Goal: Task Accomplishment & Management: Complete application form

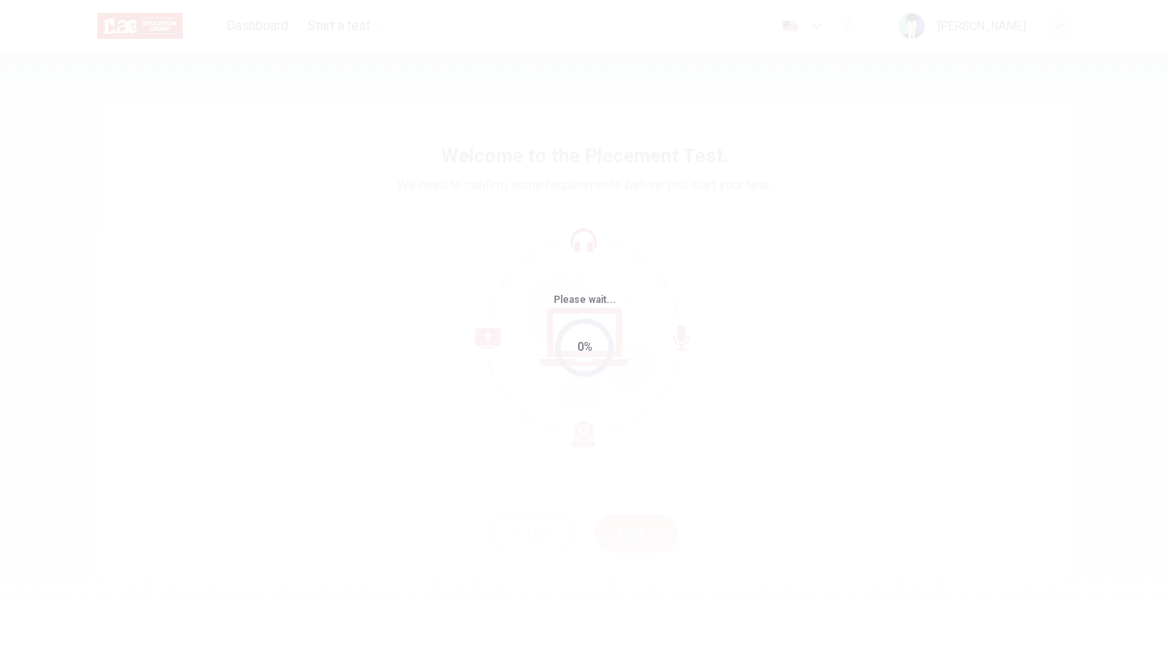
click at [622, 218] on div "Please wait... 0%" at bounding box center [584, 335] width 1169 height 670
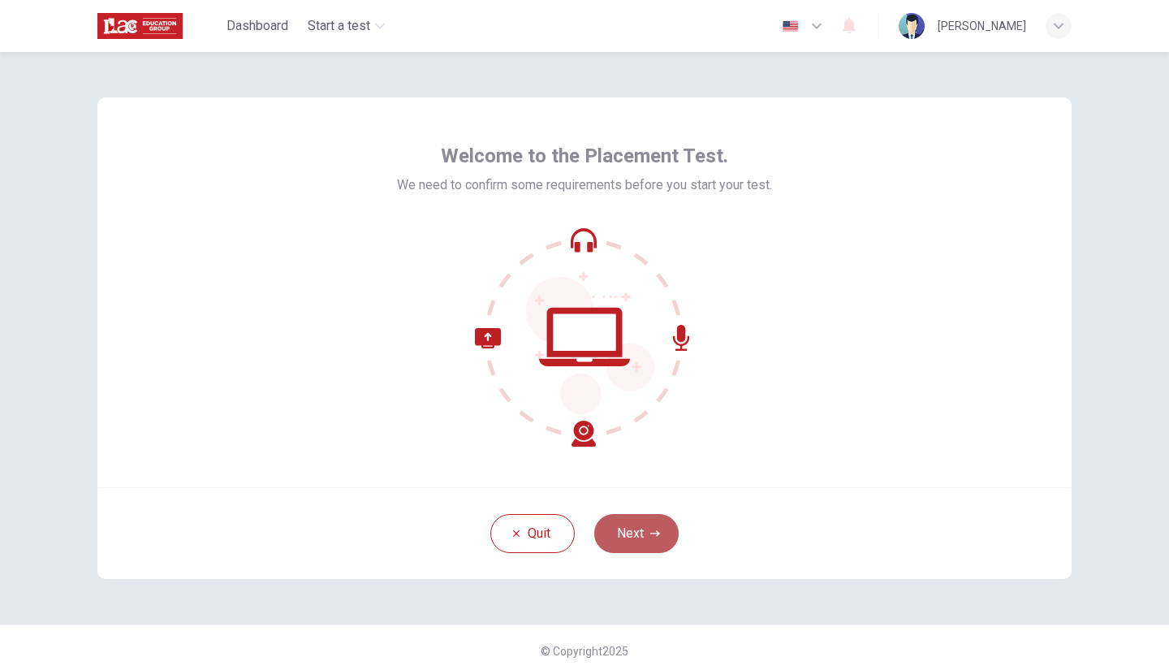
click at [639, 518] on button "Next" at bounding box center [636, 533] width 84 height 39
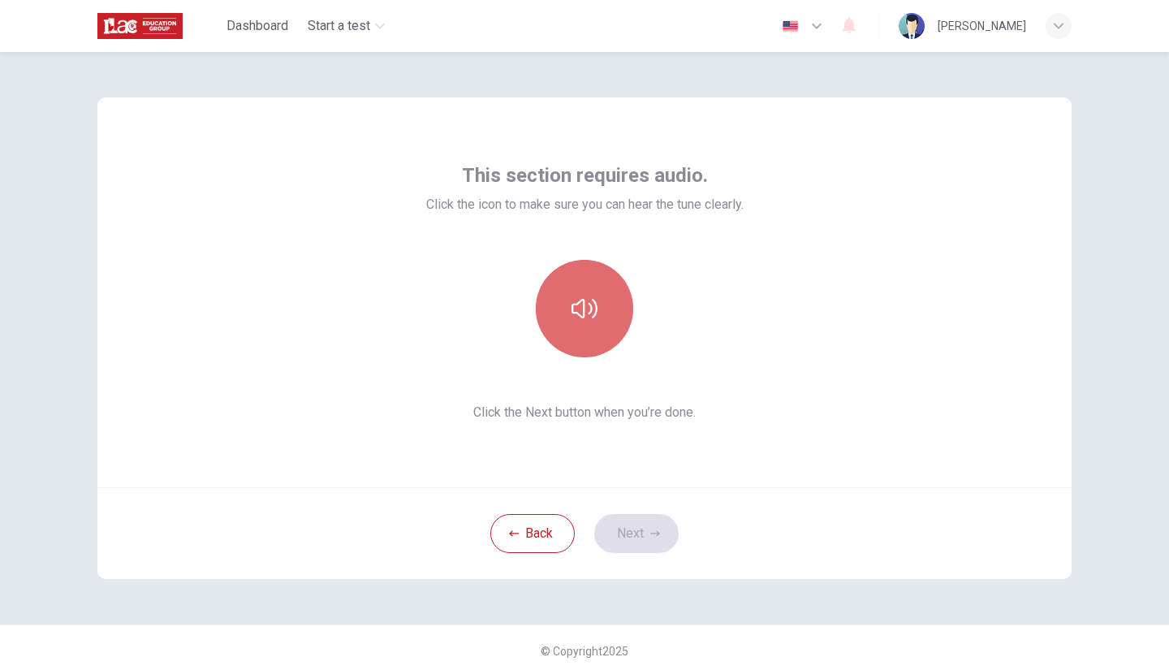
click at [595, 335] on button "button" at bounding box center [584, 308] width 97 height 97
click at [572, 313] on icon "button" at bounding box center [585, 308] width 26 height 19
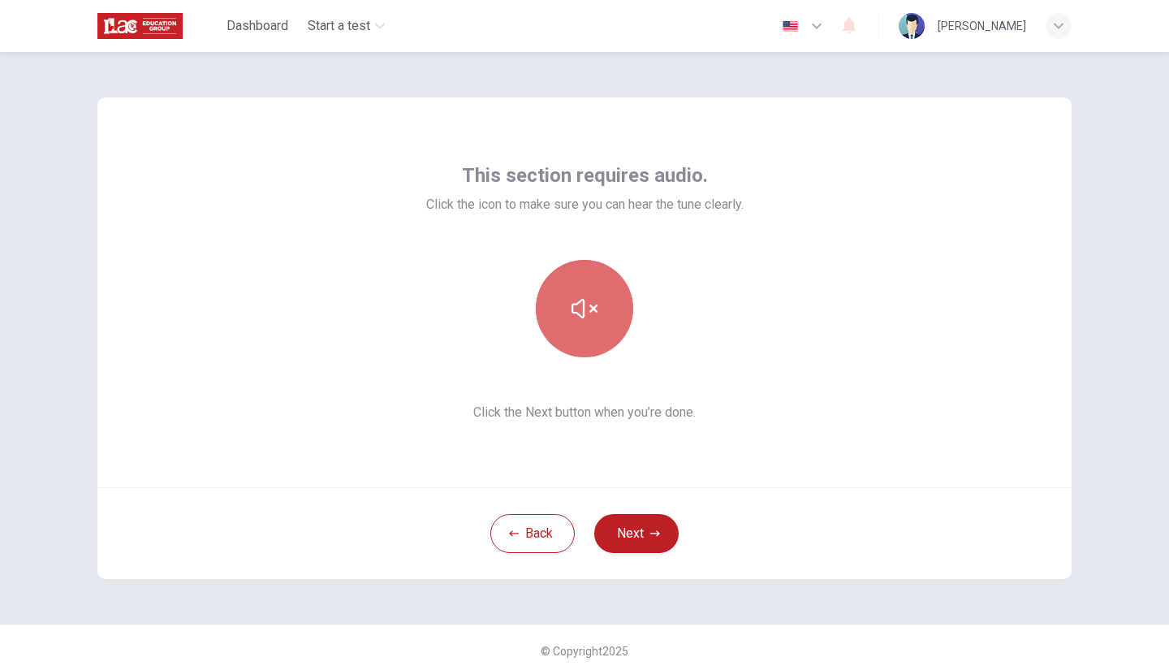
click at [572, 313] on icon "button" at bounding box center [585, 308] width 26 height 19
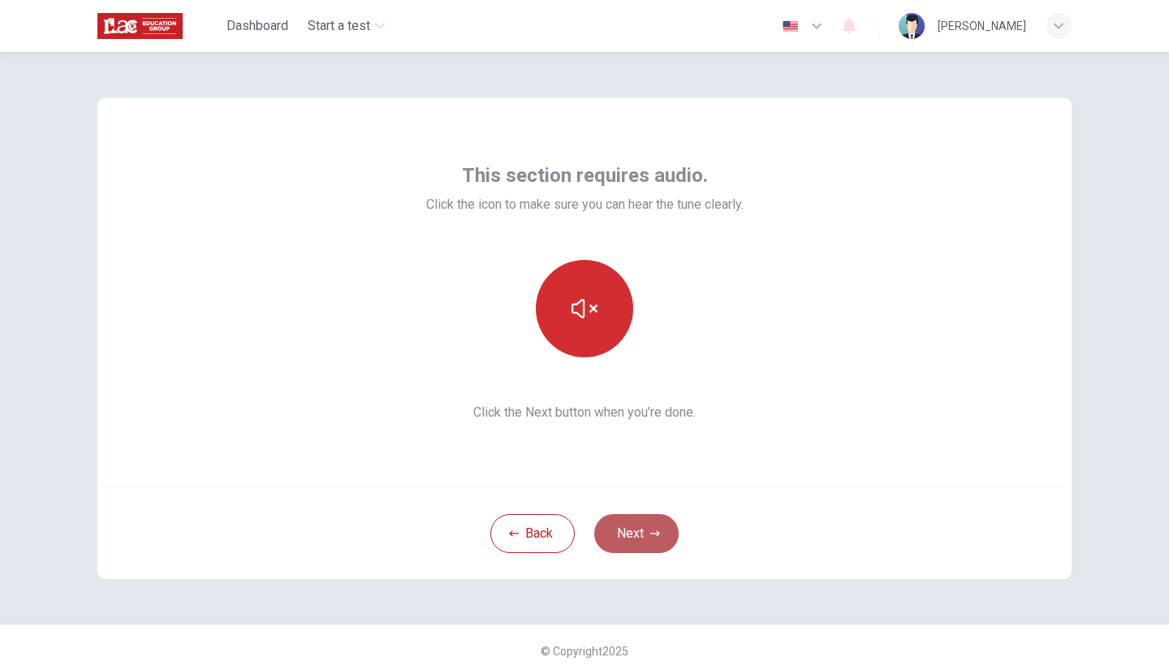
click at [625, 526] on button "Next" at bounding box center [636, 533] width 84 height 39
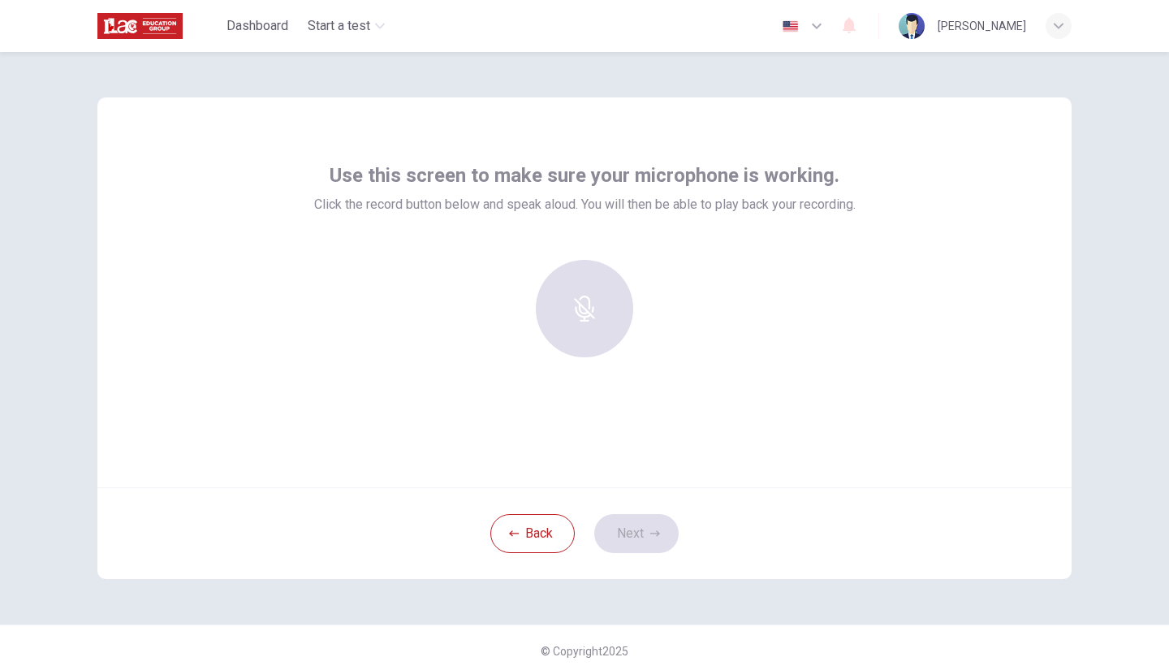
drag, startPoint x: 589, startPoint y: 304, endPoint x: 292, endPoint y: 251, distance: 301.9
click at [292, 251] on div "Use this screen to make sure your microphone is working. Click the record butto…" at bounding box center [584, 292] width 975 height 390
click at [555, 293] on div "Record" at bounding box center [584, 308] width 97 height 97
click at [555, 293] on div "Stop" at bounding box center [584, 308] width 97 height 97
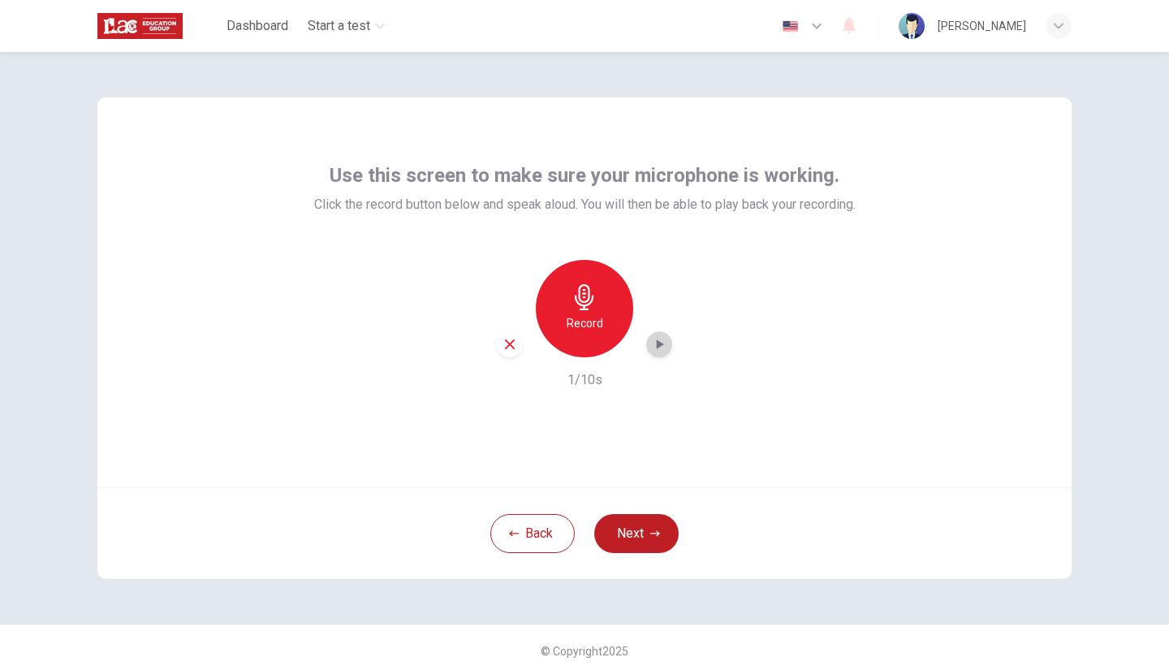
click at [646, 344] on div "button" at bounding box center [659, 344] width 26 height 26
click at [581, 335] on div "Record" at bounding box center [584, 308] width 97 height 97
click at [581, 335] on div "Stop" at bounding box center [584, 308] width 97 height 97
click at [581, 335] on div "Record" at bounding box center [584, 308] width 97 height 97
click at [581, 335] on div "Stop" at bounding box center [584, 308] width 97 height 97
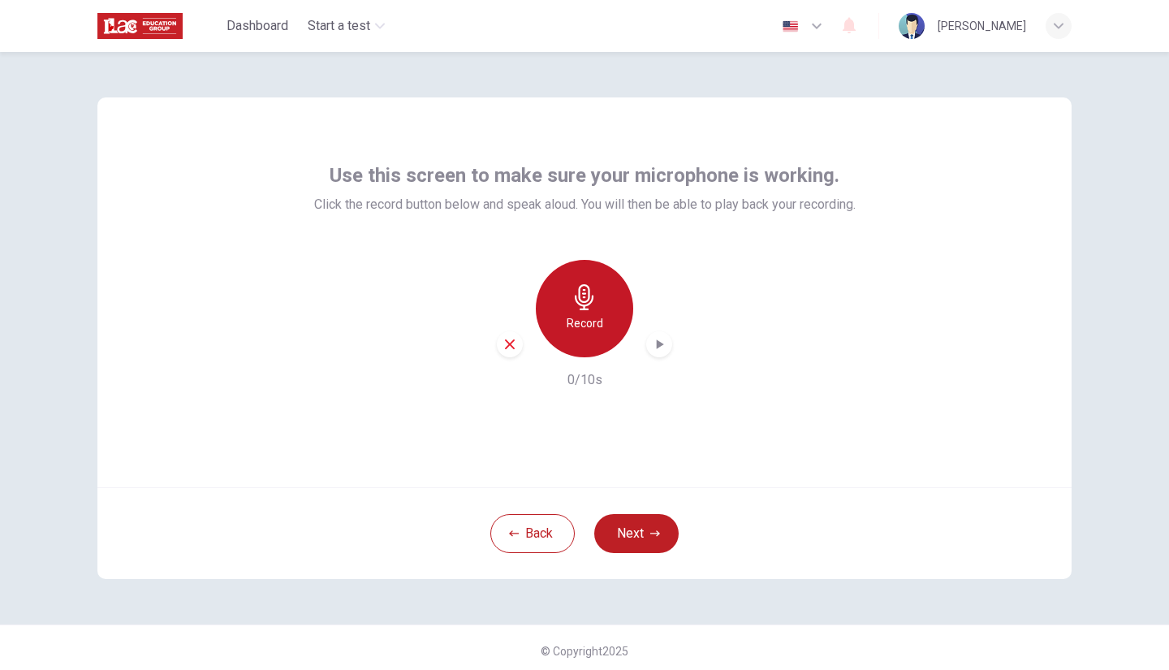
click at [581, 335] on div "Record" at bounding box center [584, 308] width 97 height 97
click at [581, 335] on div "Stop" at bounding box center [584, 308] width 97 height 97
click at [655, 335] on div "button" at bounding box center [659, 344] width 26 height 26
click at [651, 348] on icon "button" at bounding box center [659, 344] width 16 height 16
click at [591, 329] on h6 "Record" at bounding box center [585, 322] width 37 height 19
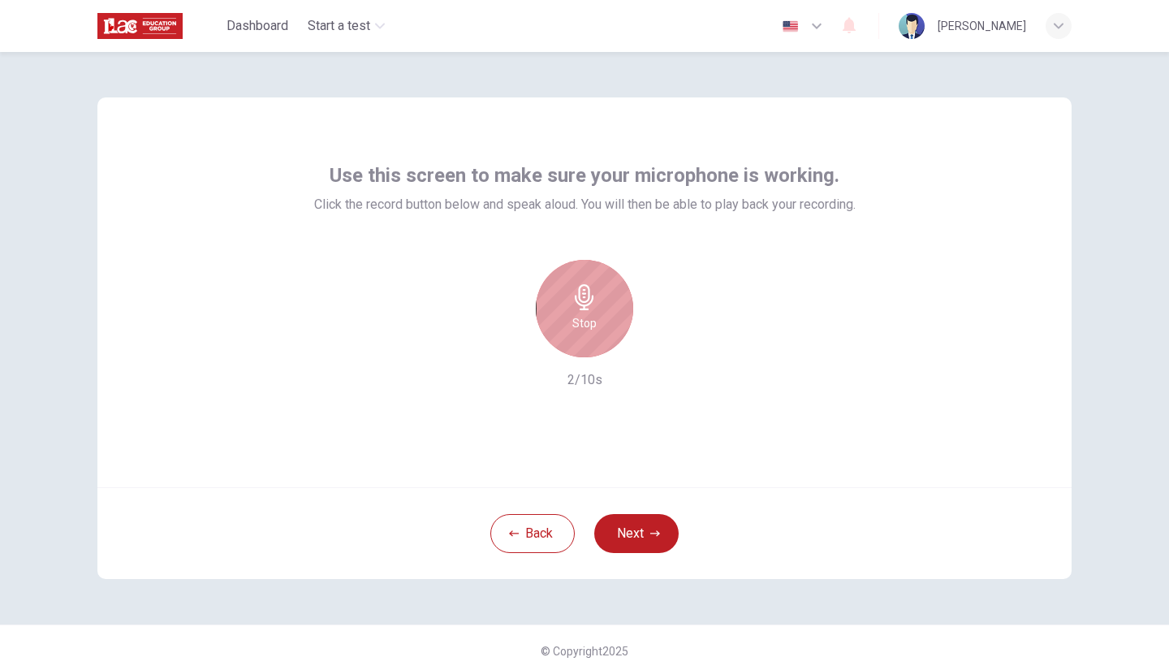
click at [591, 329] on h6 "Stop" at bounding box center [585, 322] width 24 height 19
click at [651, 339] on icon "button" at bounding box center [659, 344] width 16 height 16
click at [651, 340] on icon "button" at bounding box center [659, 344] width 16 height 16
click at [594, 279] on div "Record" at bounding box center [584, 308] width 97 height 97
click at [594, 279] on div "Stop" at bounding box center [584, 308] width 97 height 97
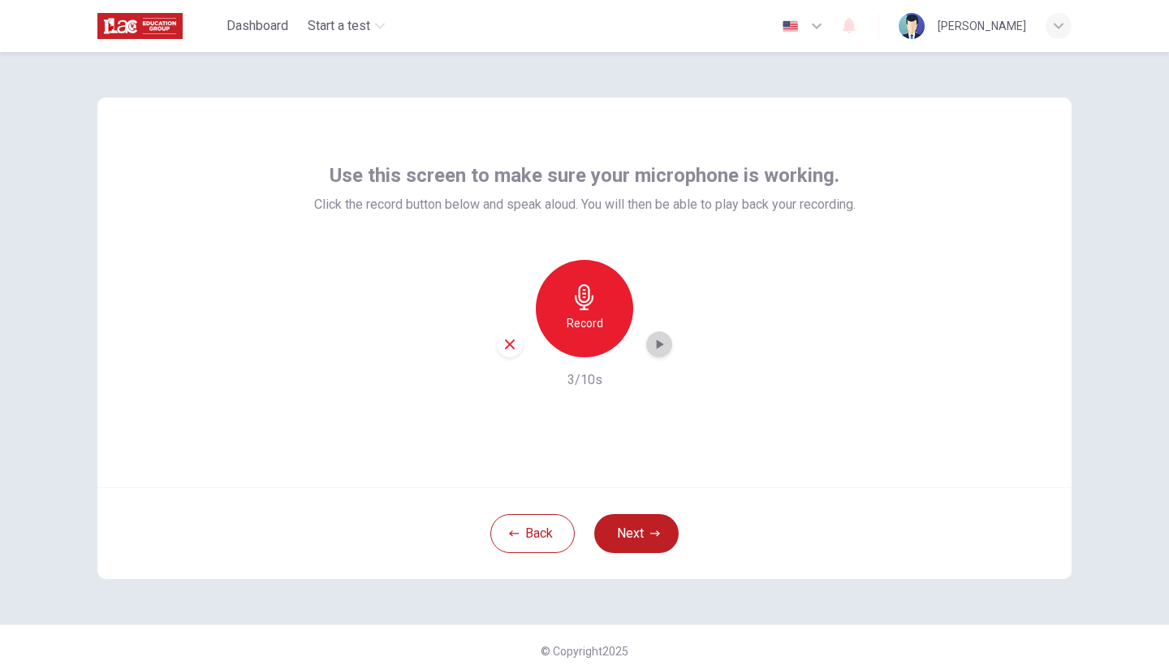
click at [656, 350] on icon "button" at bounding box center [659, 344] width 16 height 16
click at [503, 351] on icon "button" at bounding box center [510, 344] width 15 height 15
click at [560, 320] on div "Record" at bounding box center [584, 308] width 97 height 97
click at [560, 320] on div "Stop" at bounding box center [584, 308] width 97 height 97
click at [662, 340] on icon "button" at bounding box center [659, 344] width 16 height 16
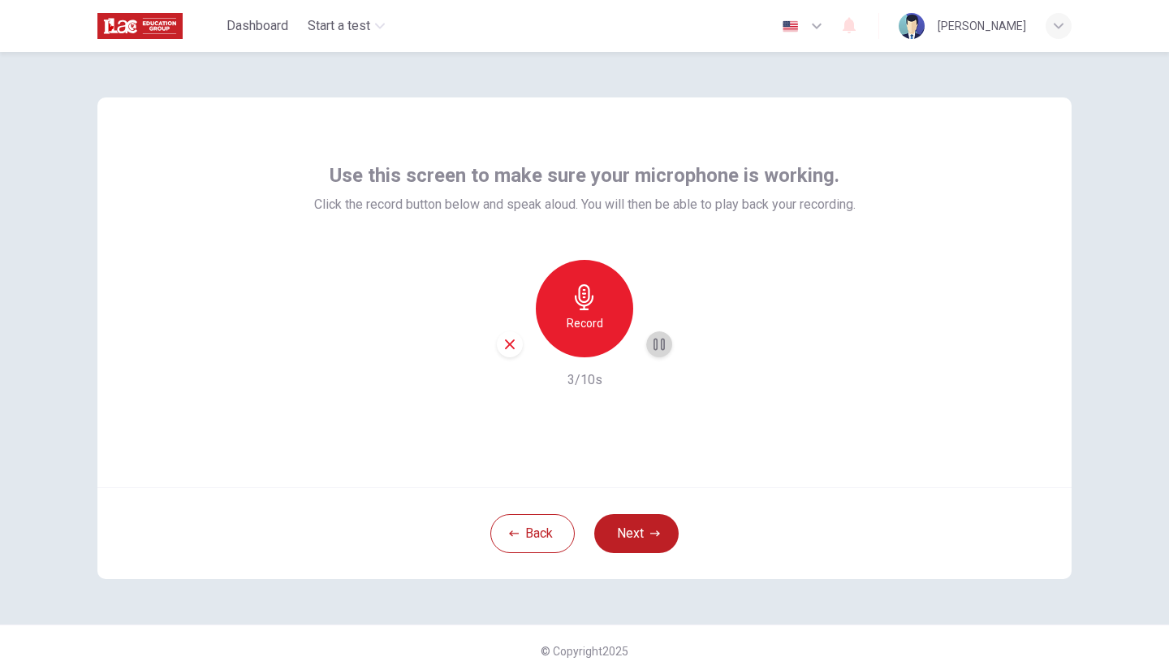
click at [662, 340] on icon "button" at bounding box center [659, 344] width 16 height 16
click at [504, 356] on div "button" at bounding box center [510, 344] width 26 height 26
click at [591, 313] on h6 "Record" at bounding box center [585, 322] width 37 height 19
click at [591, 313] on h6 "Stop" at bounding box center [585, 322] width 24 height 19
click at [656, 348] on icon "button" at bounding box center [659, 344] width 16 height 16
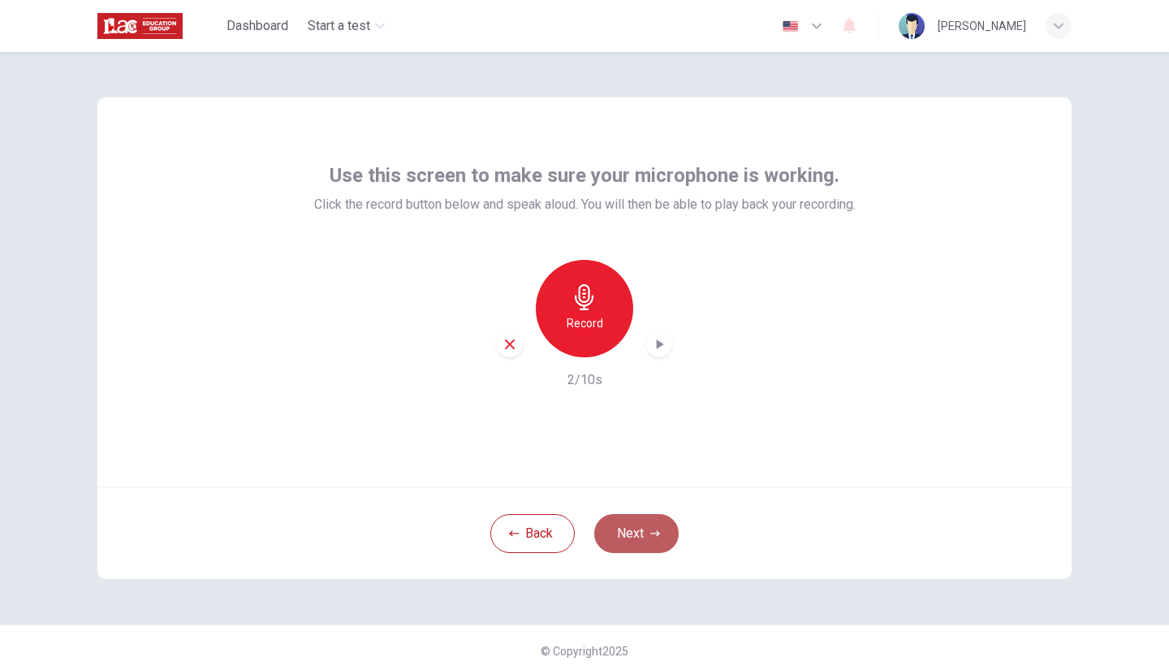
click at [609, 522] on button "Next" at bounding box center [636, 533] width 84 height 39
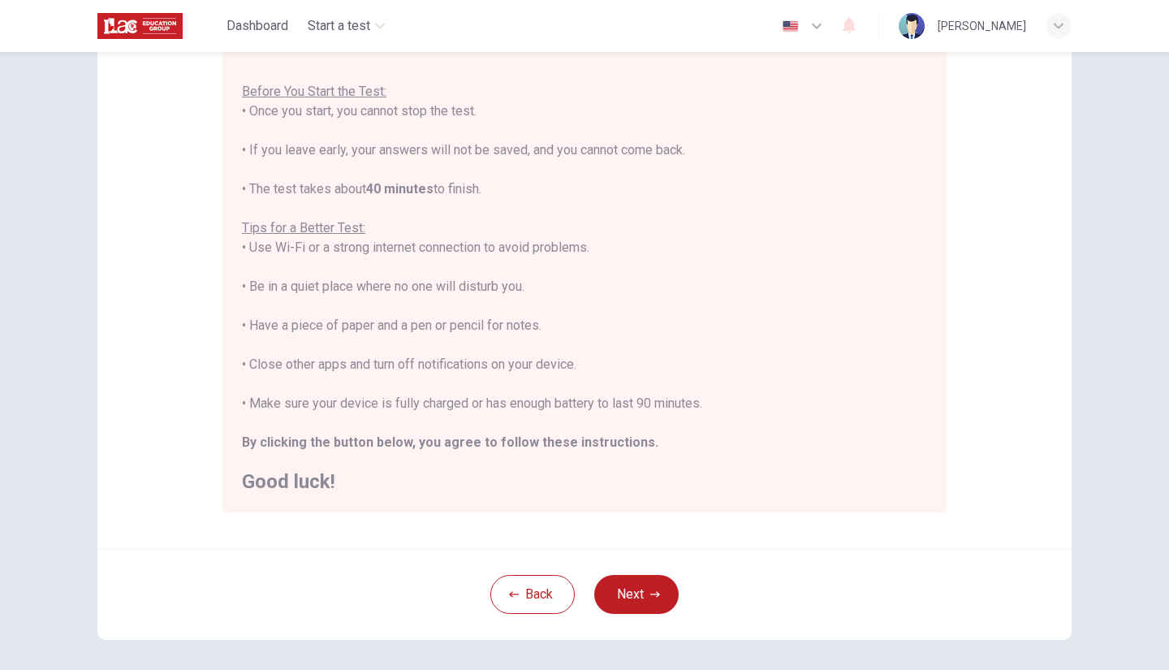
scroll to position [173, 0]
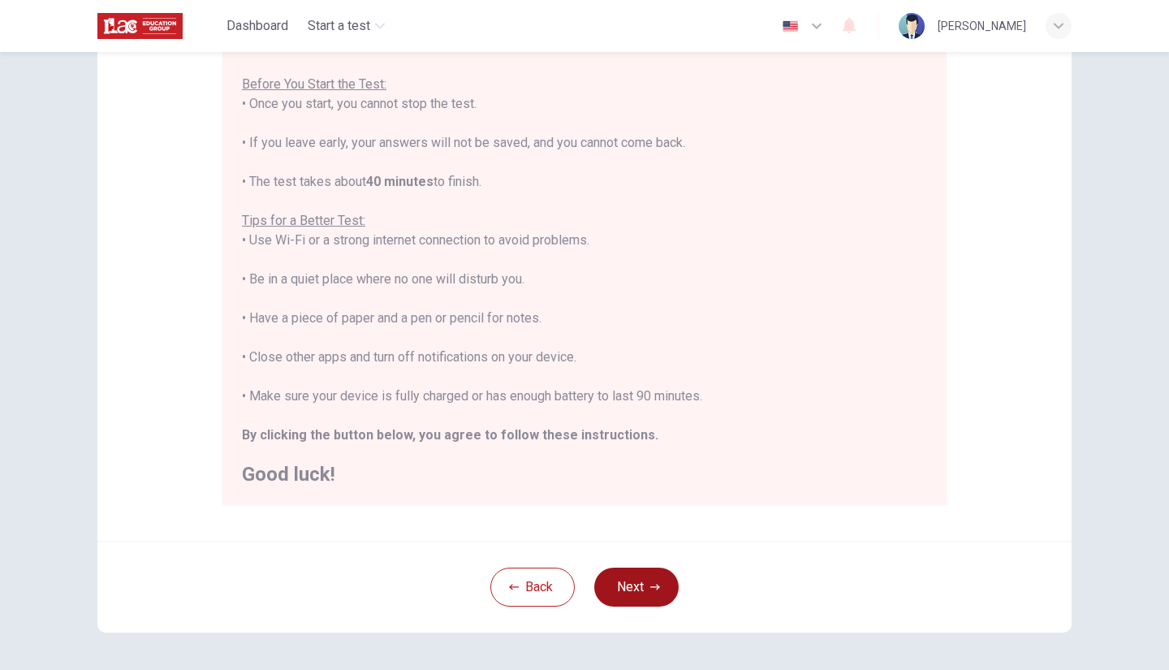
click at [609, 583] on button "Next" at bounding box center [636, 587] width 84 height 39
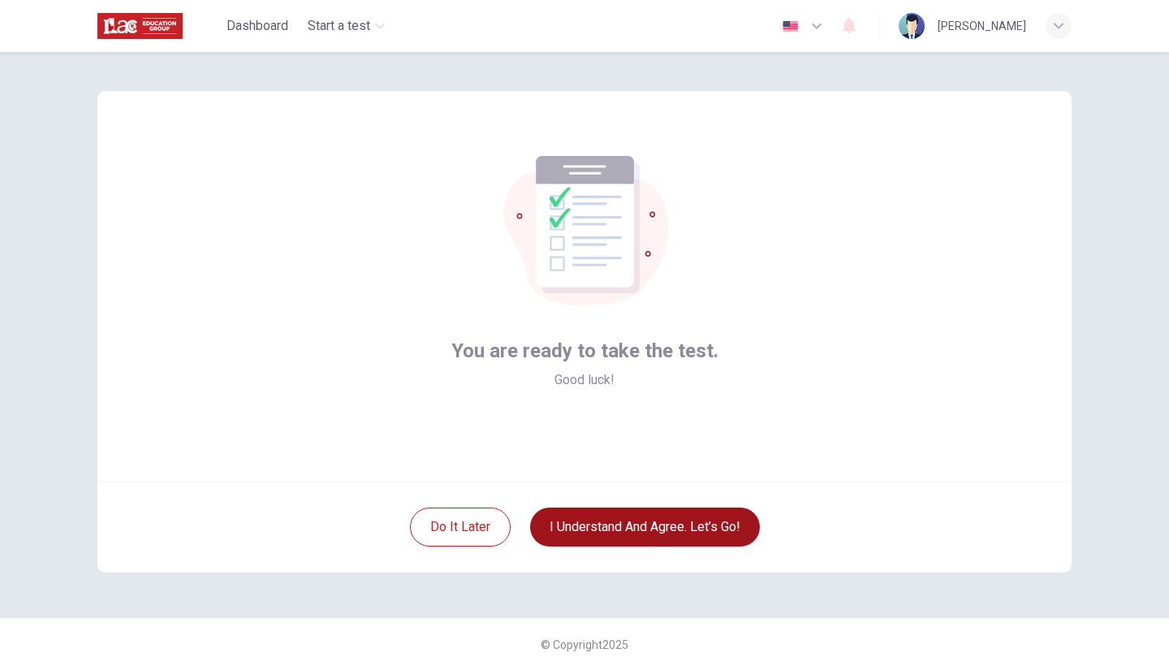
scroll to position [6, 0]
click at [596, 540] on button "I understand and agree. Let’s go!" at bounding box center [645, 527] width 230 height 39
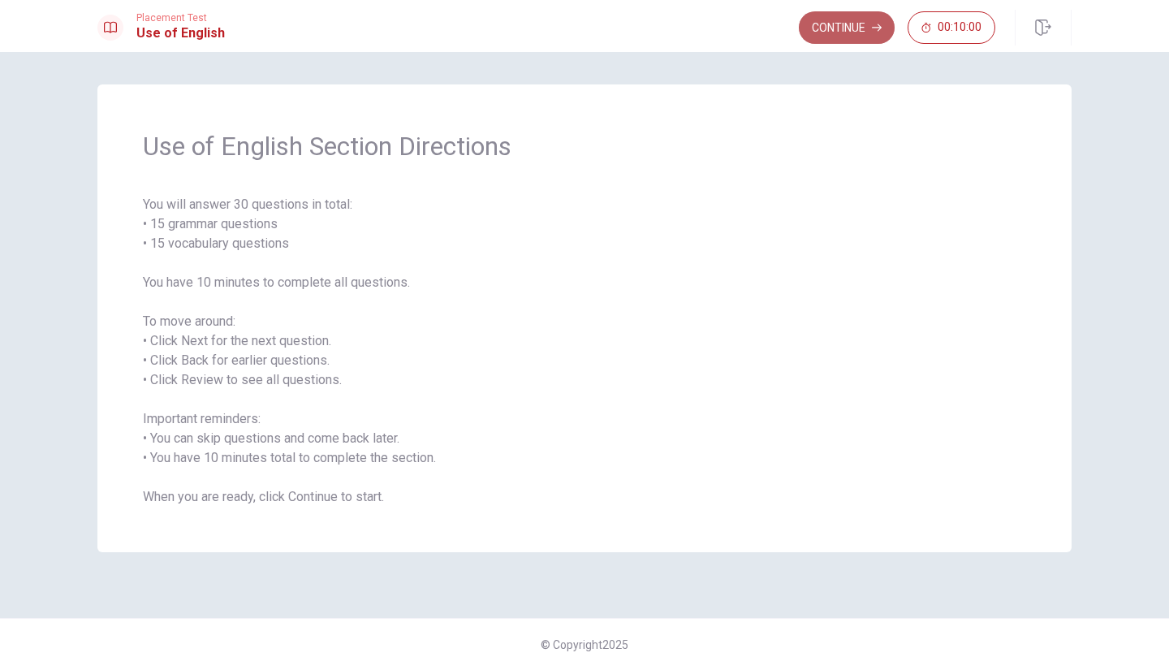
click at [864, 19] on button "Continue" at bounding box center [847, 27] width 96 height 32
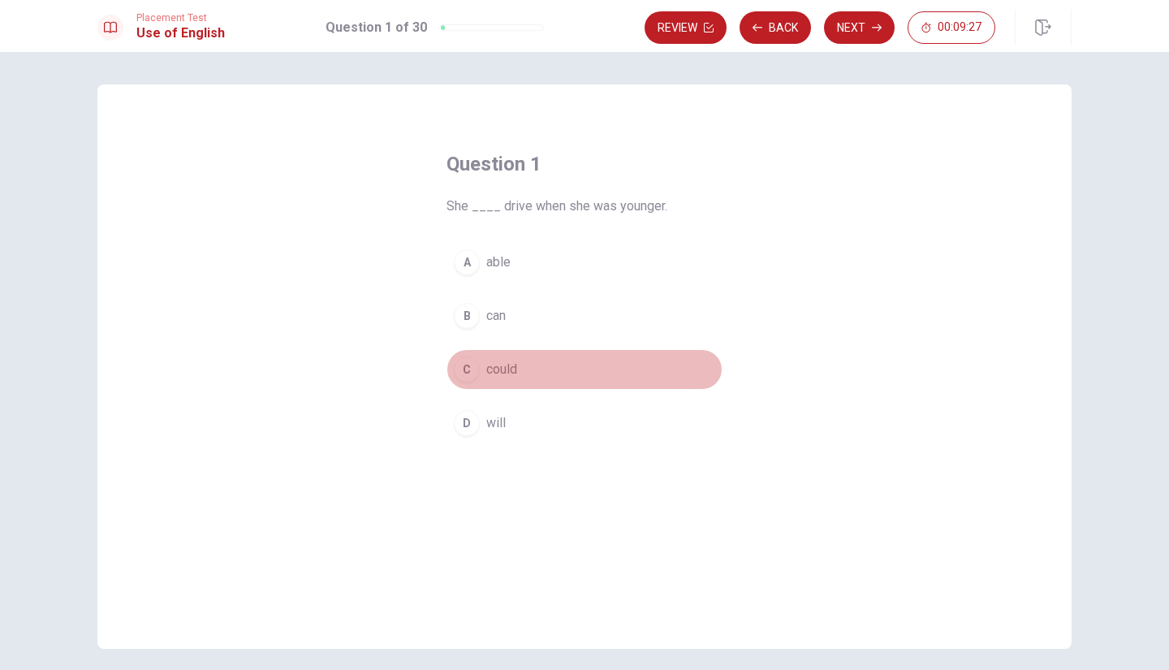
click at [468, 372] on div "C" at bounding box center [467, 370] width 26 height 26
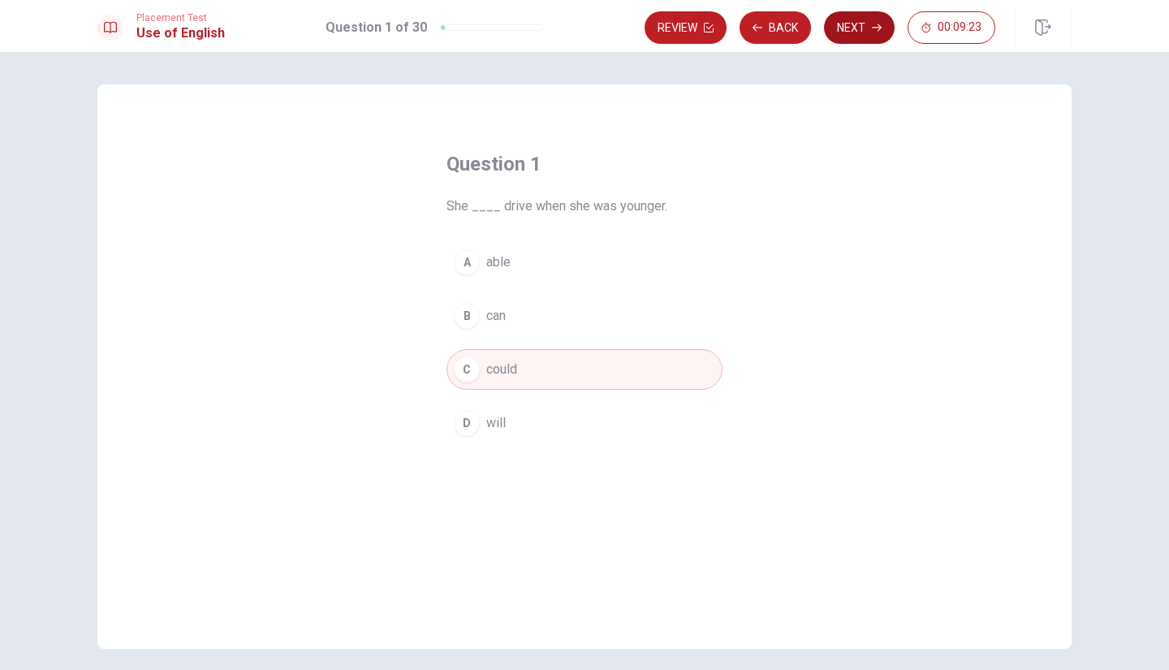
click at [845, 24] on button "Next" at bounding box center [859, 27] width 71 height 32
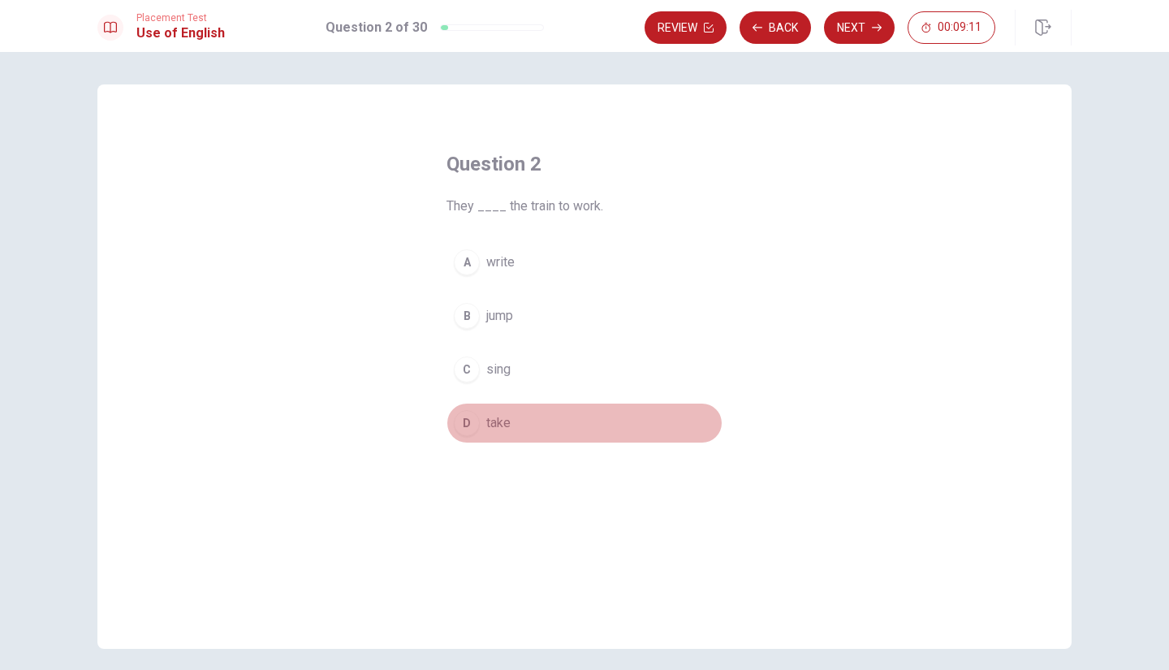
click at [479, 431] on button "D take" at bounding box center [585, 423] width 276 height 41
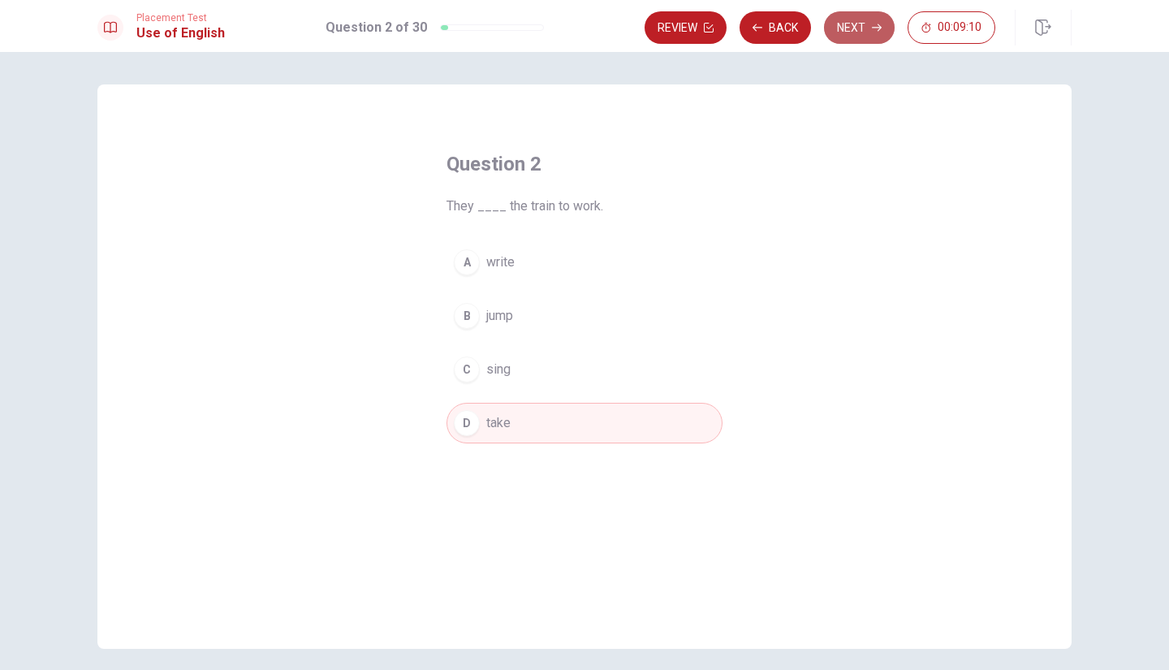
click at [854, 29] on button "Next" at bounding box center [859, 27] width 71 height 32
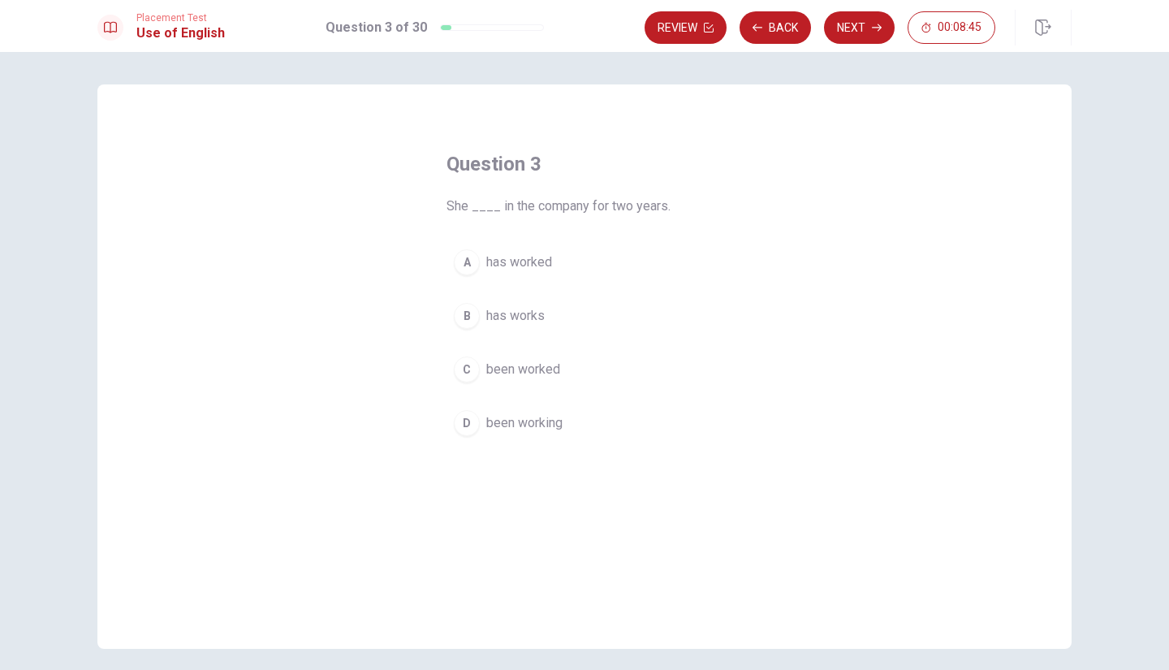
click at [528, 270] on span "has worked" at bounding box center [519, 262] width 66 height 19
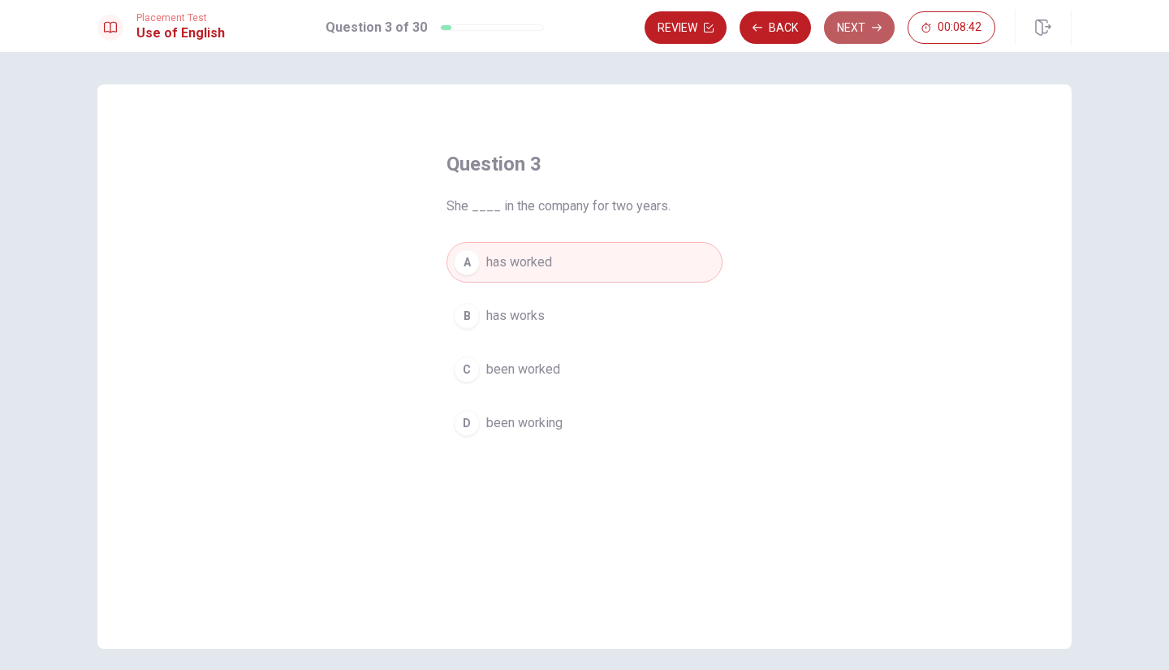
click at [840, 25] on button "Next" at bounding box center [859, 27] width 71 height 32
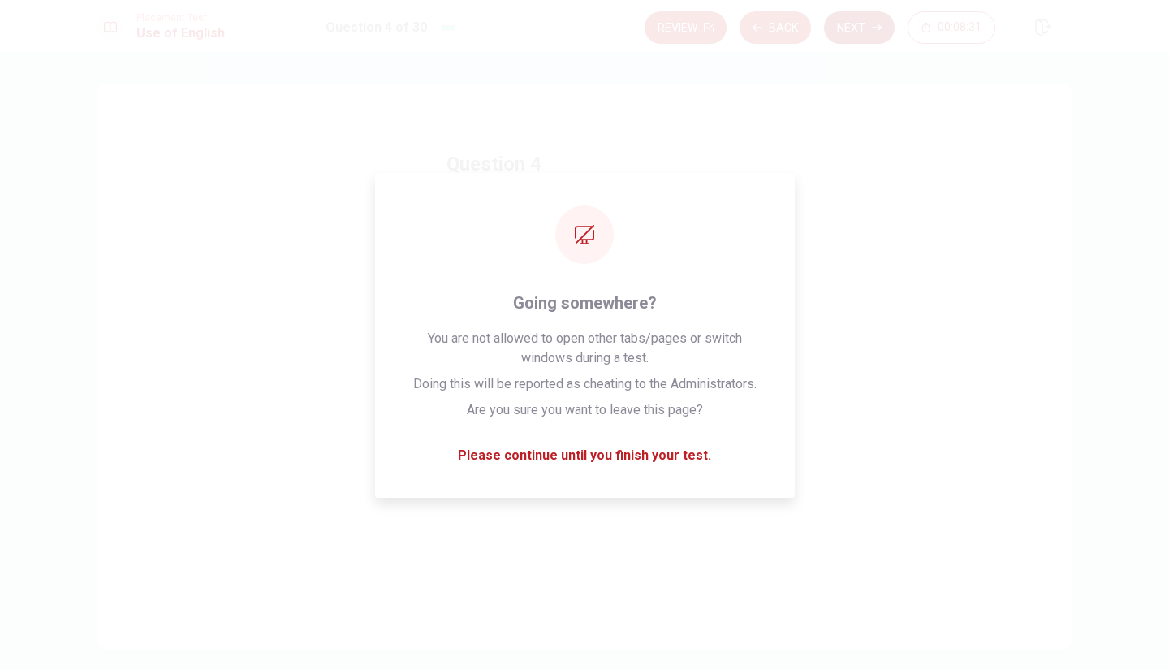
drag, startPoint x: 471, startPoint y: 369, endPoint x: 869, endPoint y: 19, distance: 530.0
click at [869, 19] on div "Placement Test Use of English Question 4 of 30 Review Back Next 00:08:31 Questi…" at bounding box center [584, 335] width 1169 height 670
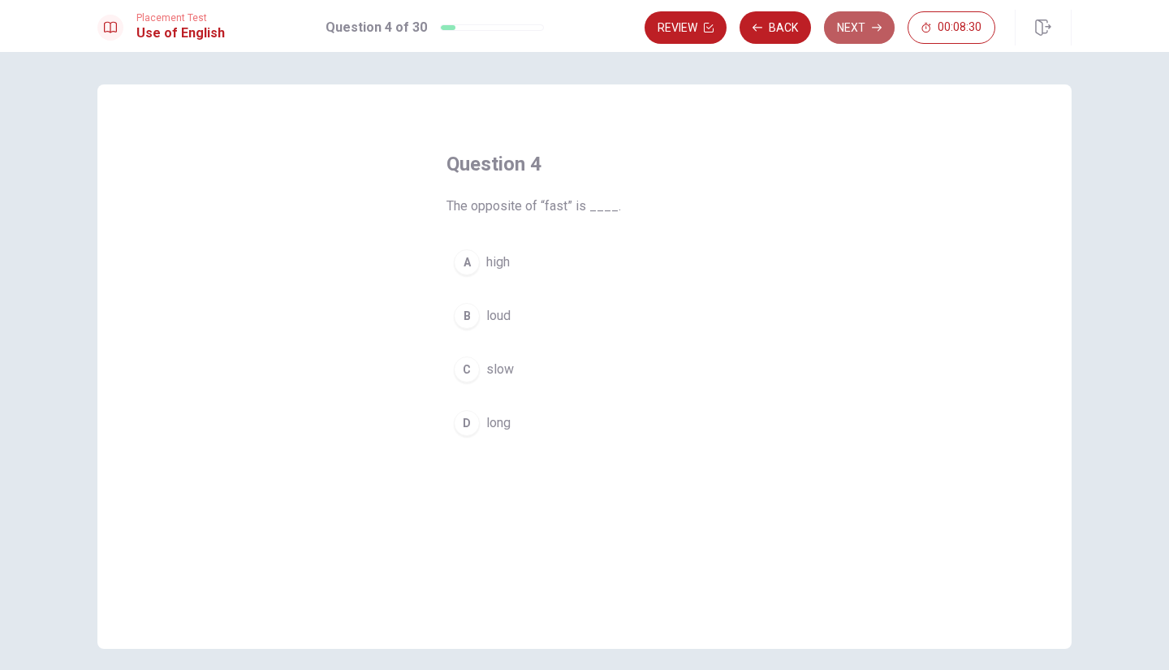
click at [869, 19] on button "Next" at bounding box center [859, 27] width 71 height 32
click at [759, 27] on icon "button" at bounding box center [758, 27] width 10 height 7
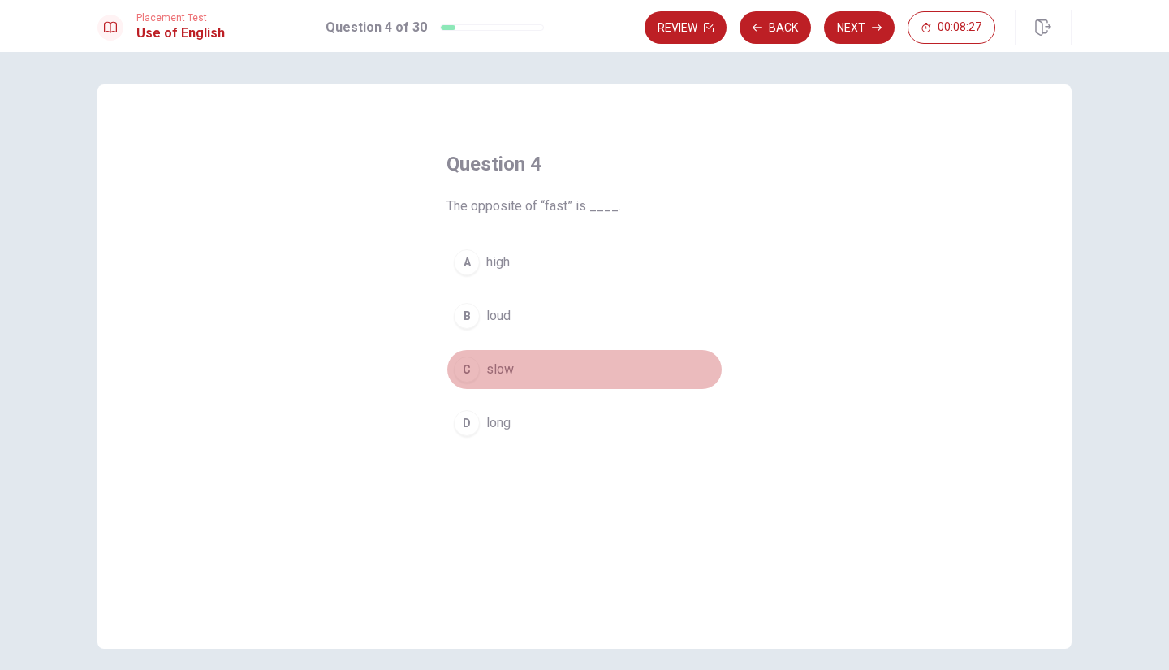
click at [486, 382] on button "C slow" at bounding box center [585, 369] width 276 height 41
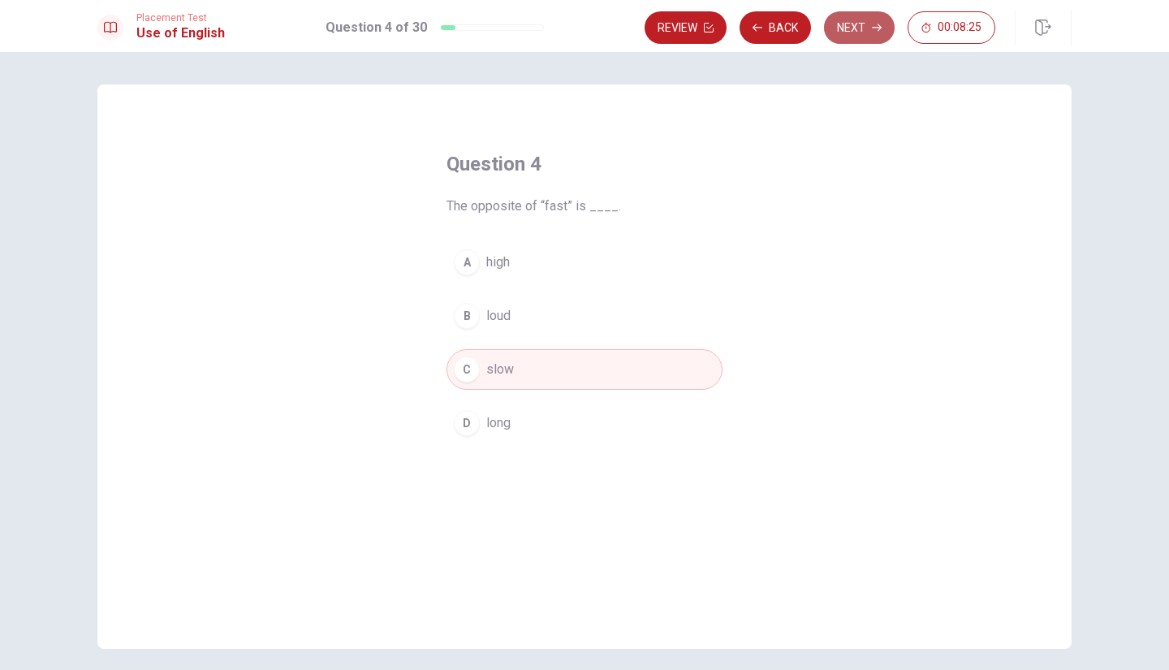
click at [837, 29] on button "Next" at bounding box center [859, 27] width 71 height 32
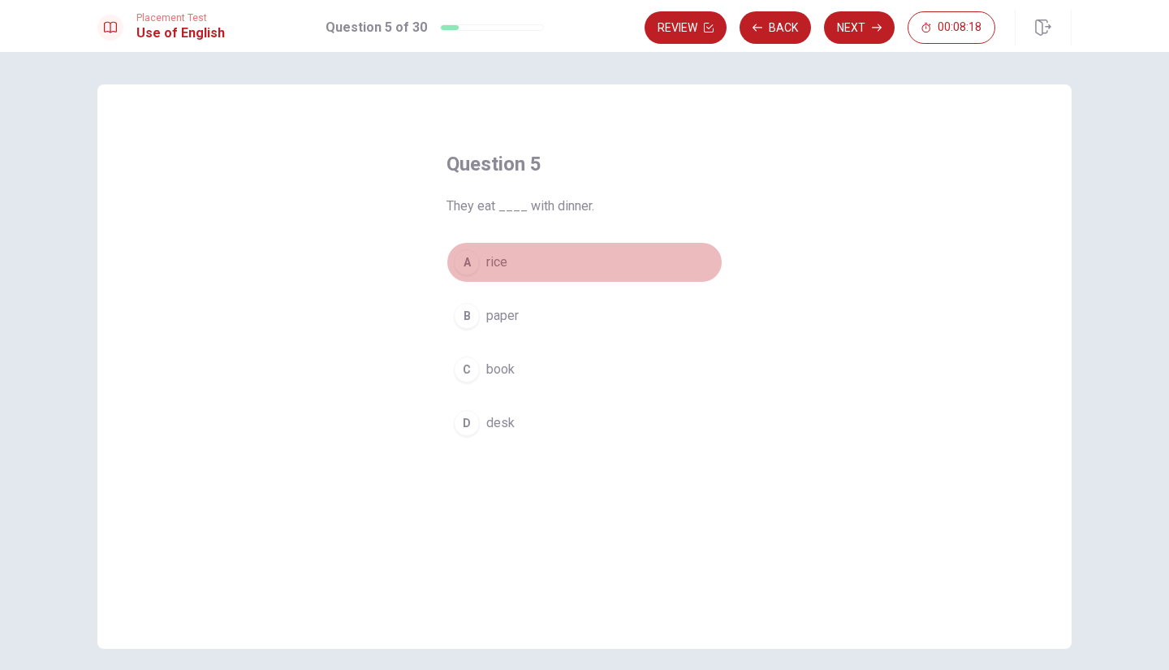
click at [486, 265] on span "rice" at bounding box center [496, 262] width 21 height 19
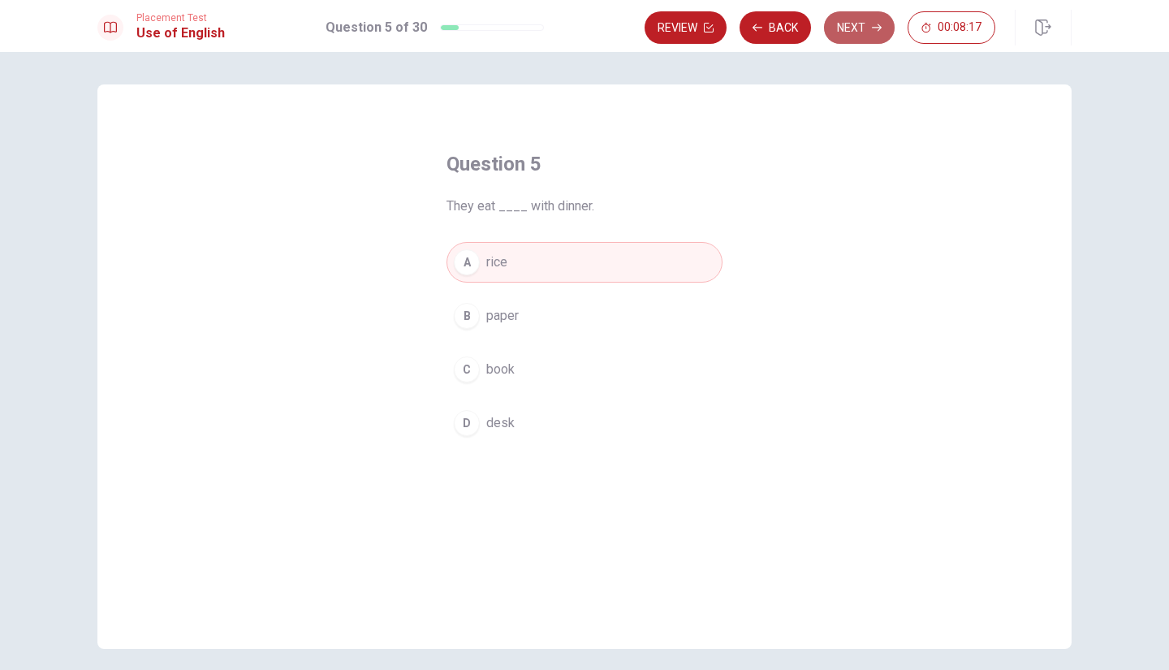
click at [886, 15] on button "Next" at bounding box center [859, 27] width 71 height 32
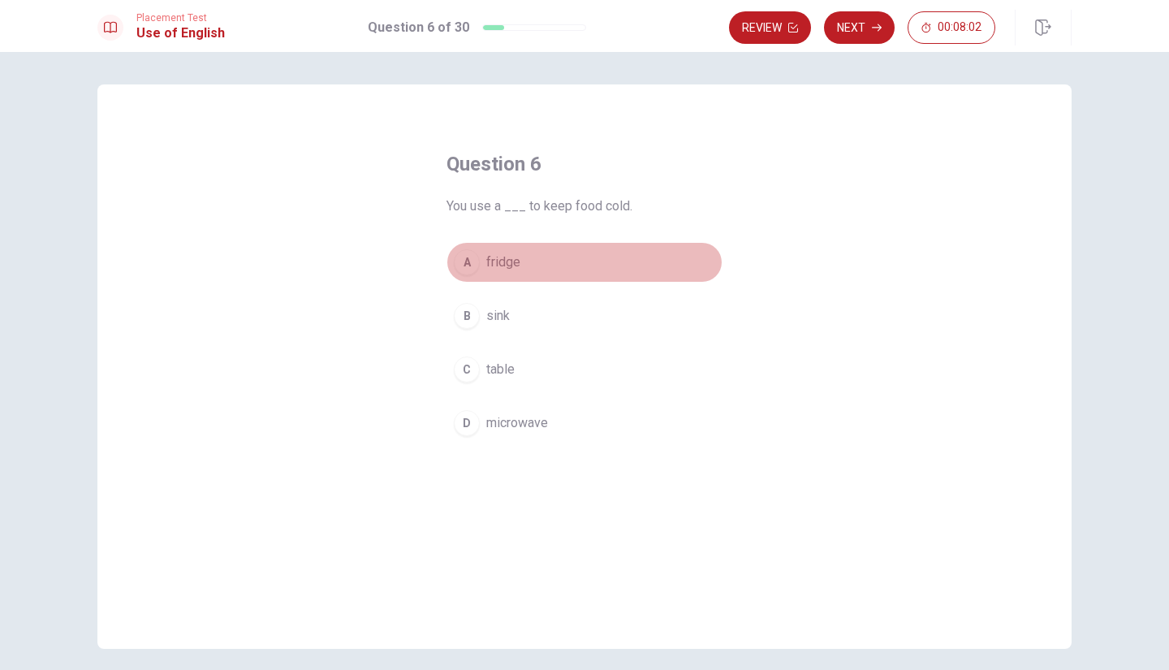
click at [471, 269] on div "A" at bounding box center [467, 262] width 26 height 26
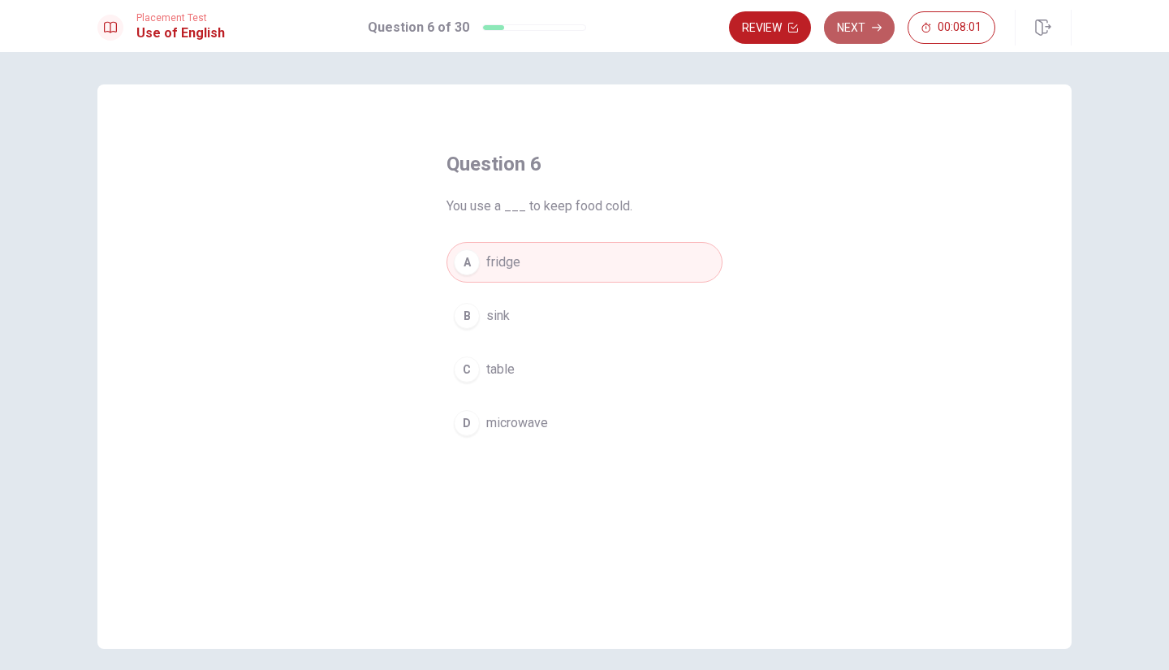
click at [878, 37] on button "Next" at bounding box center [859, 27] width 71 height 32
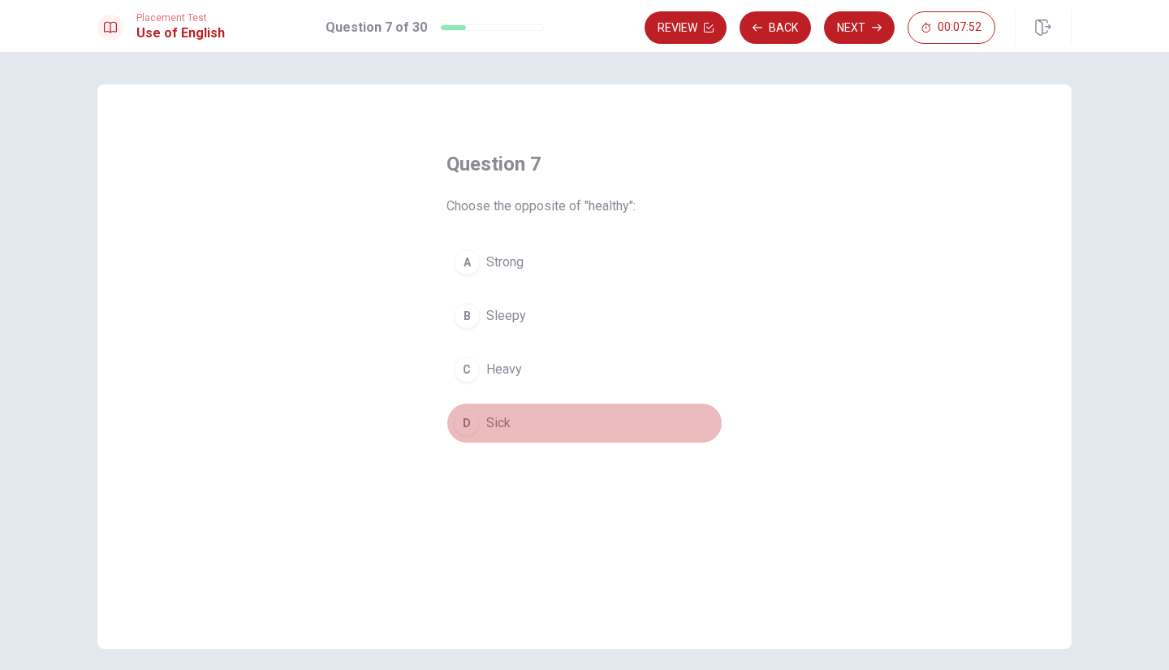
click at [475, 430] on button "D Sick" at bounding box center [585, 423] width 276 height 41
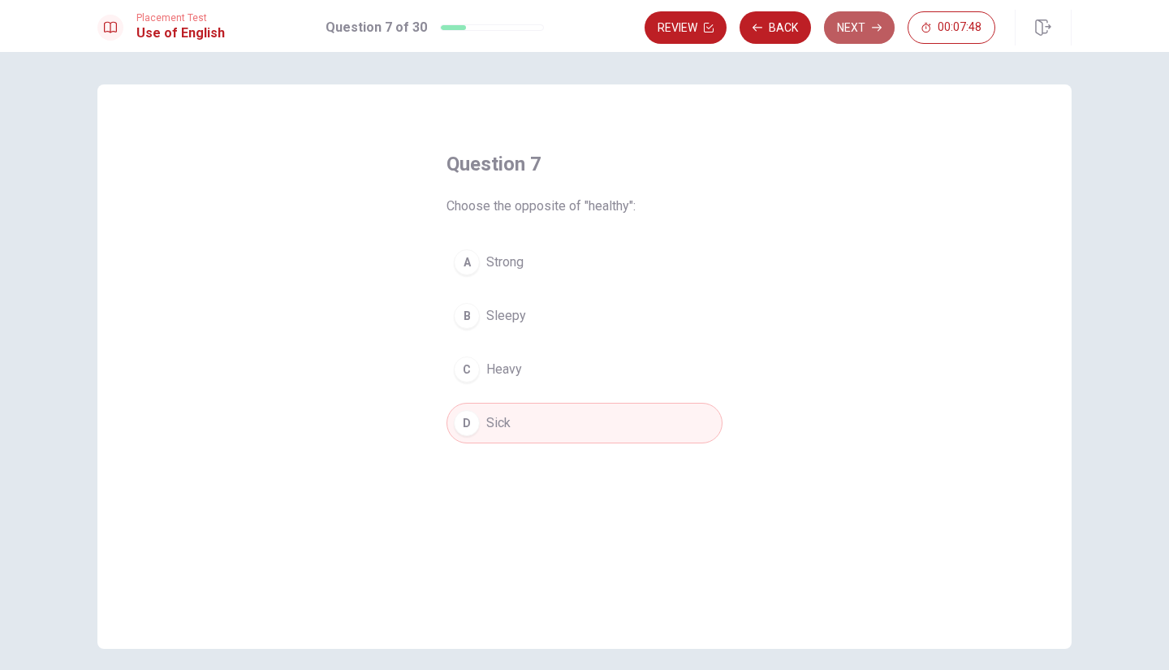
click at [854, 24] on button "Next" at bounding box center [859, 27] width 71 height 32
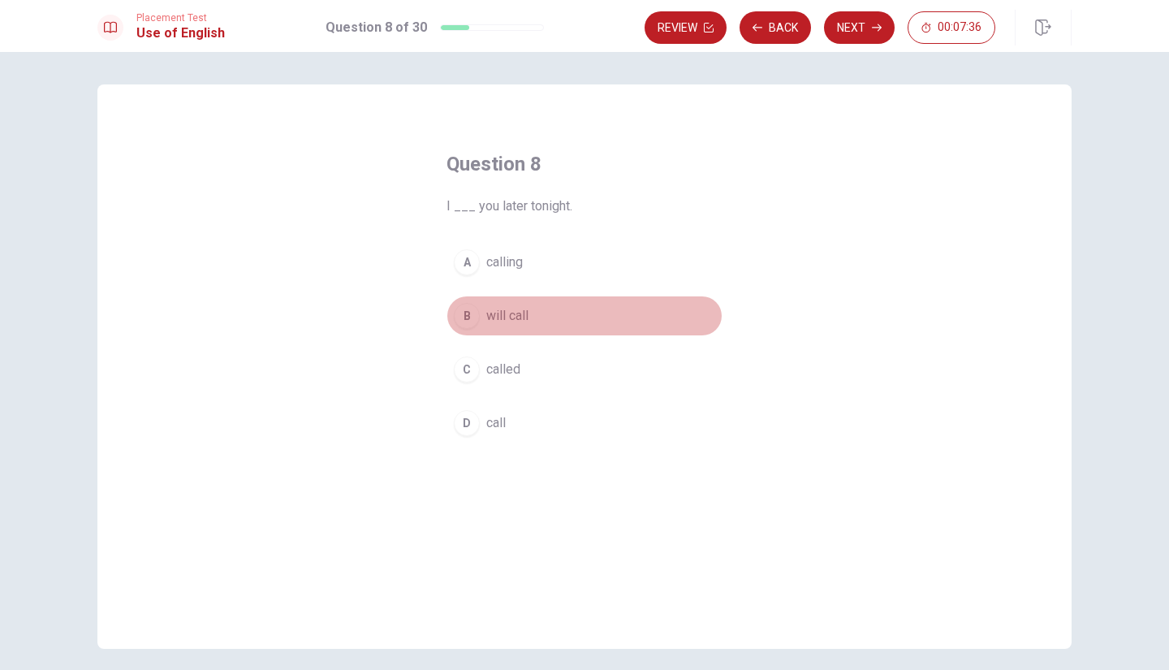
click at [508, 323] on span "will call" at bounding box center [507, 315] width 42 height 19
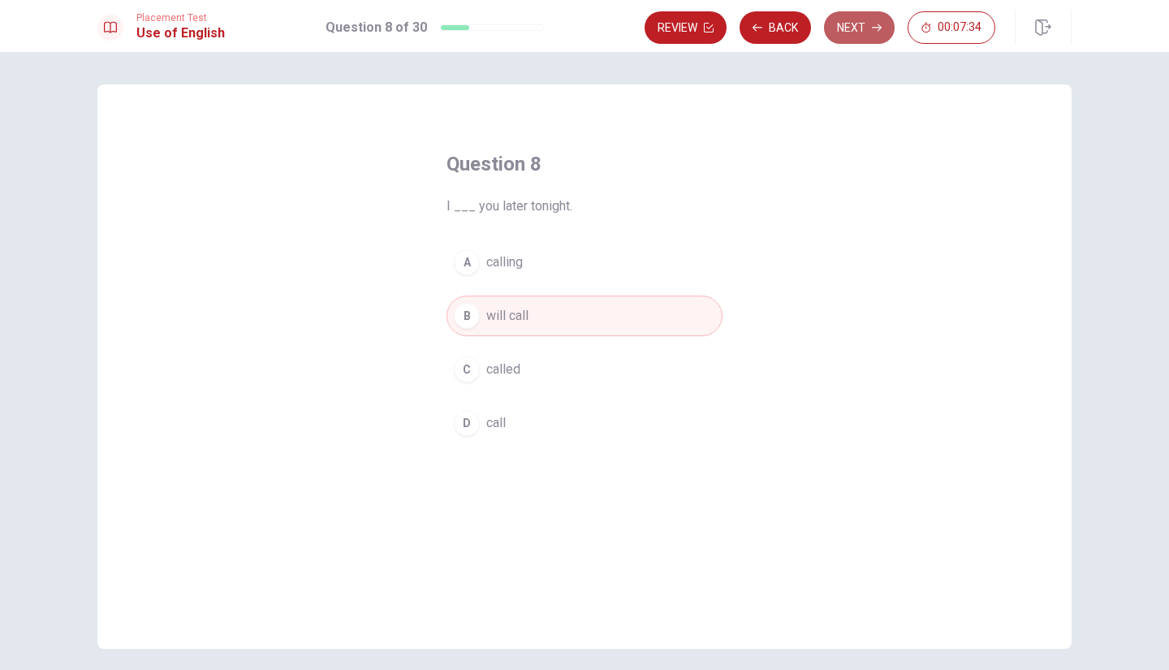
click at [848, 22] on button "Next" at bounding box center [859, 27] width 71 height 32
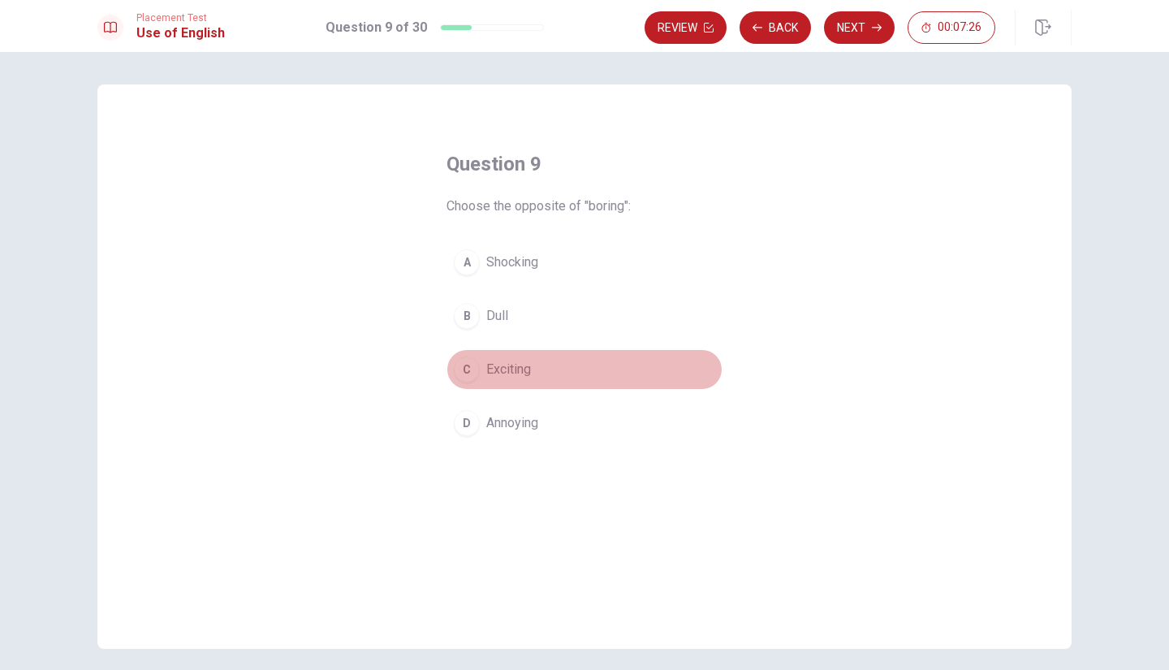
click at [468, 376] on div "C" at bounding box center [467, 370] width 26 height 26
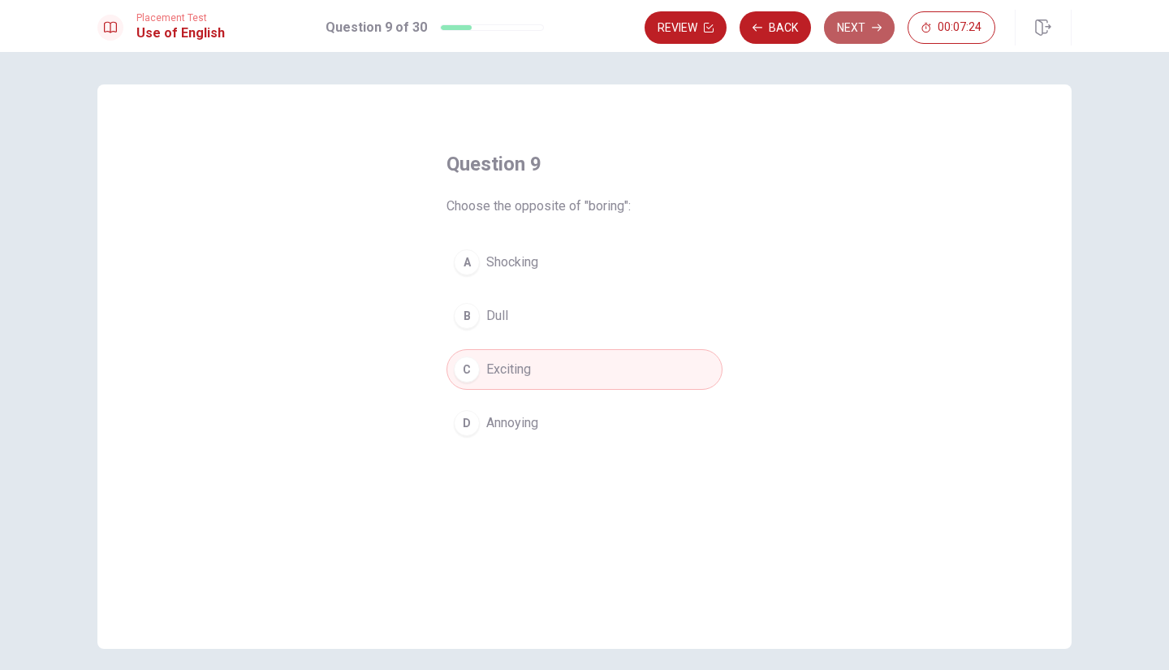
click at [839, 33] on button "Next" at bounding box center [859, 27] width 71 height 32
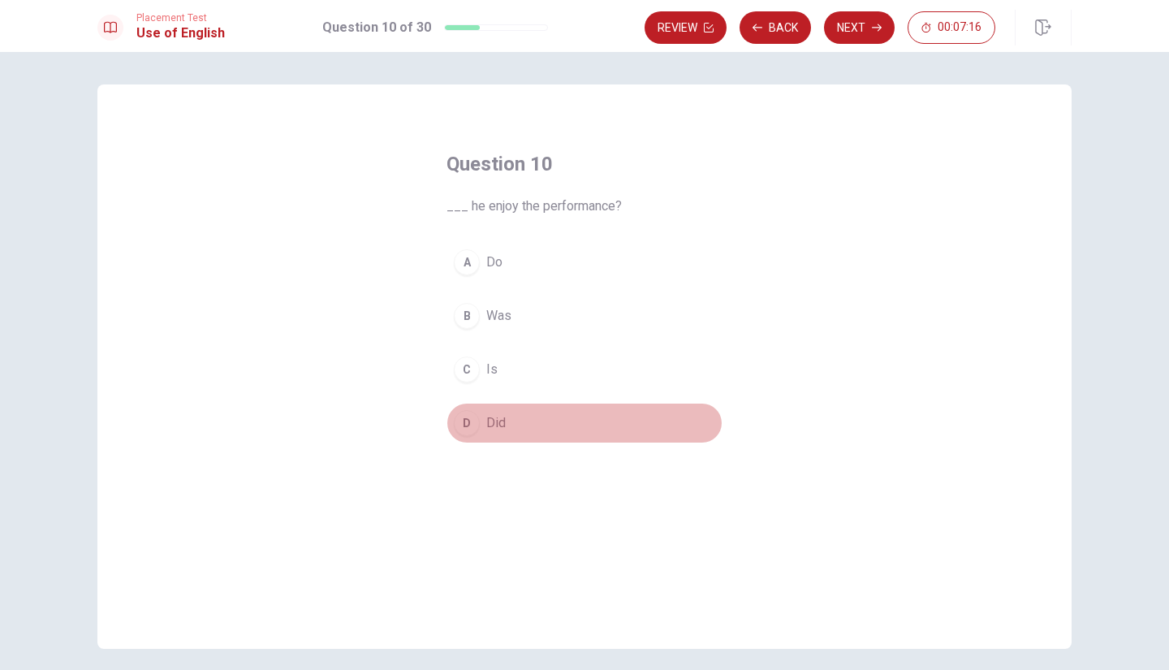
click at [499, 417] on span "Did" at bounding box center [495, 422] width 19 height 19
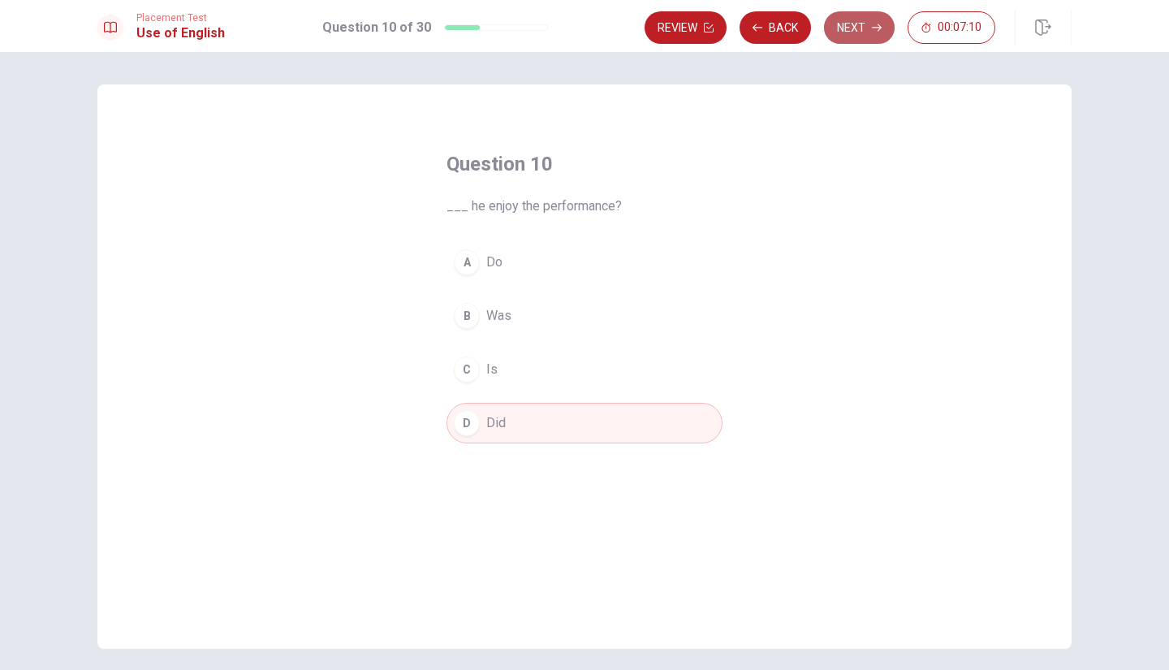
click at [842, 28] on button "Next" at bounding box center [859, 27] width 71 height 32
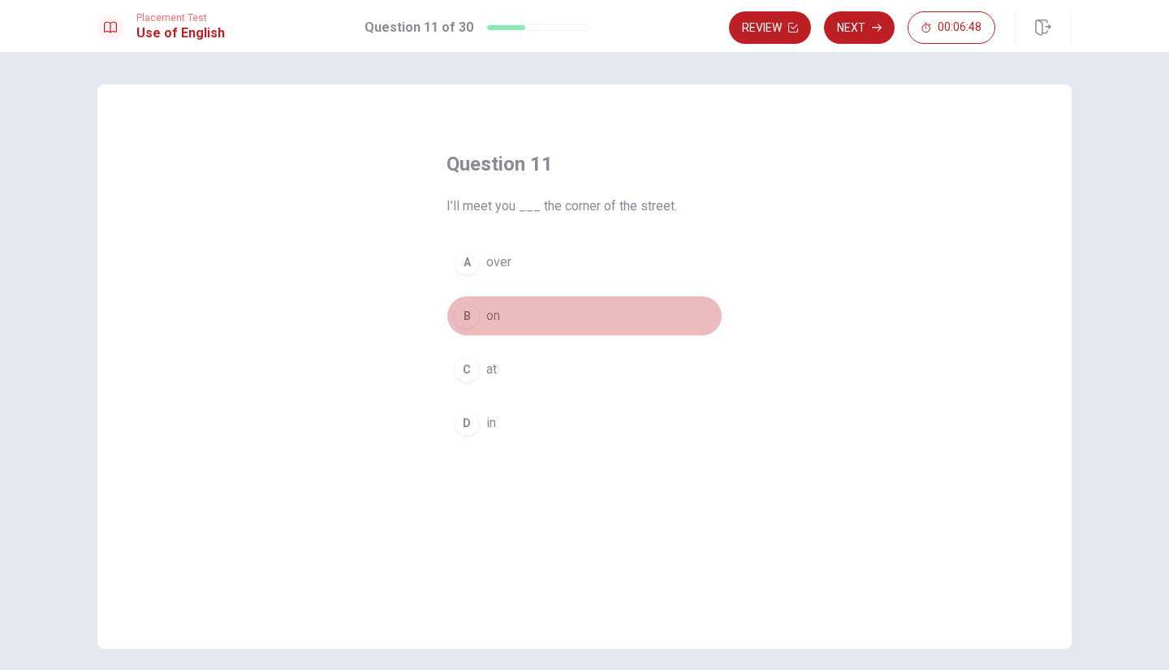
click at [494, 318] on span "on" at bounding box center [493, 315] width 14 height 19
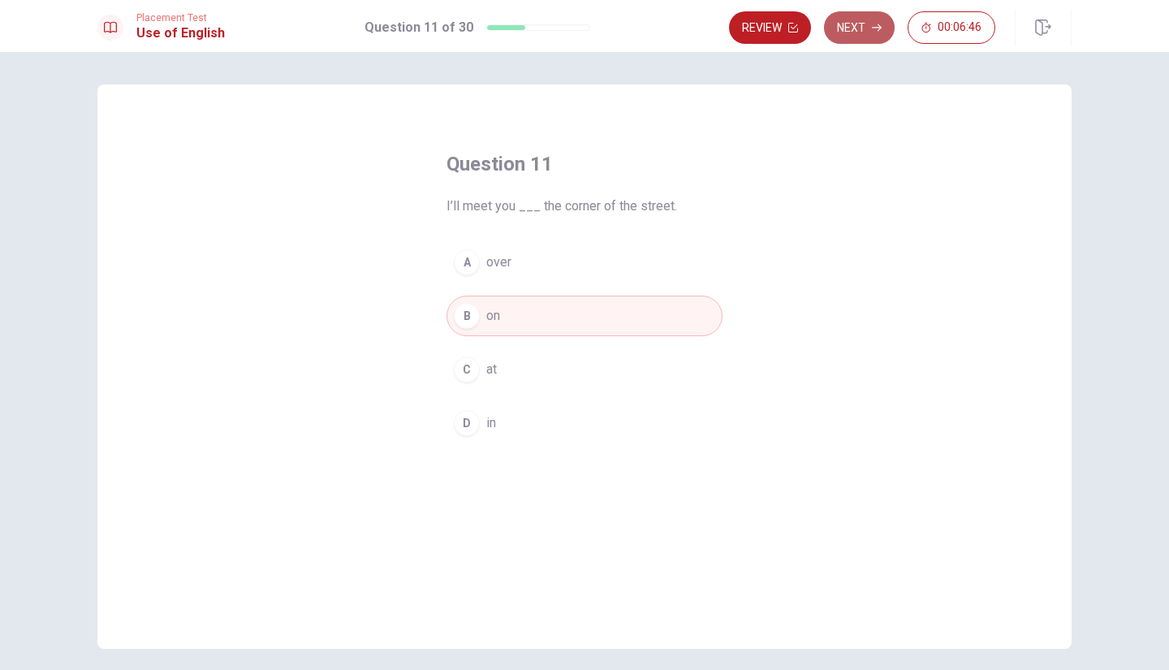
click at [870, 28] on button "Next" at bounding box center [859, 27] width 71 height 32
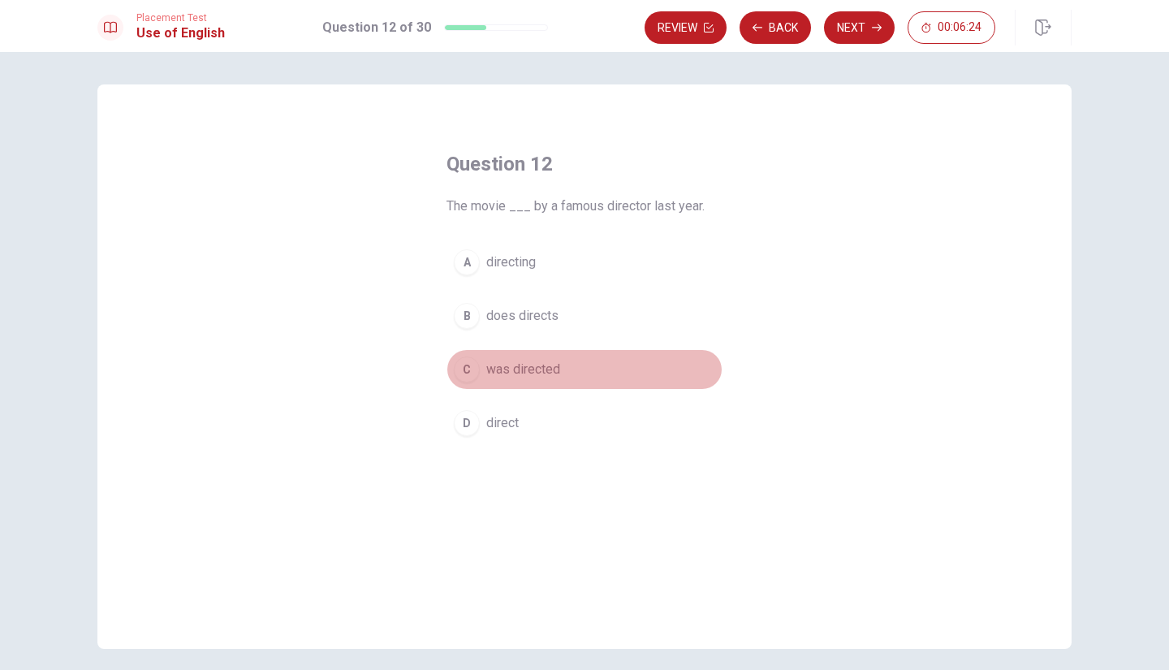
click at [521, 368] on span "was directed" at bounding box center [523, 369] width 74 height 19
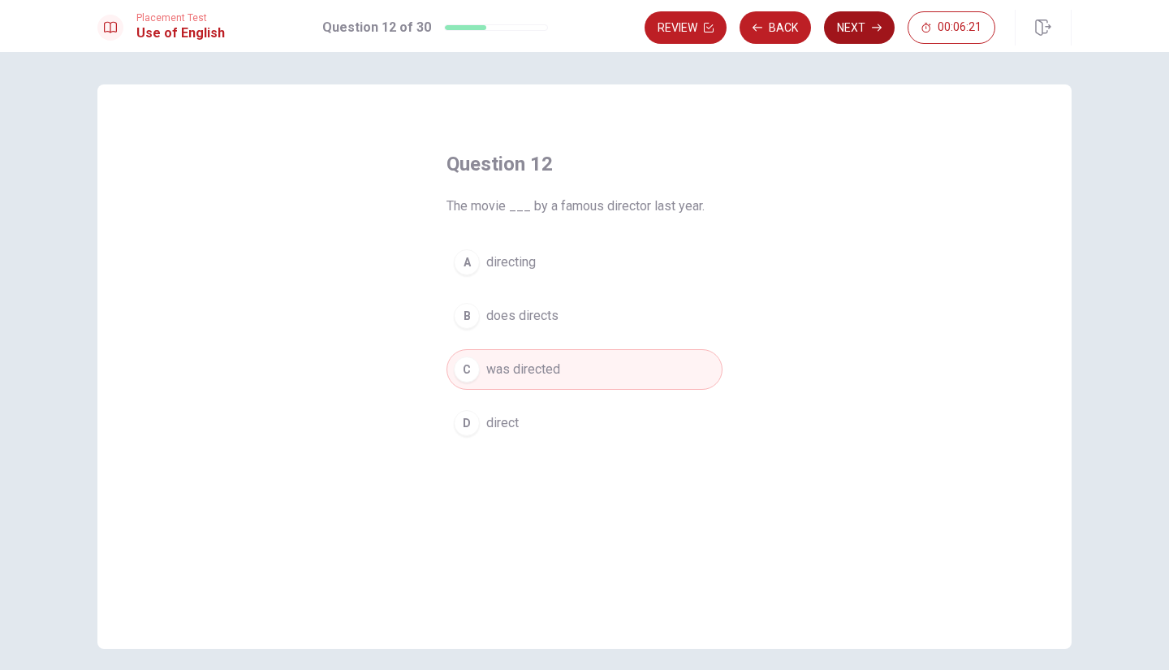
click at [848, 24] on button "Next" at bounding box center [859, 27] width 71 height 32
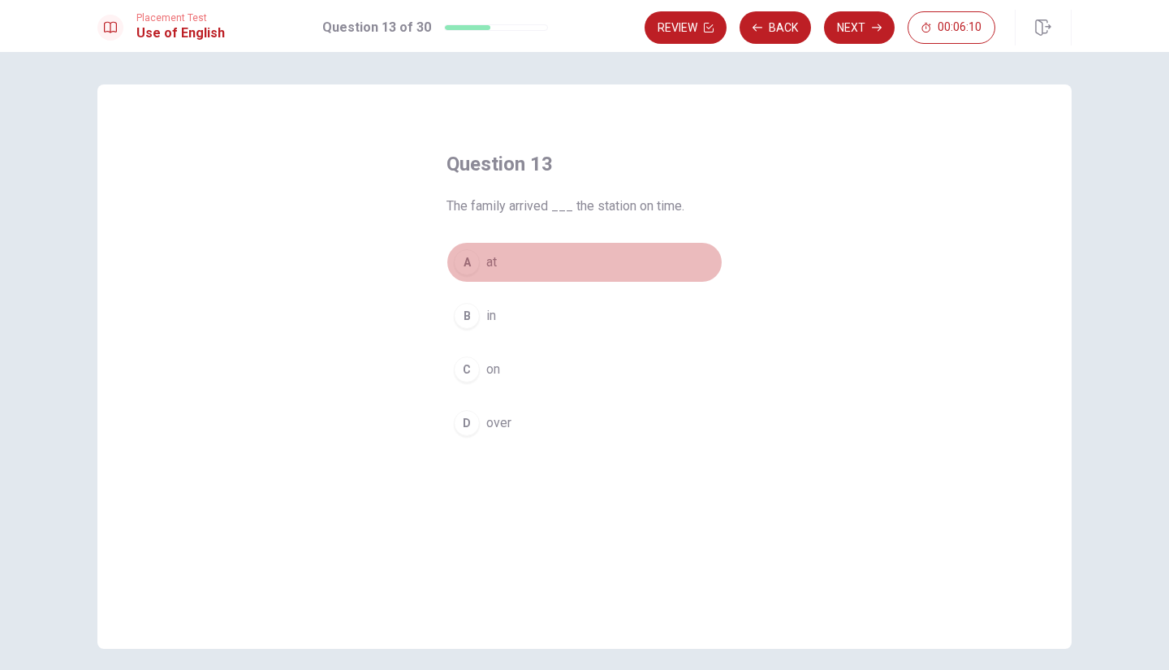
click at [473, 268] on div "A" at bounding box center [467, 262] width 26 height 26
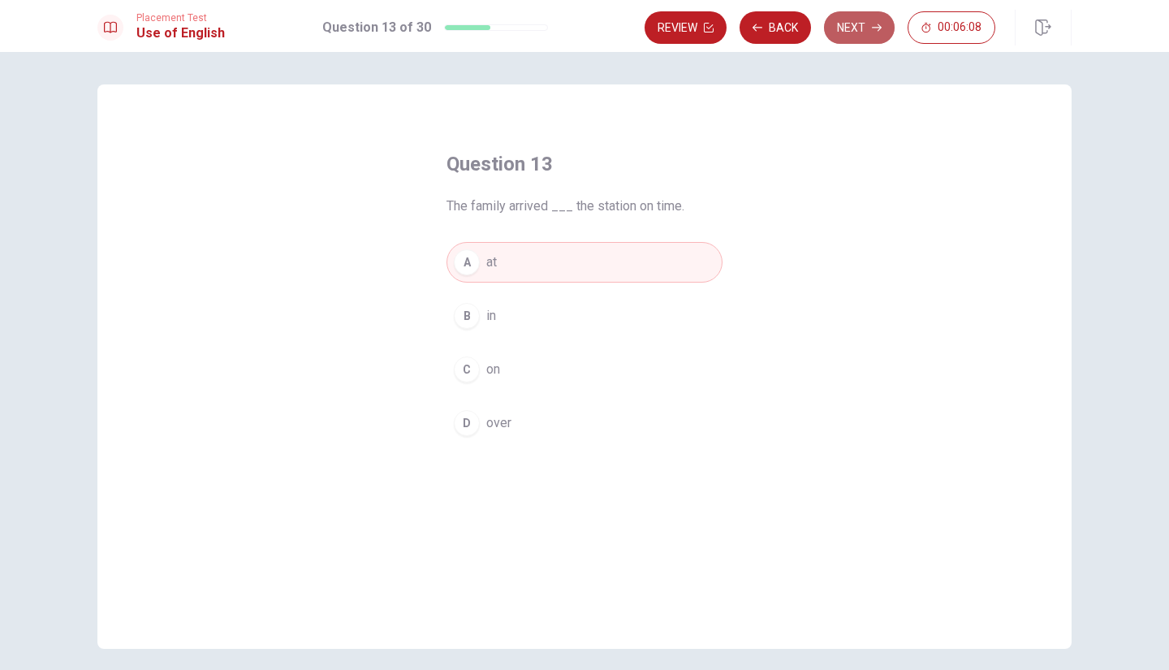
click at [853, 31] on button "Next" at bounding box center [859, 27] width 71 height 32
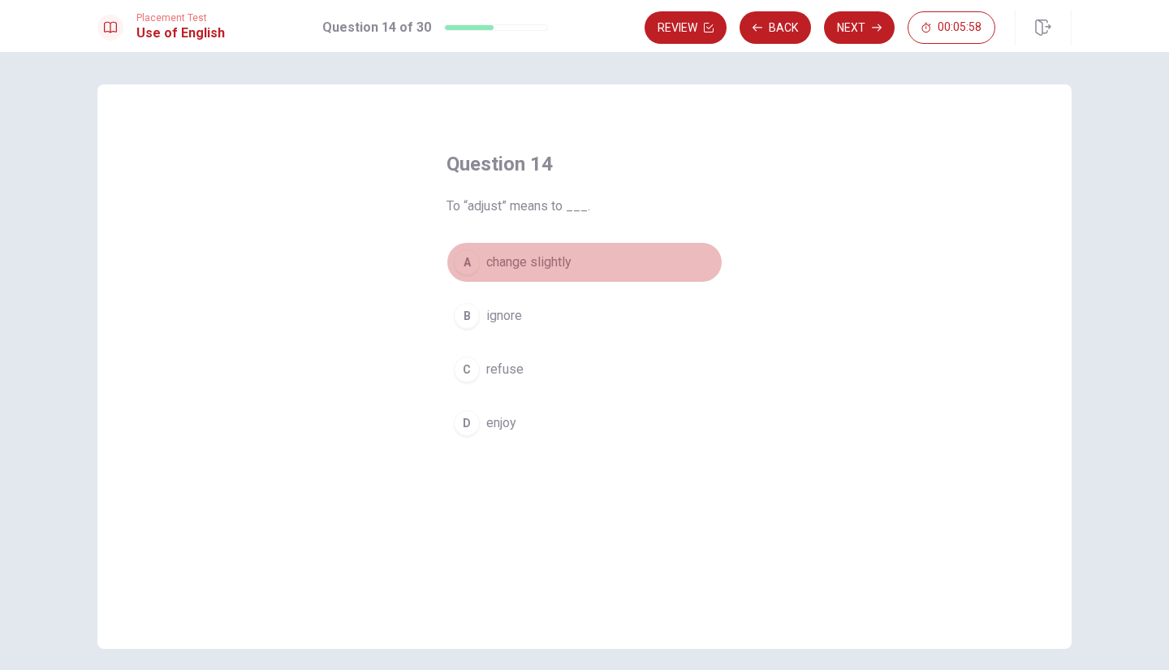
click at [482, 253] on button "A change slightly" at bounding box center [585, 262] width 276 height 41
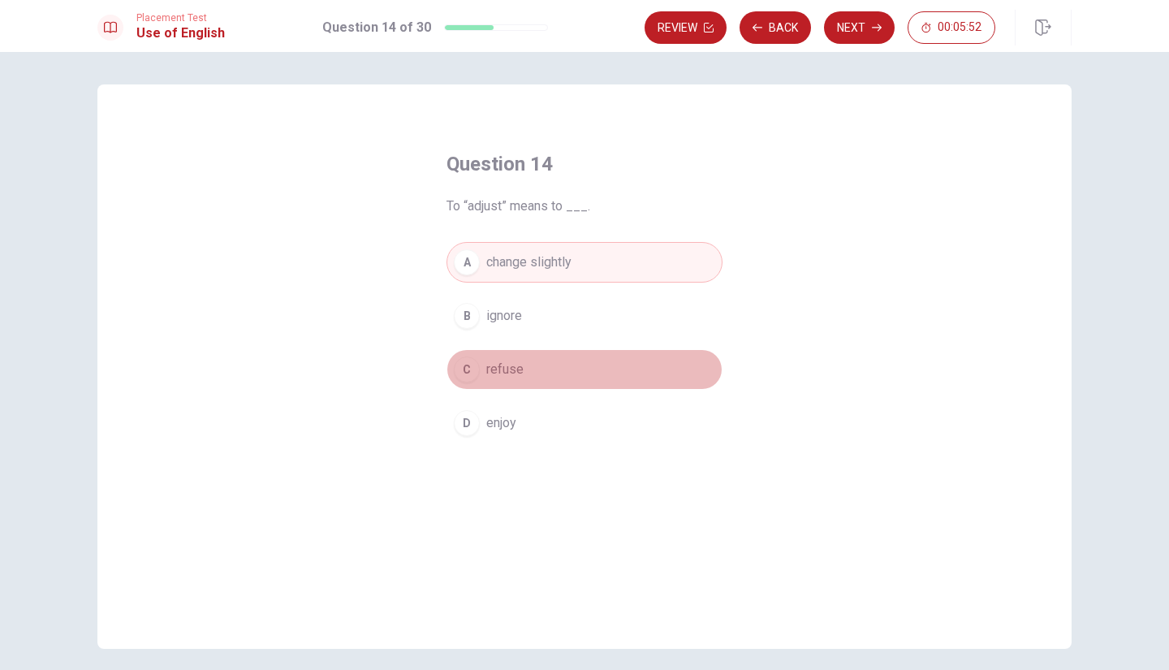
click at [513, 372] on span "refuse" at bounding box center [504, 369] width 37 height 19
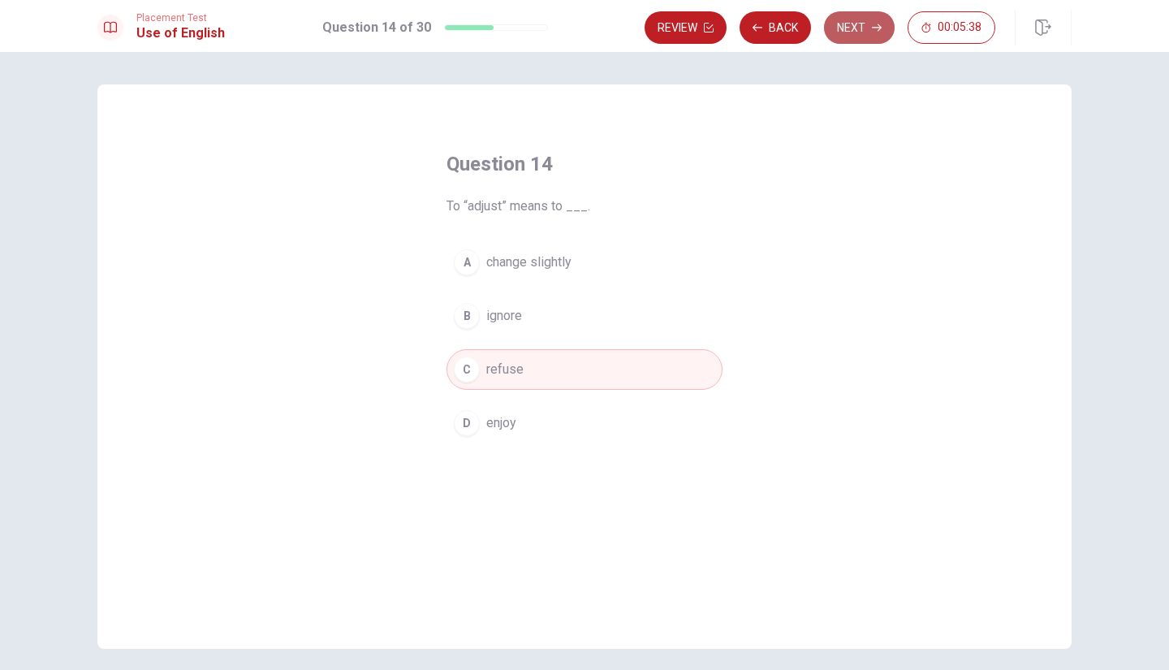
click at [846, 27] on button "Next" at bounding box center [859, 27] width 71 height 32
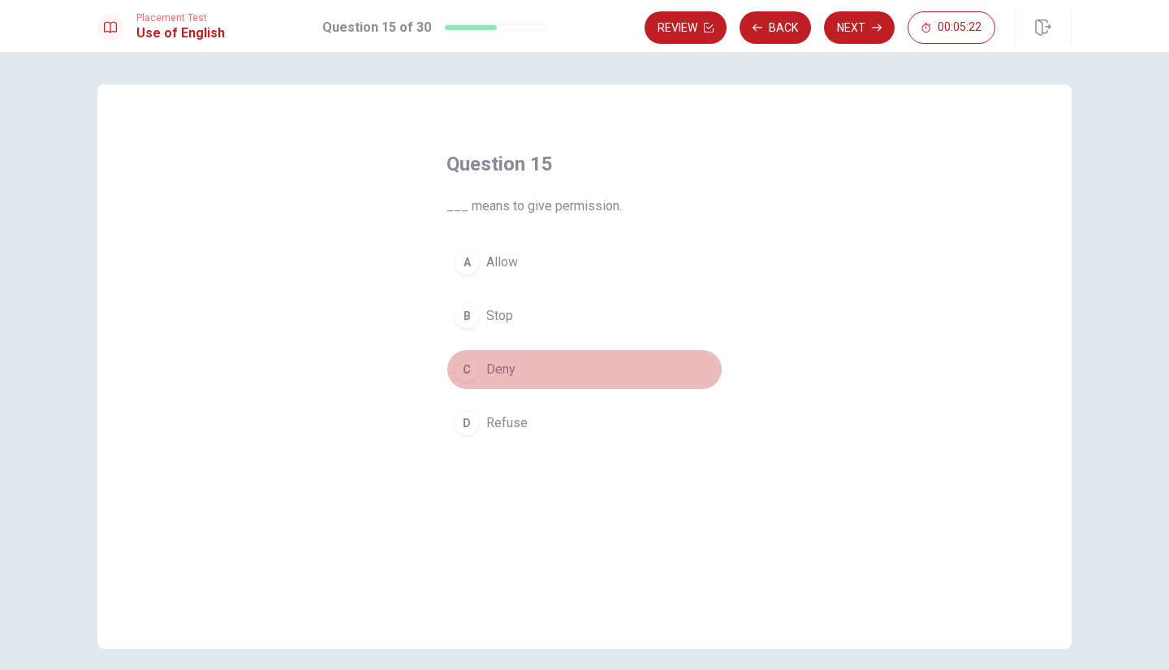
click at [516, 365] on button "C Deny" at bounding box center [585, 369] width 276 height 41
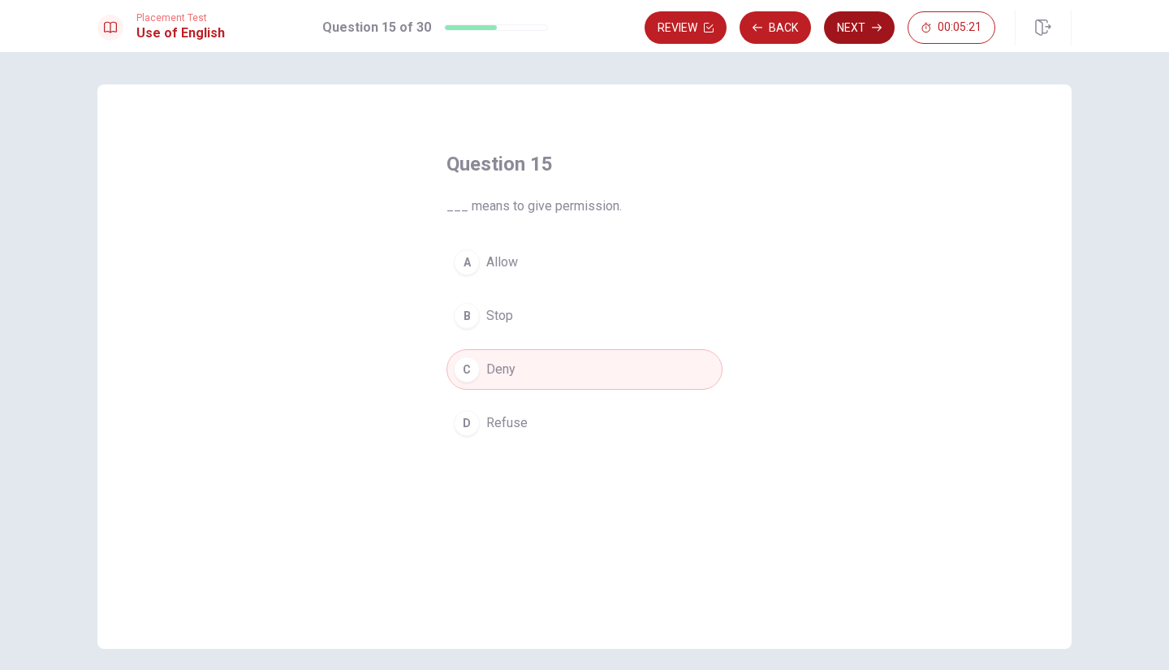
click at [862, 17] on button "Next" at bounding box center [859, 27] width 71 height 32
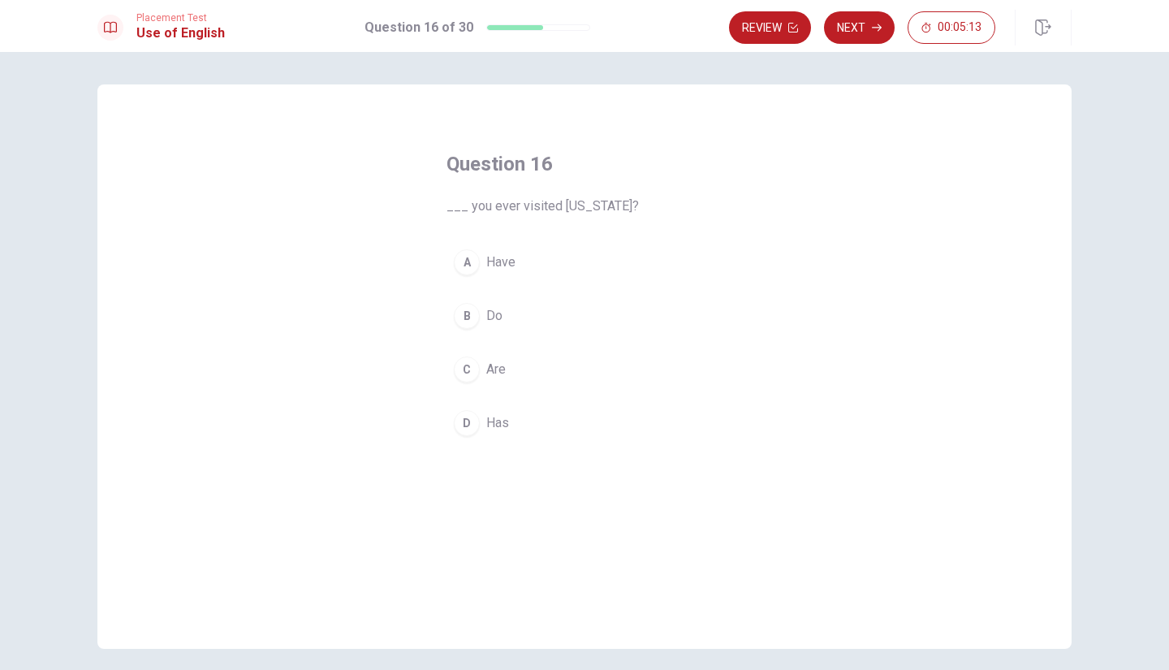
drag, startPoint x: 657, startPoint y: 146, endPoint x: 486, endPoint y: 264, distance: 207.3
click at [486, 264] on div "Question 16 ___ you ever visited [US_STATE]? A Have B Do C Are D Has" at bounding box center [584, 297] width 341 height 344
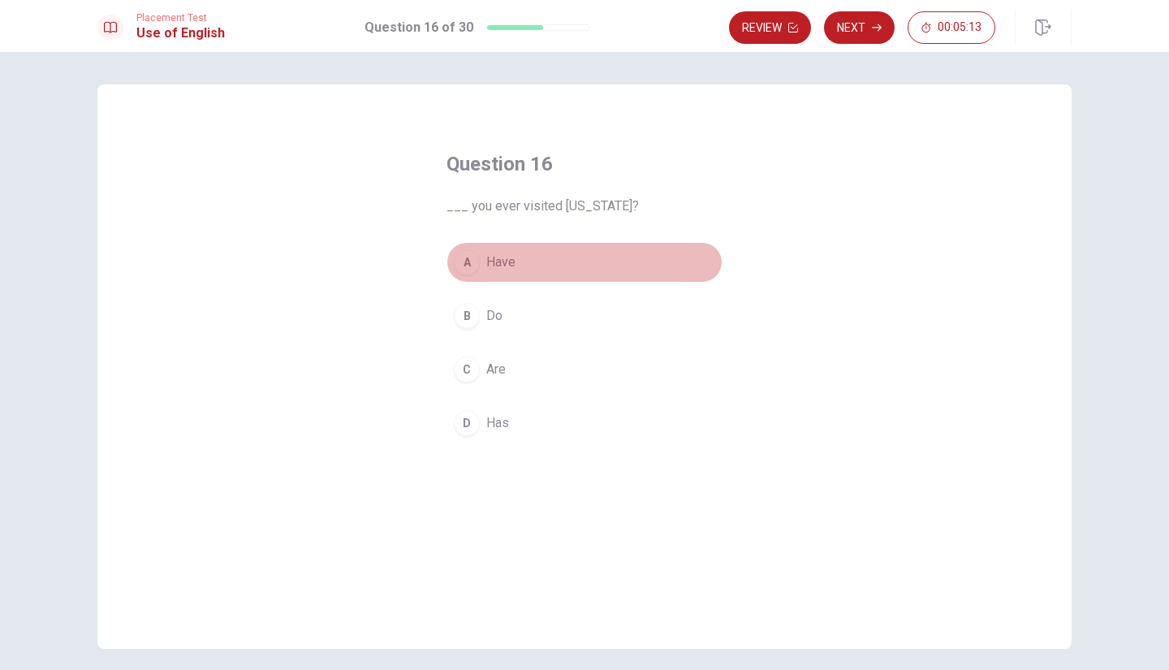
click at [486, 264] on span "Have" at bounding box center [500, 262] width 29 height 19
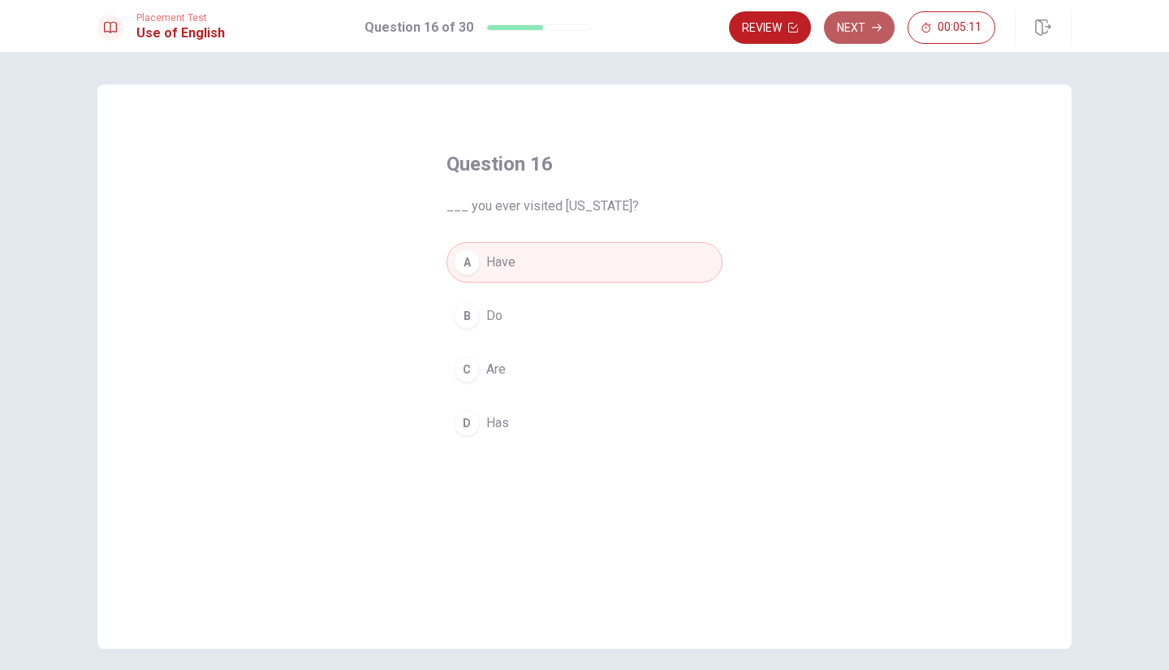
click at [838, 28] on button "Next" at bounding box center [859, 27] width 71 height 32
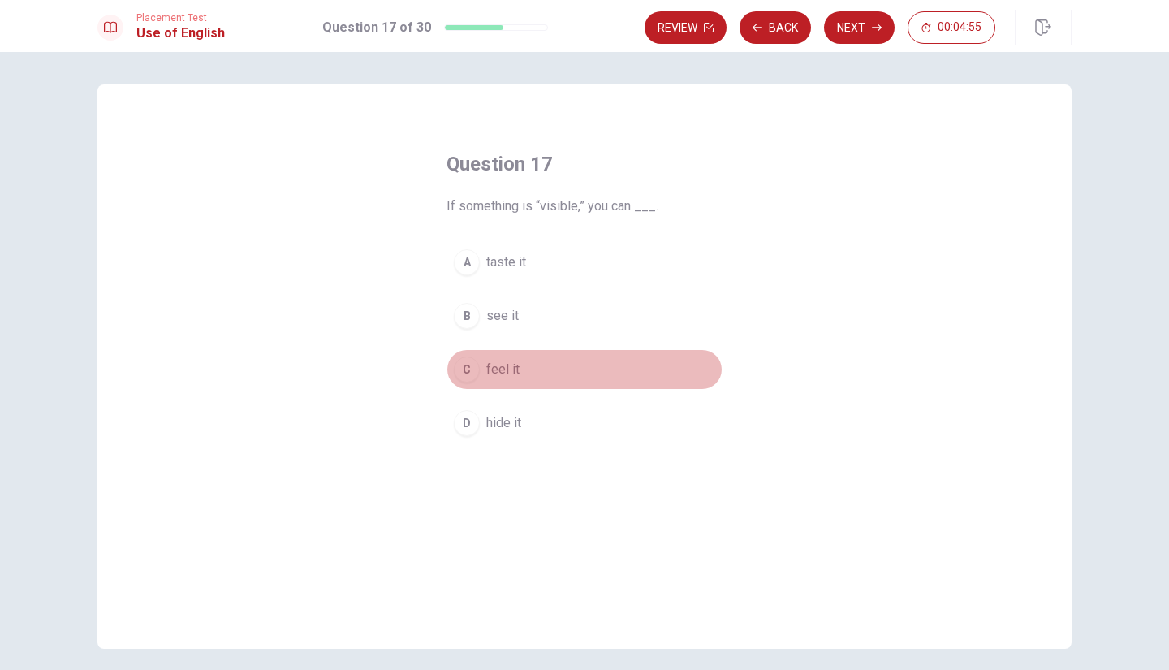
click at [517, 363] on button "C feel it" at bounding box center [585, 369] width 276 height 41
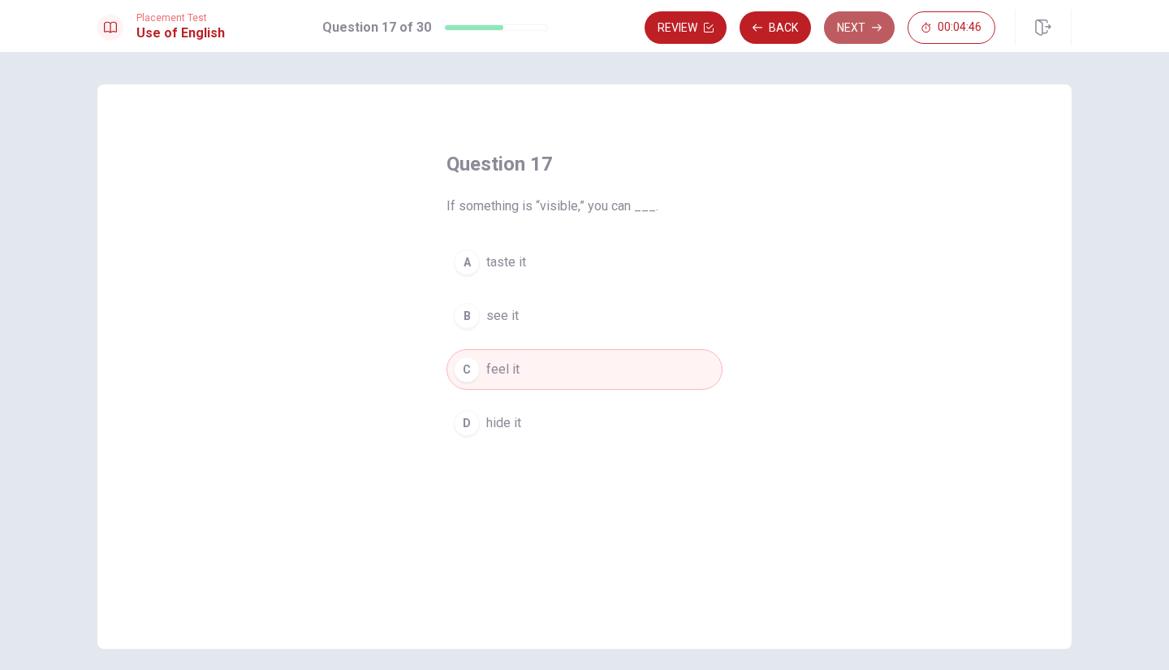
click at [877, 26] on icon "button" at bounding box center [877, 28] width 10 height 10
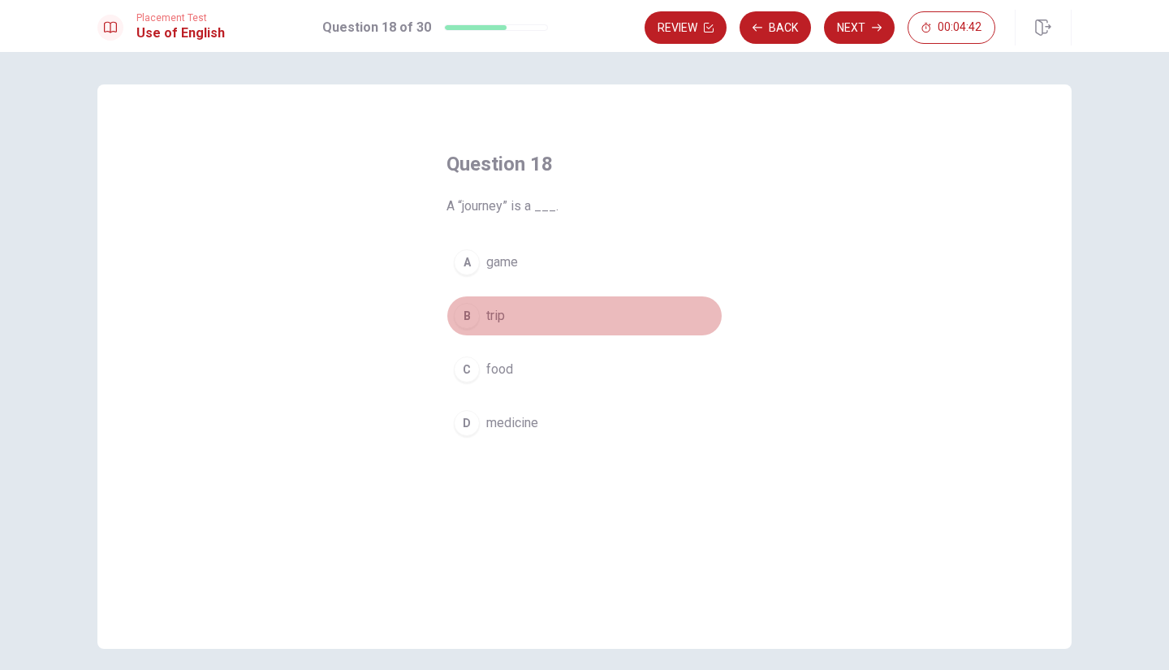
click at [487, 318] on span "trip" at bounding box center [495, 315] width 19 height 19
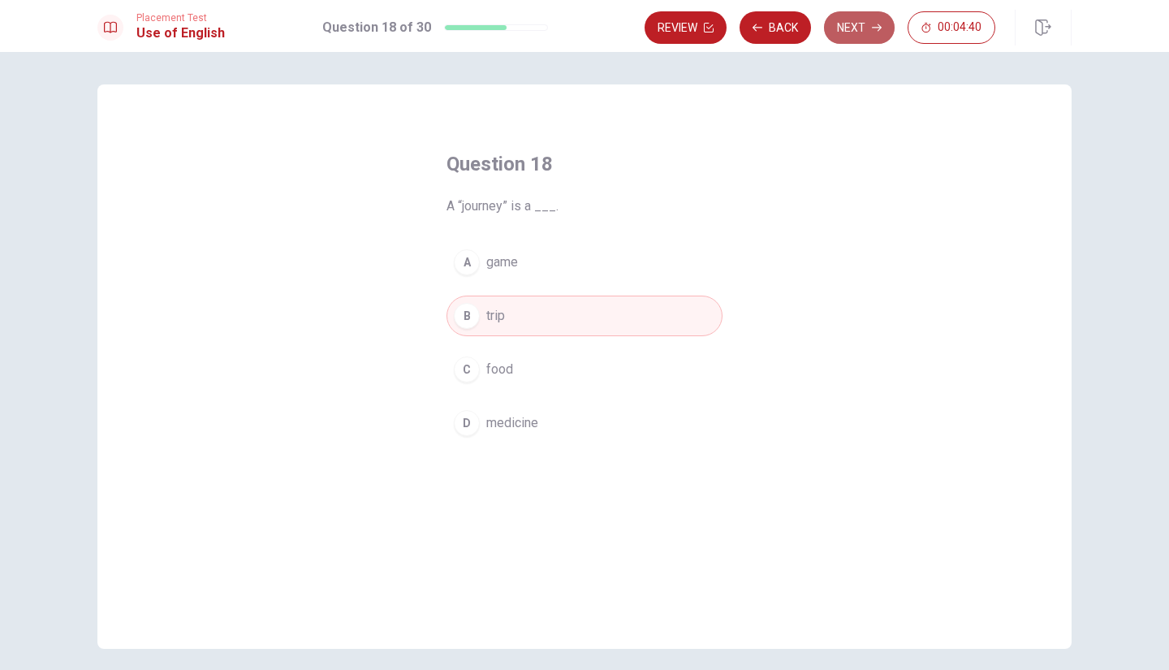
click at [853, 29] on button "Next" at bounding box center [859, 27] width 71 height 32
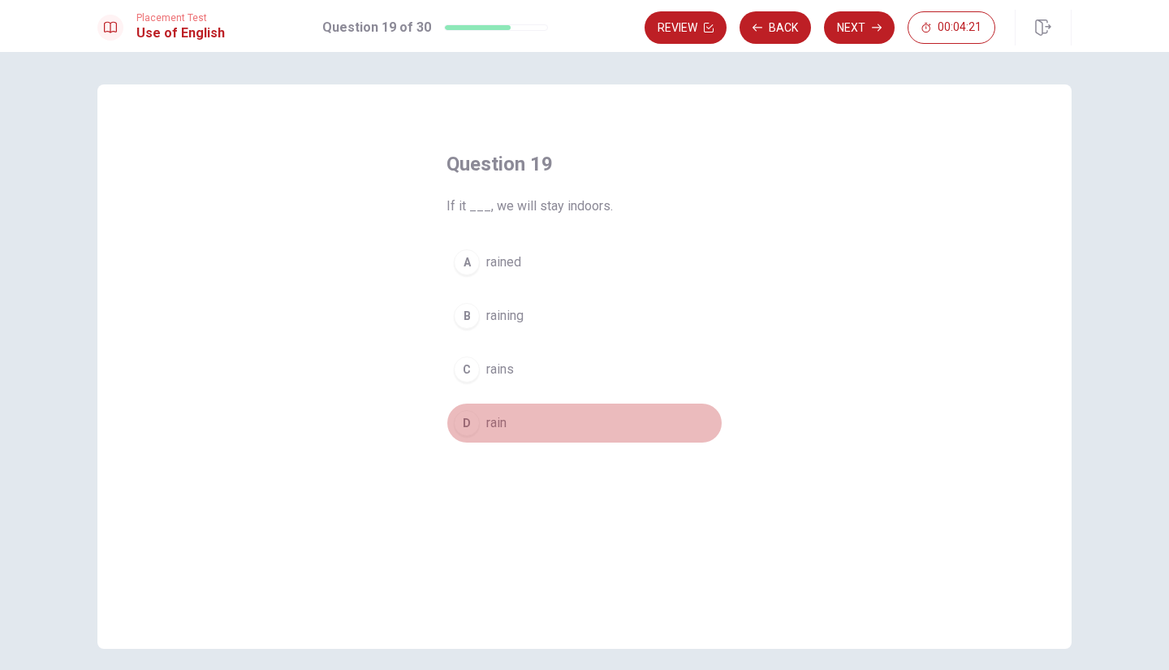
click at [495, 422] on span "rain" at bounding box center [496, 422] width 20 height 19
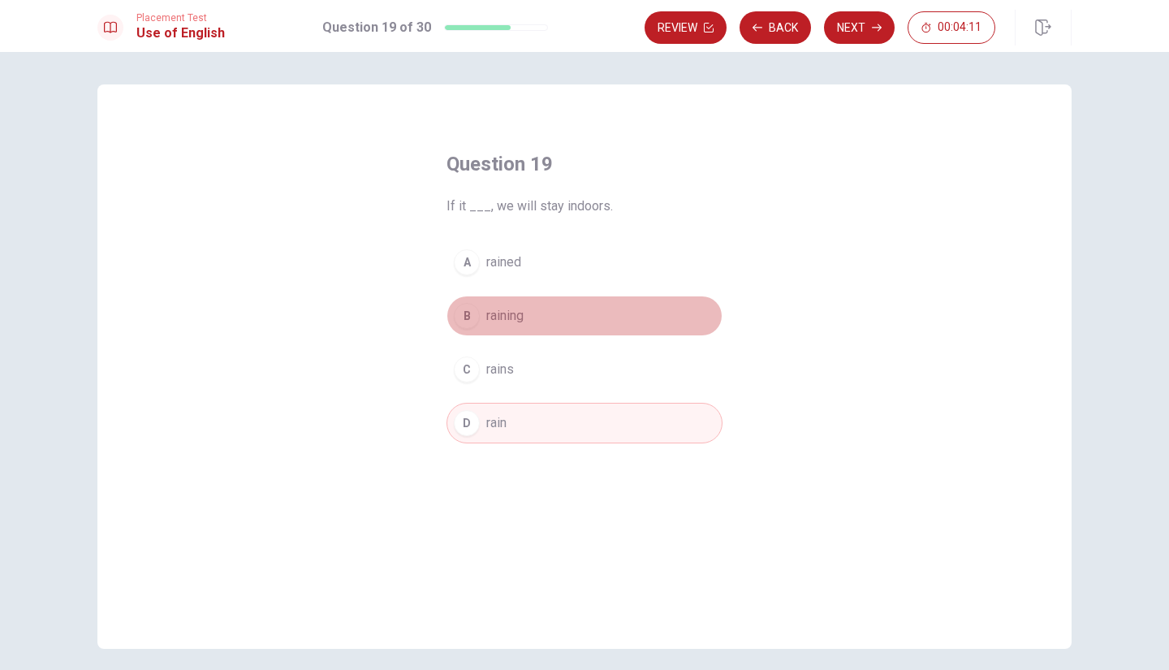
click at [512, 322] on span "raining" at bounding box center [504, 315] width 37 height 19
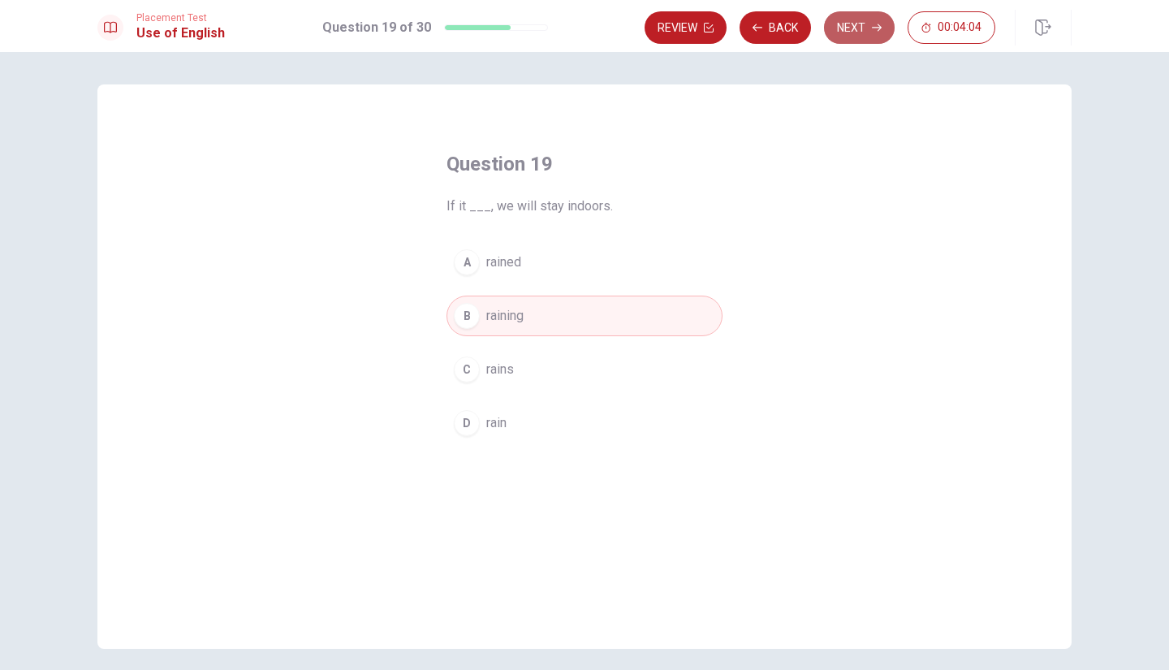
click at [863, 40] on button "Next" at bounding box center [859, 27] width 71 height 32
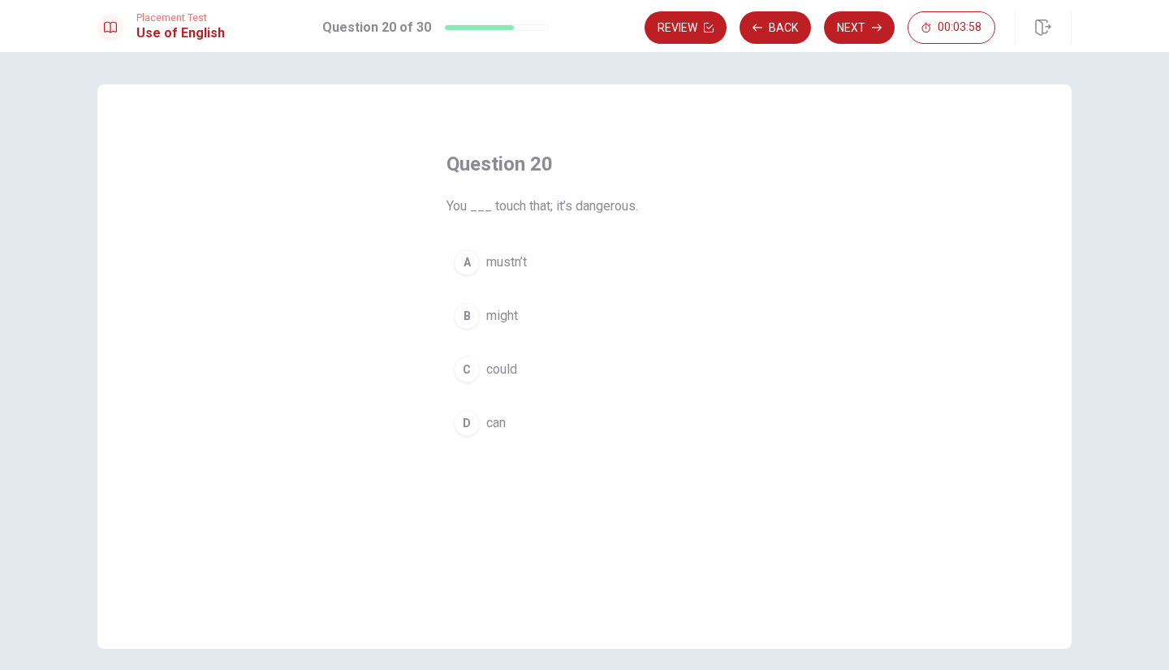
click at [531, 262] on button "A mustn’t" at bounding box center [585, 262] width 276 height 41
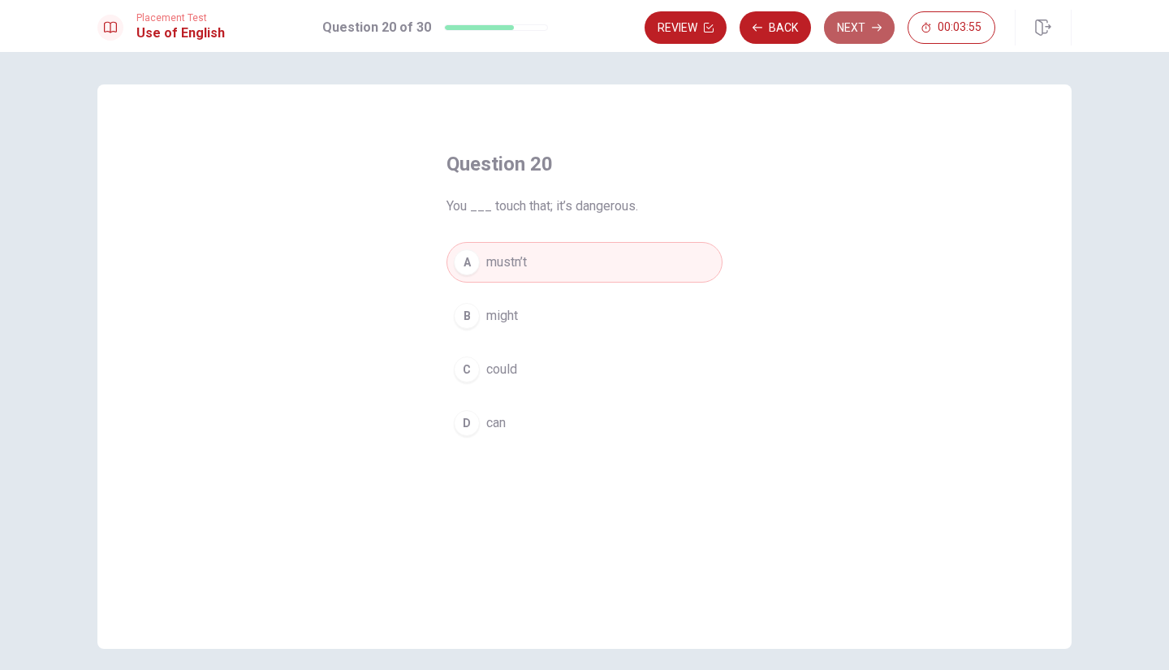
click at [867, 34] on button "Next" at bounding box center [859, 27] width 71 height 32
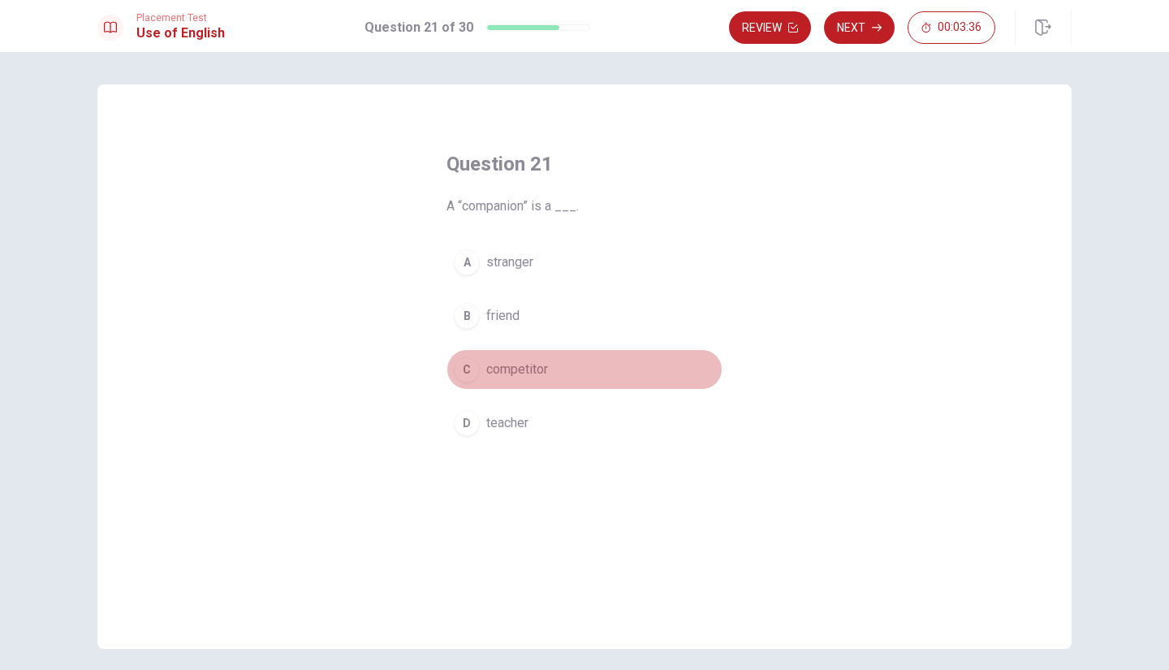
click at [494, 366] on span "competitor" at bounding box center [517, 369] width 62 height 19
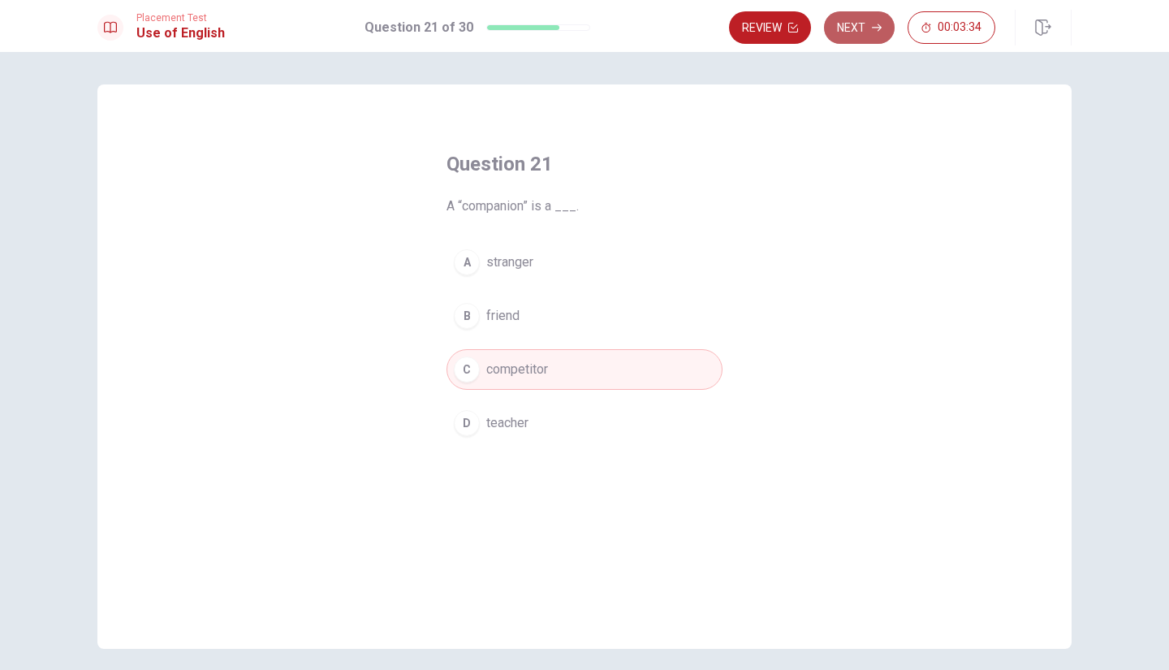
click at [847, 32] on button "Next" at bounding box center [859, 27] width 71 height 32
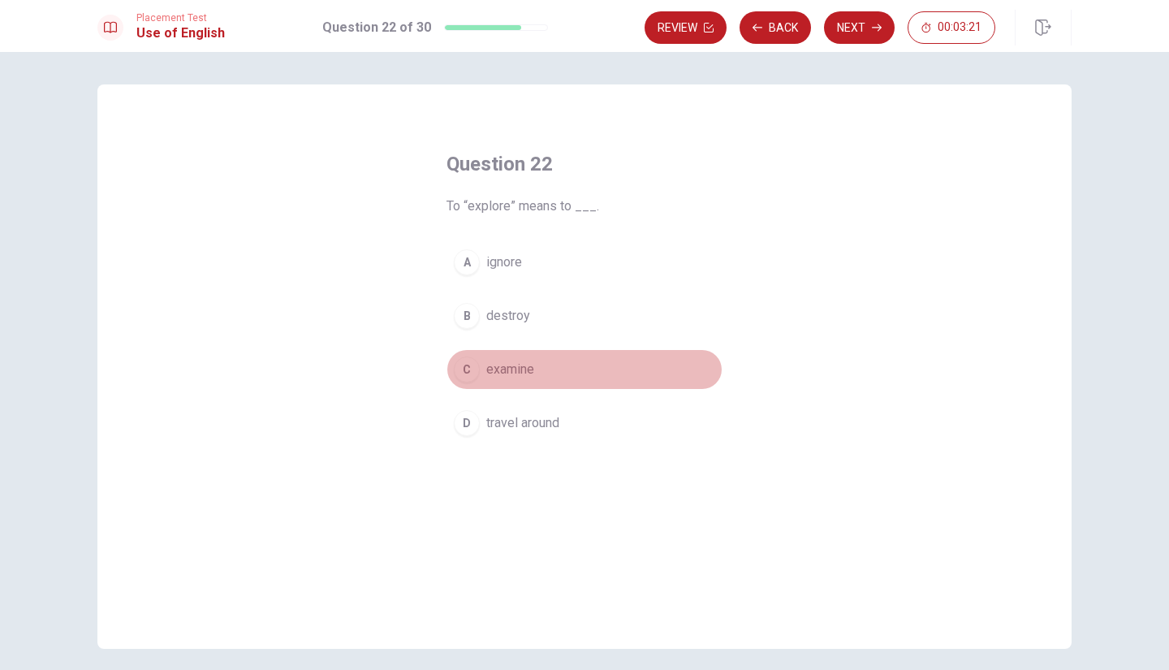
click at [525, 370] on span "examine" at bounding box center [510, 369] width 48 height 19
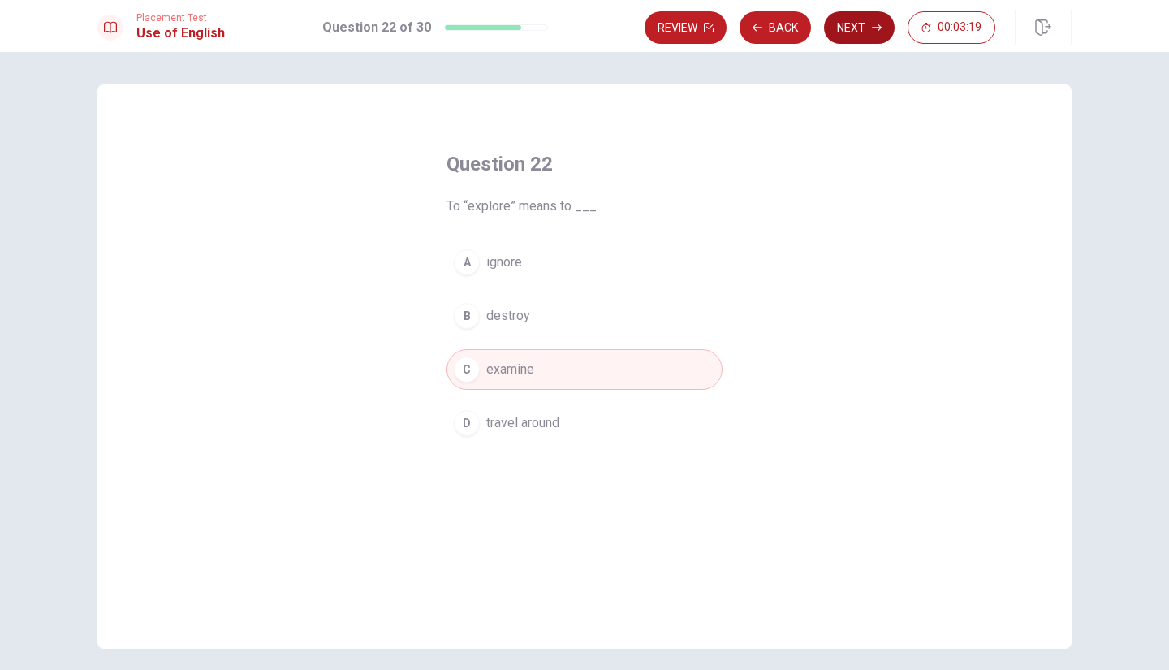
click at [867, 23] on button "Next" at bounding box center [859, 27] width 71 height 32
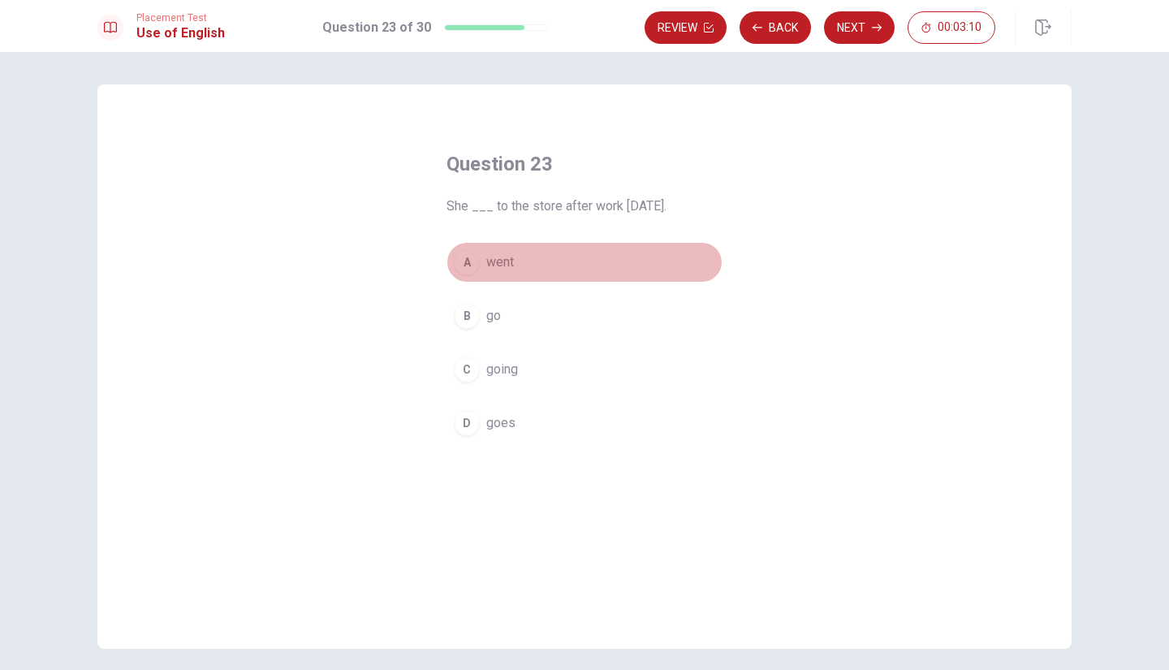
click at [510, 265] on span "went" at bounding box center [500, 262] width 28 height 19
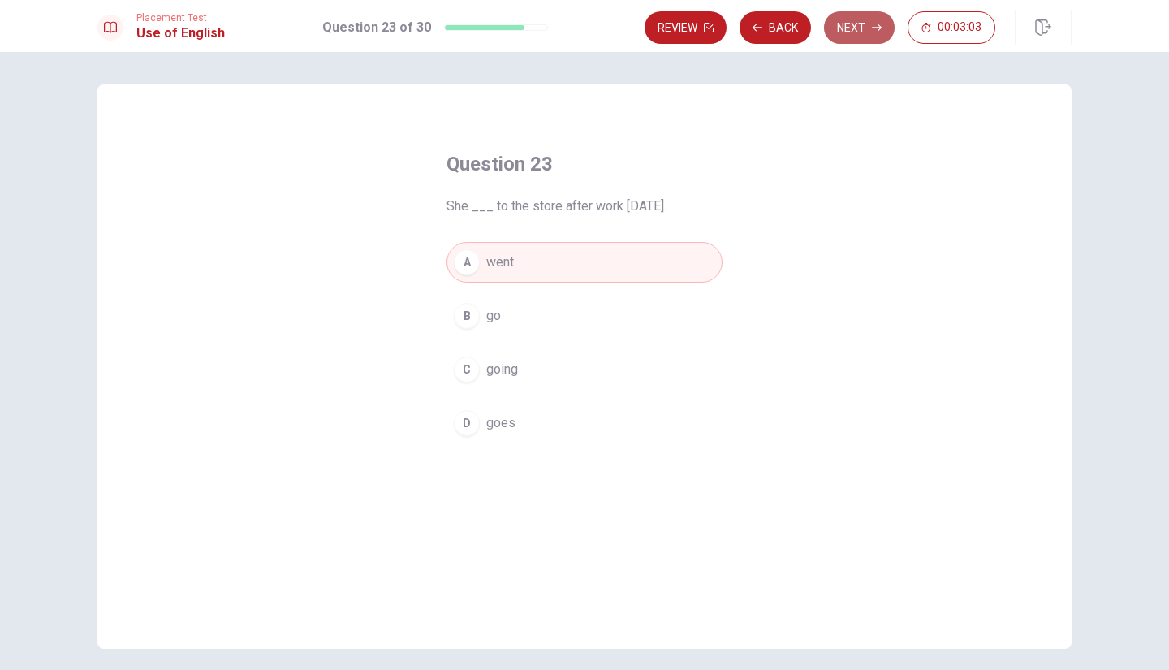
click at [868, 25] on button "Next" at bounding box center [859, 27] width 71 height 32
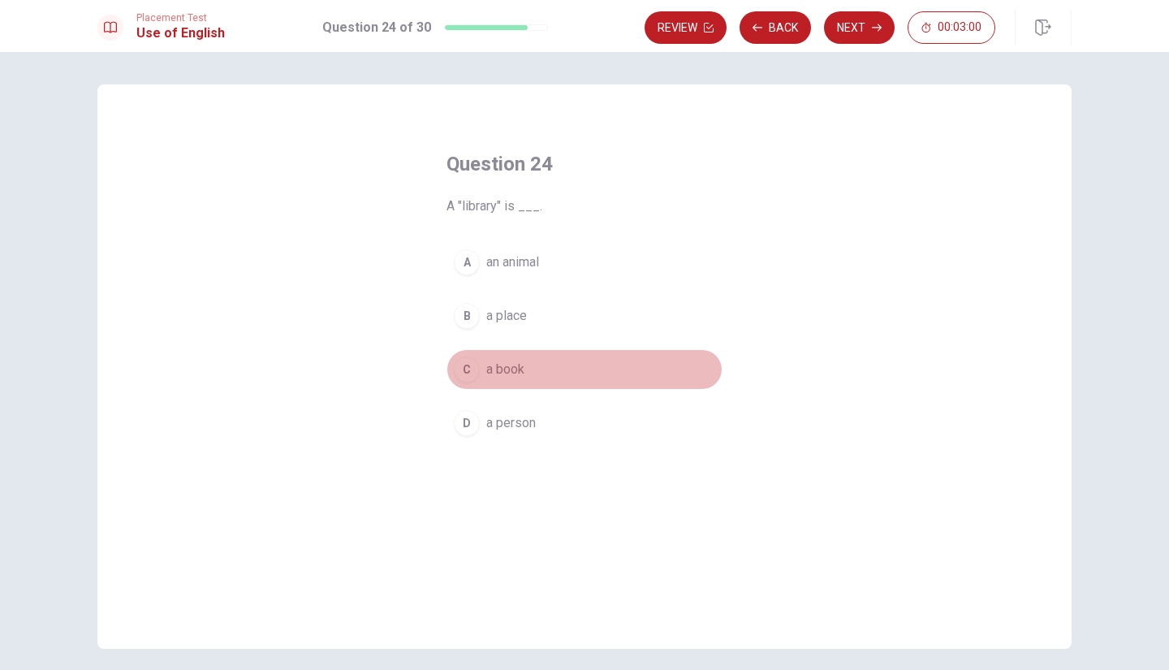
click at [498, 362] on span "a book" at bounding box center [505, 369] width 38 height 19
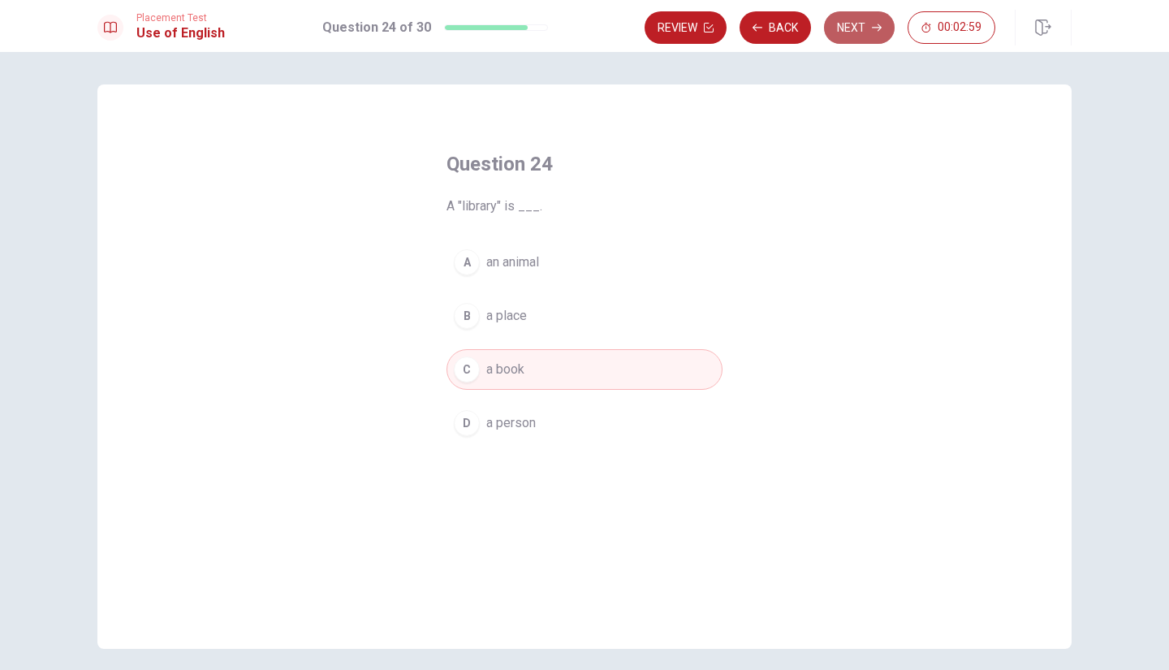
click at [857, 26] on button "Next" at bounding box center [859, 27] width 71 height 32
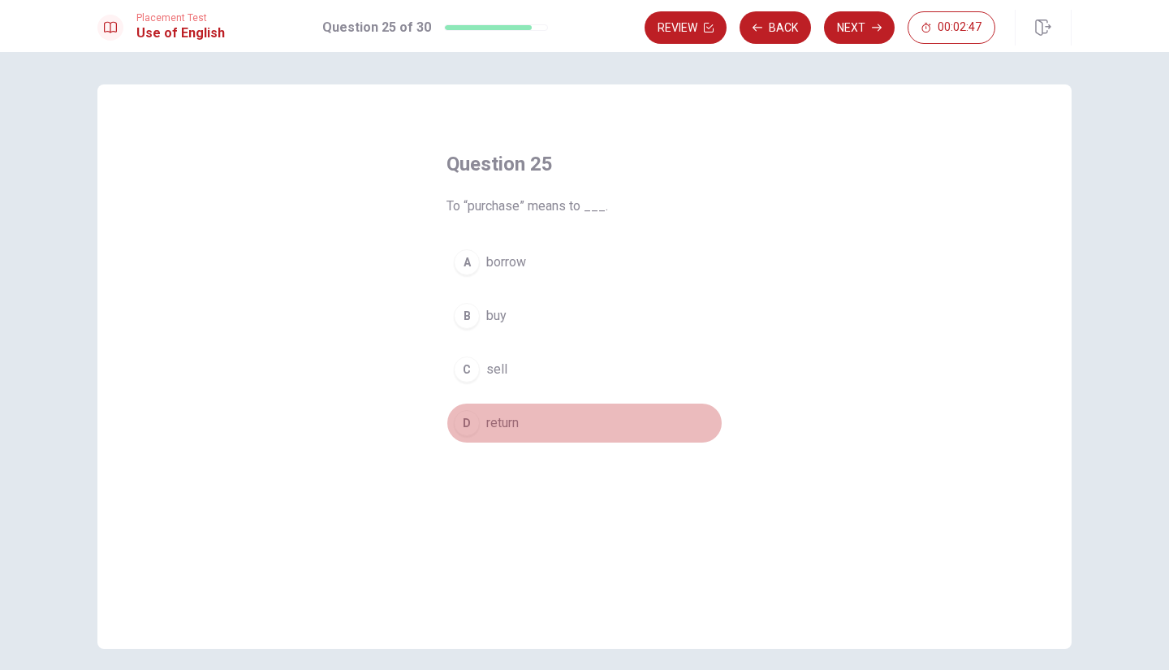
click at [508, 430] on span "return" at bounding box center [502, 422] width 32 height 19
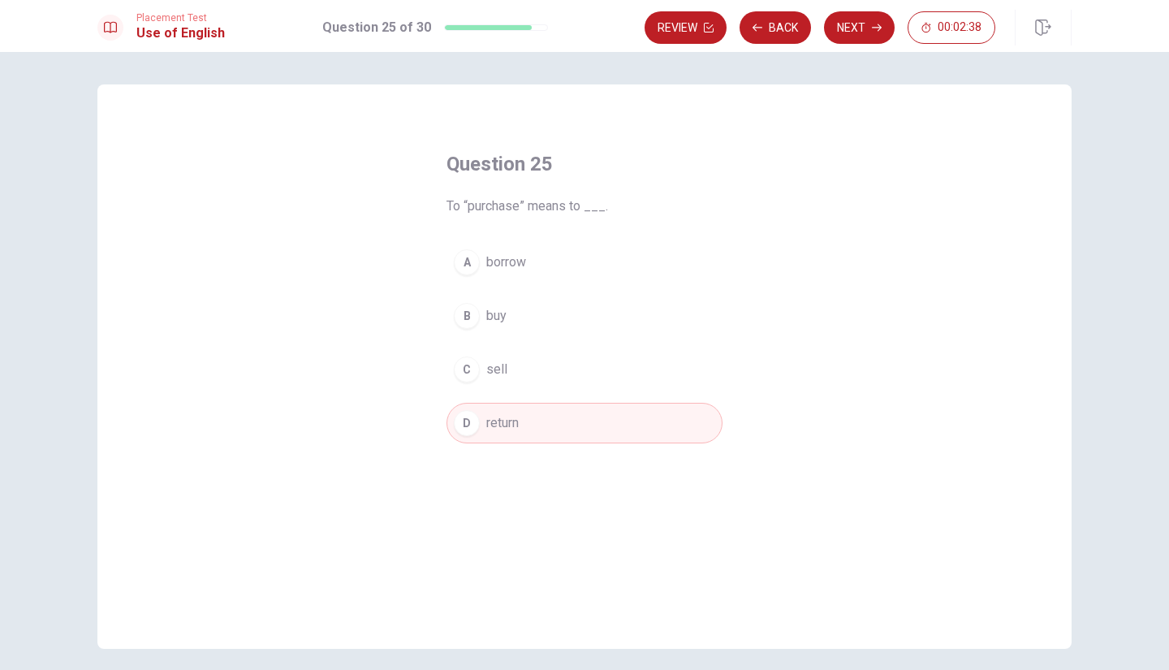
drag, startPoint x: 554, startPoint y: 322, endPoint x: 539, endPoint y: 374, distance: 53.2
click at [539, 374] on div "A borrow B buy C sell D return" at bounding box center [585, 342] width 276 height 201
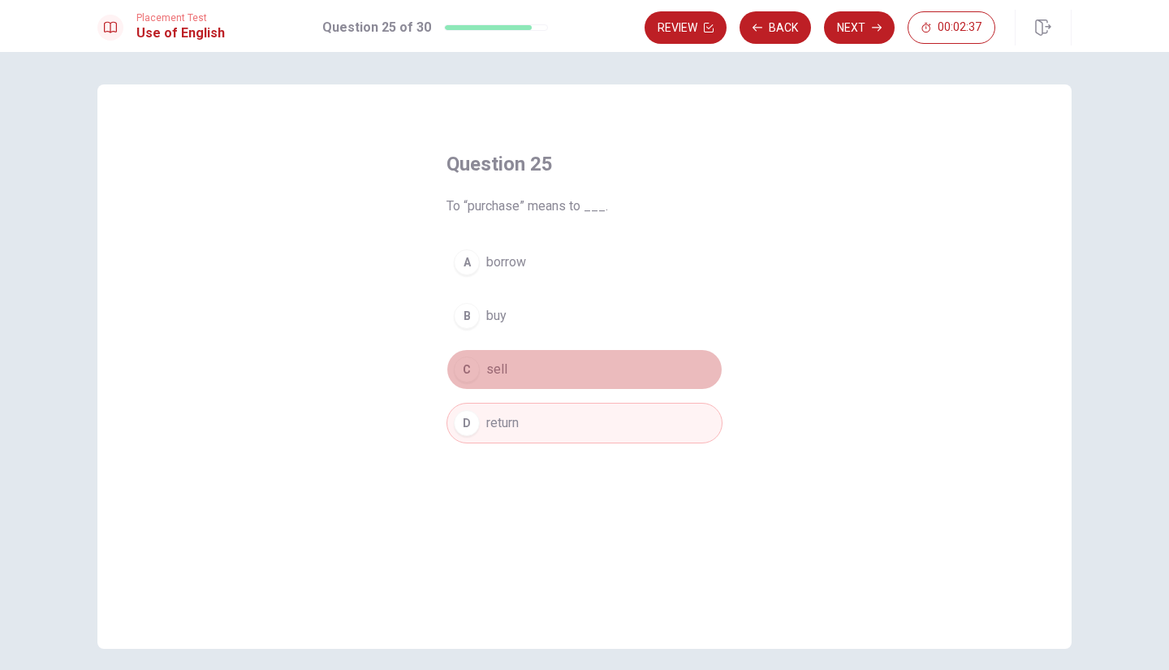
click at [539, 374] on button "C sell" at bounding box center [585, 369] width 276 height 41
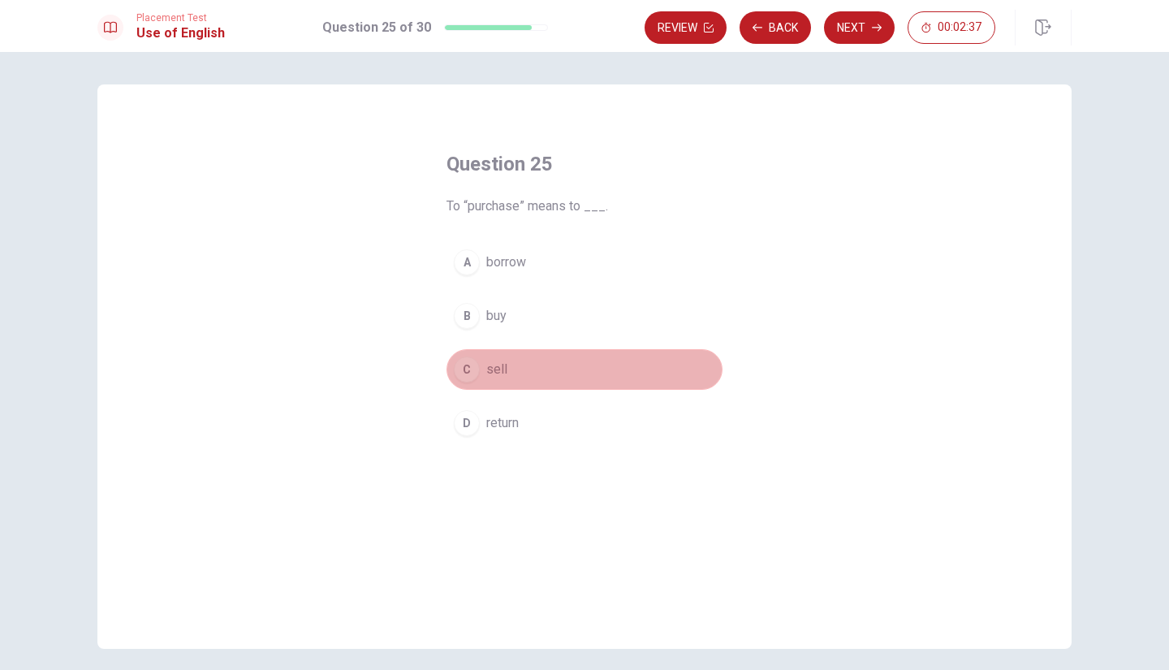
click at [539, 374] on button "C sell" at bounding box center [585, 369] width 276 height 41
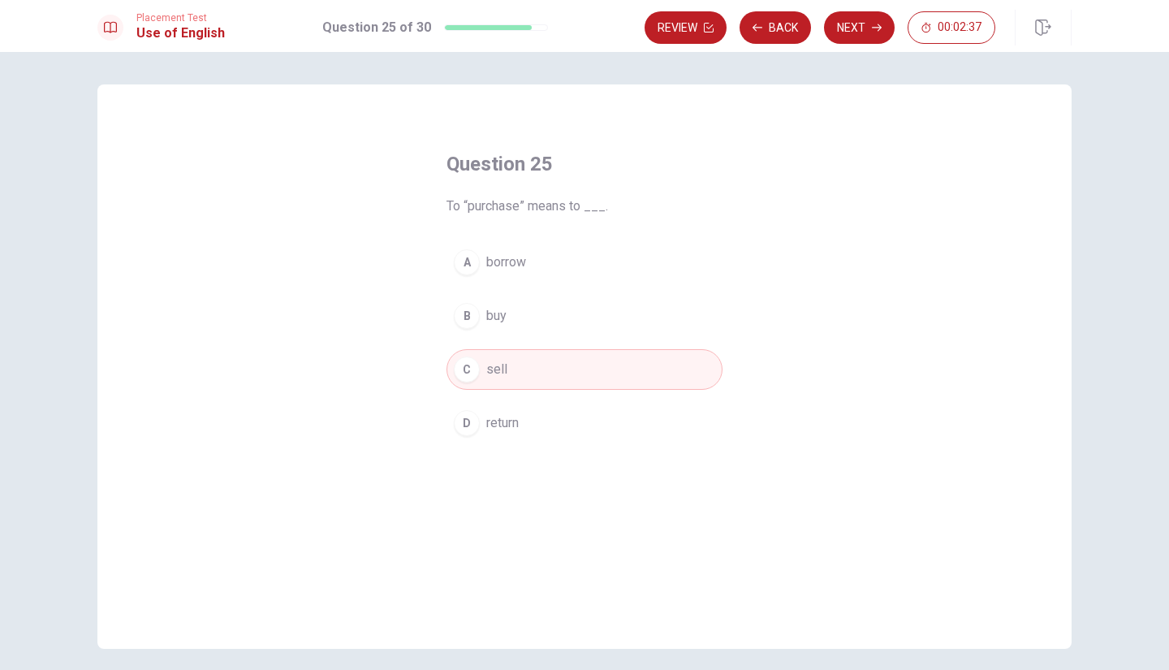
click at [539, 374] on button "C sell" at bounding box center [585, 369] width 276 height 41
click at [860, 15] on button "Next" at bounding box center [859, 27] width 71 height 32
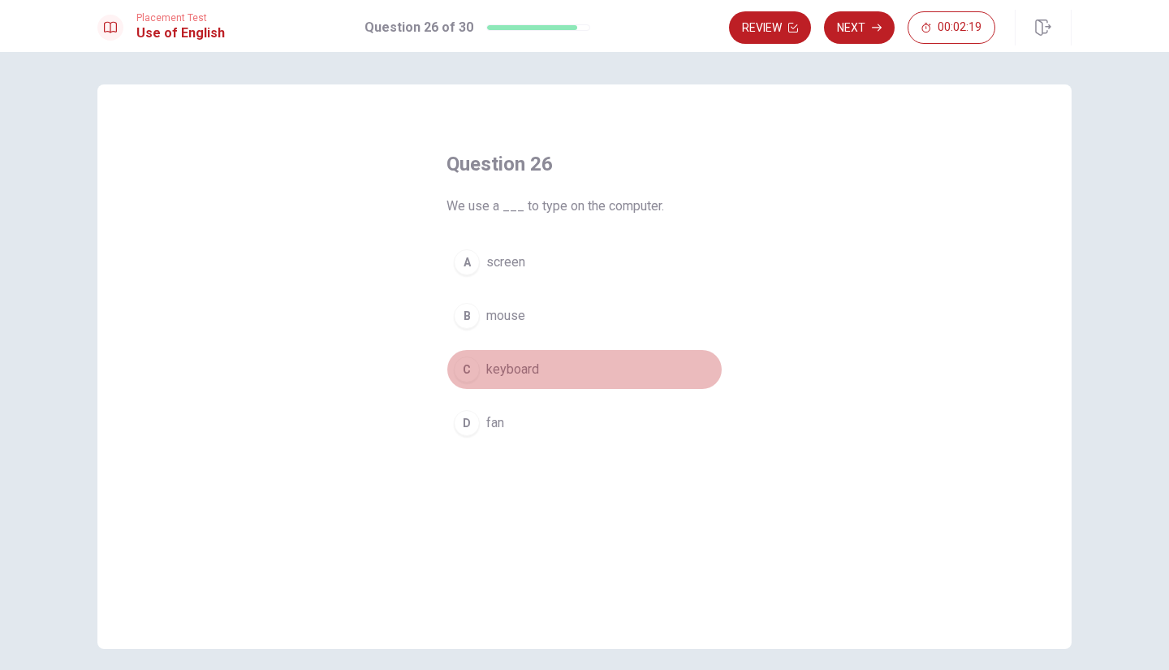
click at [532, 376] on span "keyboard" at bounding box center [512, 369] width 53 height 19
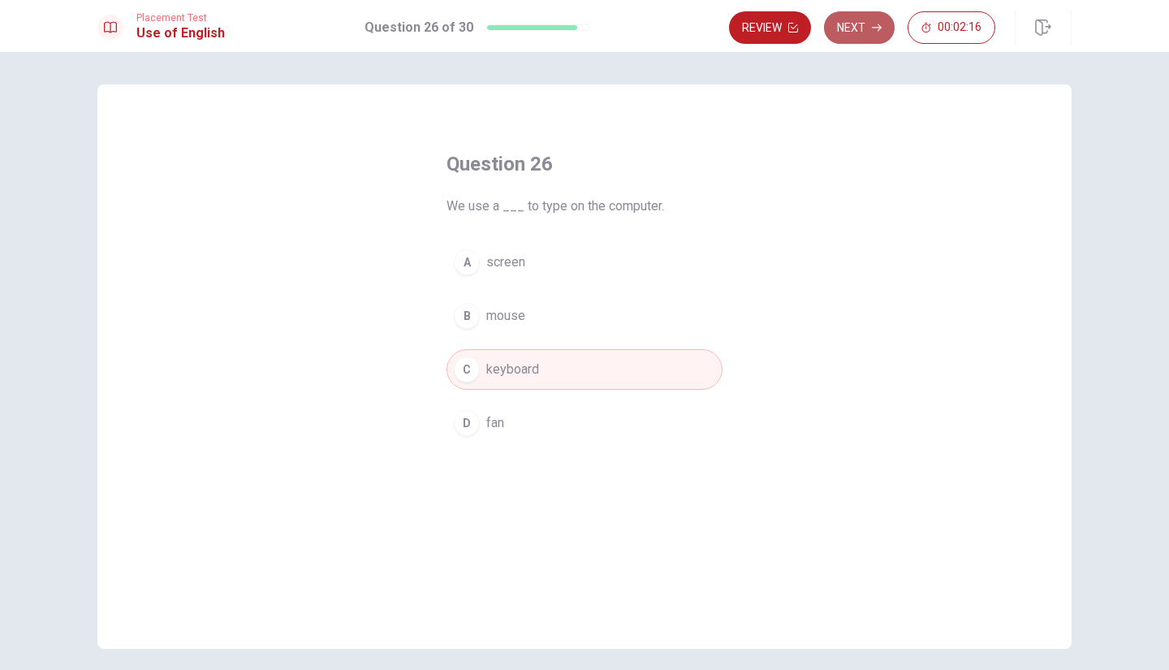
click at [840, 36] on button "Next" at bounding box center [859, 27] width 71 height 32
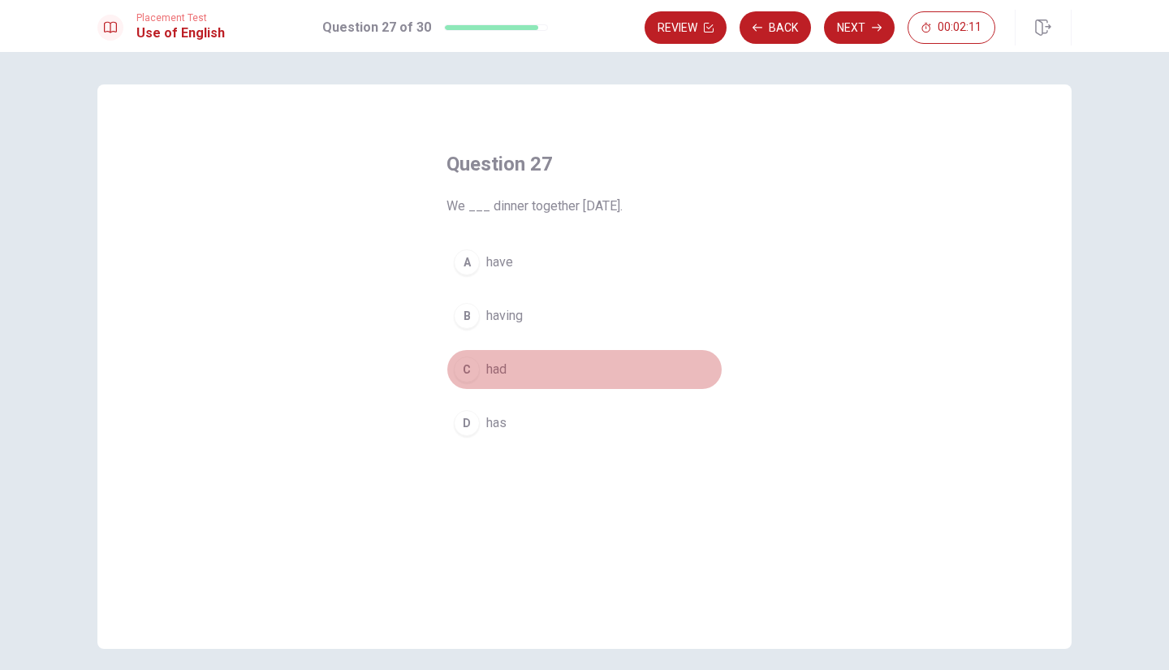
click at [512, 373] on button "C had" at bounding box center [585, 369] width 276 height 41
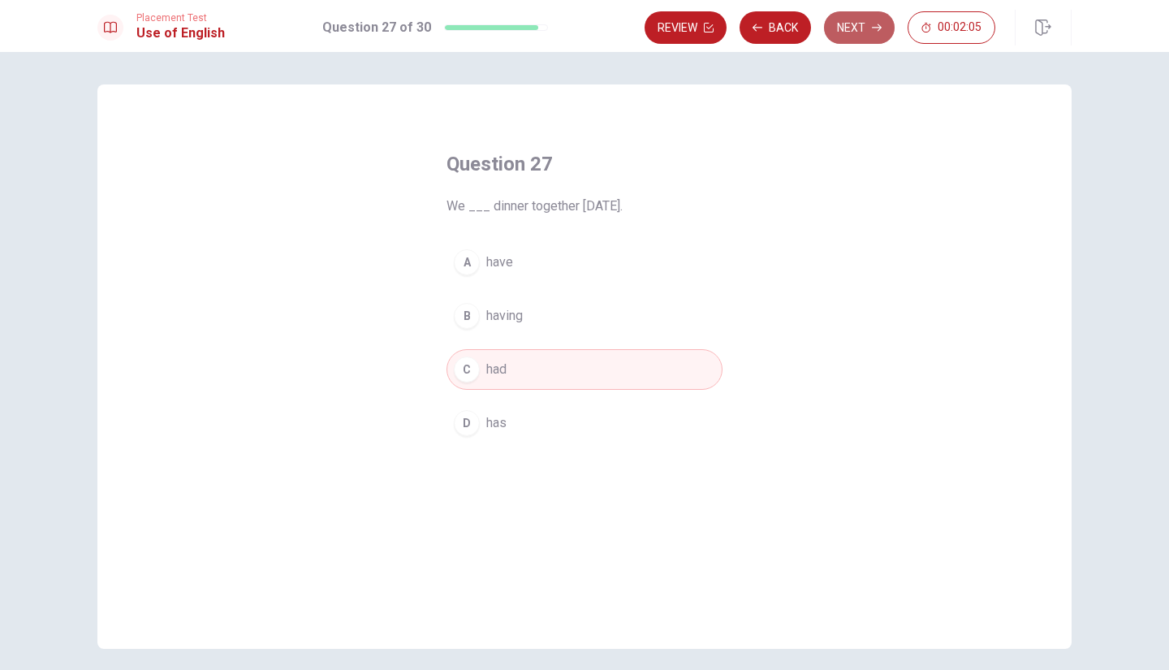
click at [837, 39] on button "Next" at bounding box center [859, 27] width 71 height 32
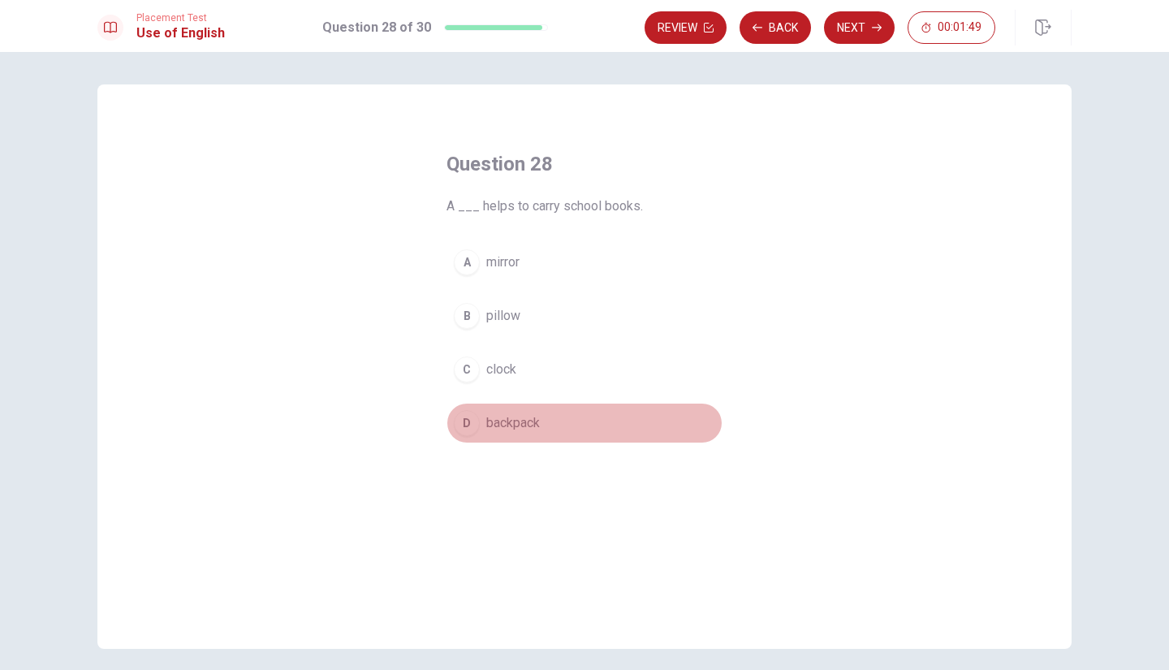
click at [499, 429] on span "backpack" at bounding box center [513, 422] width 54 height 19
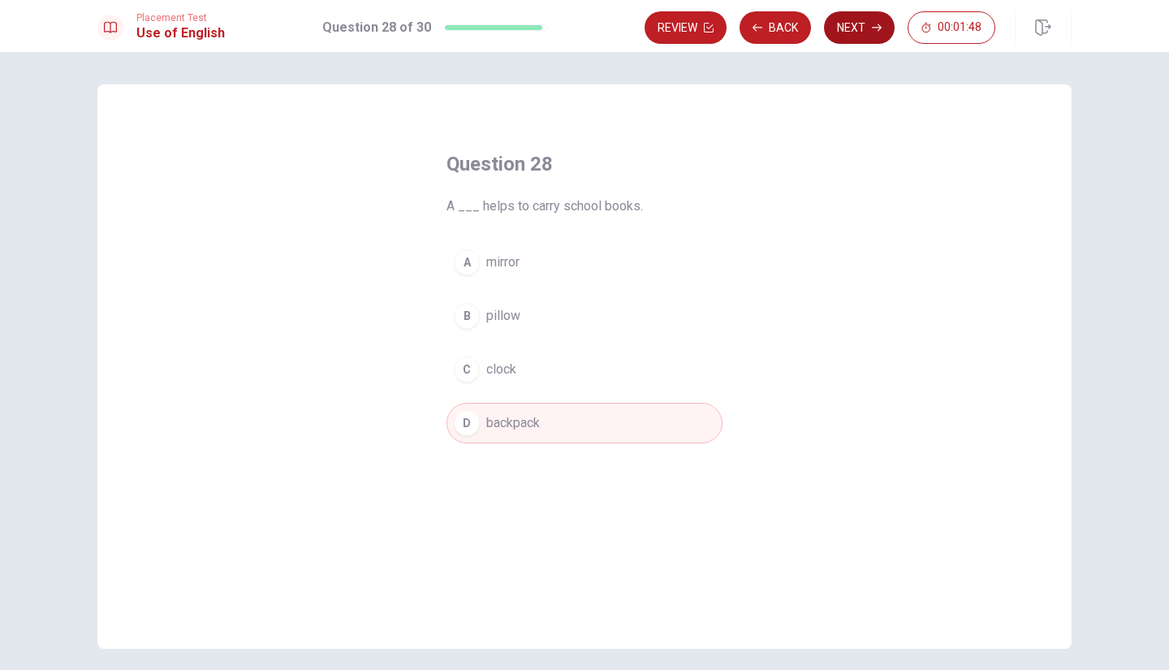
click at [884, 17] on button "Next" at bounding box center [859, 27] width 71 height 32
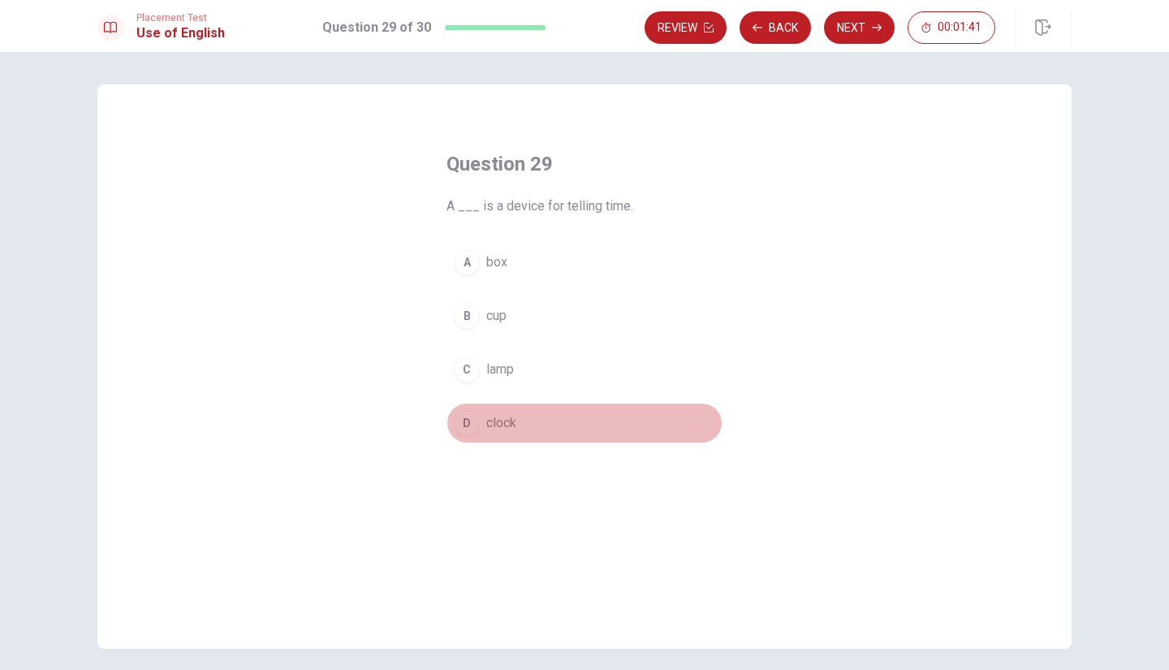
click at [491, 424] on span "clock" at bounding box center [501, 422] width 30 height 19
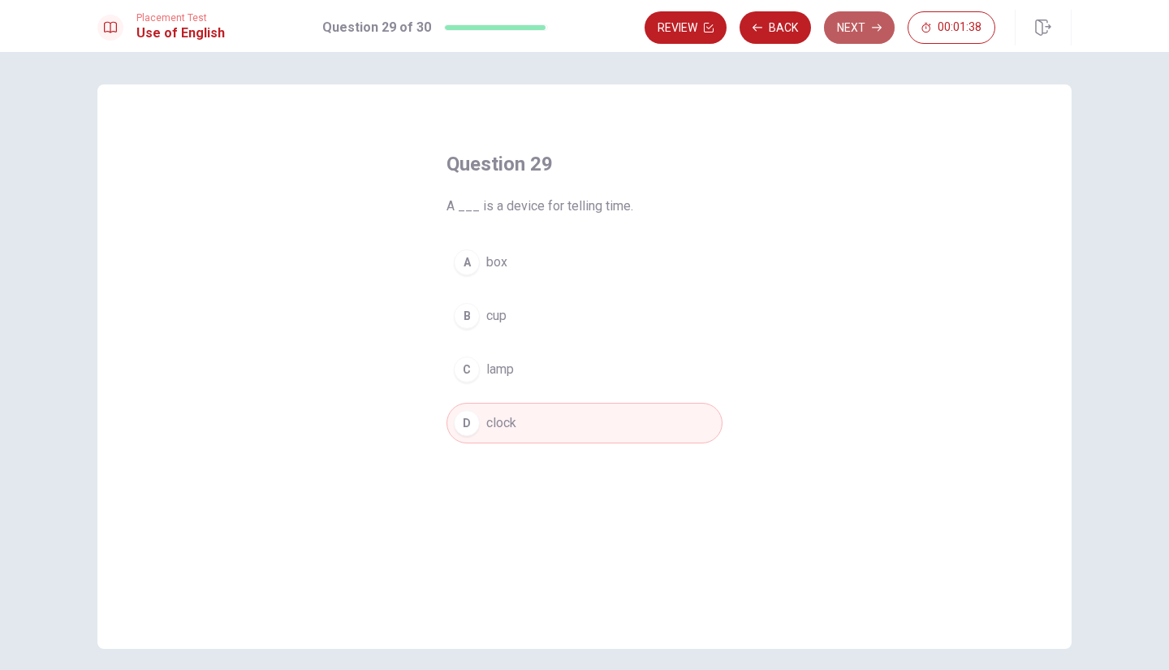
click at [847, 39] on button "Next" at bounding box center [859, 27] width 71 height 32
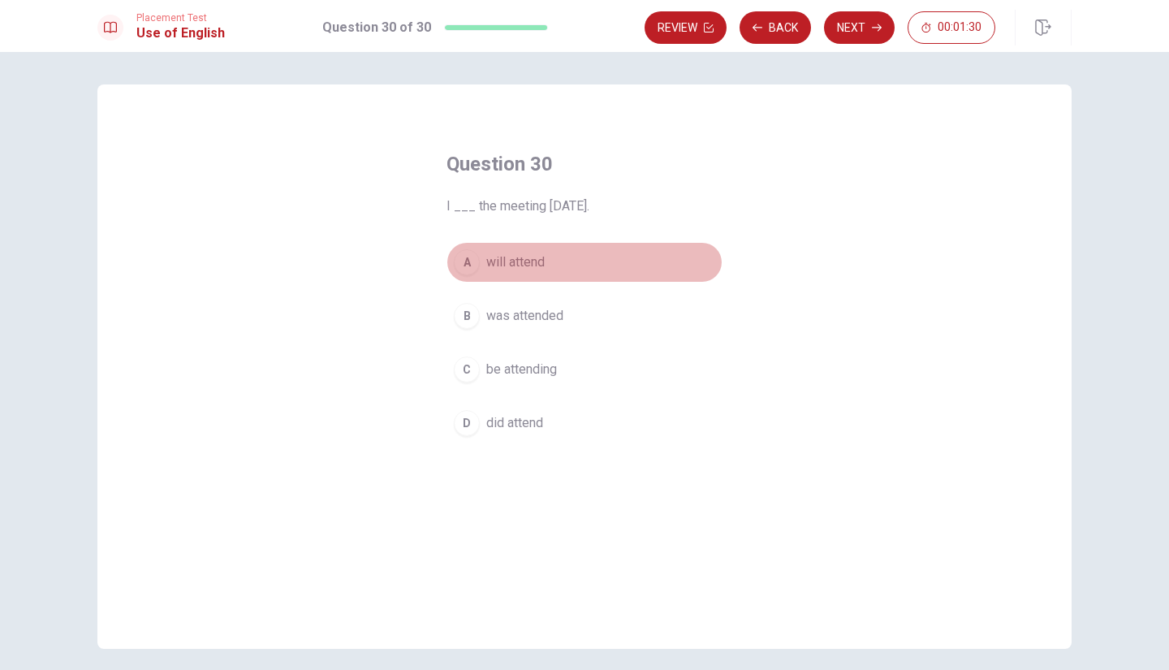
click at [495, 267] on span "will attend" at bounding box center [515, 262] width 58 height 19
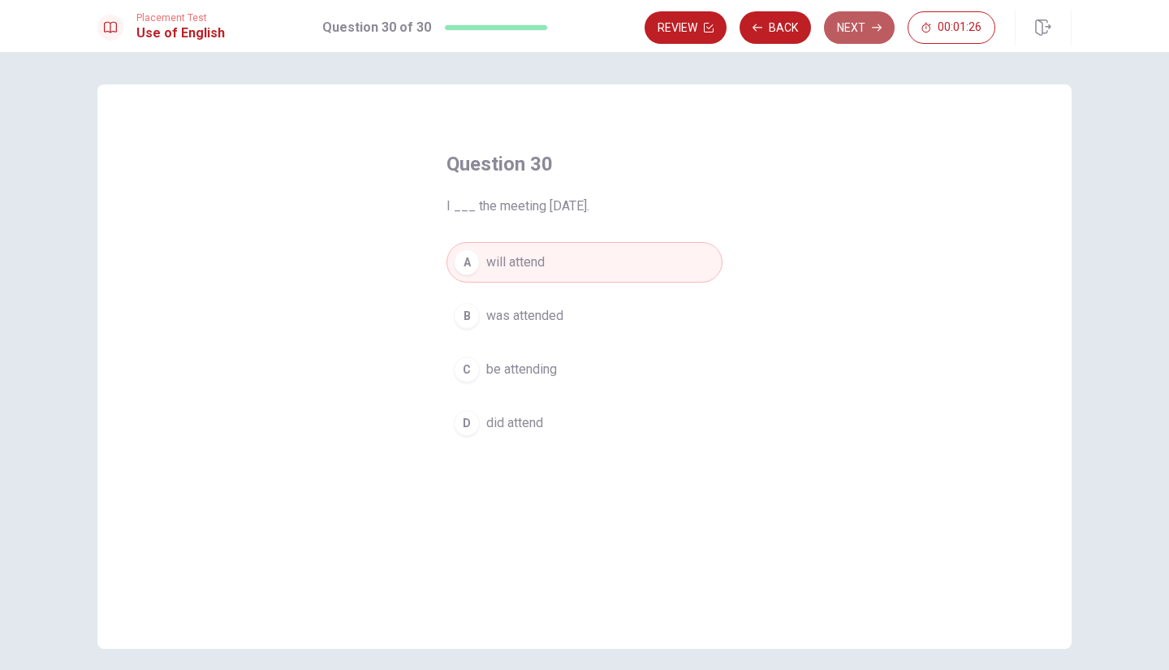
click at [848, 28] on button "Next" at bounding box center [859, 27] width 71 height 32
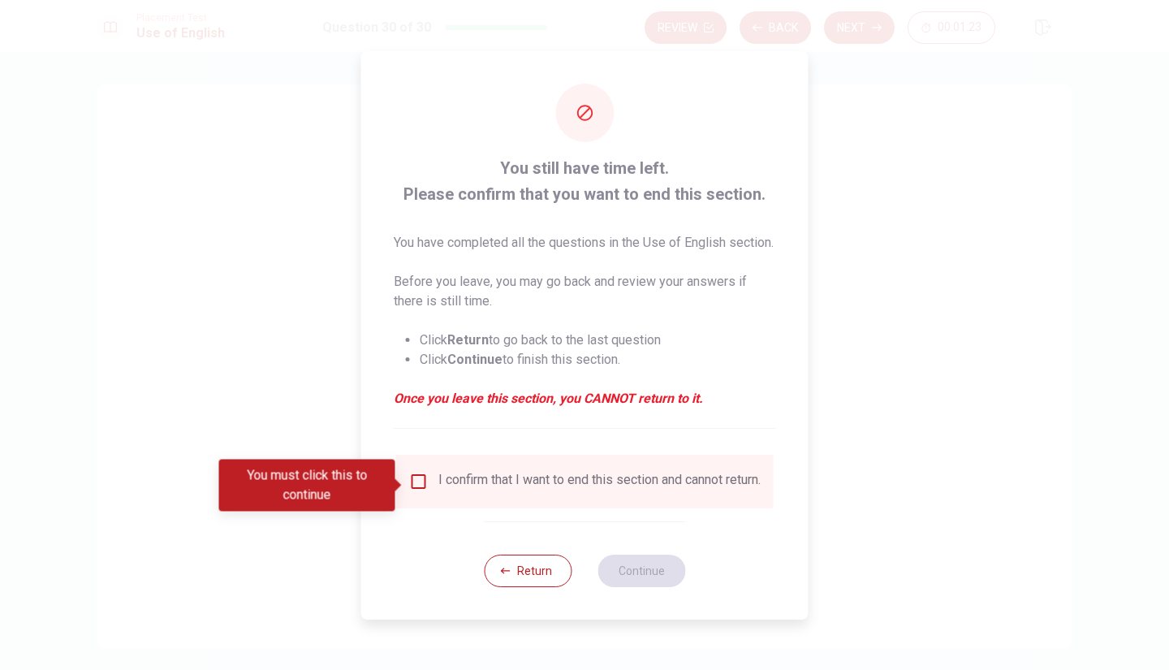
click at [417, 478] on input "You must click this to continue" at bounding box center [418, 481] width 19 height 19
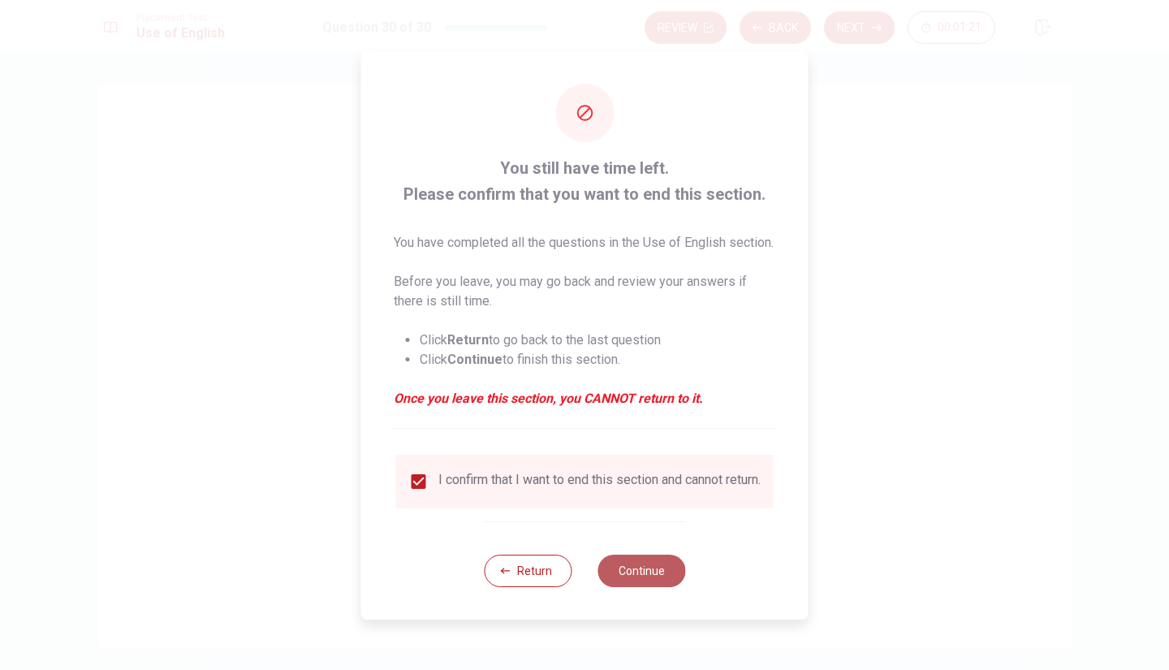
click at [623, 581] on button "Continue" at bounding box center [642, 571] width 88 height 32
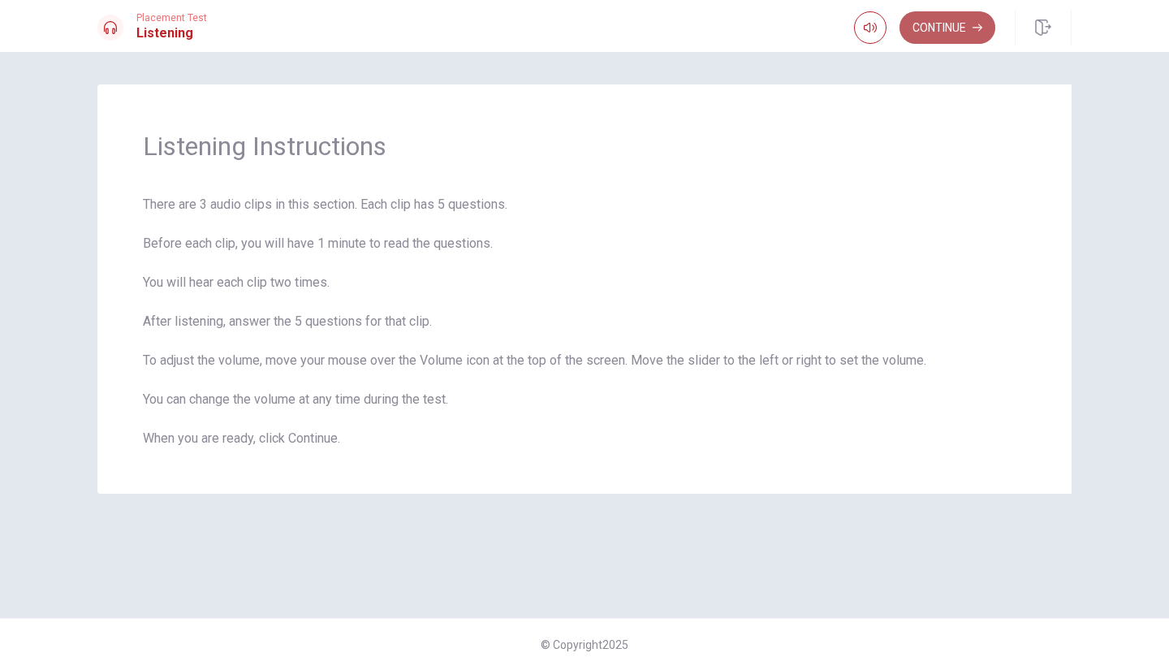
click at [964, 36] on button "Continue" at bounding box center [948, 27] width 96 height 32
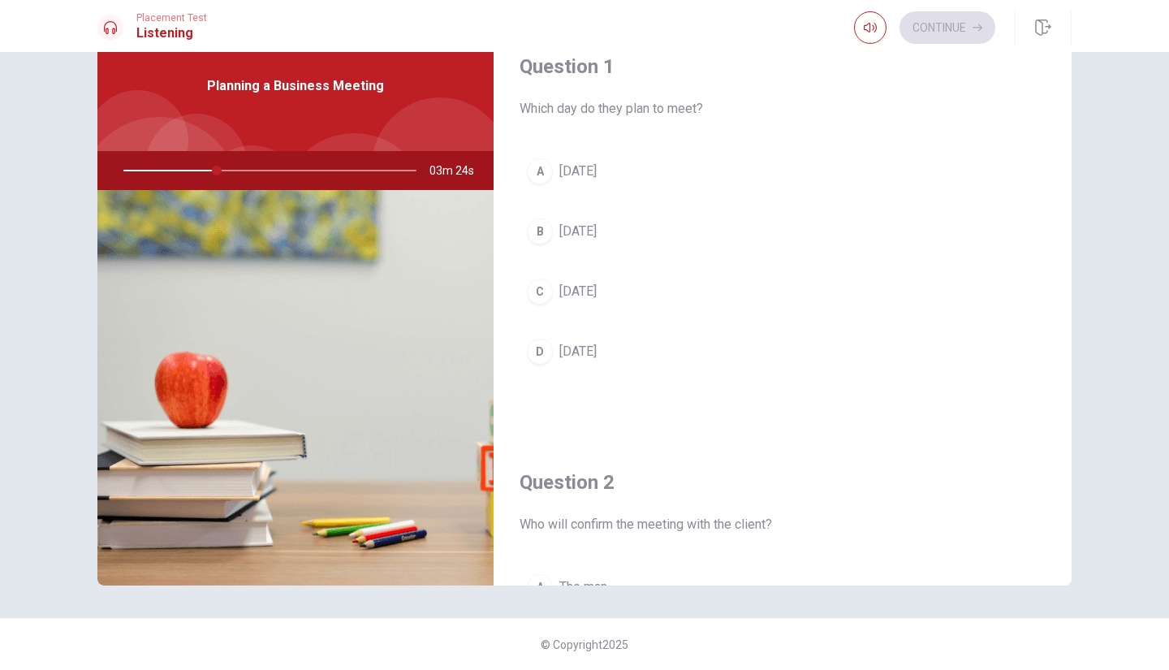
click at [573, 360] on span "[DATE]" at bounding box center [578, 351] width 37 height 19
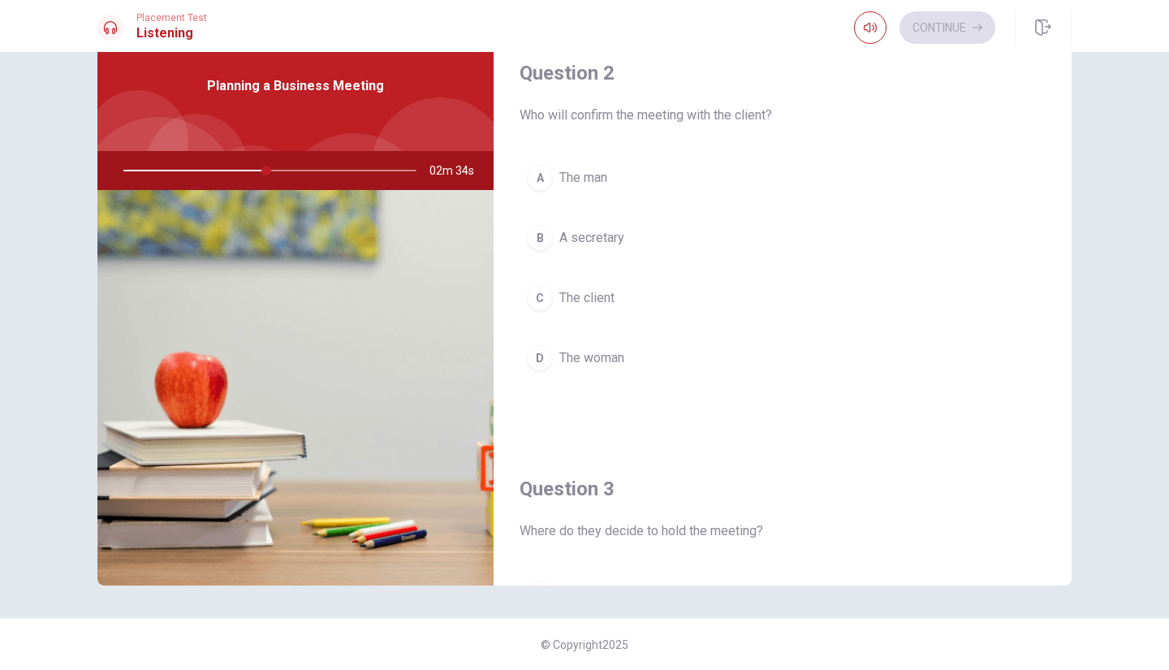
scroll to position [410, 0]
click at [534, 195] on button "A The man" at bounding box center [783, 177] width 526 height 41
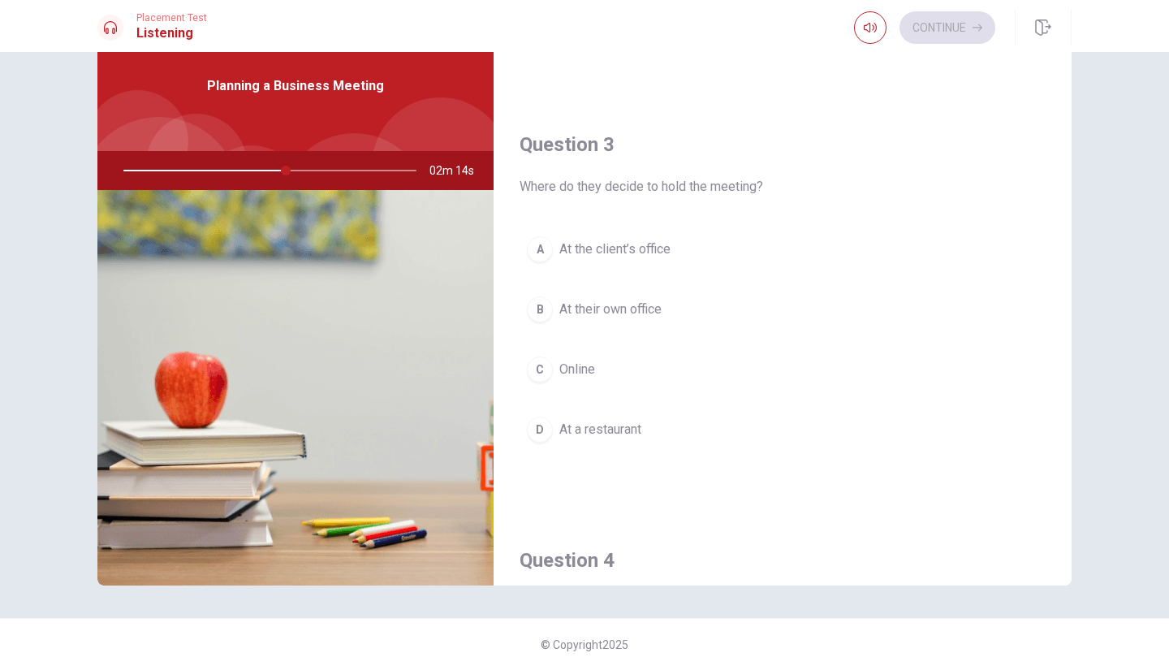
scroll to position [755, 0]
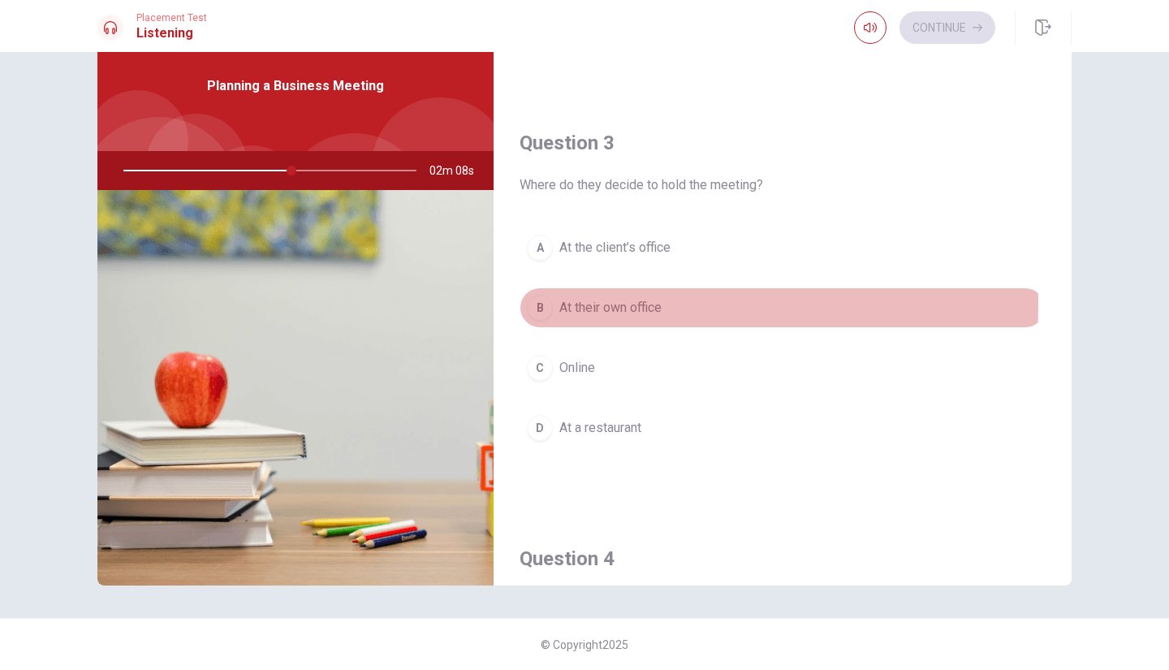
click at [590, 305] on span "At their own office" at bounding box center [611, 307] width 102 height 19
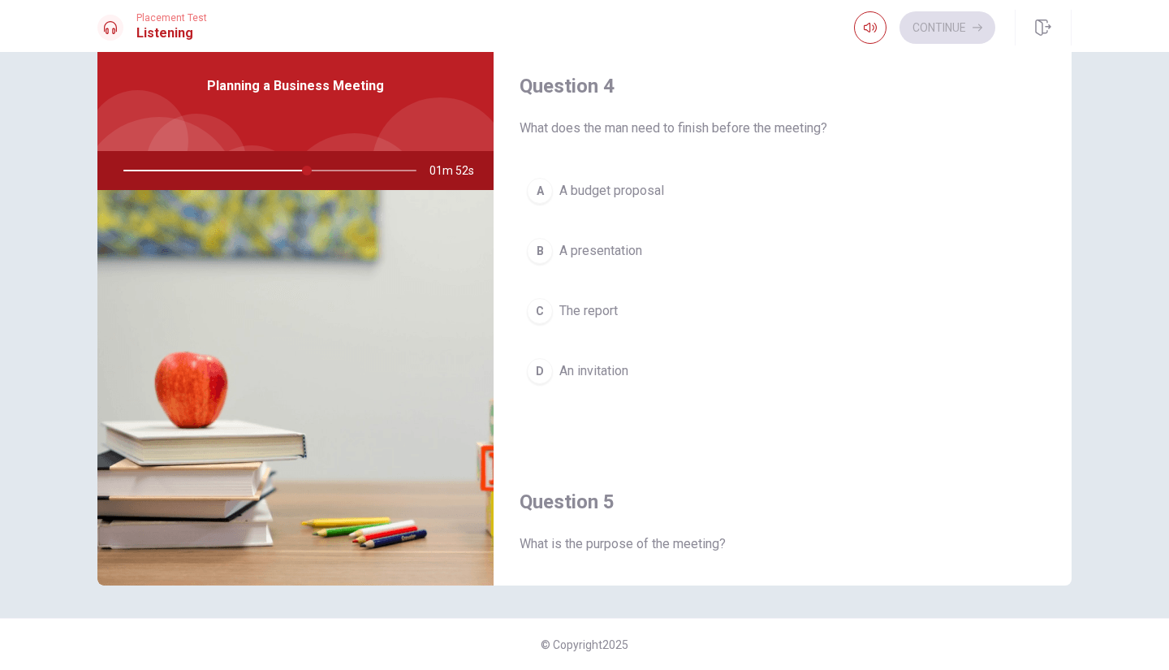
scroll to position [1235, 0]
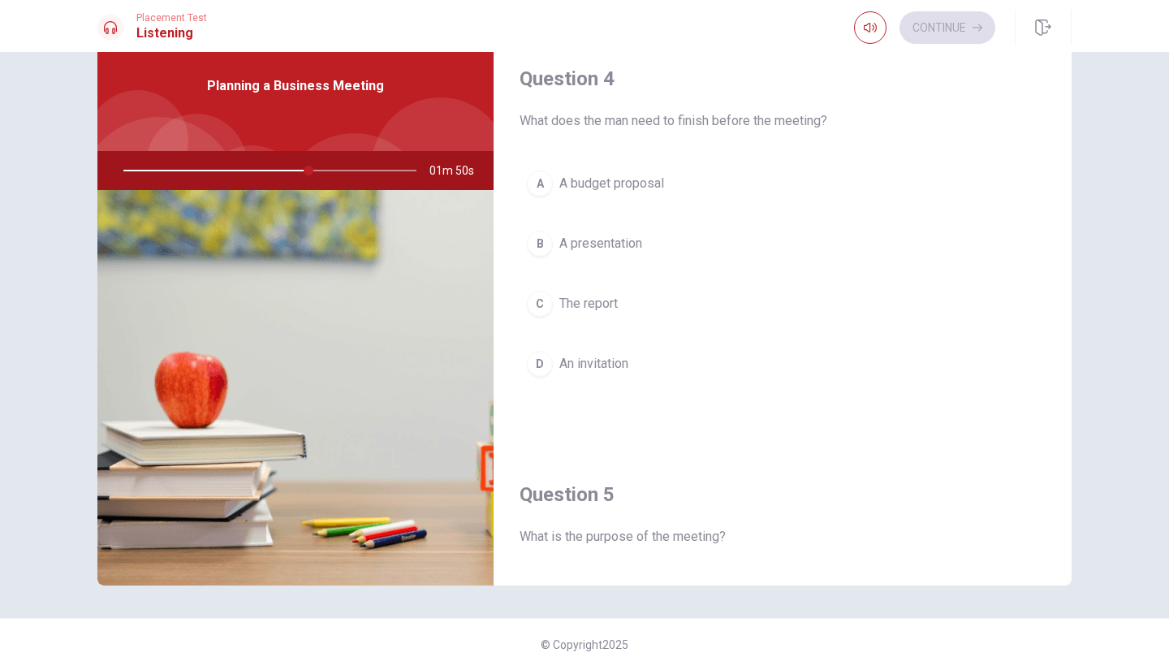
click at [282, 166] on div at bounding box center [267, 170] width 326 height 39
drag, startPoint x: 282, startPoint y: 166, endPoint x: 386, endPoint y: 303, distance: 171.5
click at [386, 303] on div "Planning a Business Meeting 01m 47s" at bounding box center [295, 303] width 396 height 564
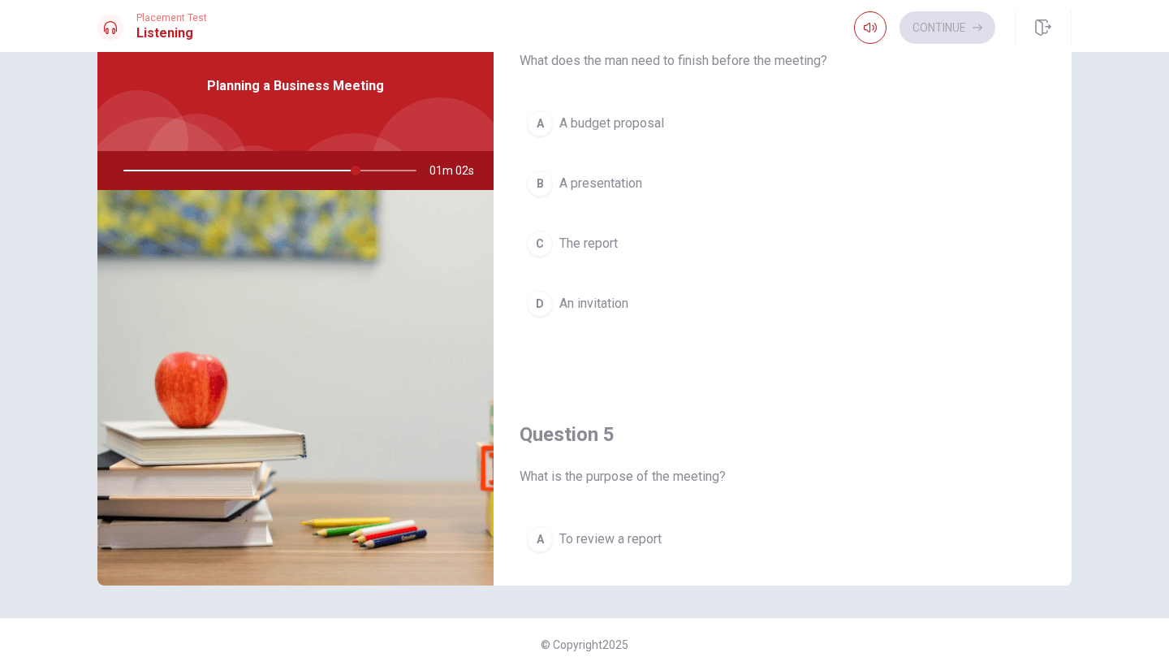
scroll to position [1294, 0]
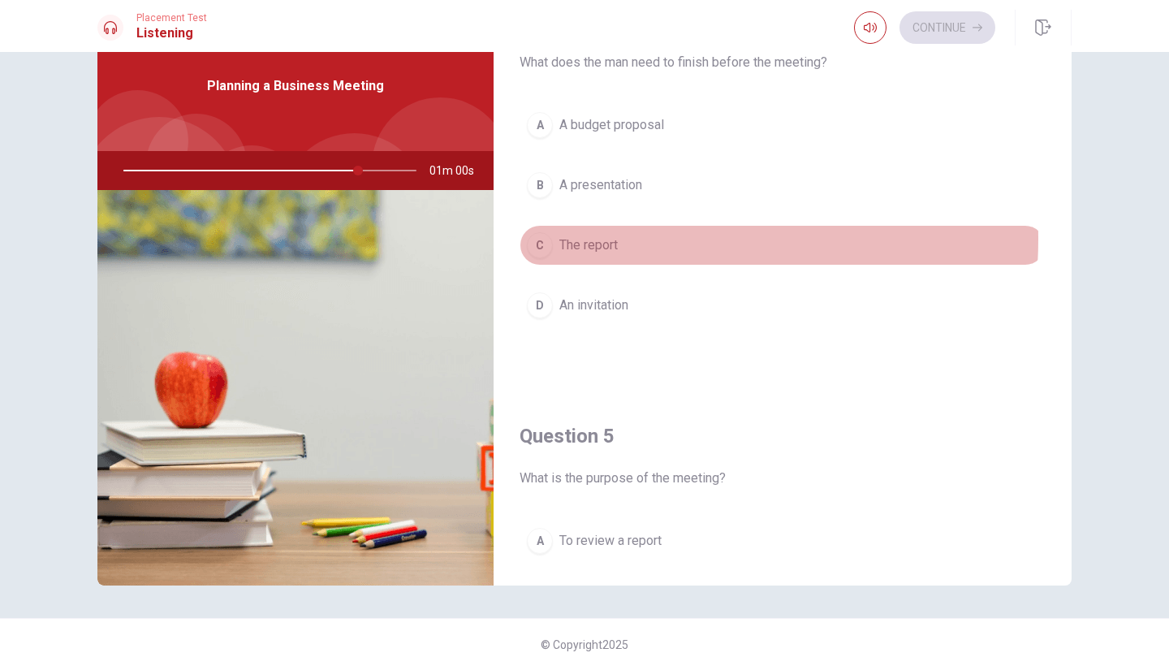
click at [584, 239] on span "The report" at bounding box center [589, 245] width 58 height 19
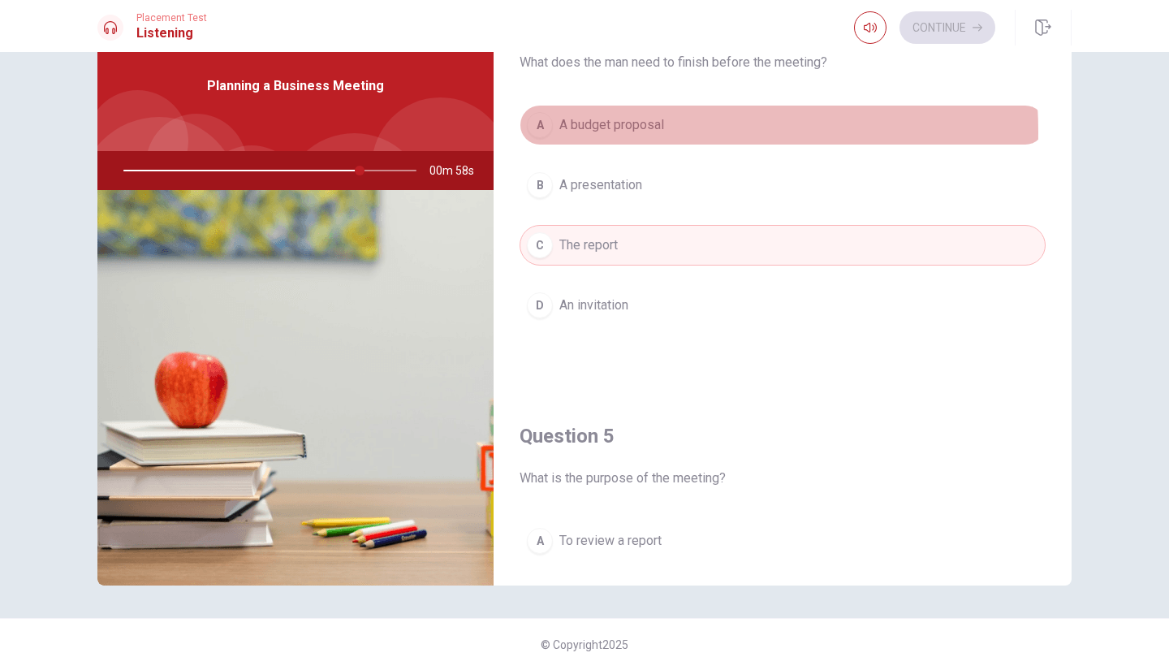
click at [629, 132] on span "A budget proposal" at bounding box center [612, 124] width 105 height 19
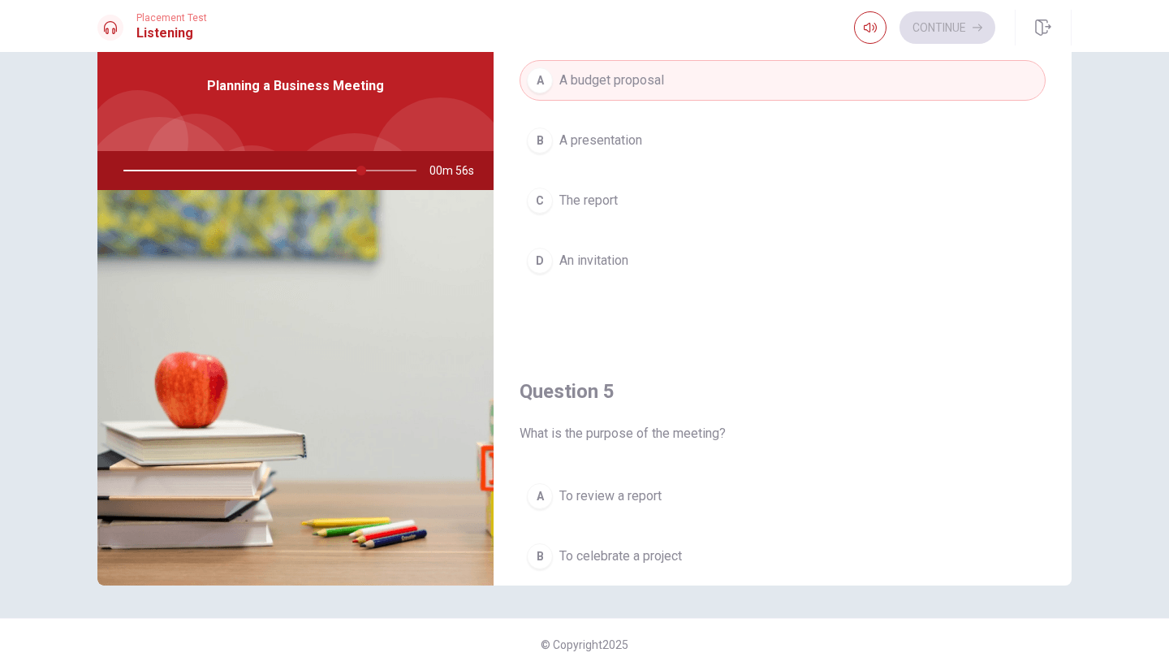
scroll to position [1327, 0]
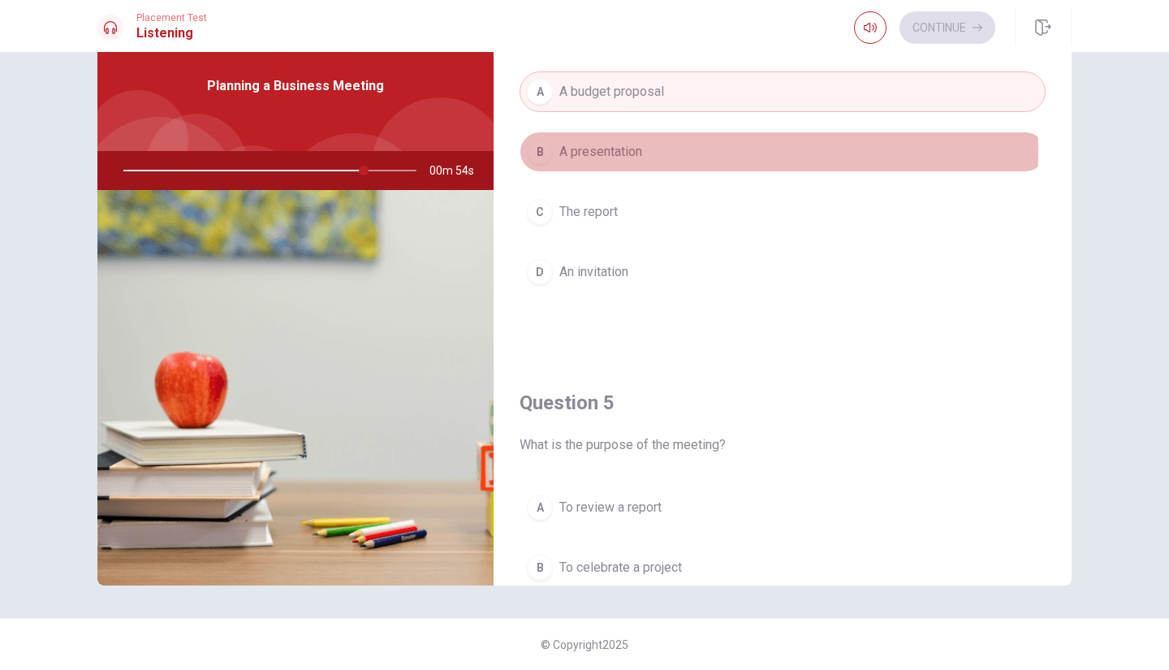
click at [596, 151] on span "A presentation" at bounding box center [601, 151] width 83 height 19
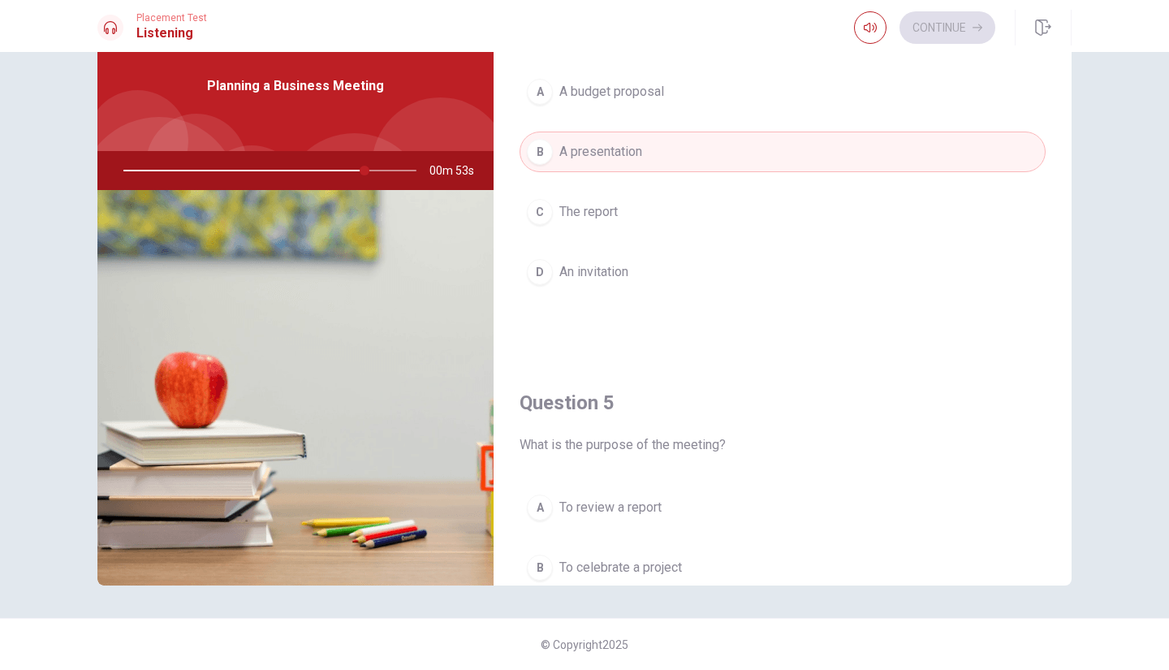
scroll to position [1238, 0]
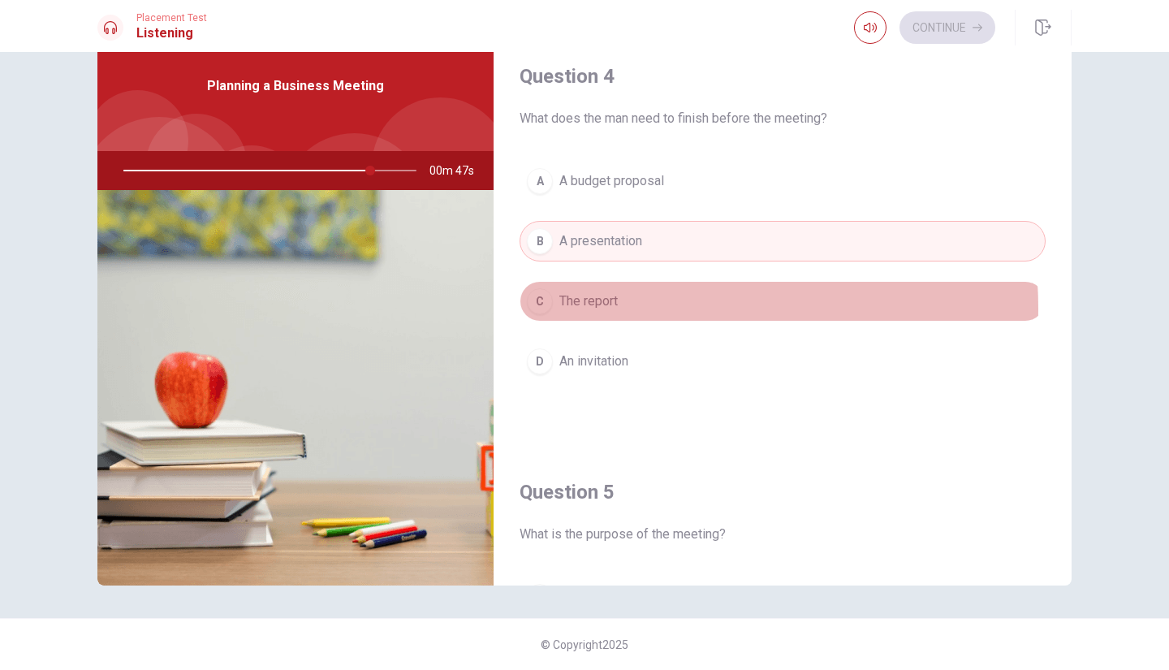
click at [620, 309] on button "C The report" at bounding box center [783, 301] width 526 height 41
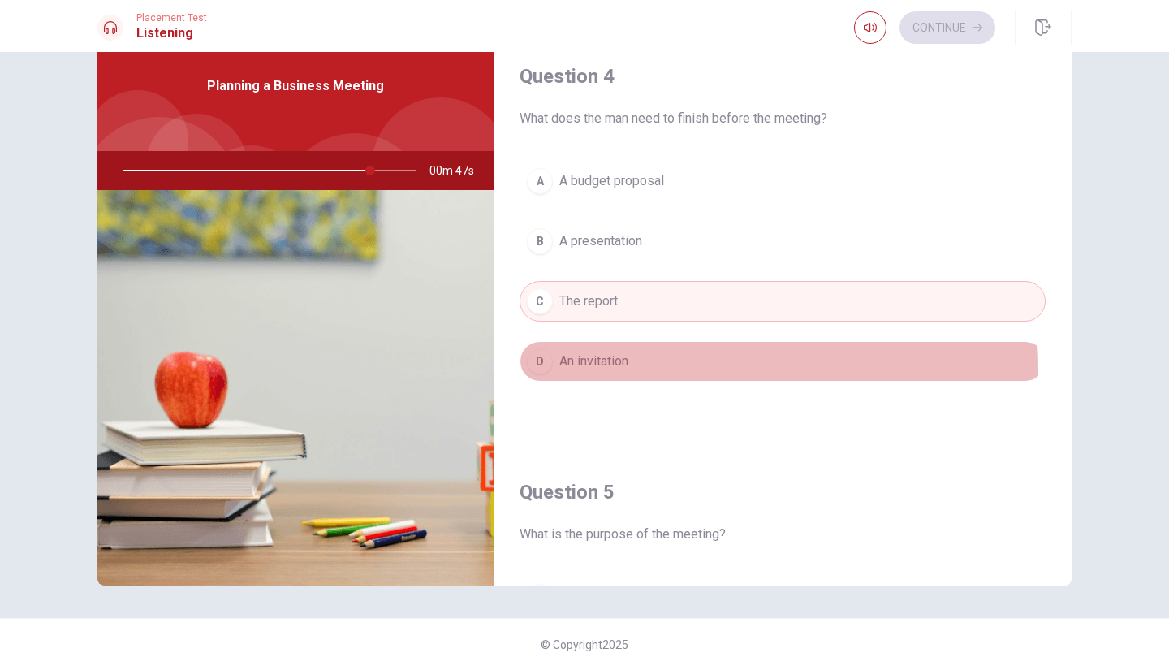
click at [595, 370] on span "An invitation" at bounding box center [594, 361] width 69 height 19
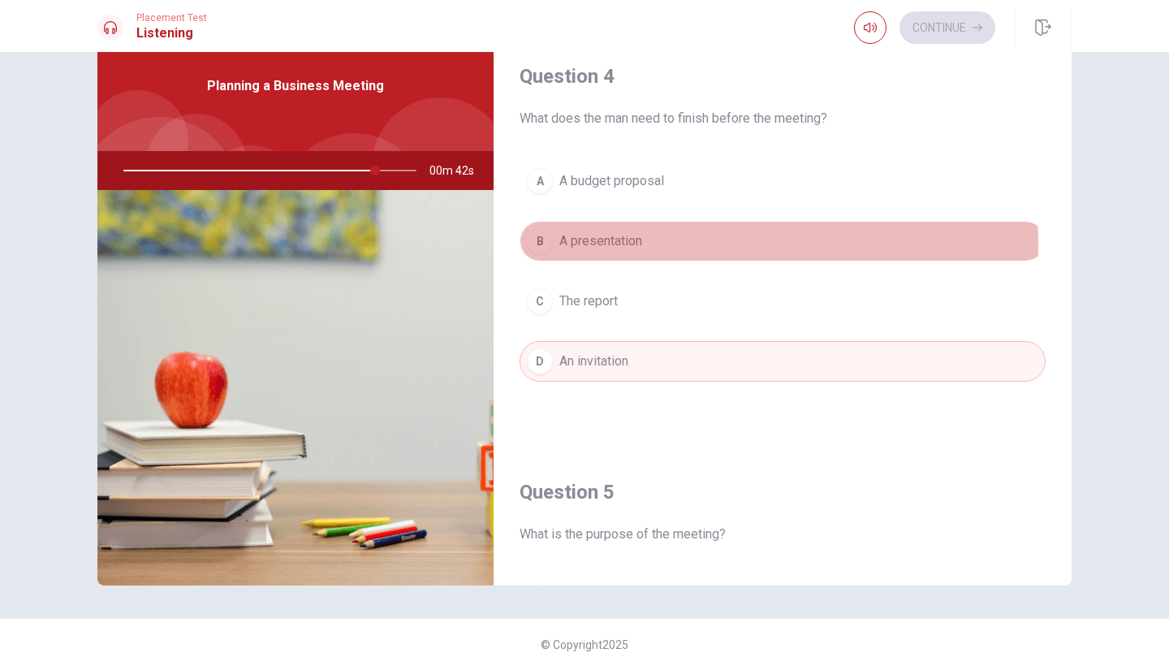
click at [655, 245] on button "B A presentation" at bounding box center [783, 241] width 526 height 41
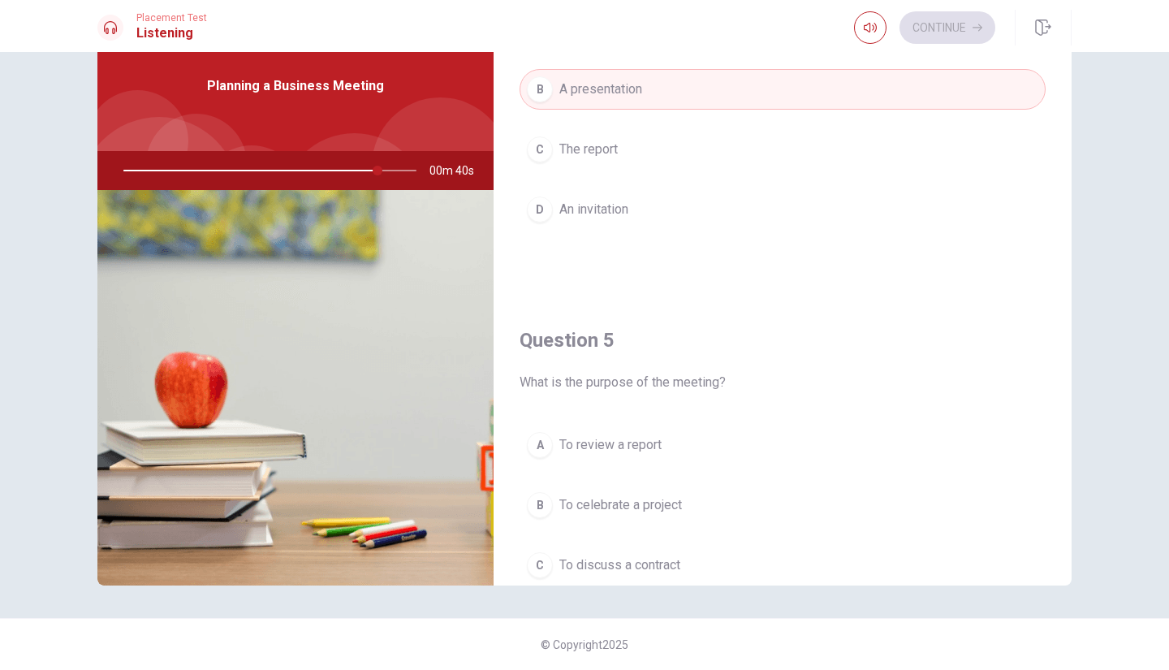
scroll to position [1476, 0]
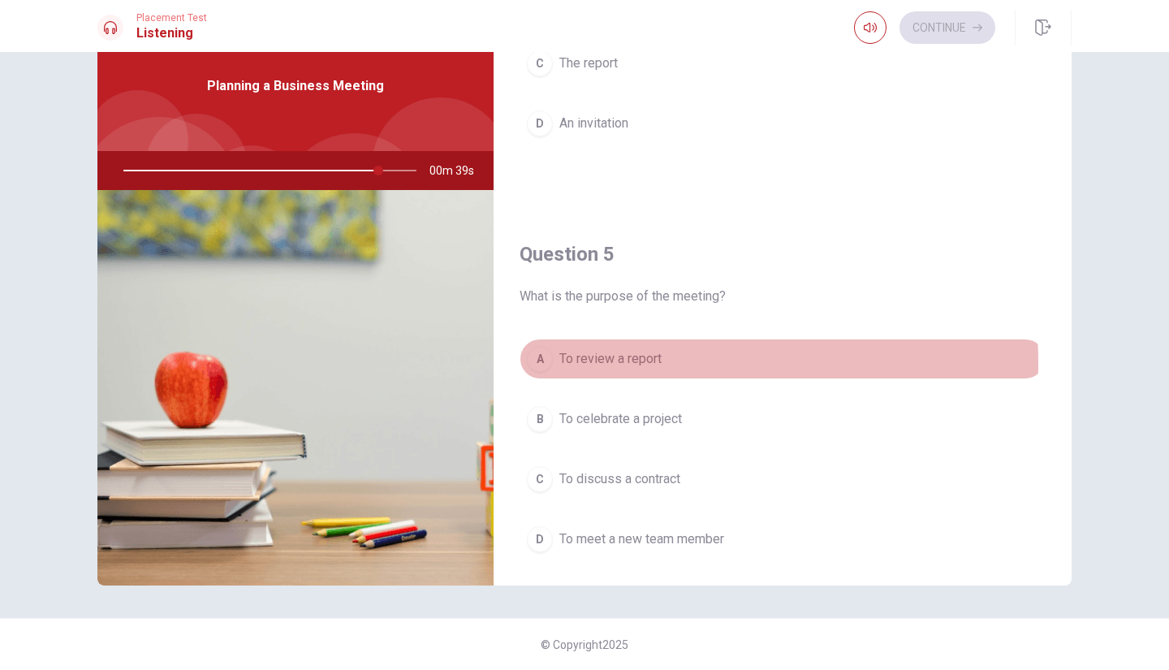
click at [622, 363] on span "To review a report" at bounding box center [611, 358] width 102 height 19
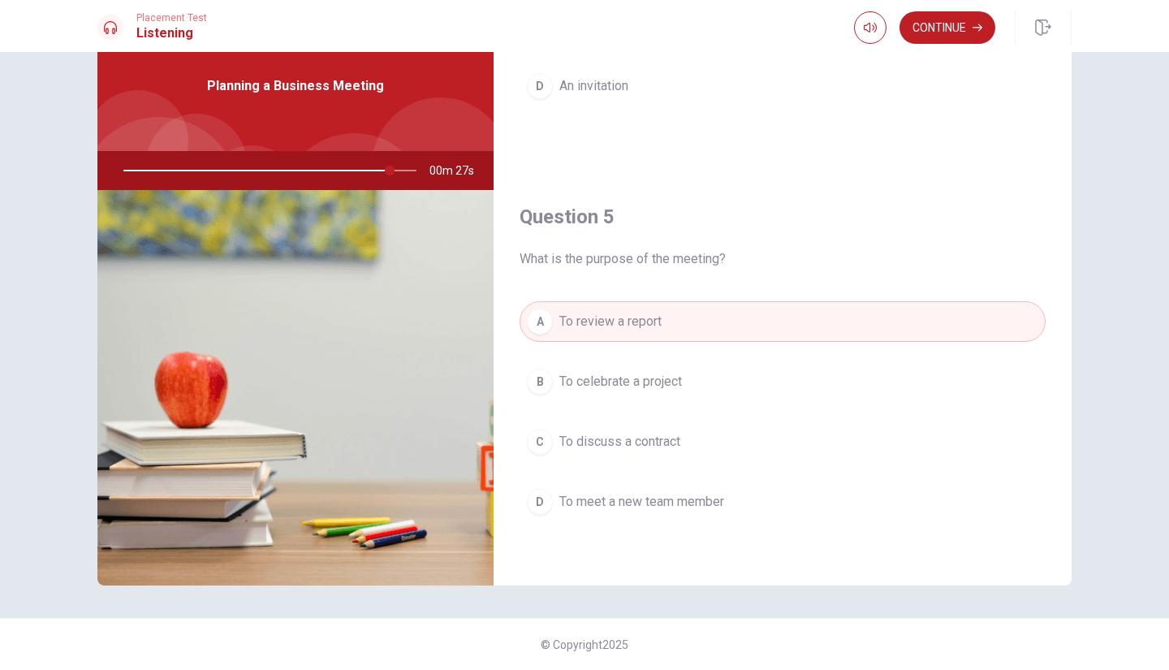
scroll to position [1515, 0]
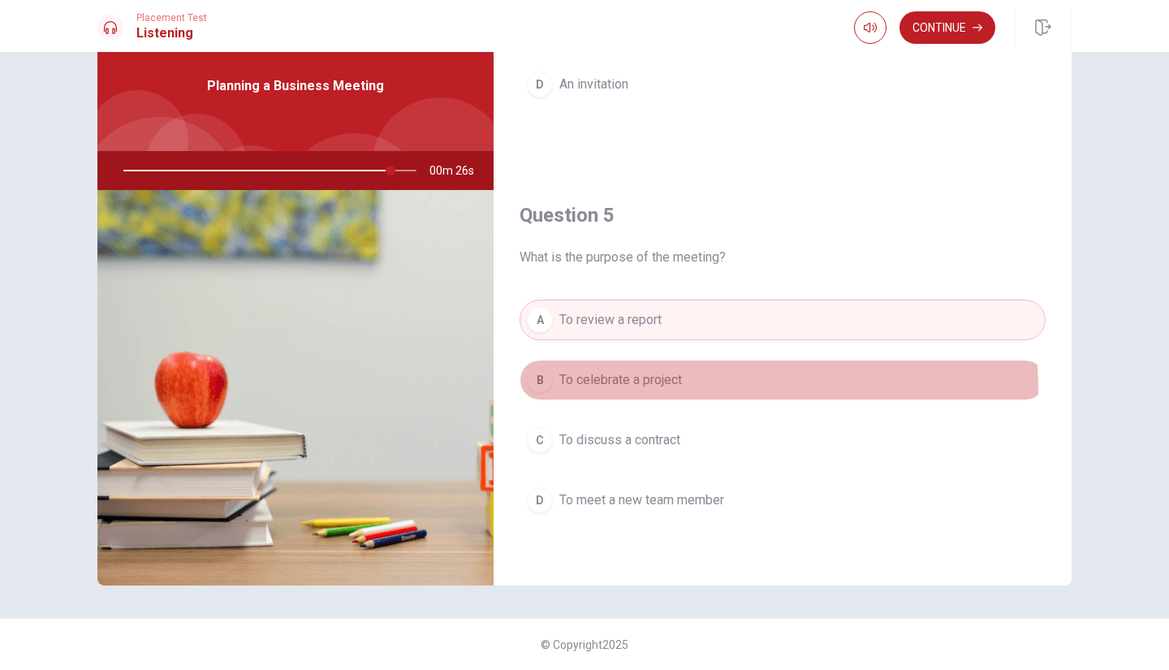
click at [560, 392] on button "B To celebrate a project" at bounding box center [783, 380] width 526 height 41
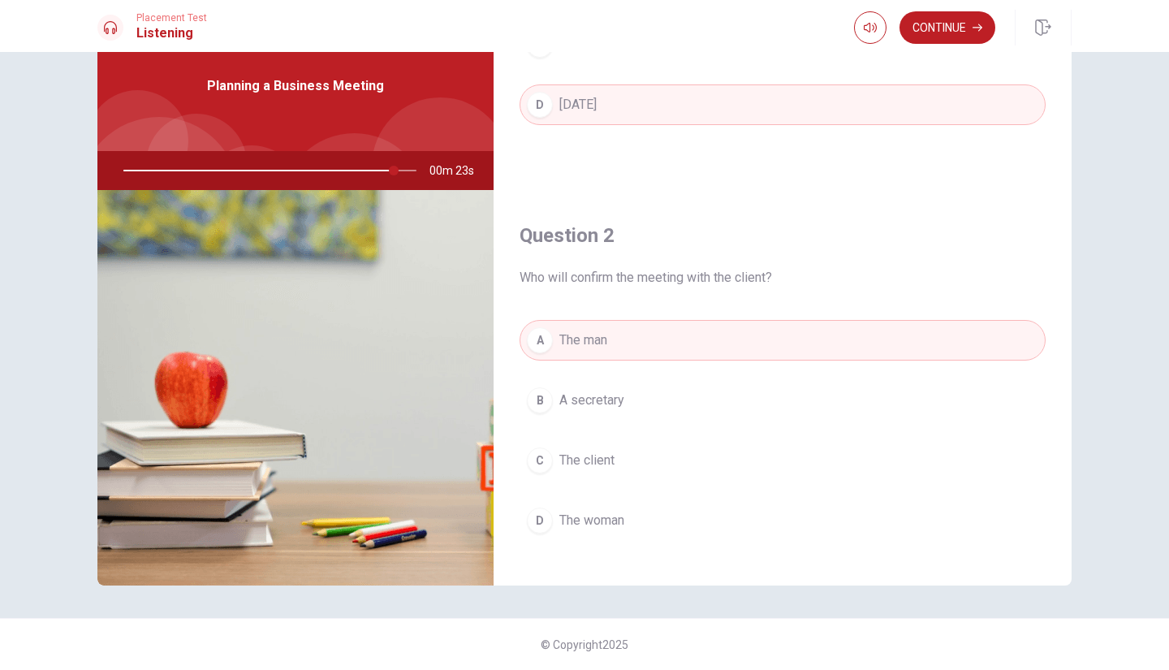
scroll to position [0, 0]
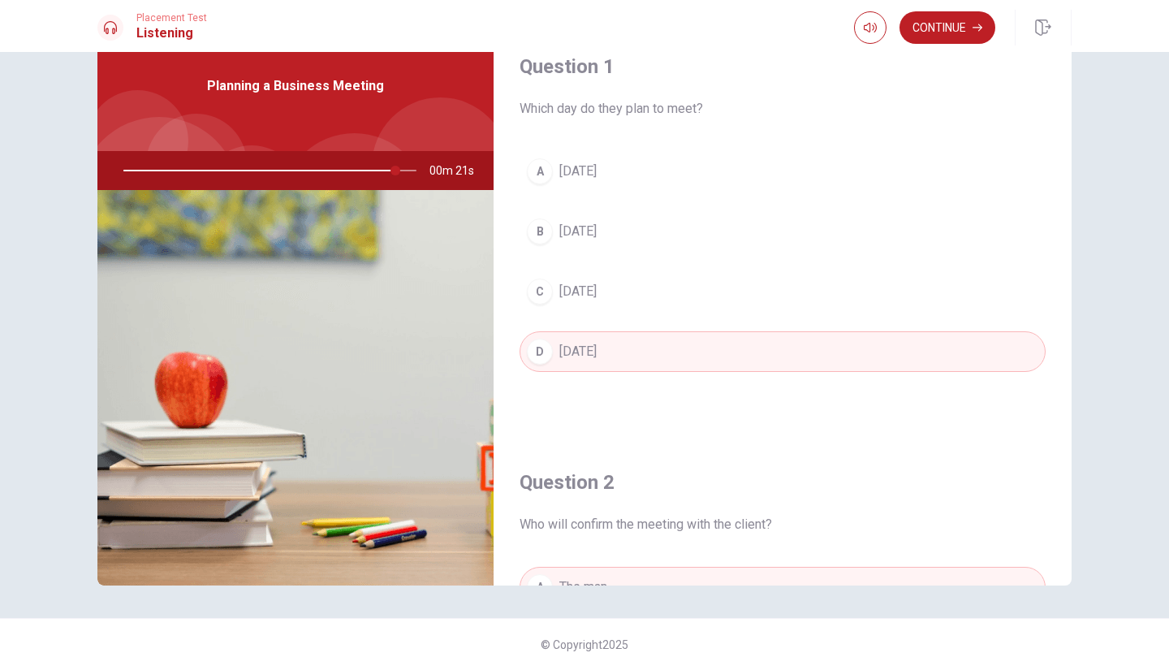
click at [401, 169] on div at bounding box center [267, 170] width 326 height 39
click at [407, 171] on div at bounding box center [267, 170] width 326 height 39
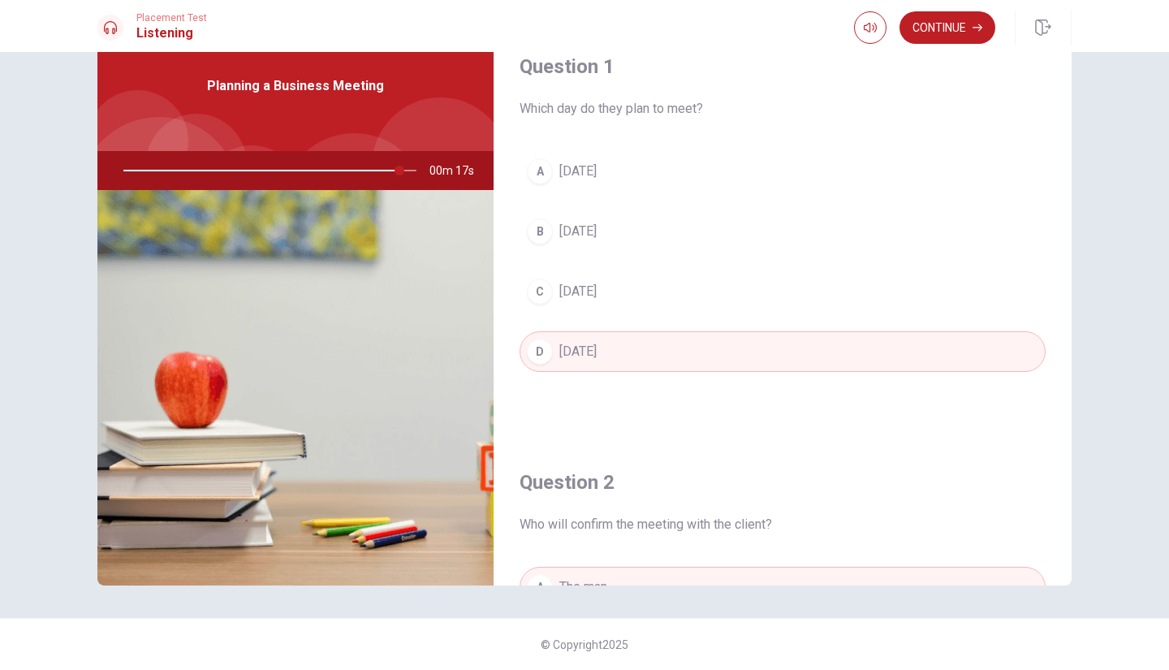
click at [407, 171] on div at bounding box center [267, 170] width 326 height 39
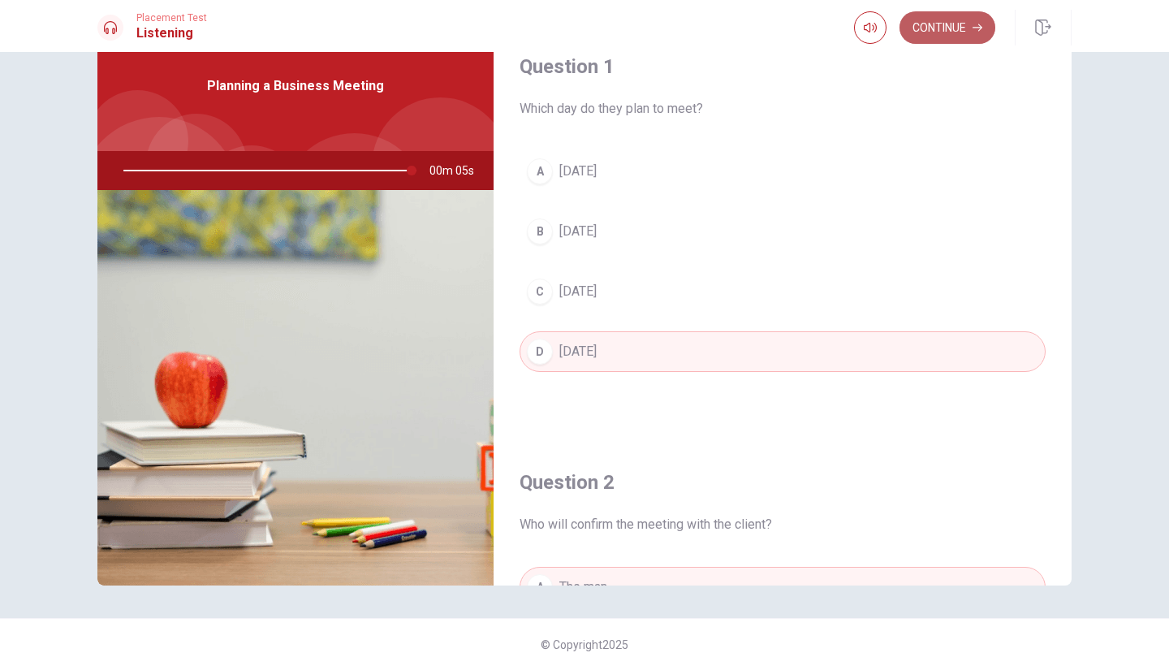
click at [925, 22] on button "Continue" at bounding box center [948, 27] width 96 height 32
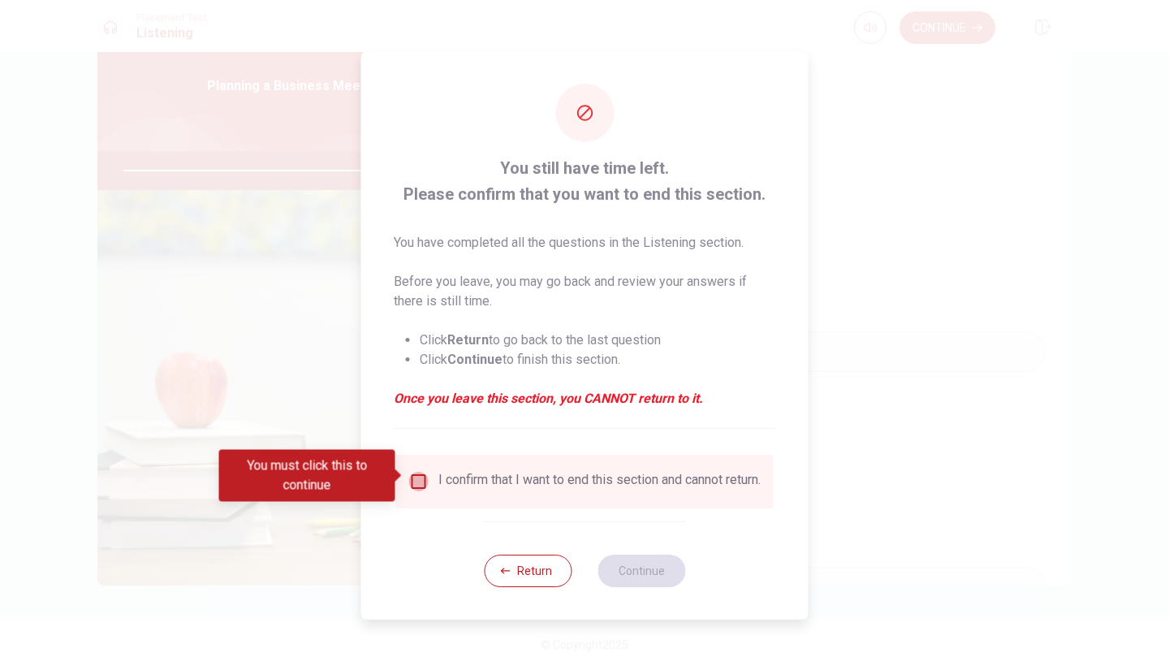
click at [424, 478] on input "You must click this to continue" at bounding box center [418, 481] width 19 height 19
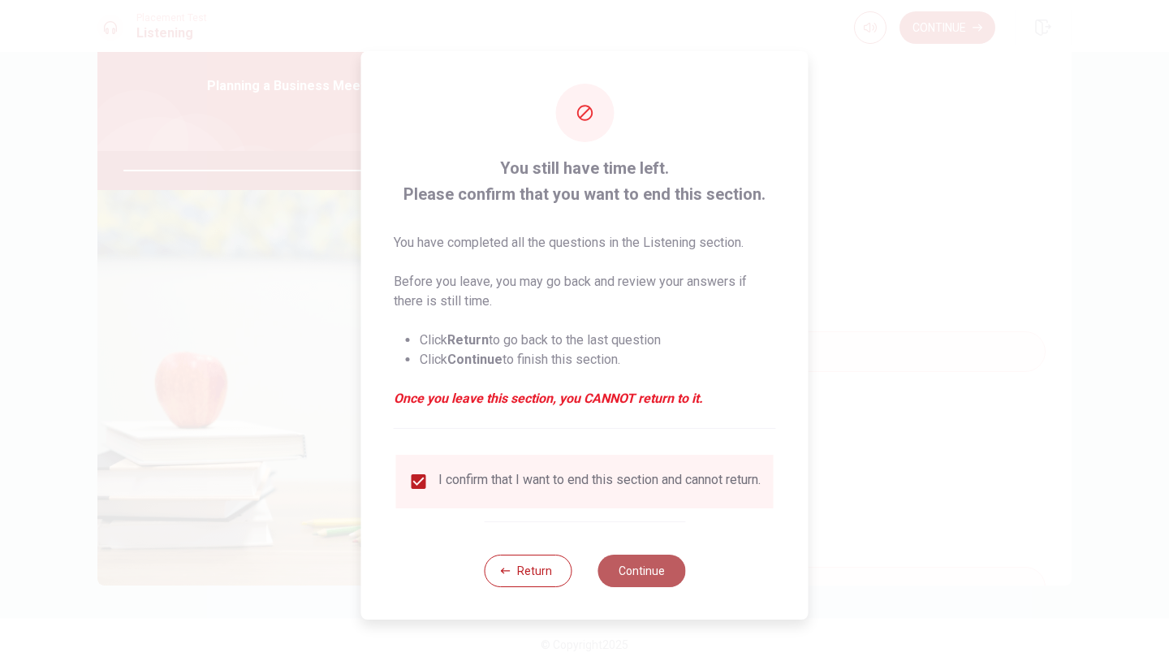
click at [615, 569] on button "Continue" at bounding box center [642, 571] width 88 height 32
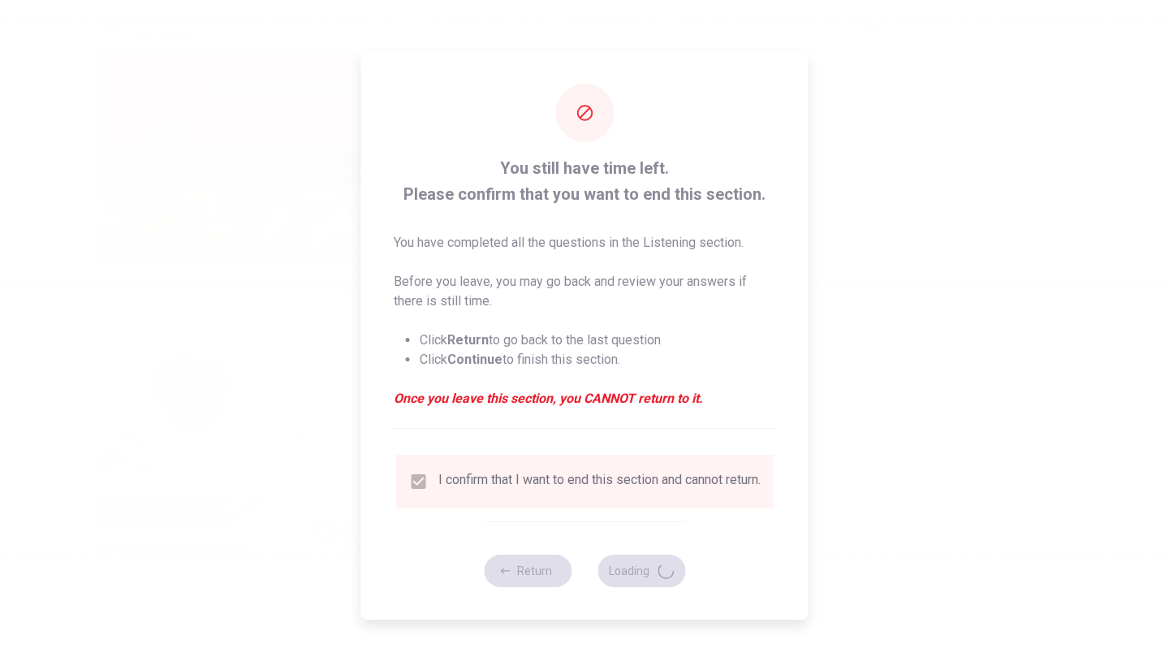
type input "100"
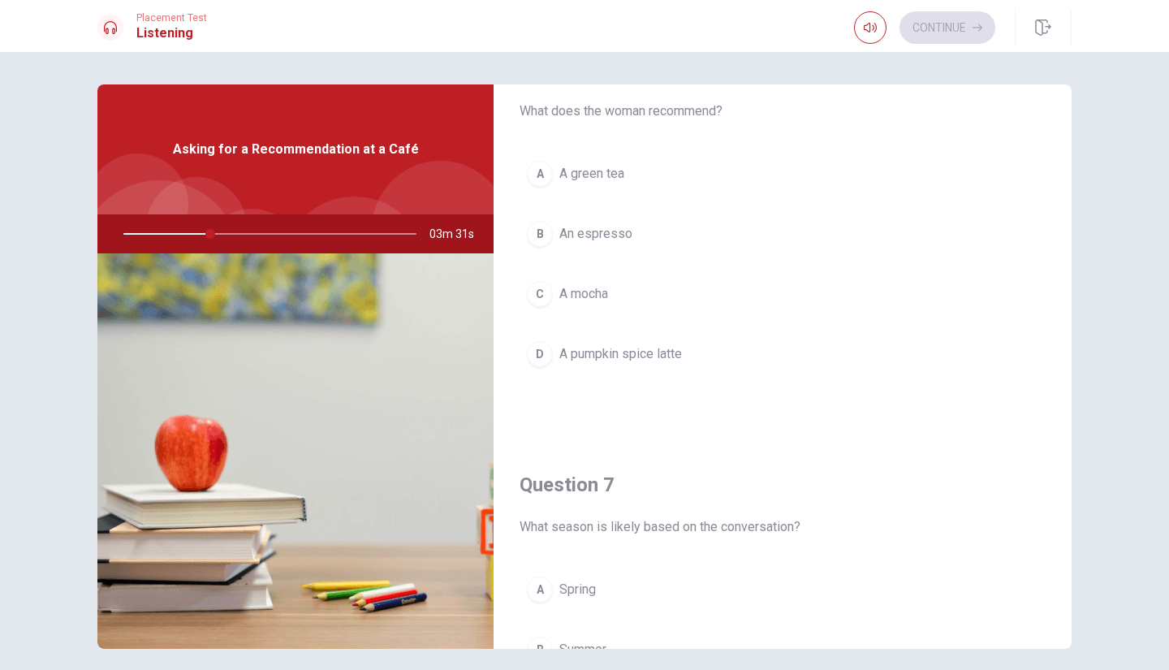
scroll to position [62, 0]
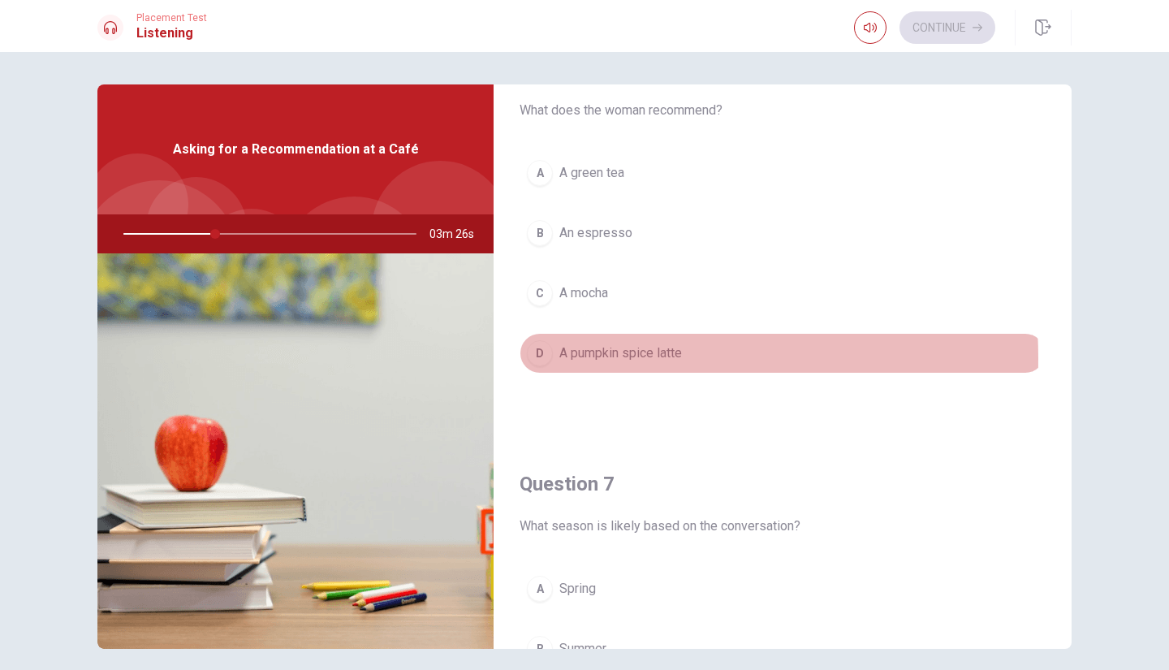
click at [584, 358] on span "A pumpkin spice latte" at bounding box center [621, 353] width 123 height 19
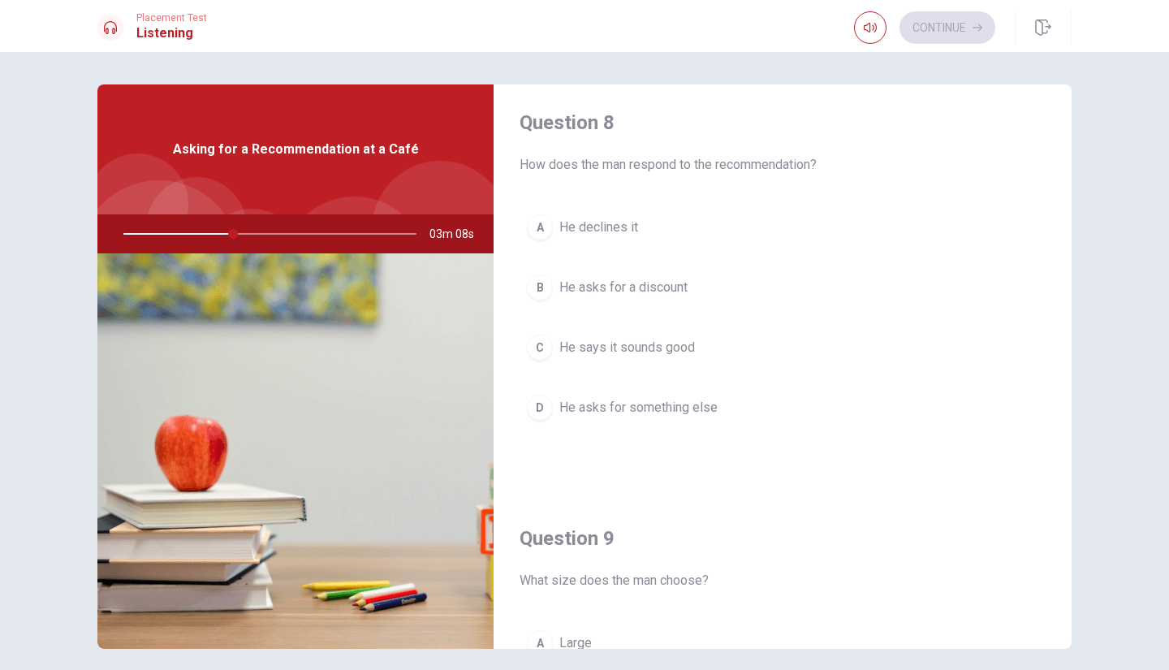
scroll to position [841, 0]
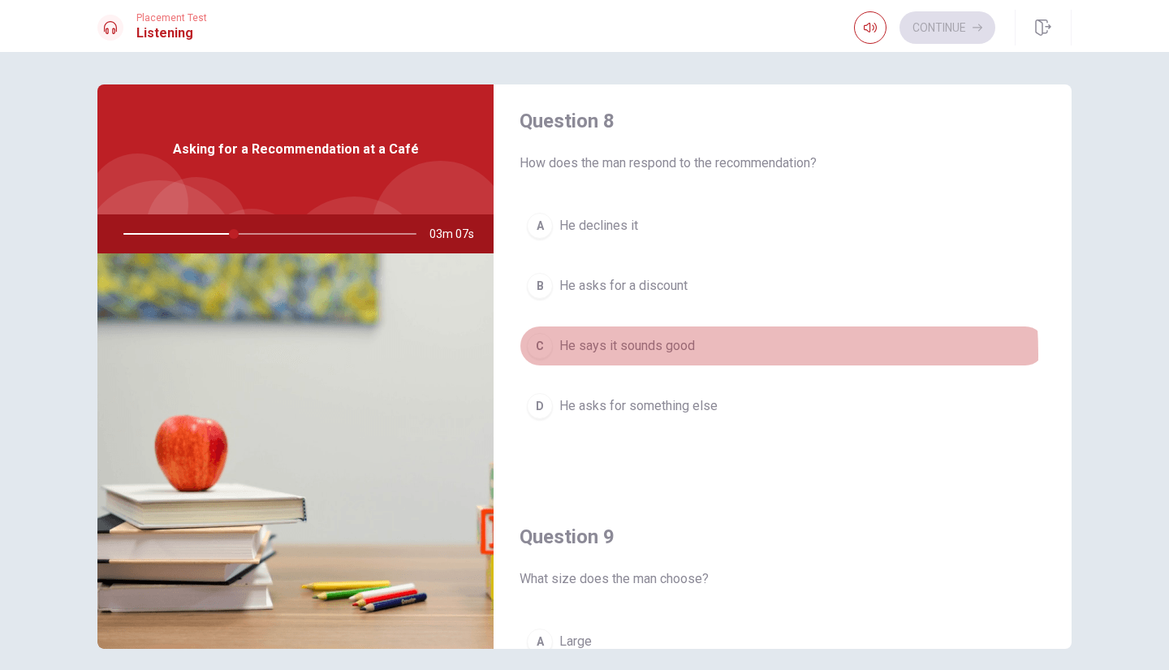
click at [620, 354] on span "He says it sounds good" at bounding box center [628, 345] width 136 height 19
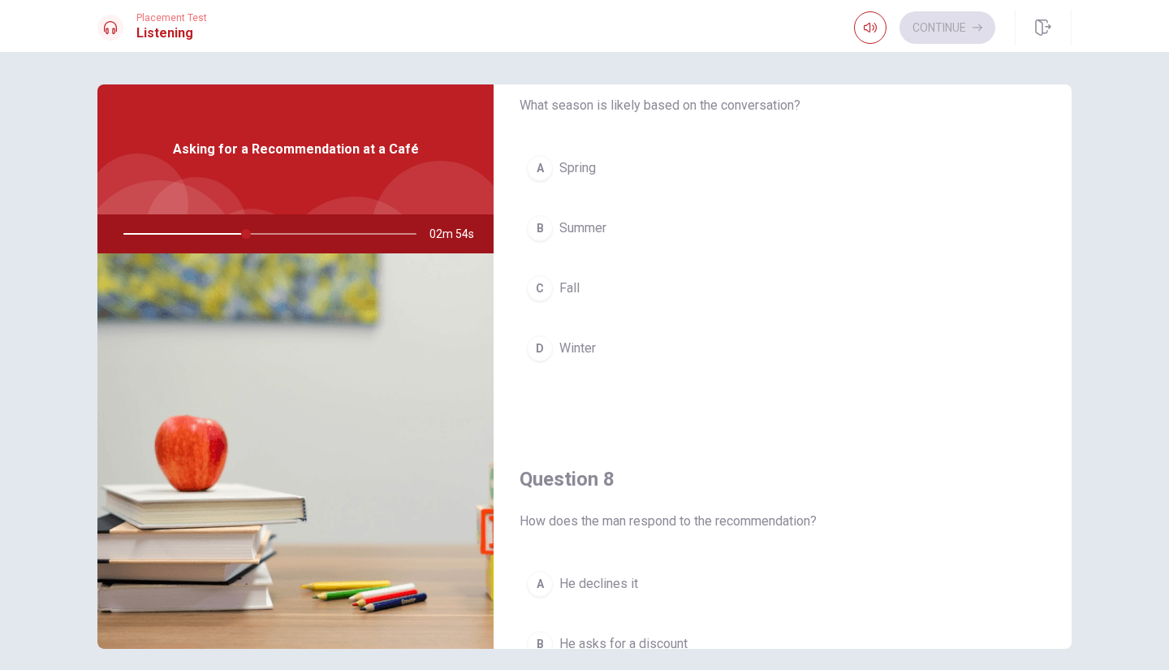
scroll to position [482, 0]
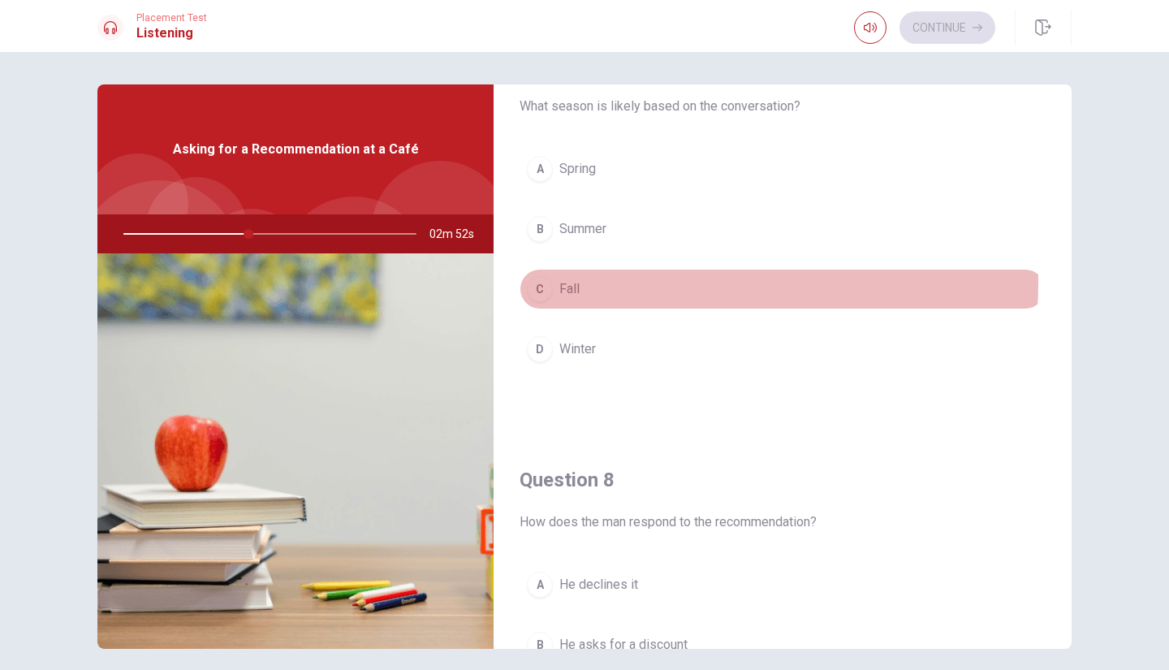
click at [571, 281] on span "Fall" at bounding box center [570, 288] width 20 height 19
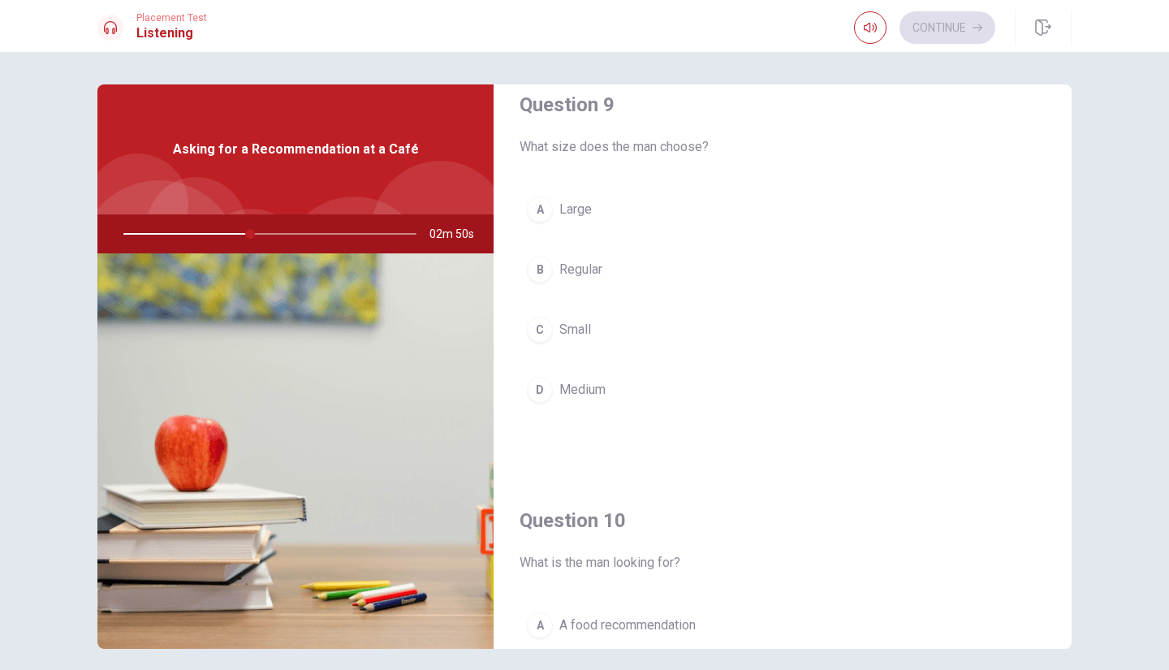
scroll to position [1274, 0]
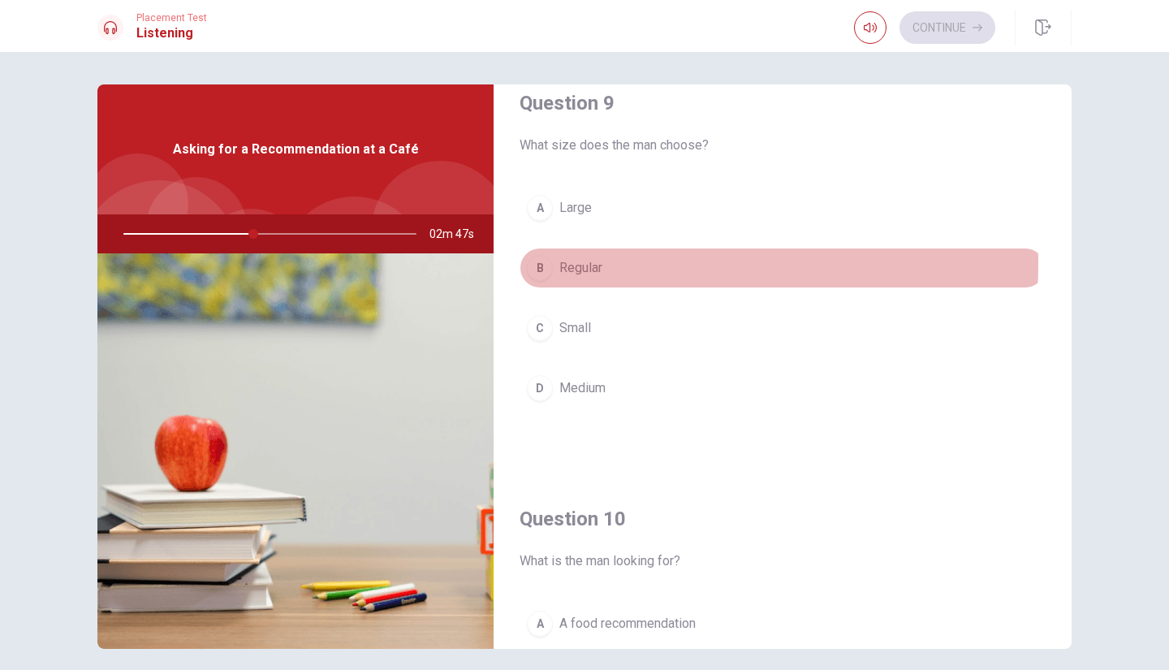
click at [574, 263] on span "Regular" at bounding box center [581, 267] width 43 height 19
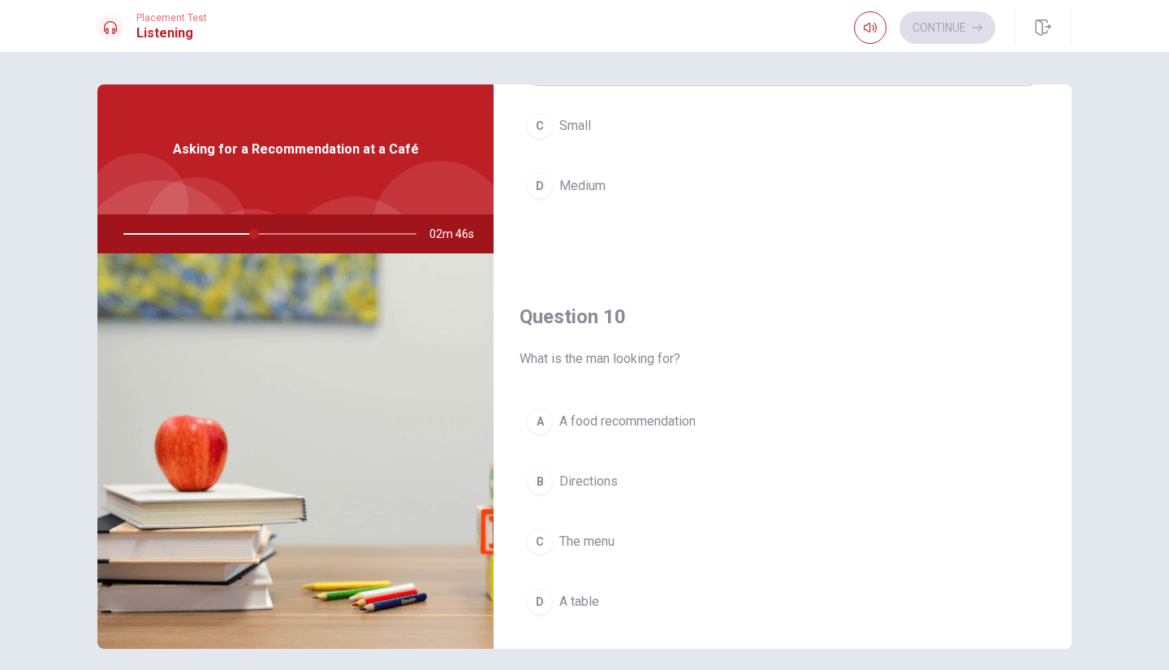
scroll to position [1515, 0]
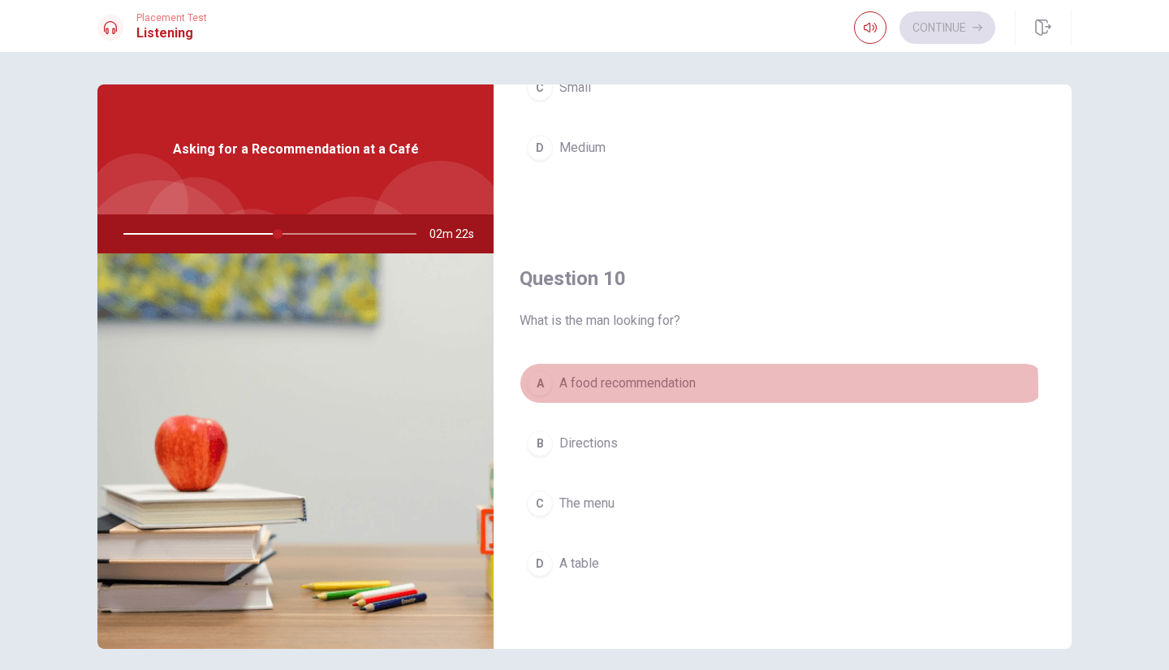
click at [605, 389] on span "A food recommendation" at bounding box center [628, 383] width 136 height 19
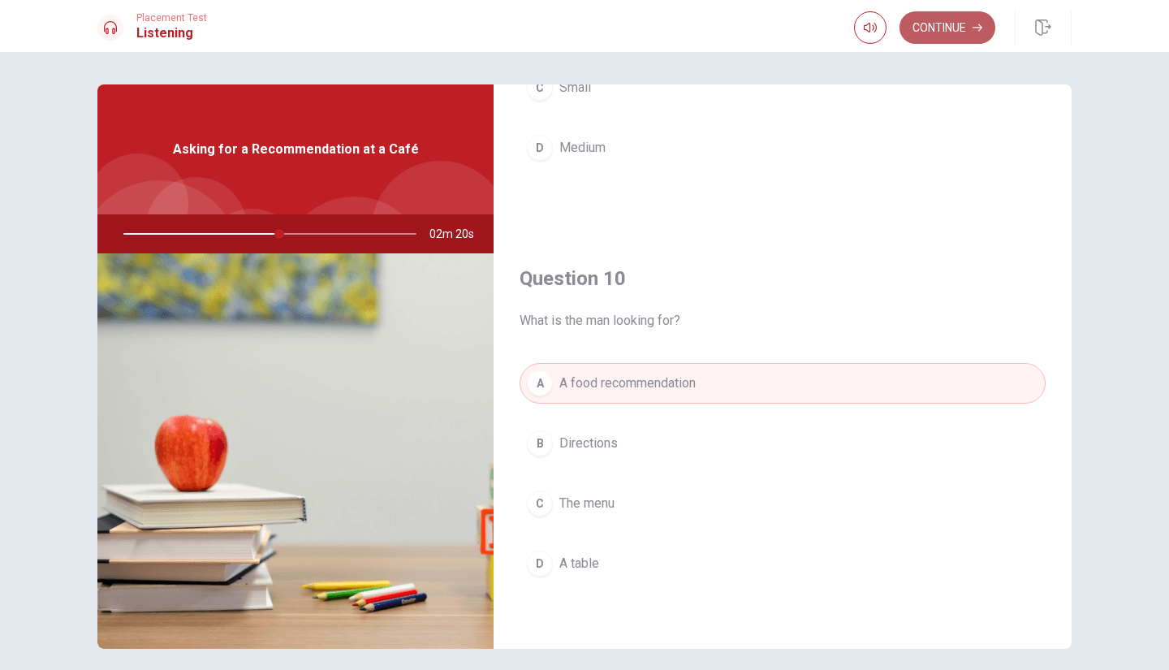
click at [962, 31] on button "Continue" at bounding box center [948, 27] width 96 height 32
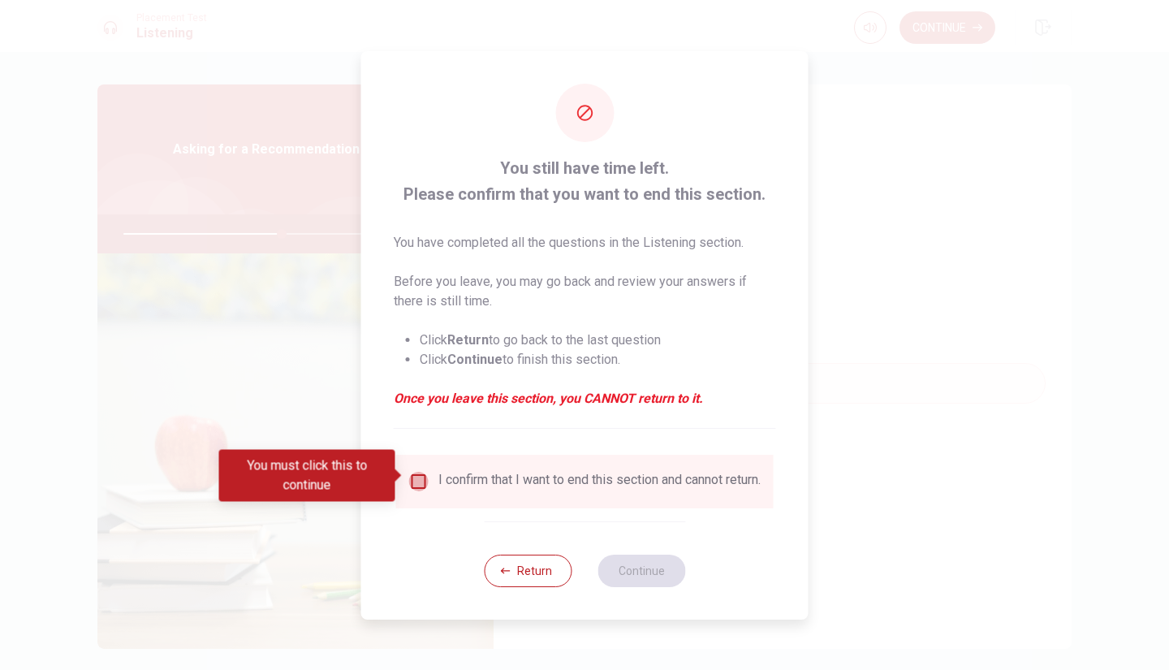
click at [424, 473] on input "You must click this to continue" at bounding box center [418, 481] width 19 height 19
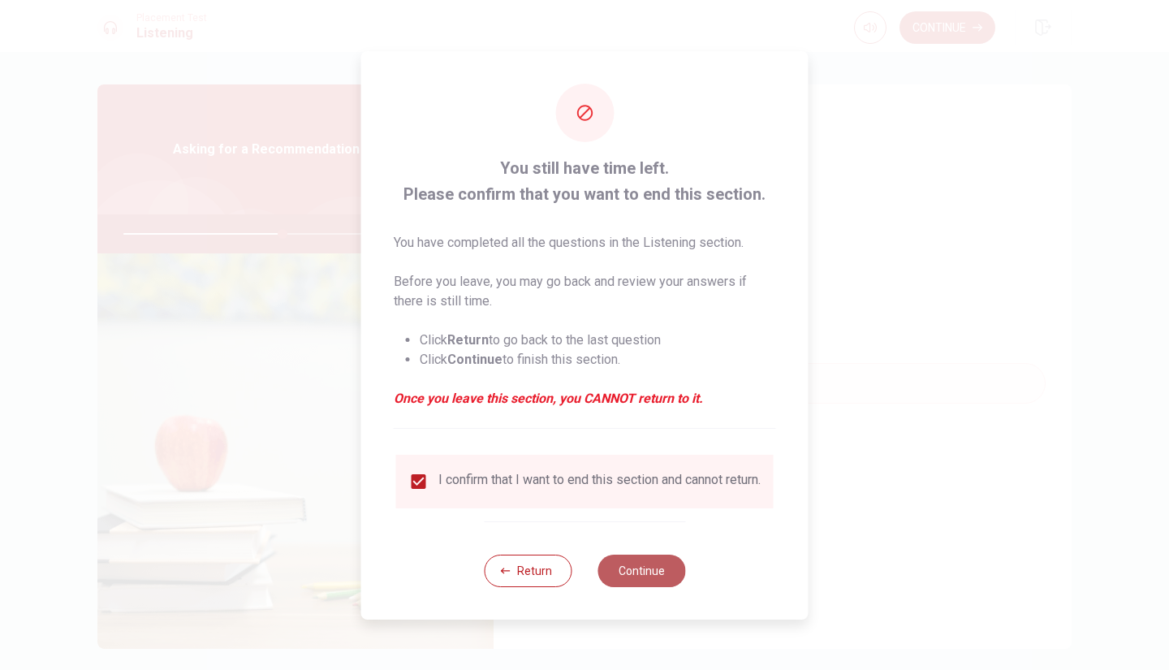
click at [664, 573] on button "Continue" at bounding box center [642, 571] width 88 height 32
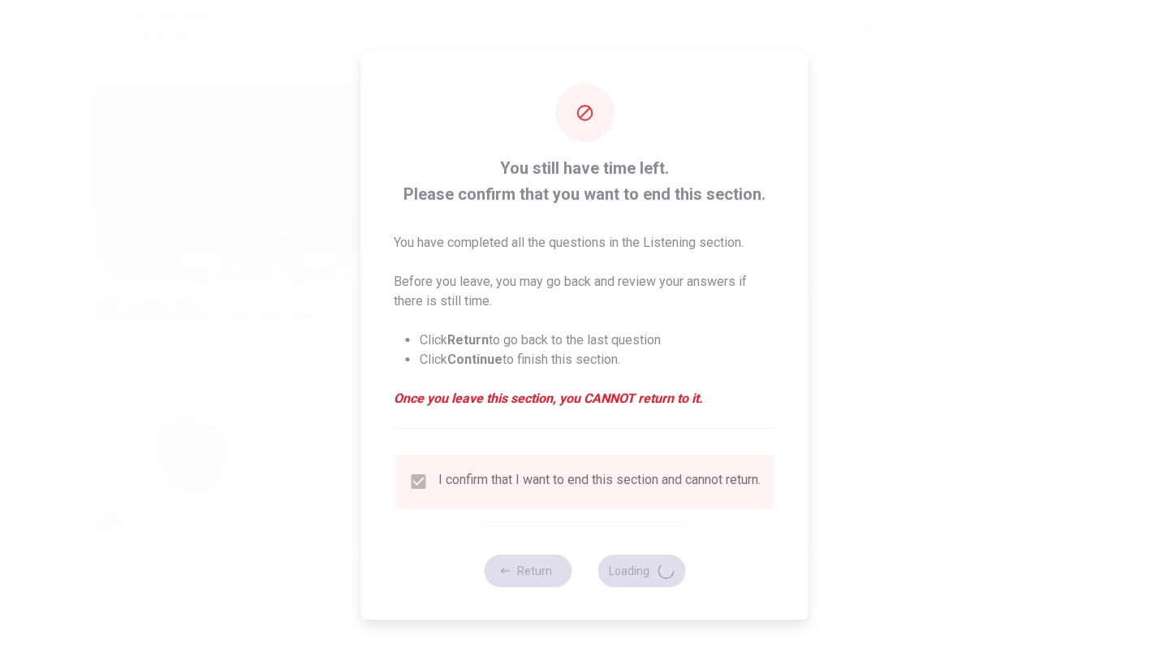
type input "55"
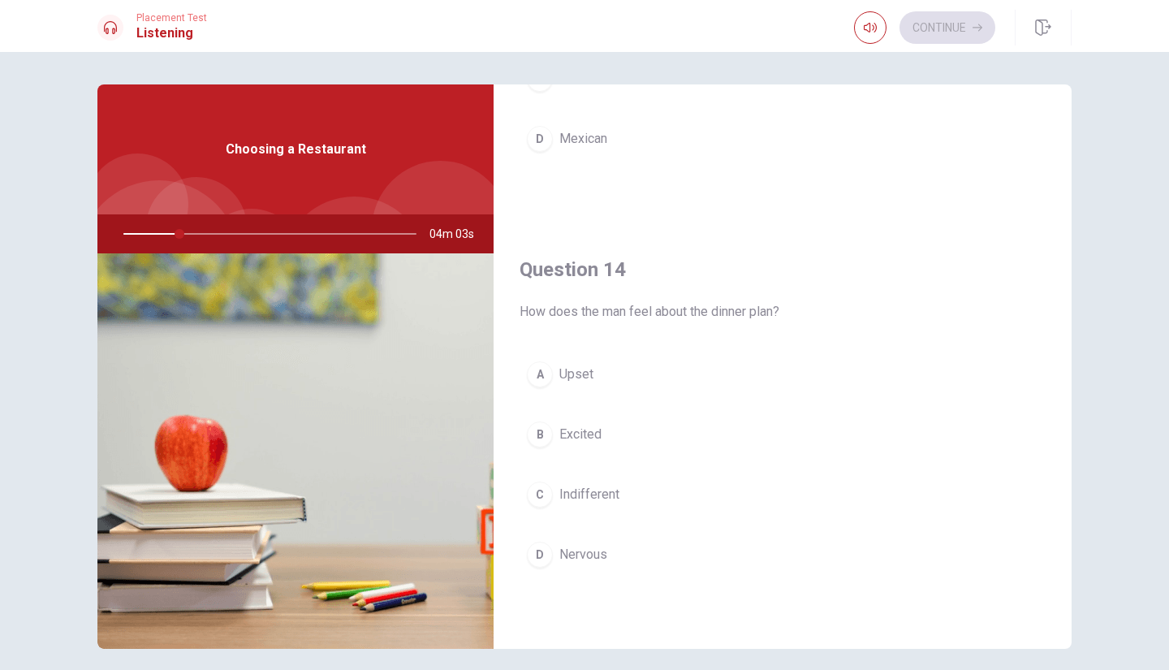
click at [724, 298] on div "Question 14 How does the man feel about the dinner plan?" at bounding box center [783, 289] width 526 height 65
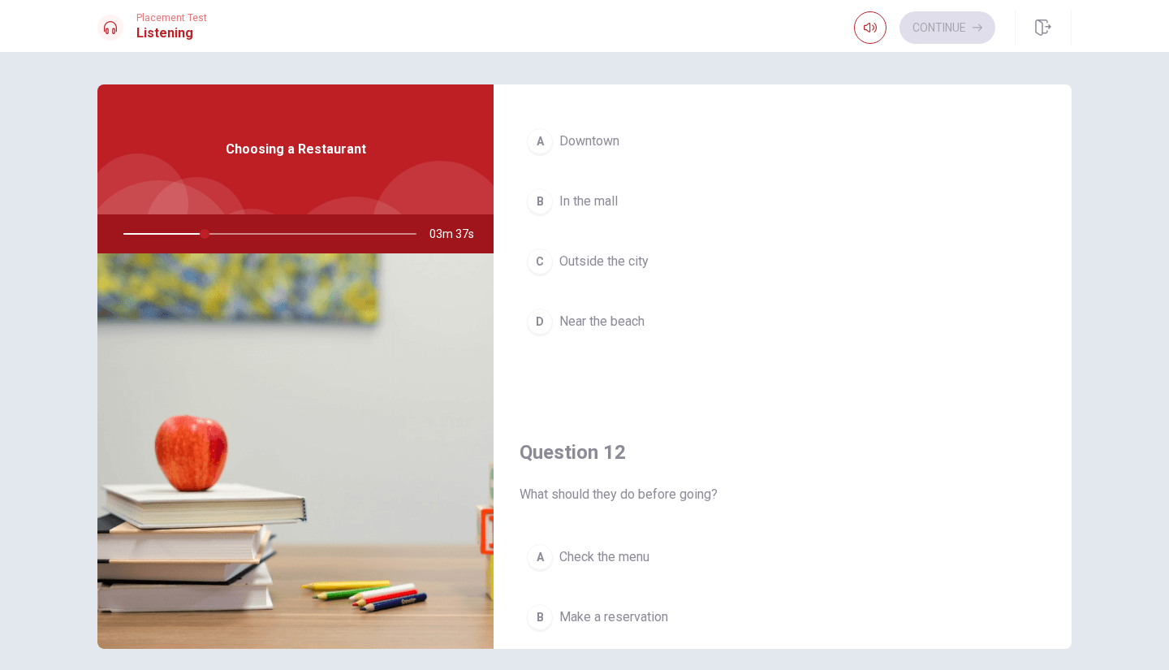
scroll to position [96, 0]
drag, startPoint x: 606, startPoint y: 141, endPoint x: 664, endPoint y: 334, distance: 200.9
click at [664, 334] on div "A Downtown B In the mall C Outside the city D Near the beach" at bounding box center [783, 245] width 526 height 253
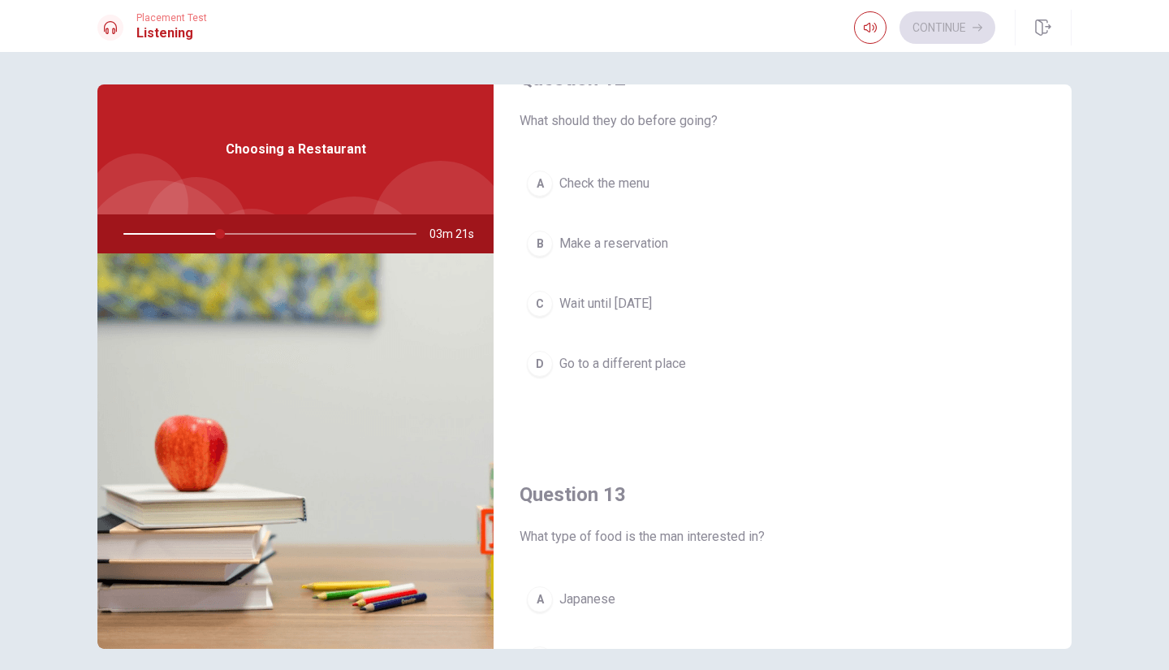
scroll to position [472, 0]
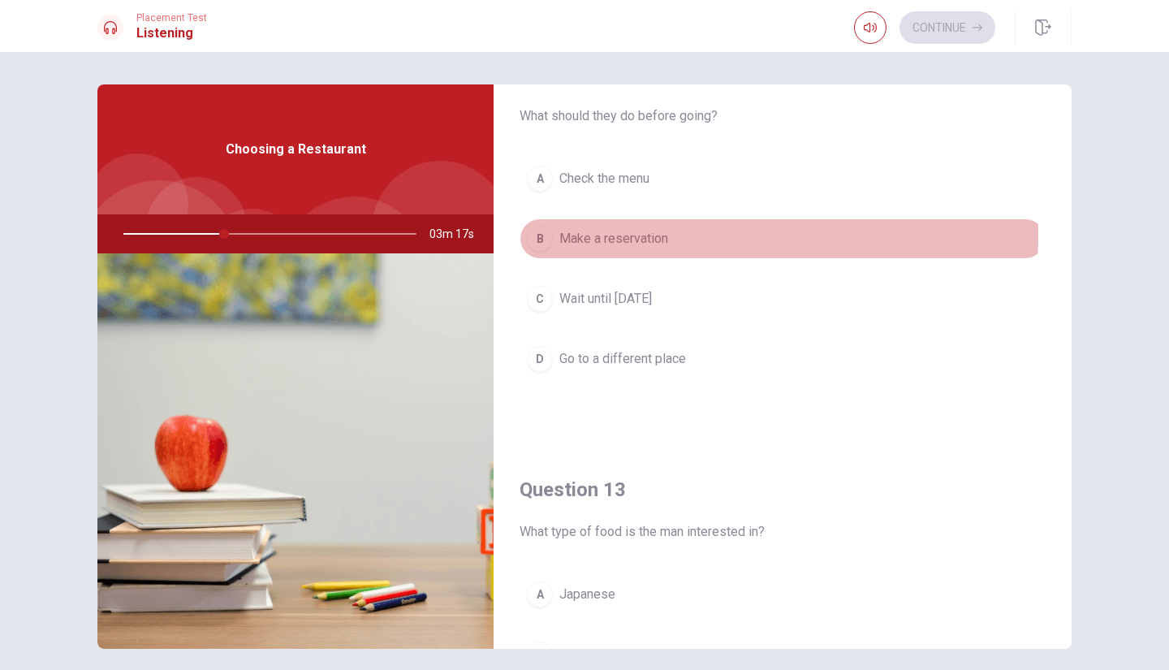
click at [624, 235] on span "Make a reservation" at bounding box center [614, 238] width 109 height 19
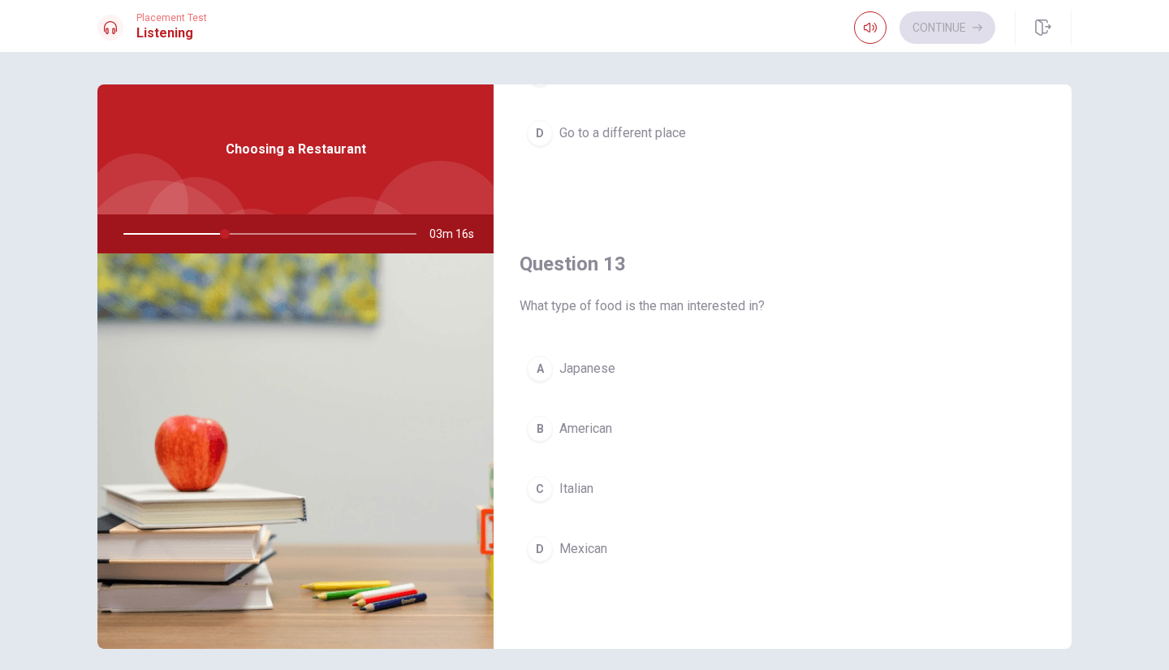
scroll to position [698, 0]
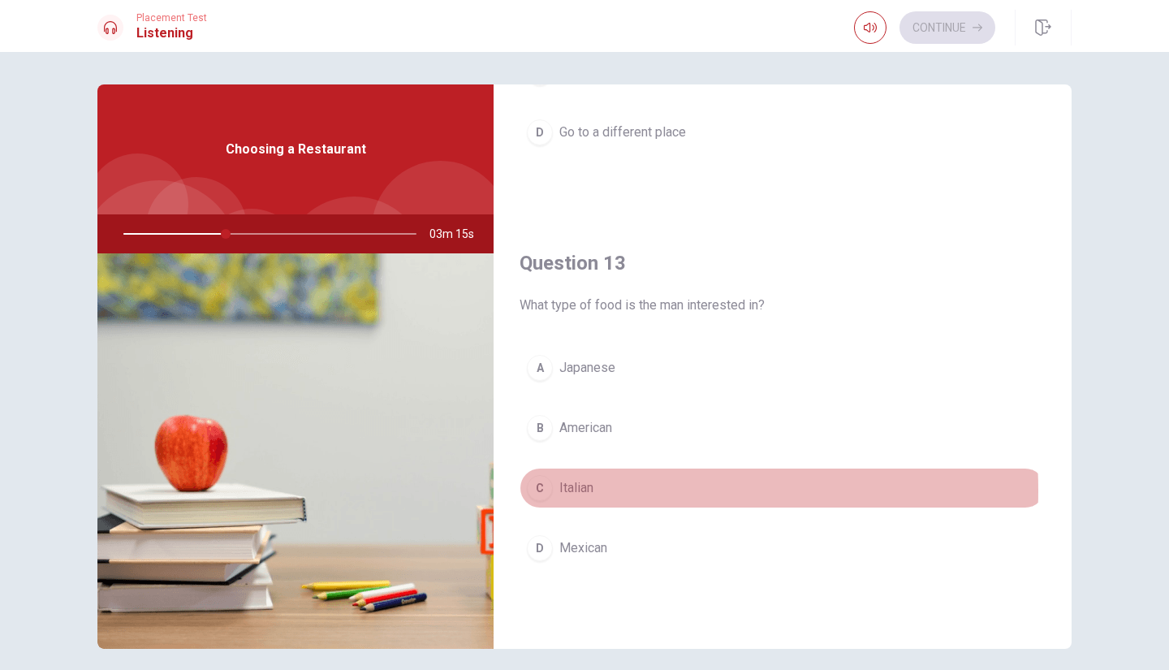
drag, startPoint x: 584, startPoint y: 491, endPoint x: 723, endPoint y: 509, distance: 140.1
click at [723, 509] on div "A Japanese B American C Italian D Mexican" at bounding box center [783, 474] width 526 height 253
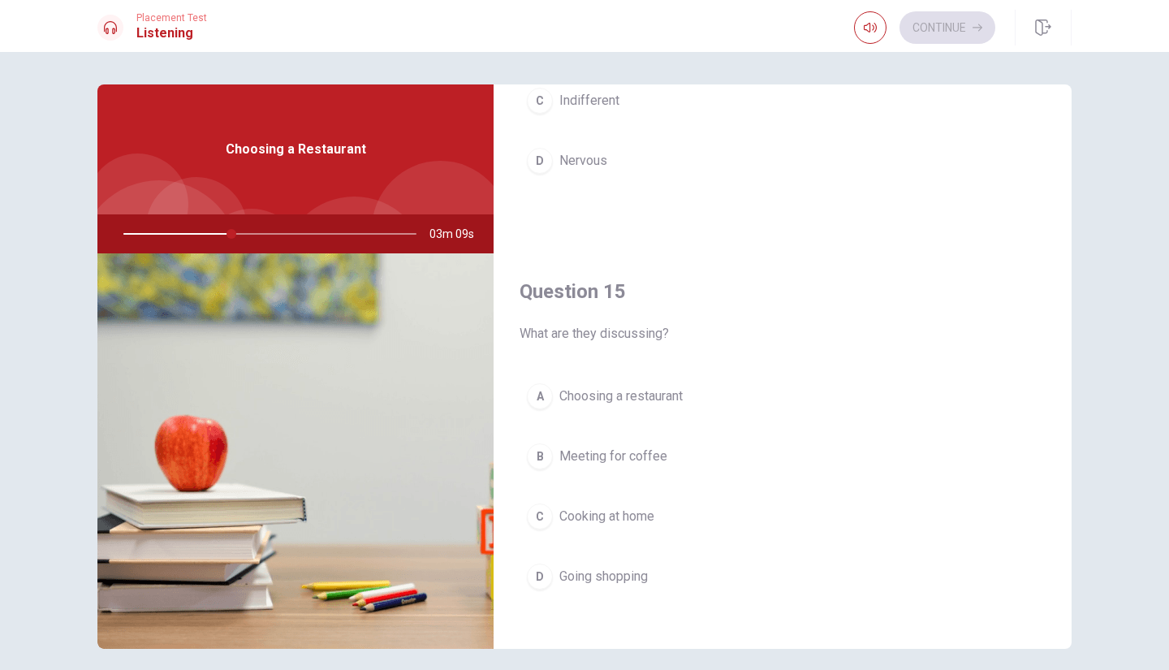
scroll to position [1515, 0]
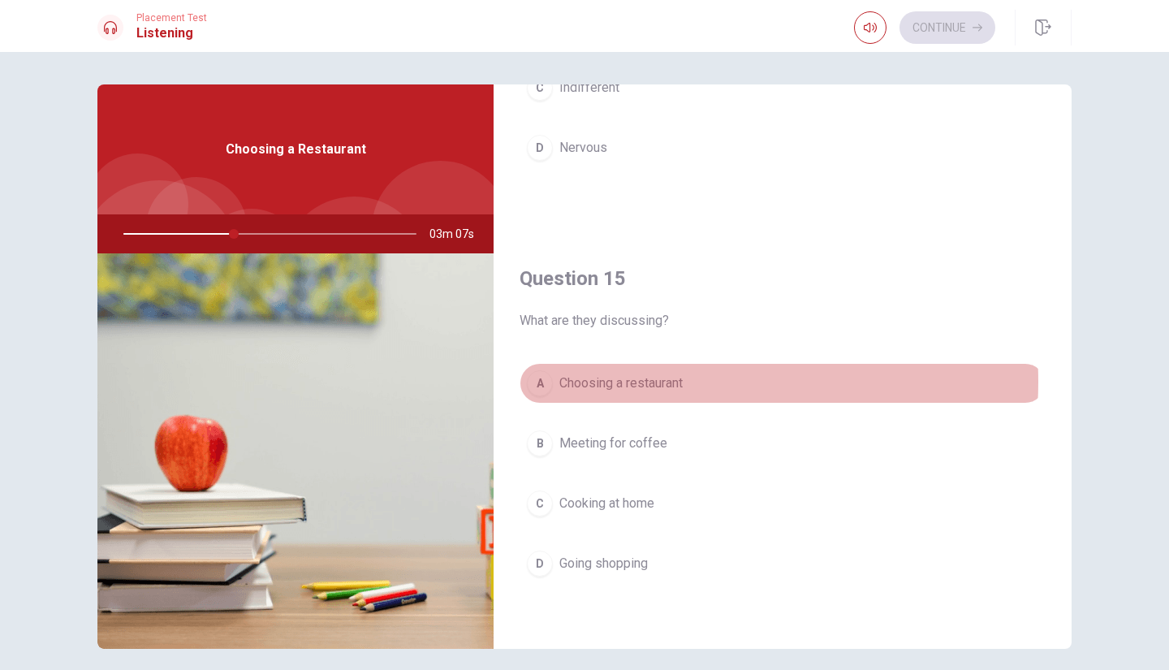
drag, startPoint x: 646, startPoint y: 382, endPoint x: 772, endPoint y: 384, distance: 125.1
click at [772, 384] on button "A Choosing a restaurant" at bounding box center [783, 383] width 526 height 41
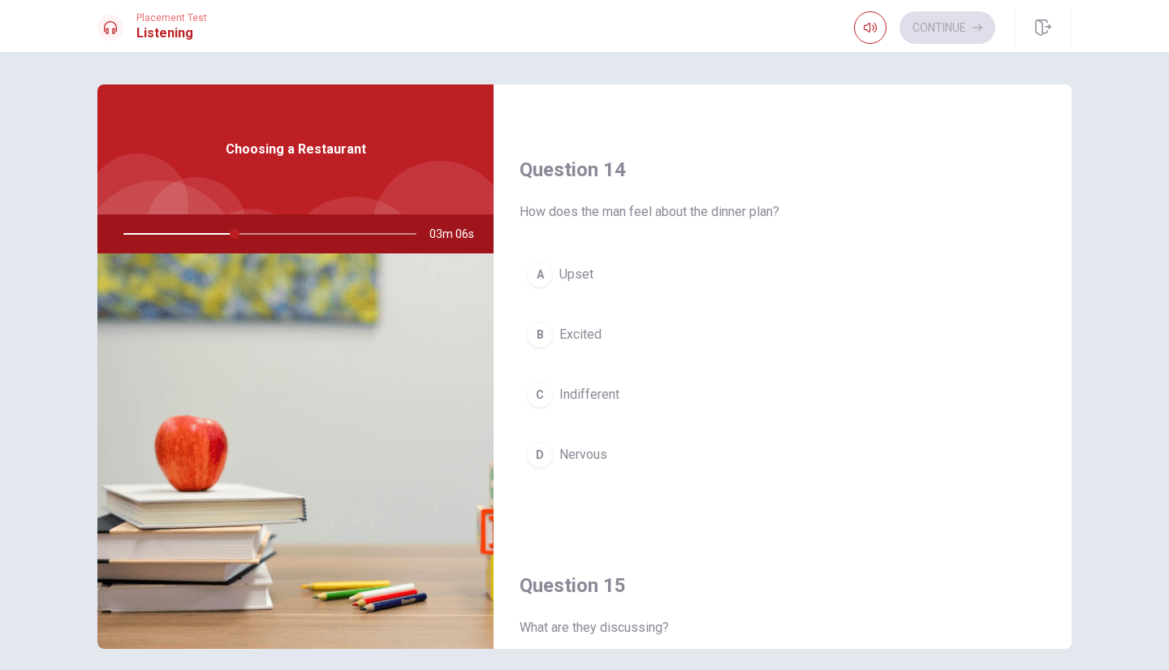
scroll to position [1207, 0]
click at [567, 343] on span "Excited" at bounding box center [581, 335] width 42 height 19
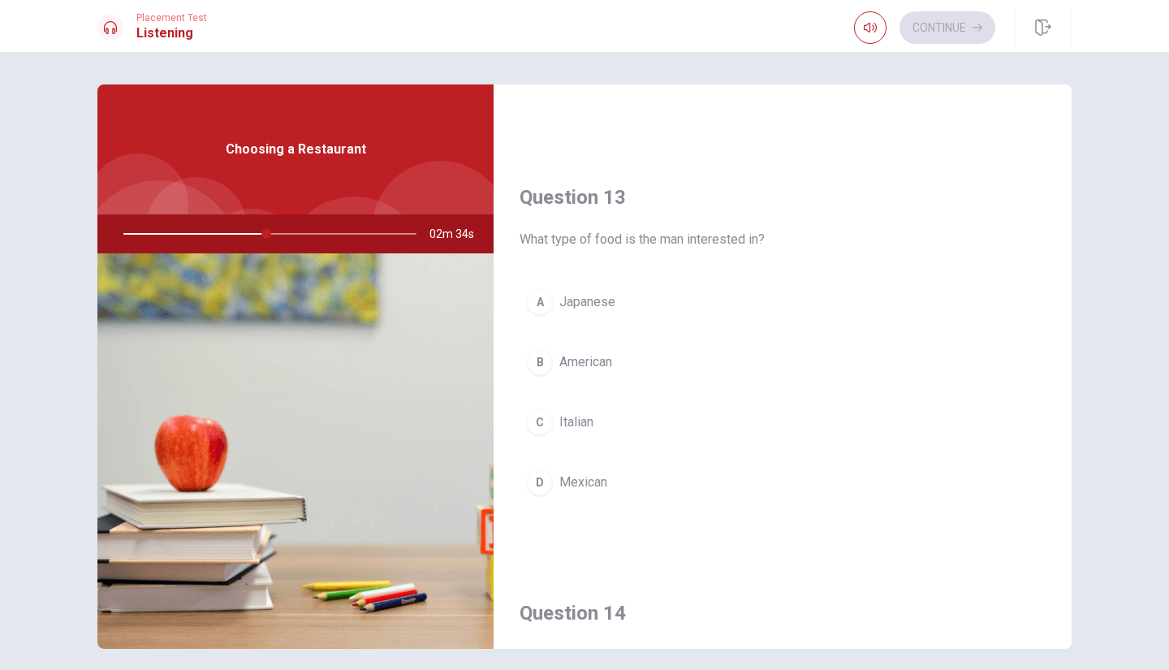
scroll to position [766, 0]
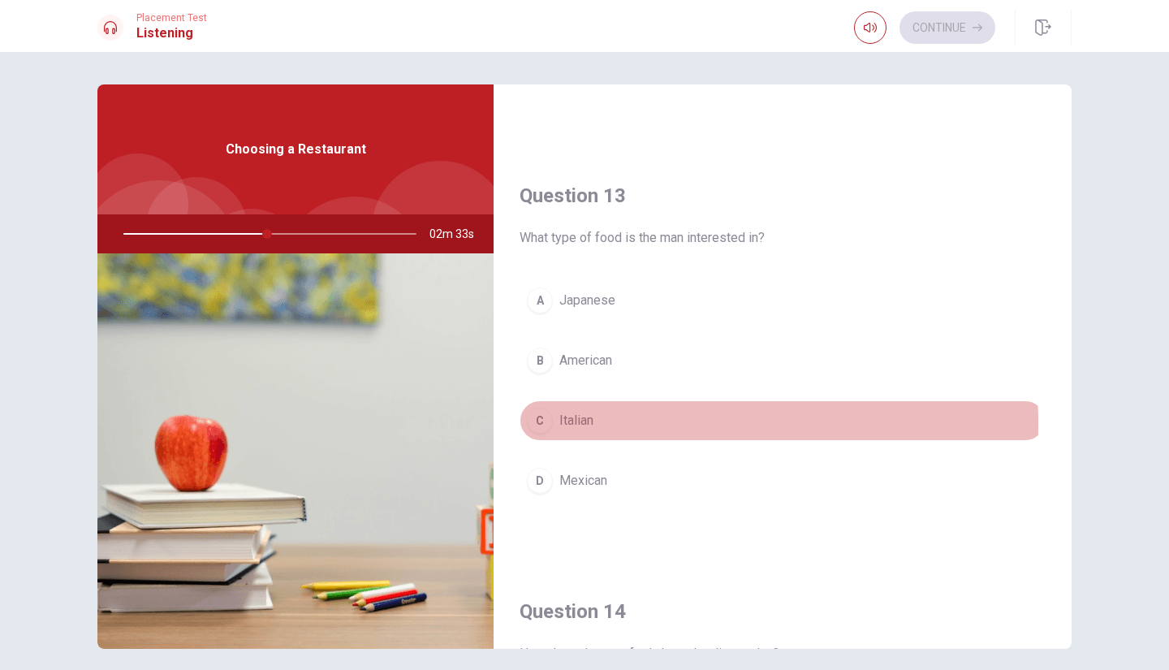
click at [561, 425] on span "Italian" at bounding box center [577, 420] width 34 height 19
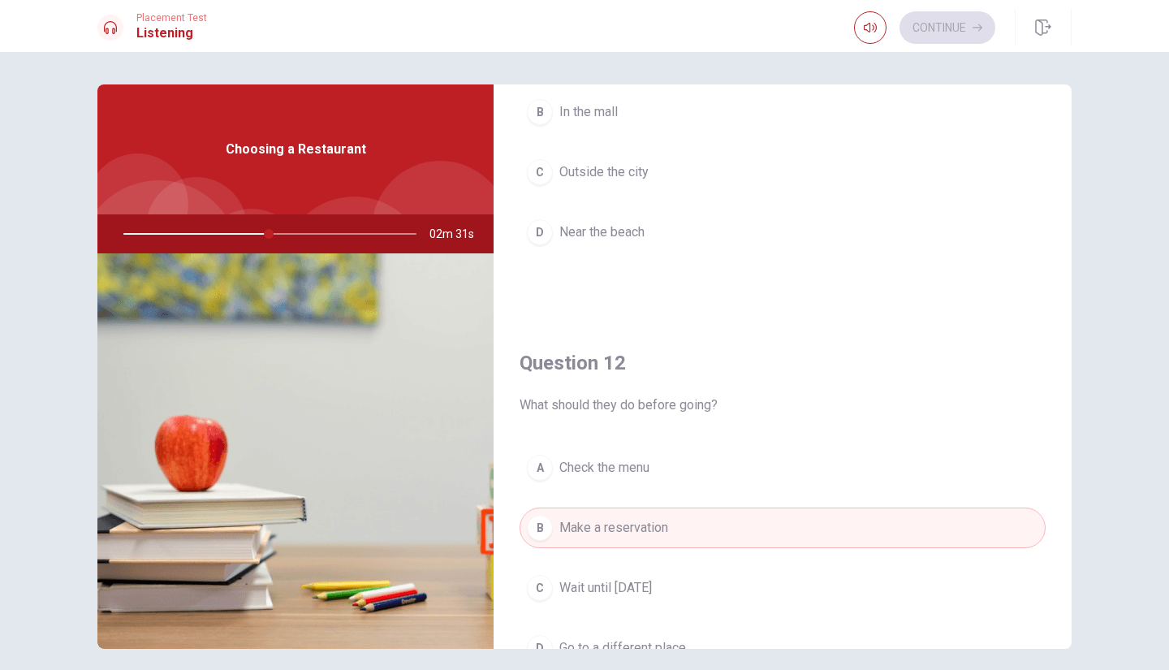
scroll to position [0, 0]
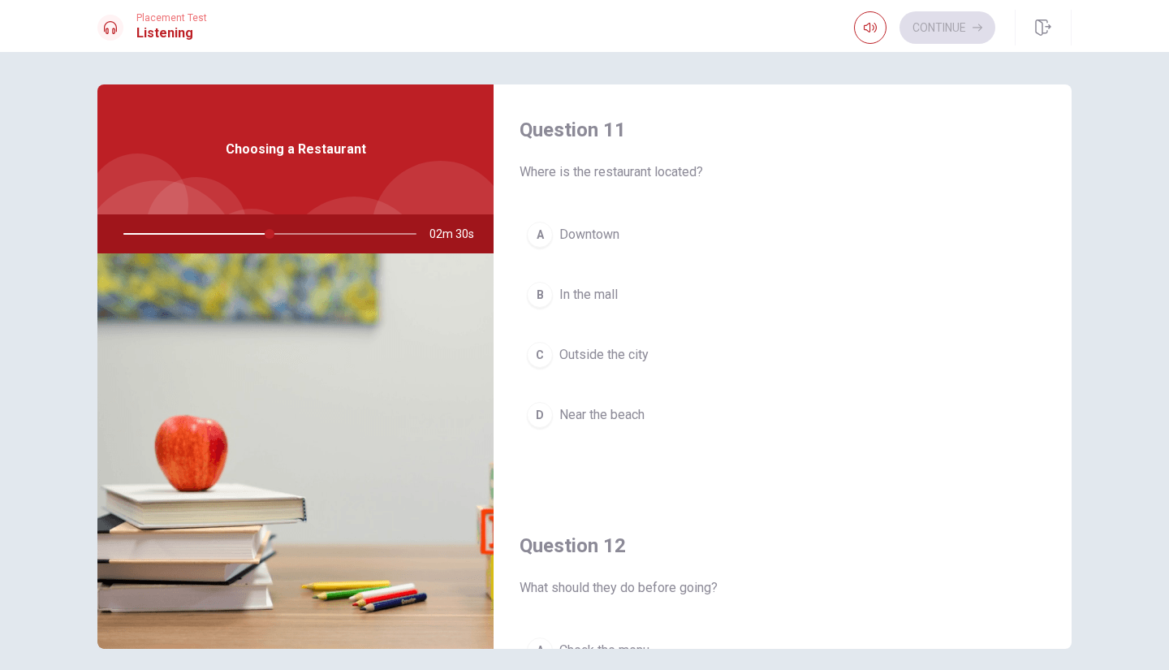
click at [553, 239] on button "A Downtown" at bounding box center [783, 234] width 526 height 41
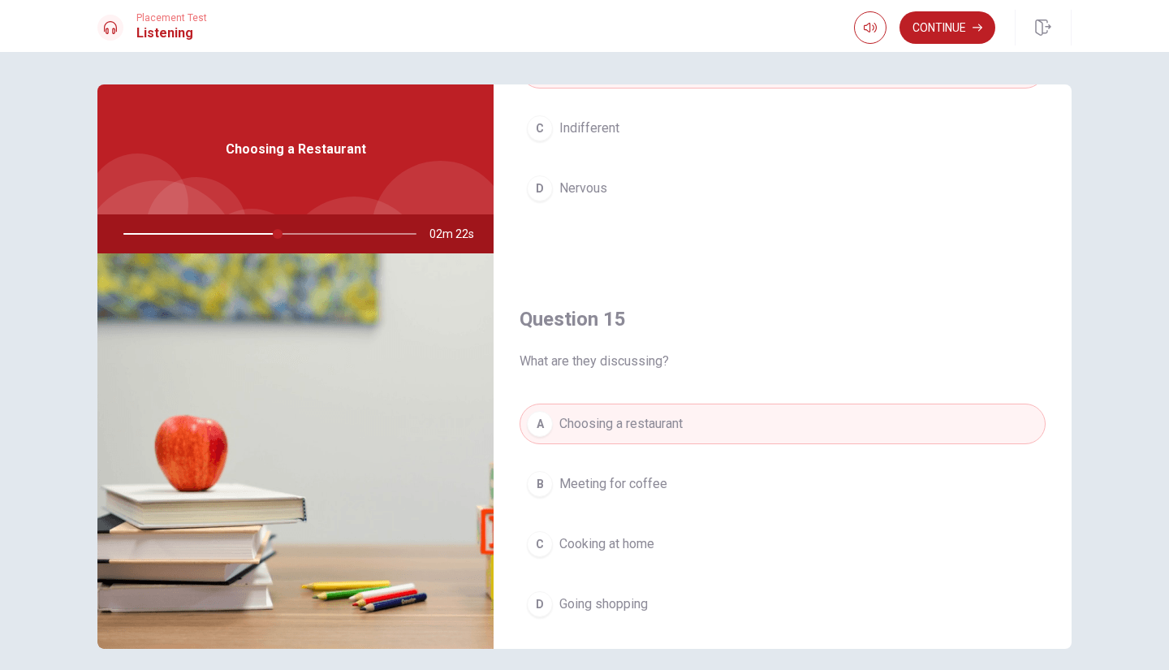
scroll to position [1515, 0]
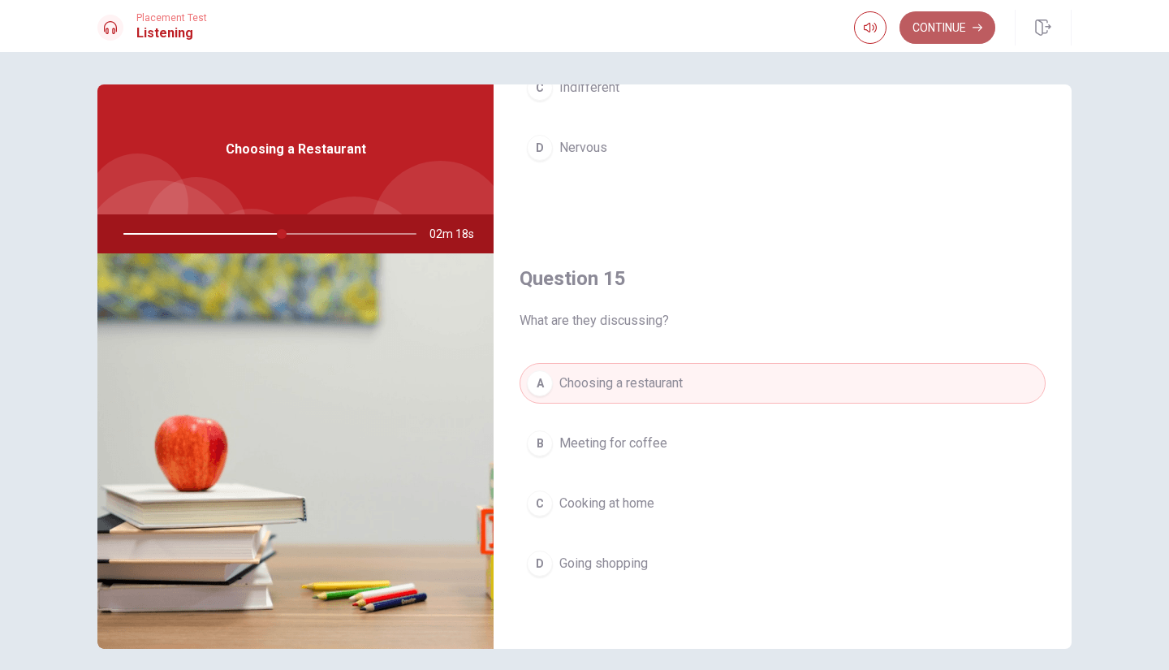
click at [951, 30] on button "Continue" at bounding box center [948, 27] width 96 height 32
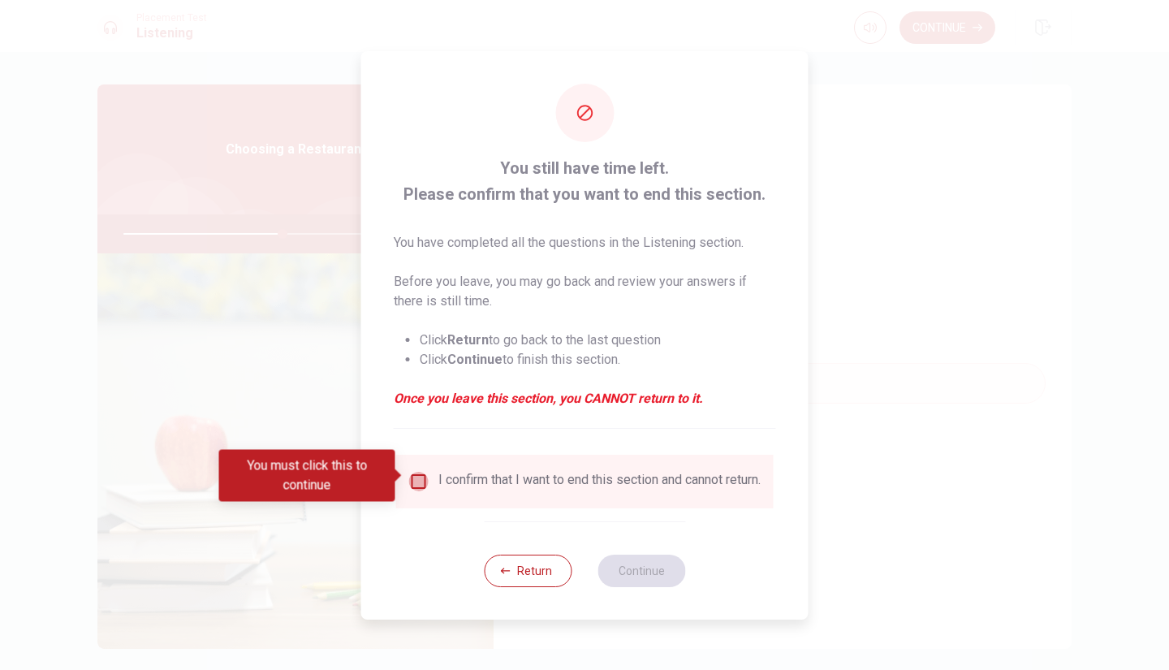
click at [409, 483] on input "You must click this to continue" at bounding box center [418, 481] width 19 height 19
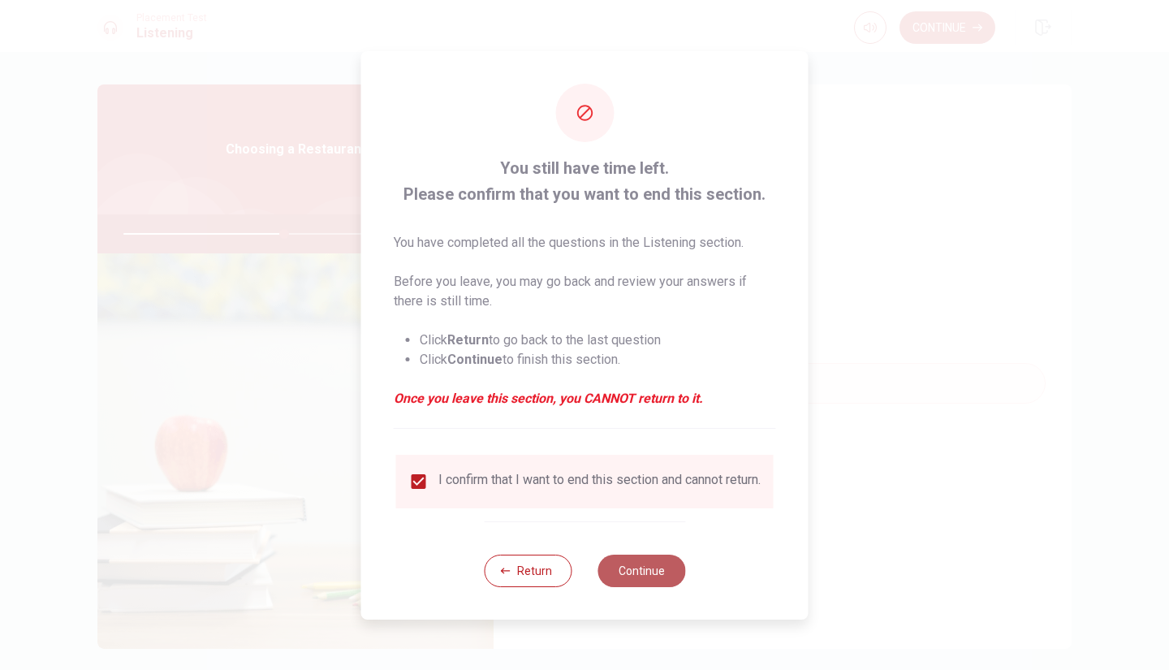
click at [635, 577] on button "Continue" at bounding box center [642, 571] width 88 height 32
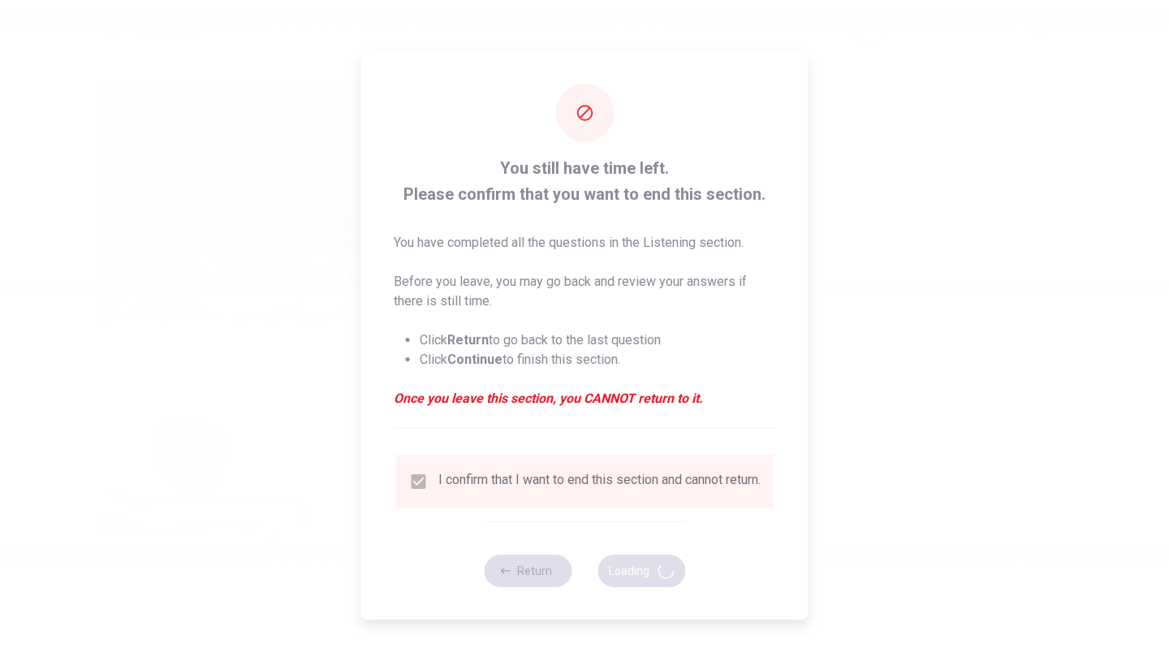
type input "56"
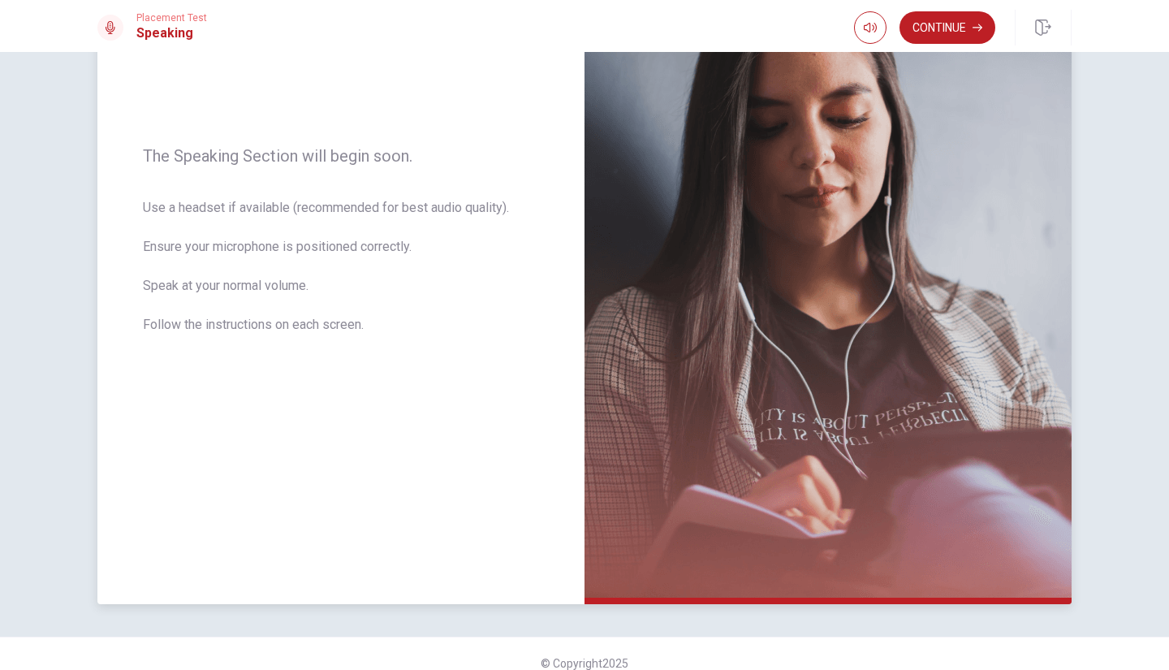
scroll to position [188, 0]
click at [964, 20] on button "Continue" at bounding box center [948, 27] width 96 height 32
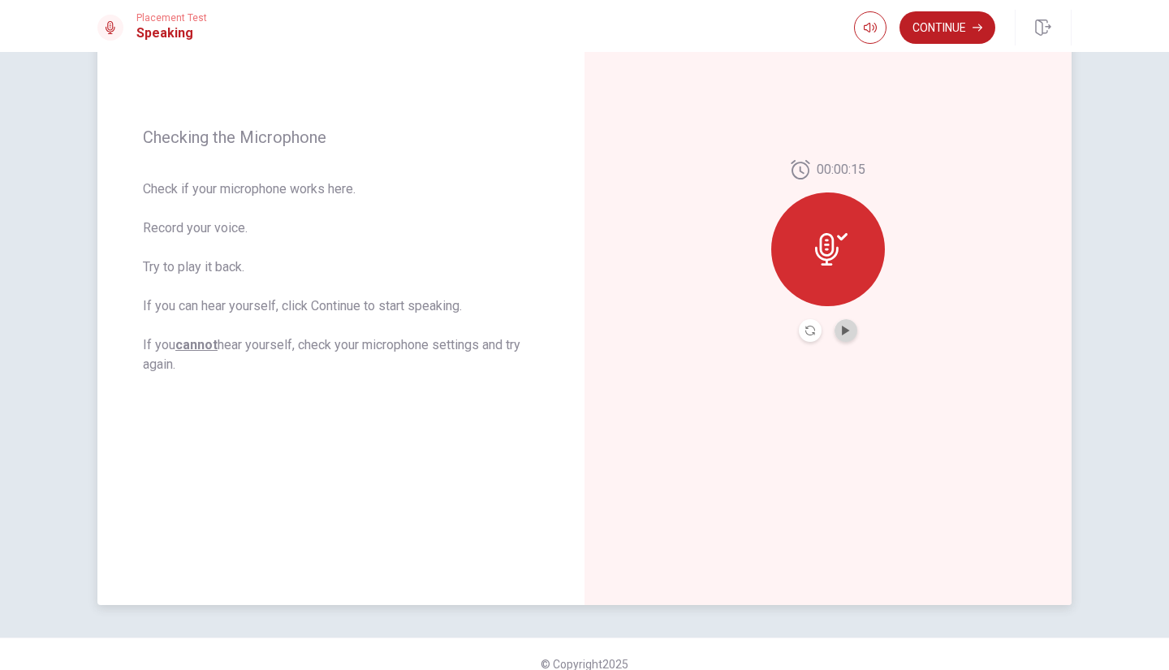
click at [835, 327] on button "Play Audio" at bounding box center [846, 330] width 23 height 23
click at [842, 326] on icon "Pause Audio" at bounding box center [846, 331] width 8 height 10
click at [952, 20] on button "Continue" at bounding box center [948, 27] width 96 height 32
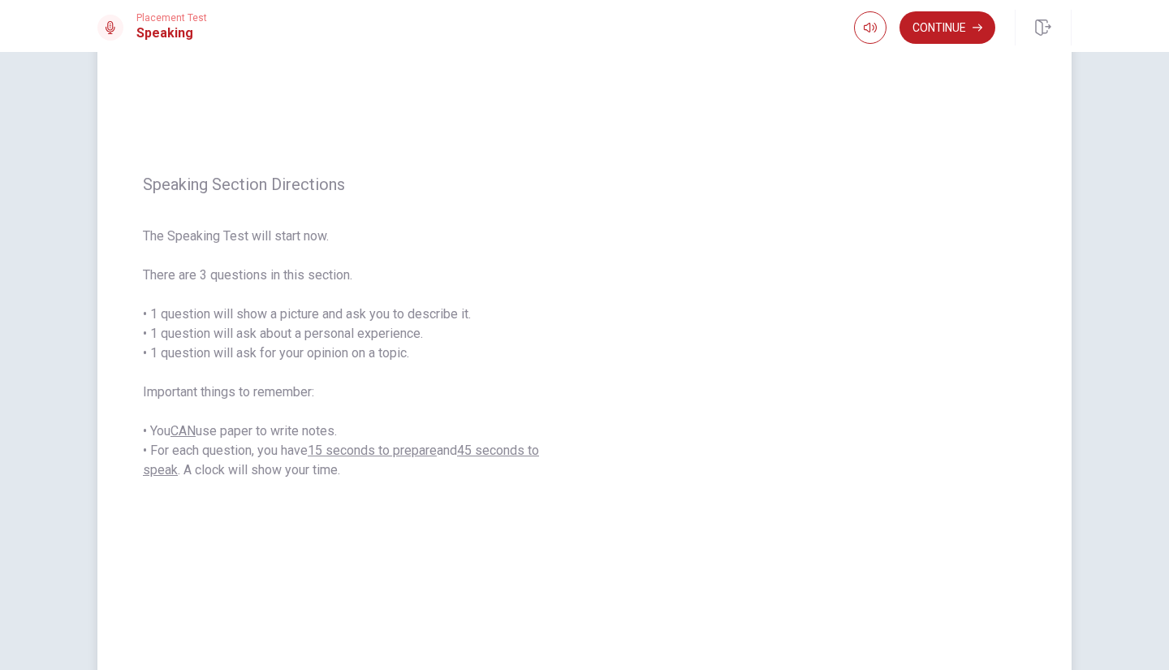
scroll to position [104, 0]
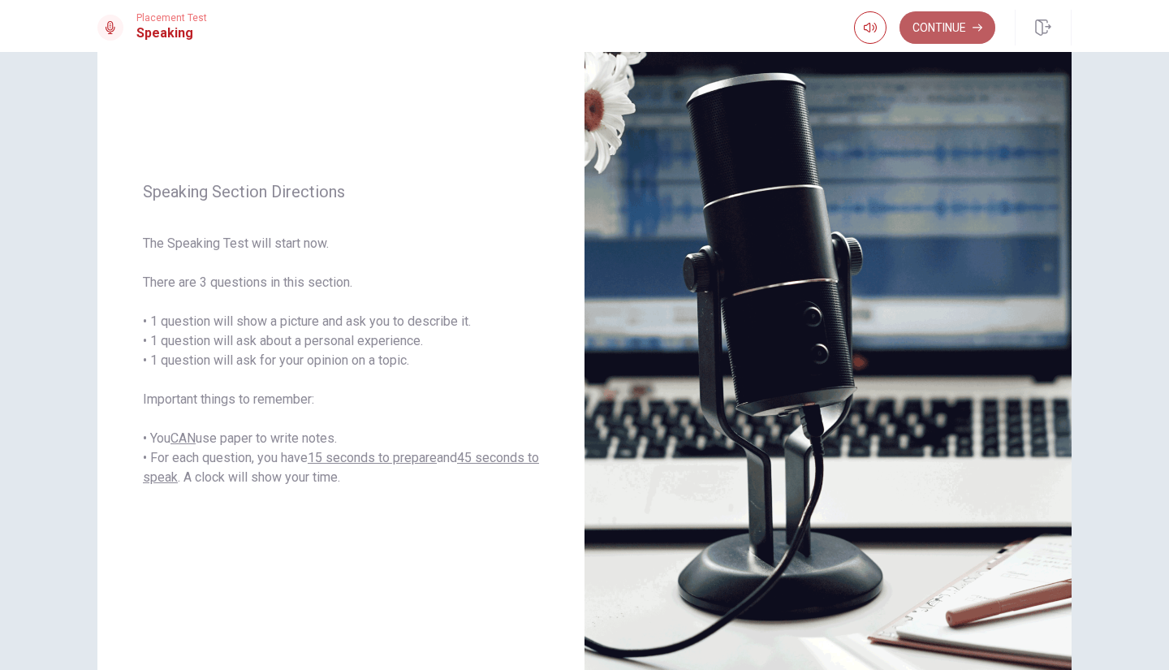
click at [965, 31] on button "Continue" at bounding box center [948, 27] width 96 height 32
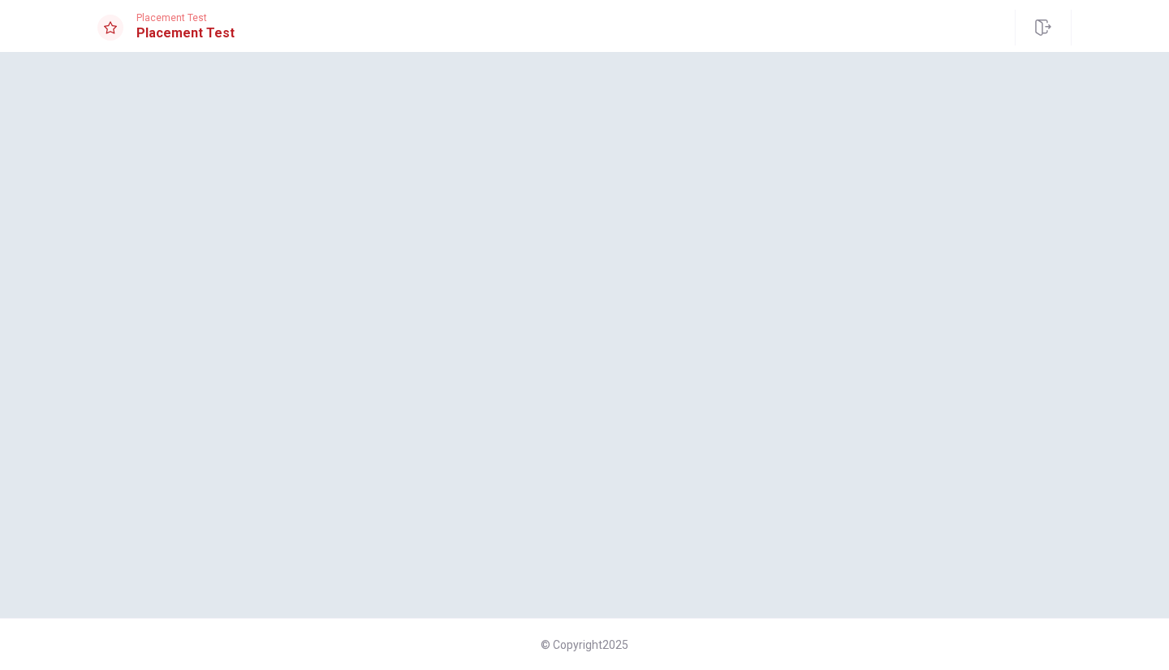
scroll to position [0, 0]
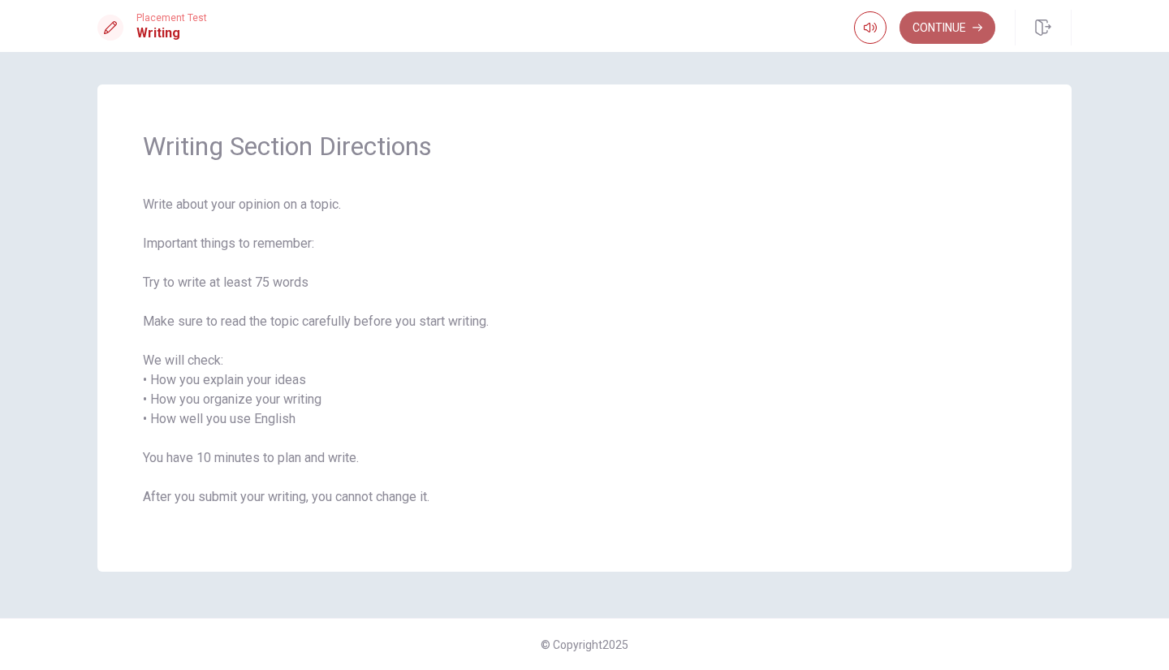
click at [960, 37] on button "Continue" at bounding box center [948, 27] width 96 height 32
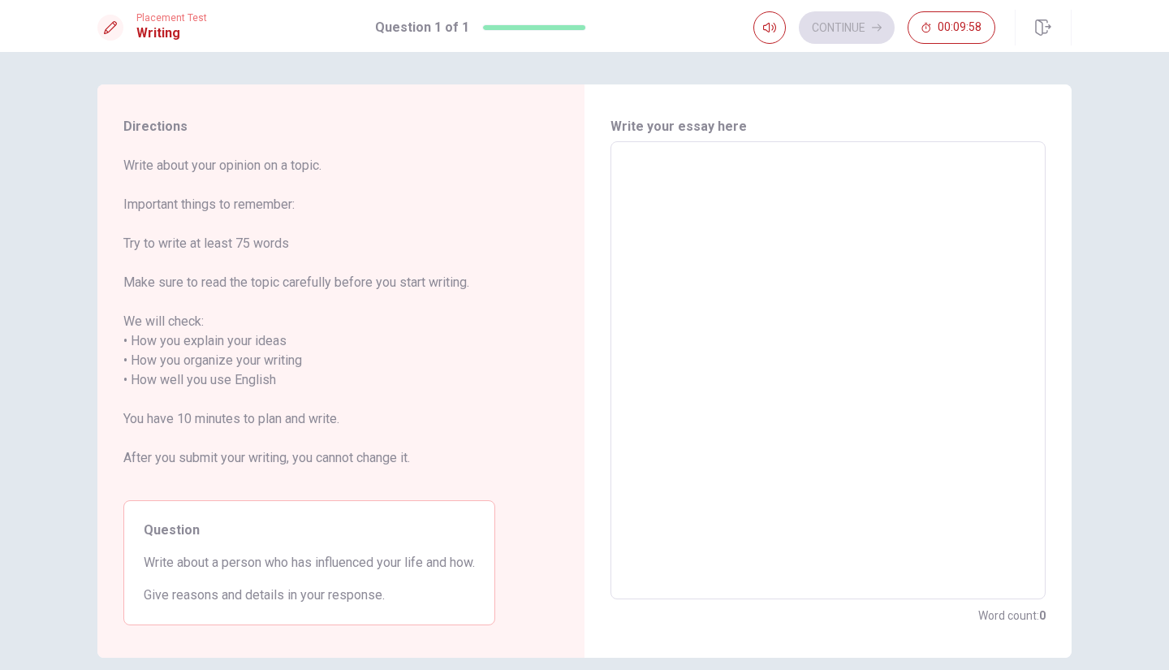
click at [657, 224] on textarea at bounding box center [828, 370] width 413 height 431
drag, startPoint x: 307, startPoint y: 575, endPoint x: 26, endPoint y: 582, distance: 281.1
click at [26, 582] on div "Directions Write about your opinion on a topic. Important things to remember: T…" at bounding box center [584, 361] width 1169 height 618
click at [689, 187] on textarea at bounding box center [828, 370] width 413 height 431
type textarea "w"
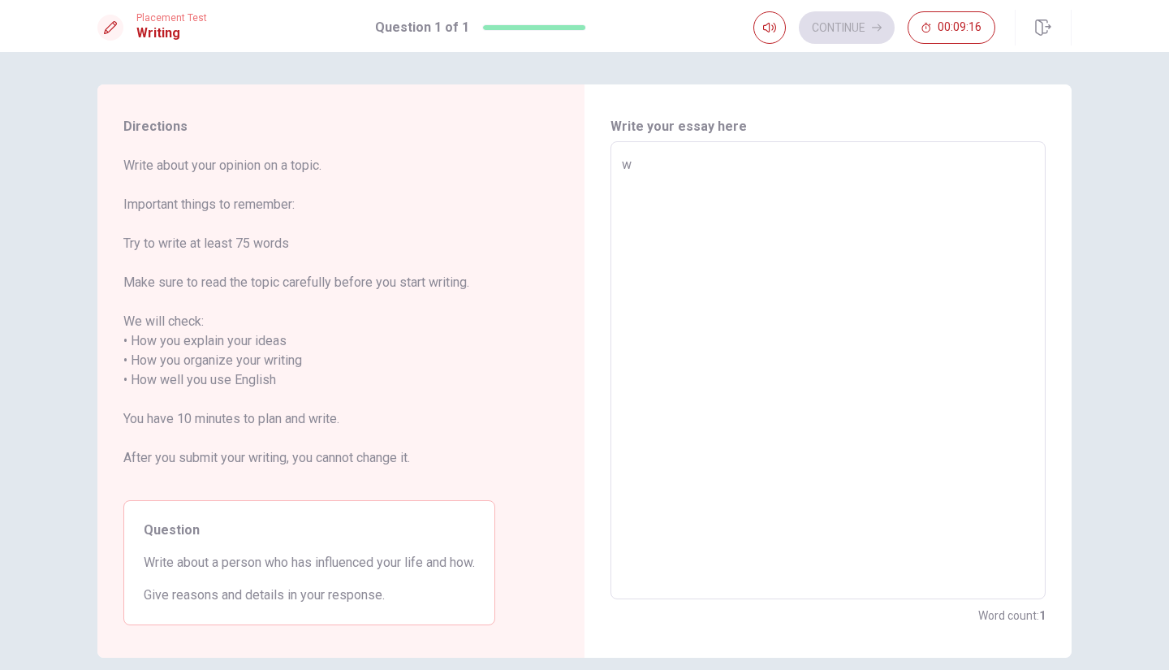
type textarea "x"
type textarea "W"
type textarea "x"
type textarea "Wh"
type textarea "x"
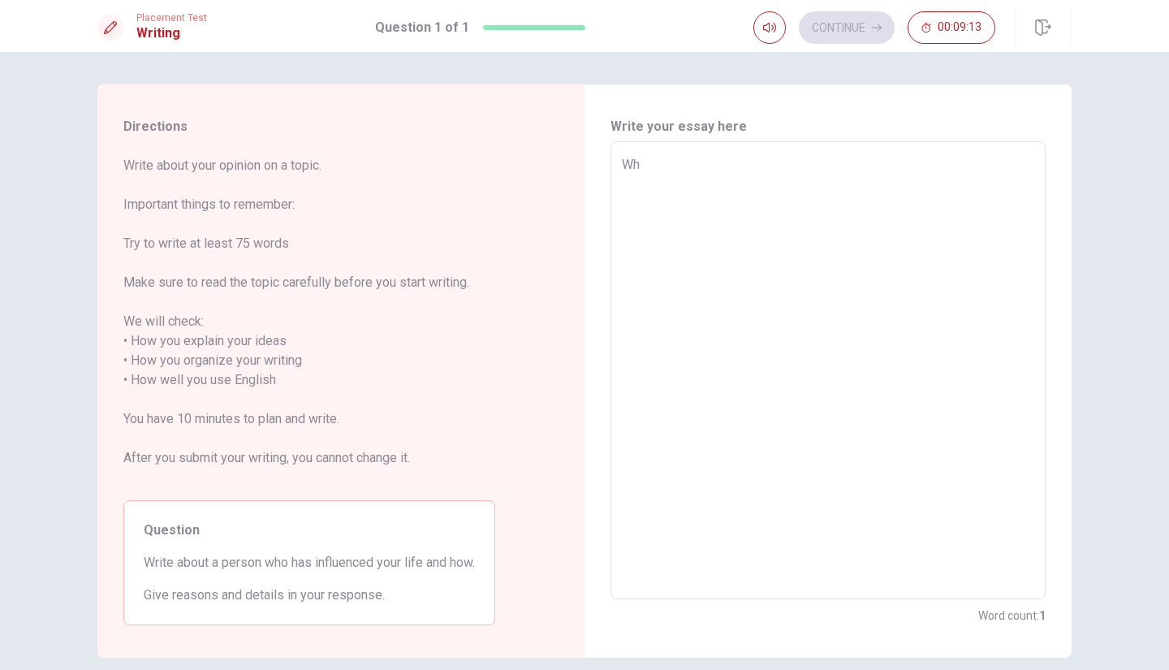
type textarea "Whr"
type textarea "x"
type textarea "Whr"
type textarea "x"
type textarea "Whr"
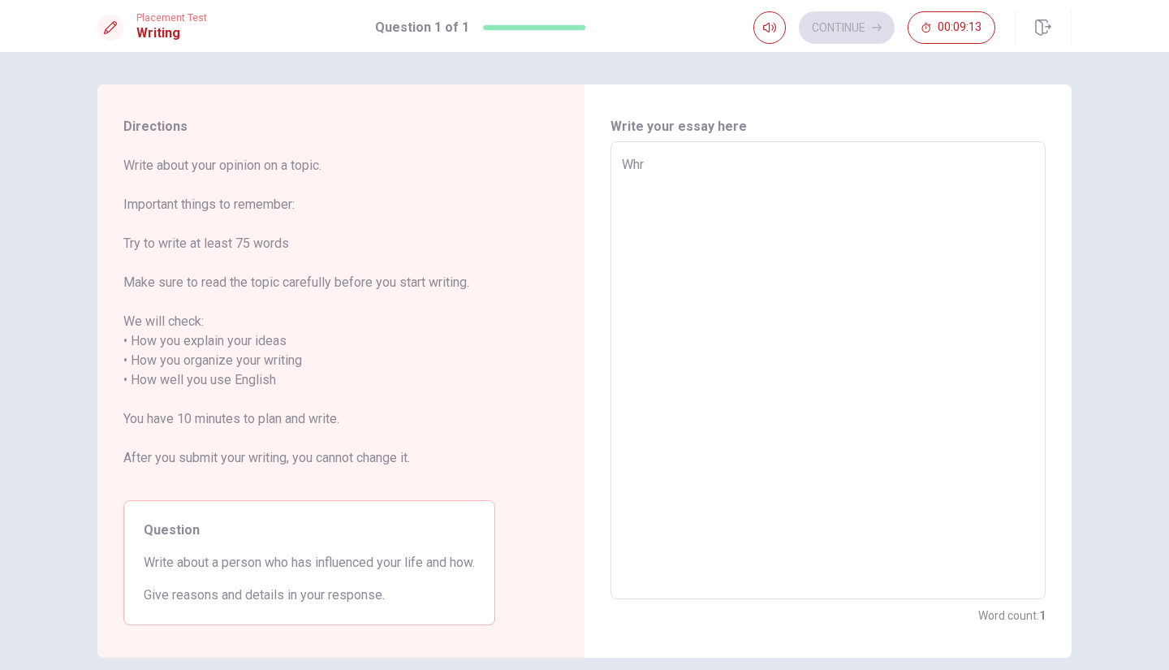
type textarea "x"
type textarea "Wh"
type textarea "x"
type textarea "Whe"
type textarea "x"
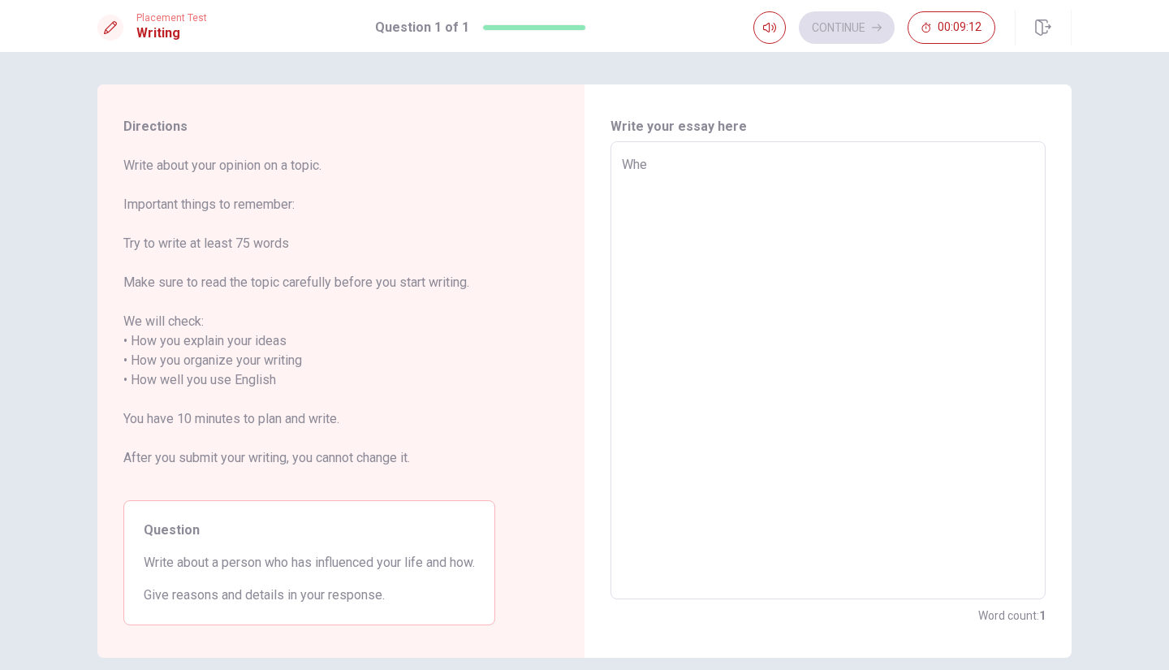
type textarea "When"
type textarea "x"
type textarea "When"
type textarea "x"
type textarea "When w"
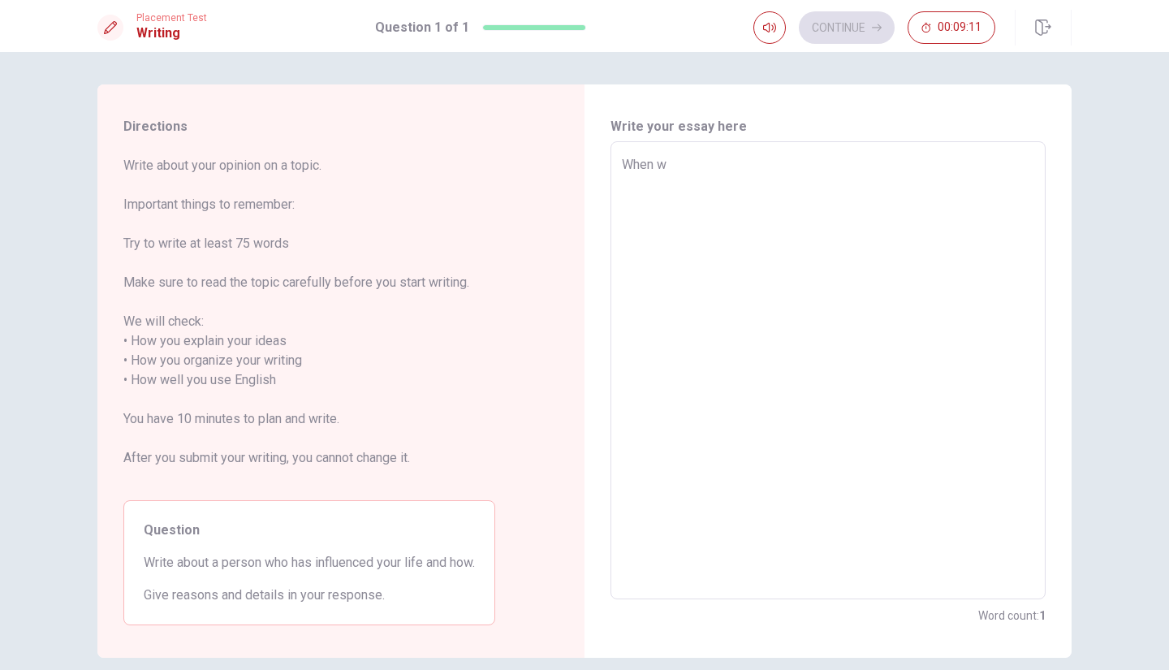
type textarea "x"
type textarea "When wa"
type textarea "x"
type textarea "When was"
type textarea "x"
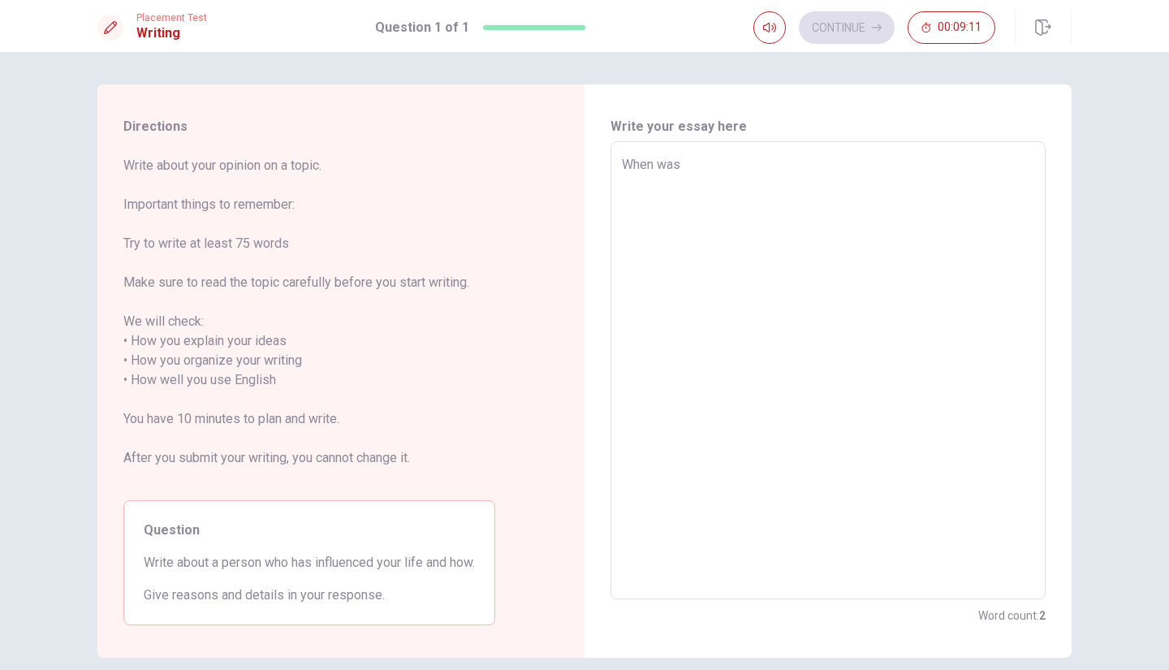
type textarea "When was"
type textarea "x"
type textarea "When was a"
type textarea "x"
type textarea "When was a"
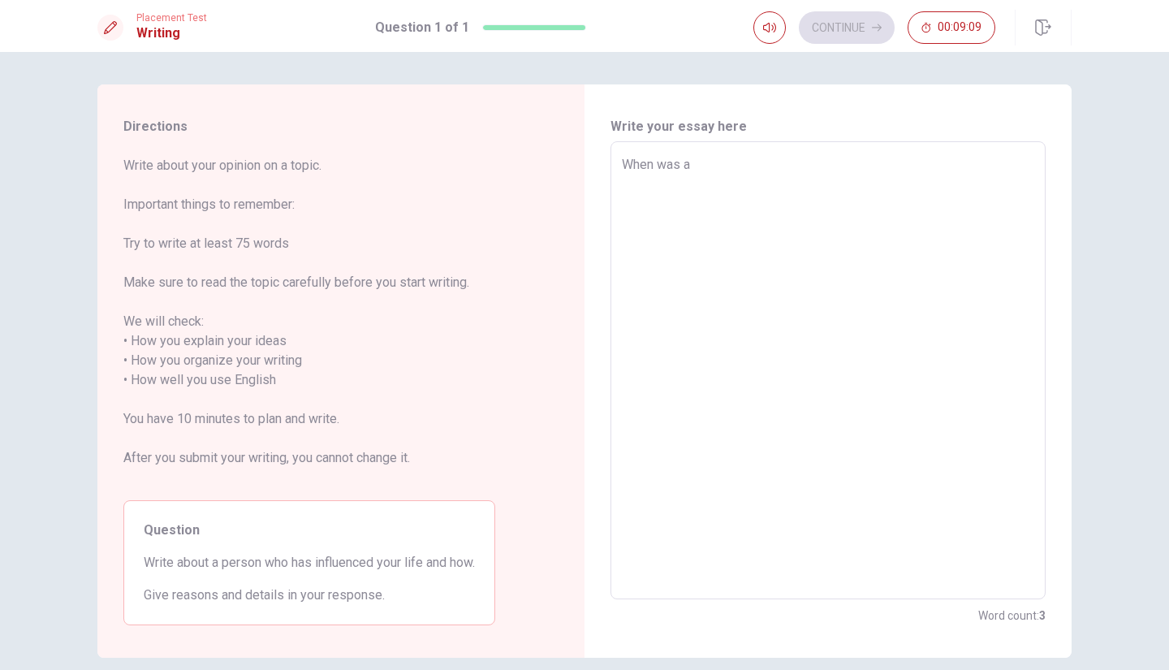
type textarea "x"
type textarea "When was a c"
type textarea "x"
type textarea "When was a ch"
type textarea "x"
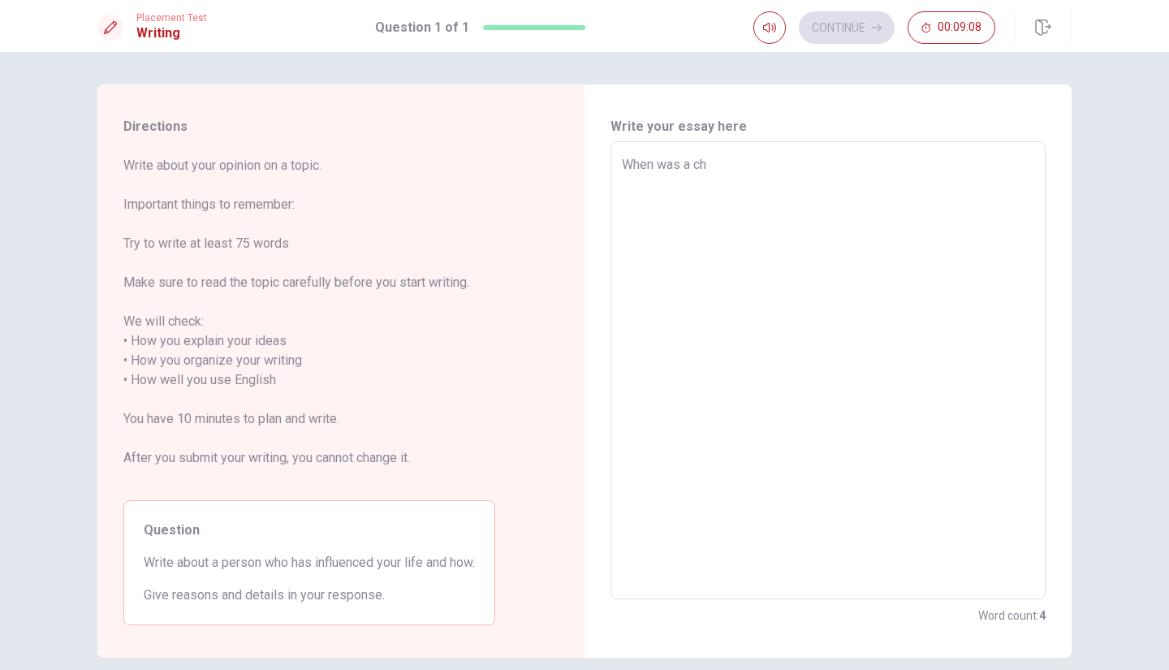
type textarea "When was a chi"
type textarea "x"
type textarea "When was a chil"
type textarea "x"
type textarea "When was a child"
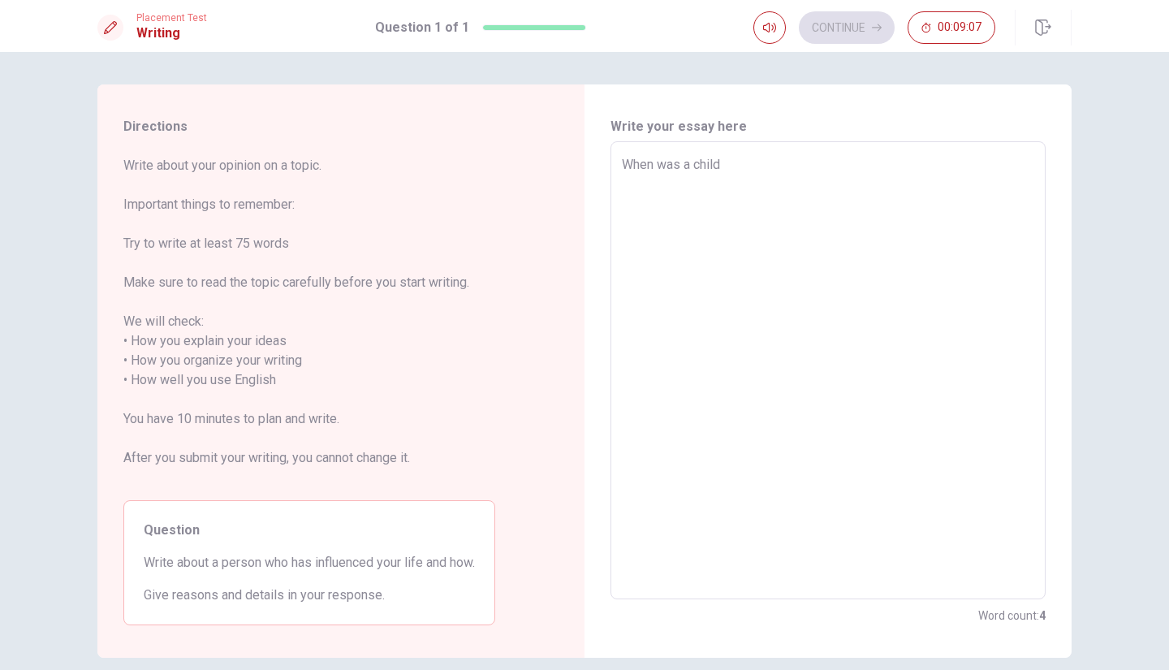
type textarea "x"
type textarea "When was a child"
type textarea "x"
type textarea "When was a child I"
type textarea "x"
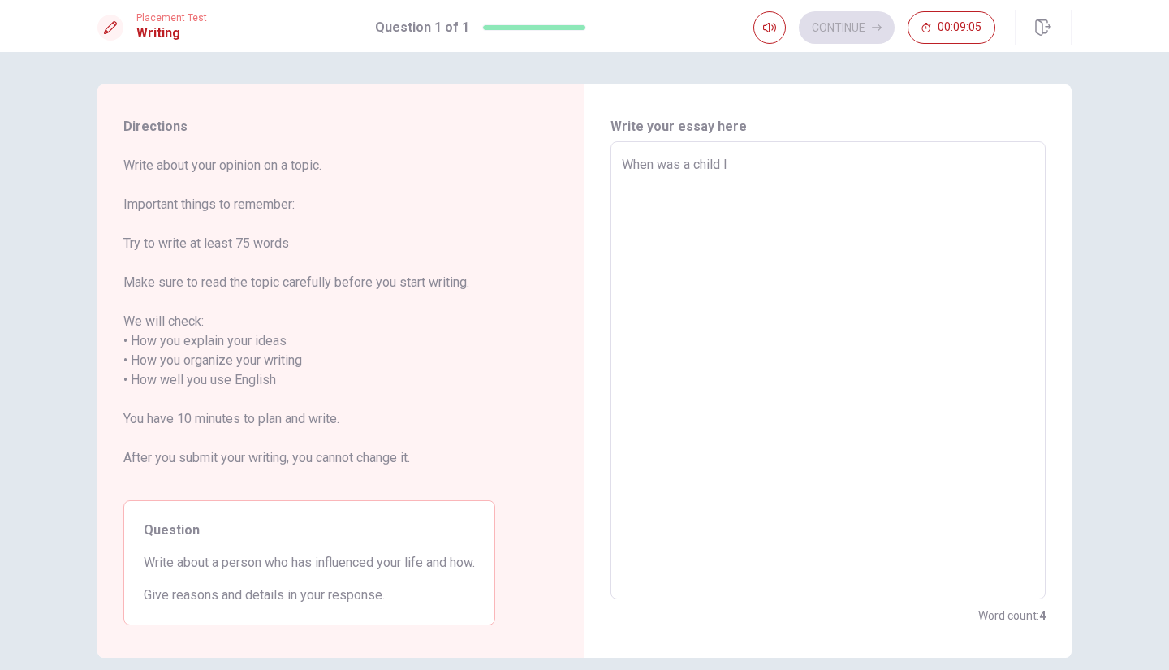
type textarea "When was a child I"
type textarea "x"
type textarea "When was a child I a"
type textarea "x"
type textarea "When was a child I ad"
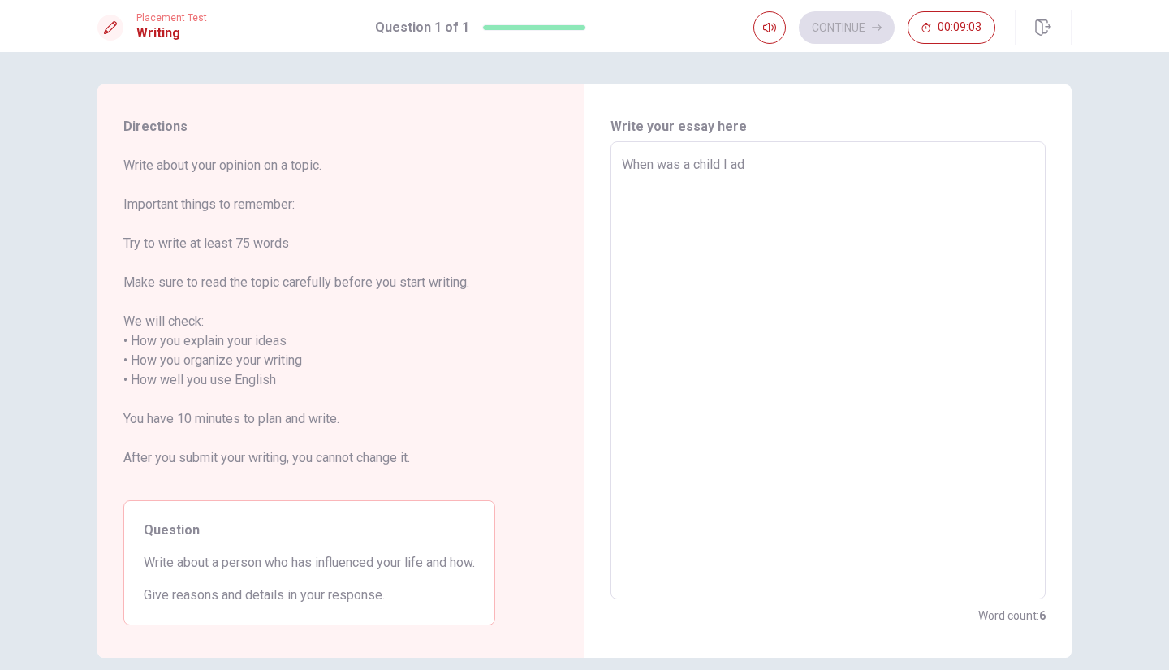
type textarea "x"
type textarea "When was a child I adm"
type textarea "x"
type textarea "When was a child I admi"
type textarea "x"
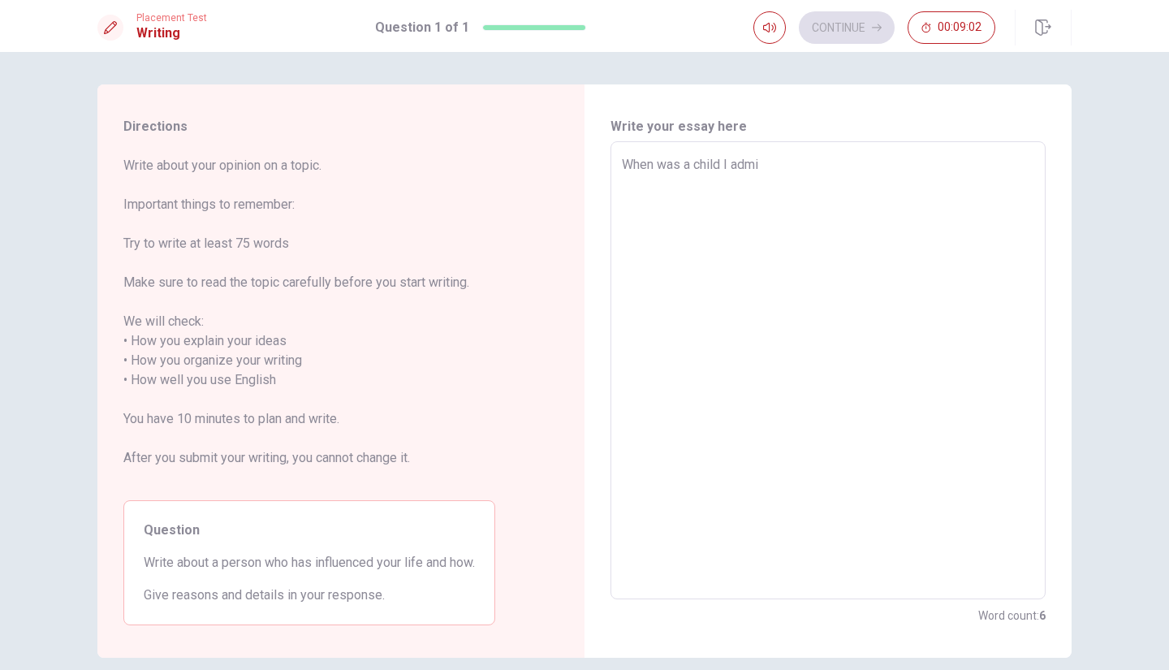
type textarea "When was a child I [PERSON_NAME]"
type textarea "x"
type textarea "When was a child I admire"
type textarea "x"
type textarea "When was a child I admires"
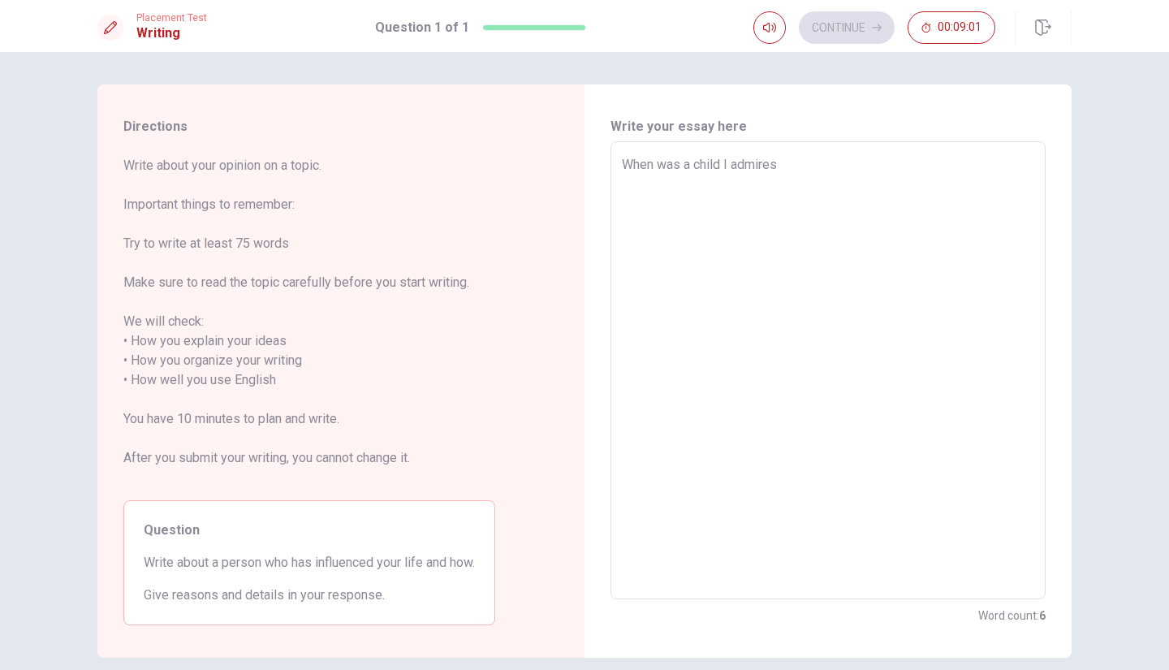
type textarea "x"
type textarea "When was a child I admire"
type textarea "x"
type textarea "When was a child I admired"
type textarea "x"
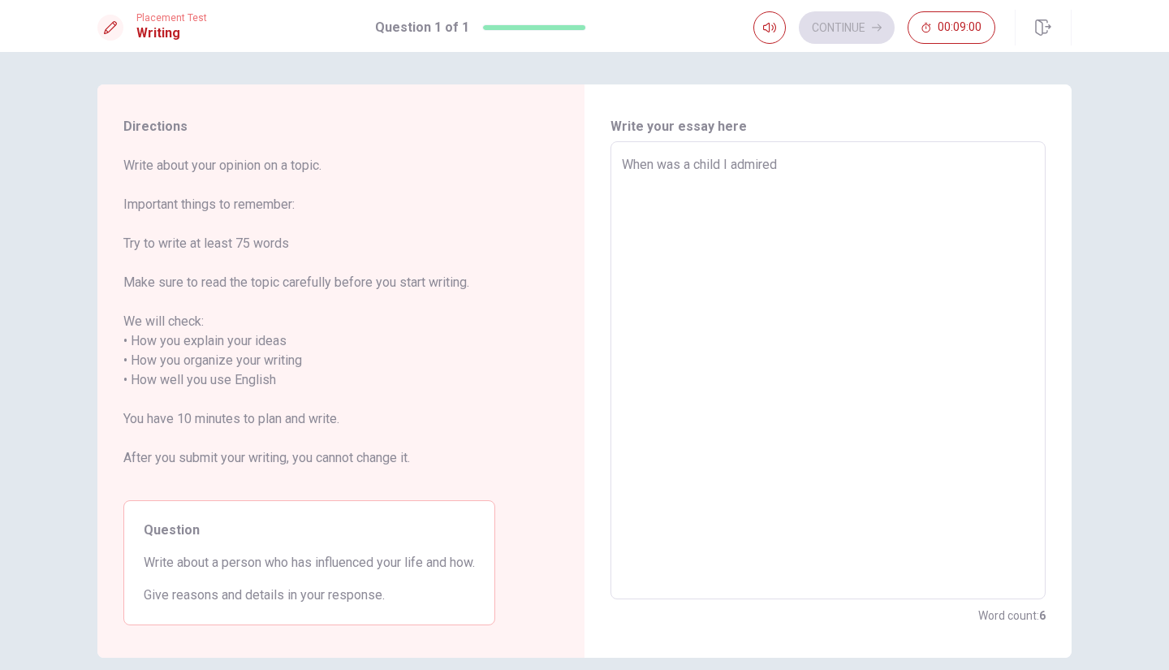
type textarea "When was a child I admired"
type textarea "x"
type textarea "When was a child I admired p"
type textarea "x"
type textarea "When was a child I admired pl"
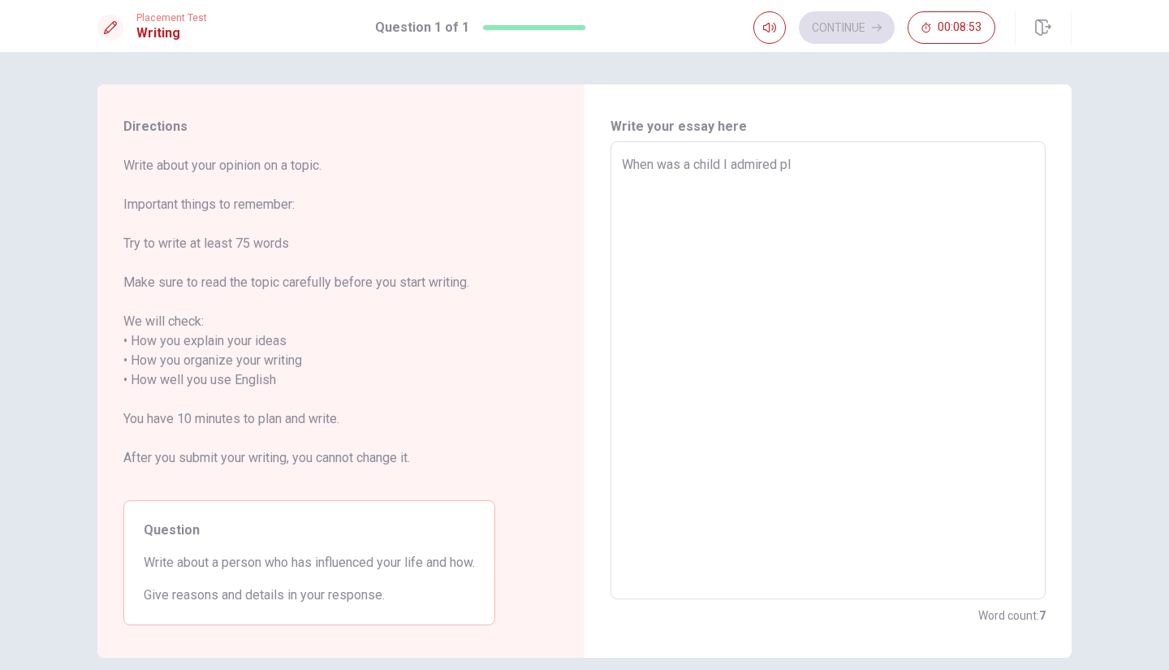
type textarea "x"
type textarea "When was a child I admired p"
type textarea "x"
type textarea "When was a child I admired"
type textarea "x"
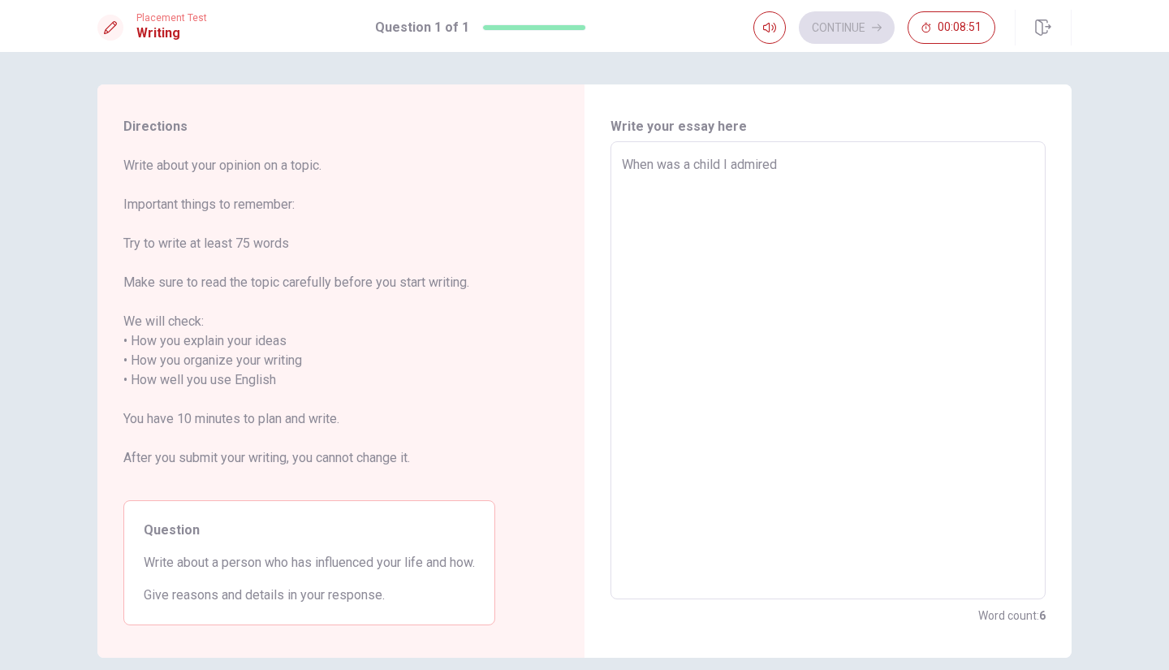
type textarea "When was a child I admired p"
type textarea "x"
type textarea "When was a child I admired pe"
type textarea "x"
type textarea "When was a child I admired peo"
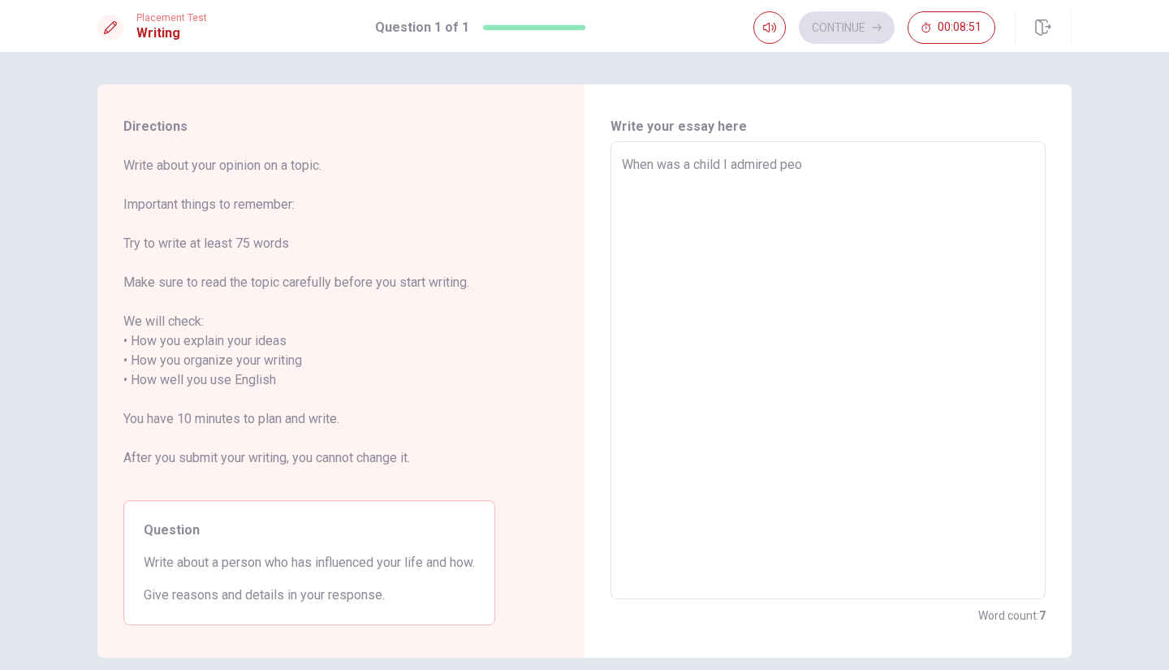
type textarea "x"
type textarea "When was a child I admired peol"
type textarea "x"
type textarea "When was a child I admired peolp"
type textarea "x"
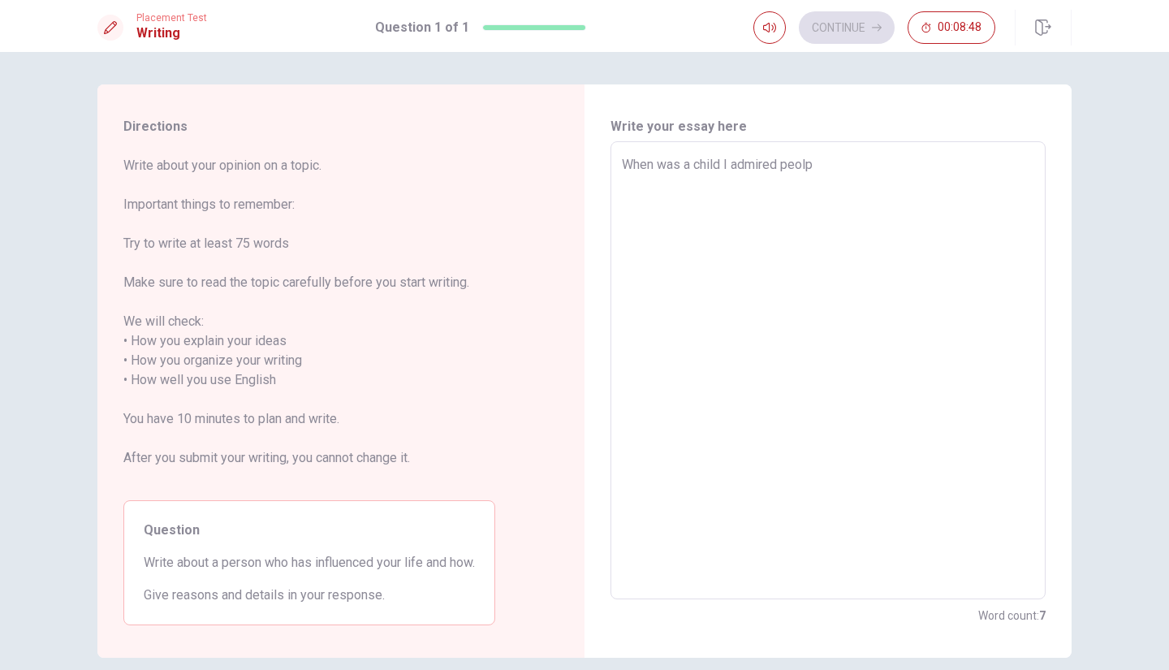
type textarea "When was a child I admired peolpe"
type textarea "x"
type textarea "When was a child I admired peolpe"
type textarea "x"
type textarea "When was a child I admired peolpe w"
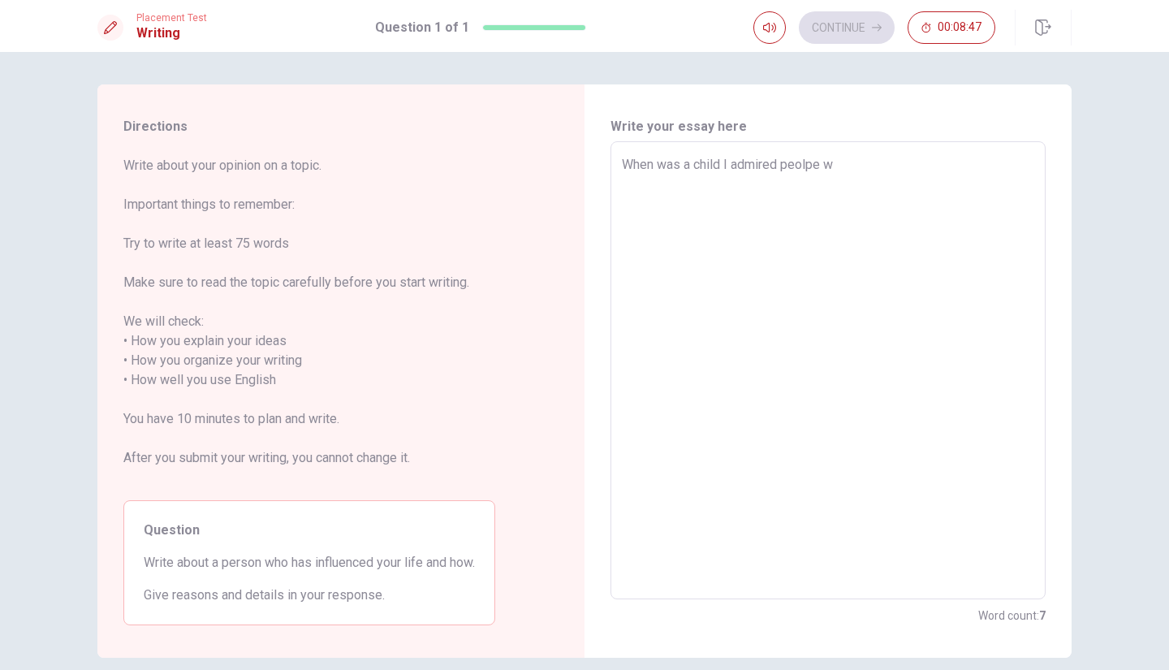
type textarea "x"
type textarea "When was a child I admired peolpe wh"
type textarea "x"
type textarea "When was a child I admired peolpe who"
type textarea "x"
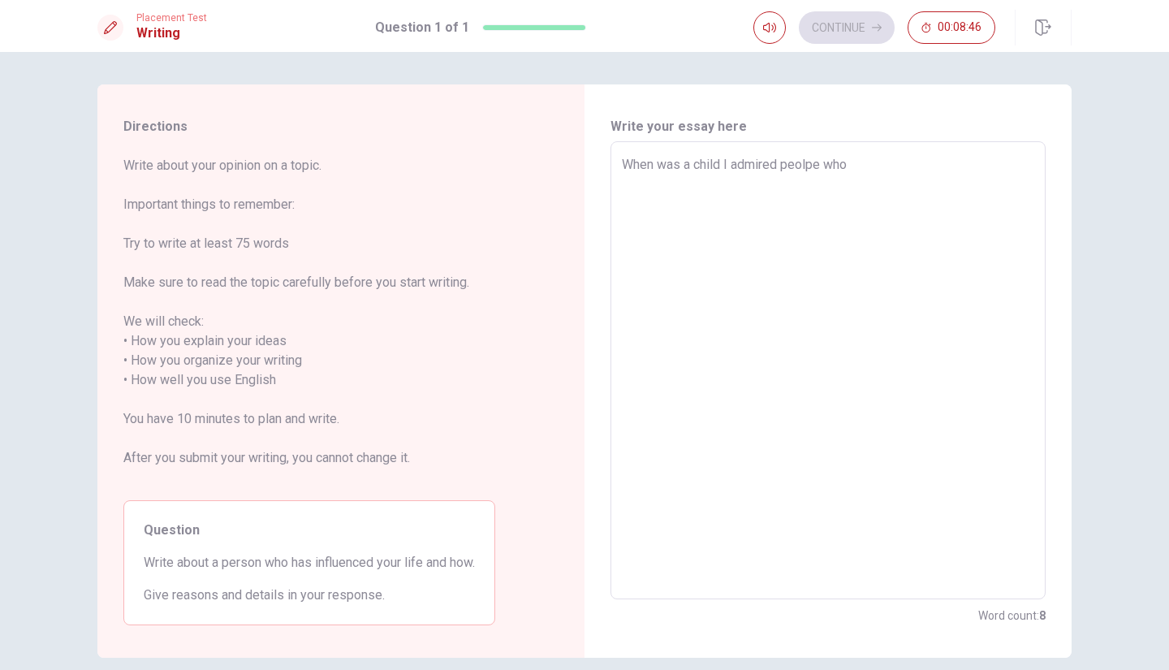
type textarea "When was a child I admired peolpe who"
type textarea "x"
type textarea "When was a child I admired peolpe who l"
type textarea "x"
type textarea "When was a child I admired peolpe who li"
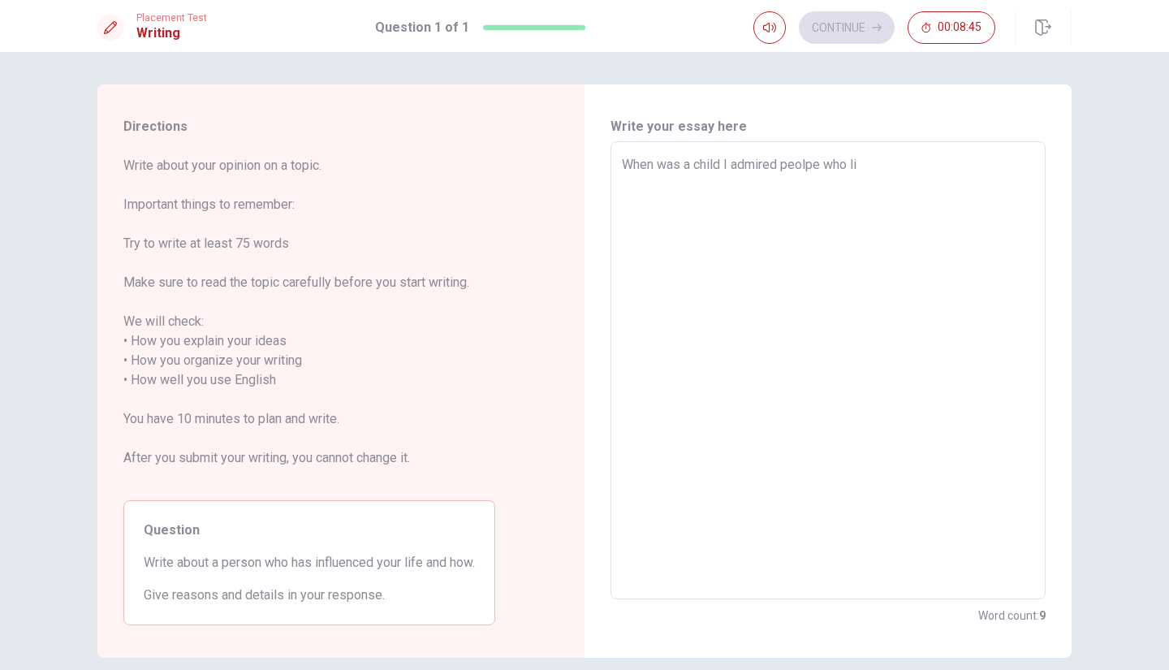
type textarea "x"
type textarea "When was a child I admired peolpe who lik"
type textarea "x"
type textarea "When was a child I admired peolpe who like"
type textarea "x"
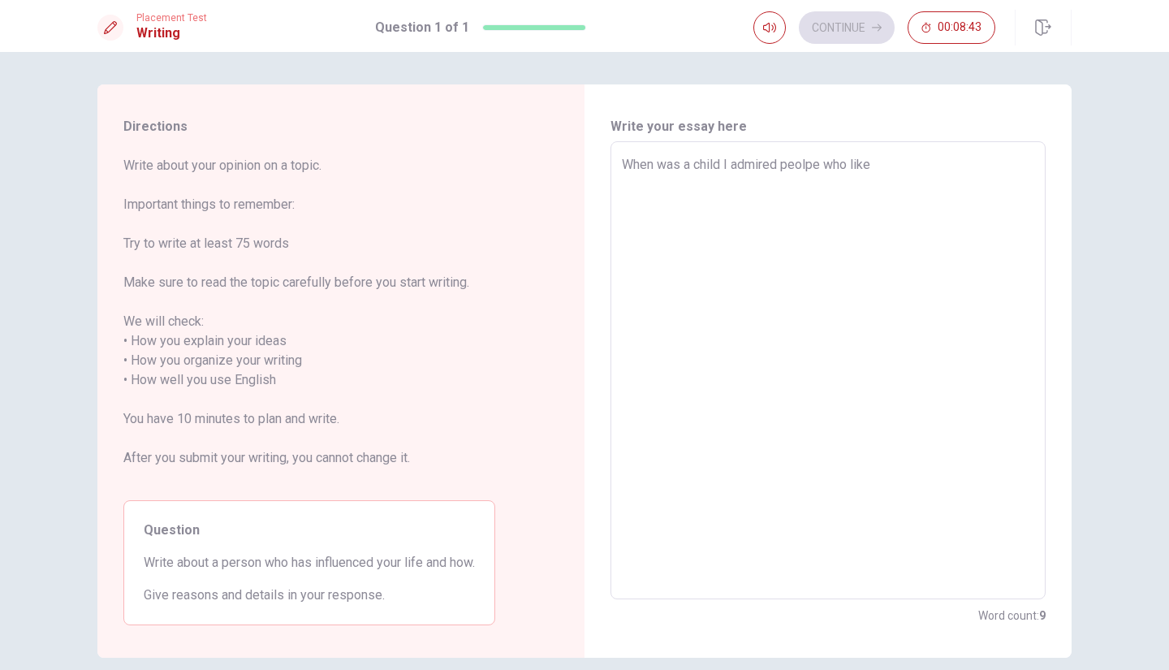
type textarea "When was a child I admired peolpe who likea"
type textarea "x"
type textarea "When was a child I admired peolpe who likea"
type textarea "x"
type textarea "When was a child I admired peolpe who likea a"
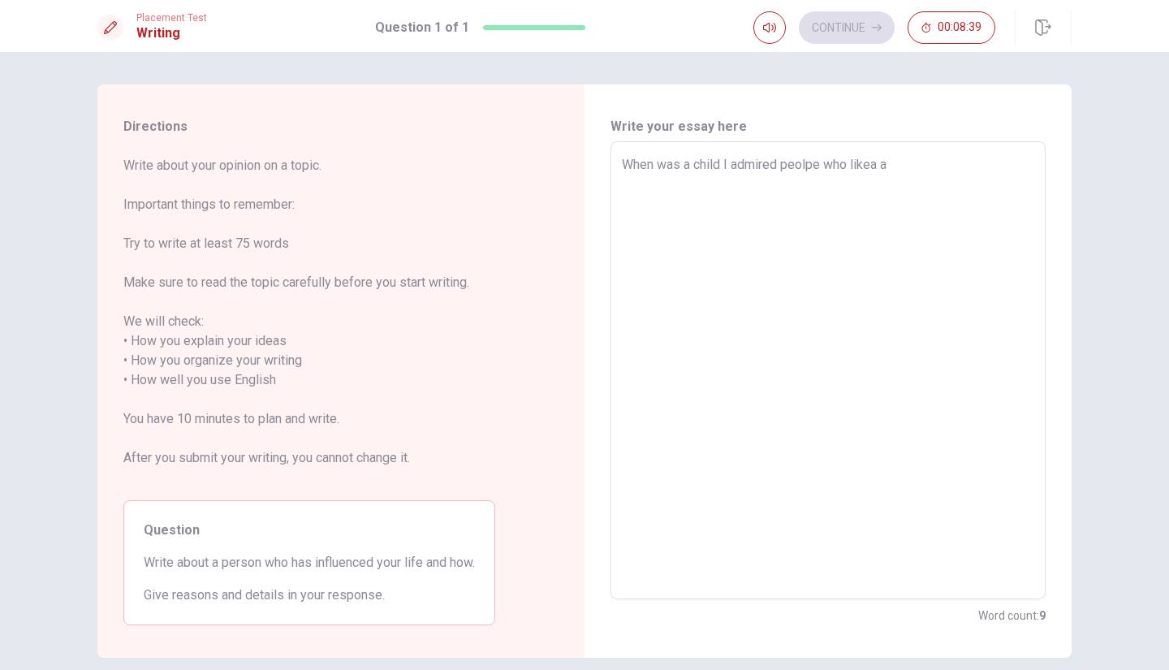
type textarea "x"
type textarea "When was a child I admired peolpe who likea ah"
type textarea "x"
type textarea "When was a child I admired peolpe who likea ahi"
type textarea "x"
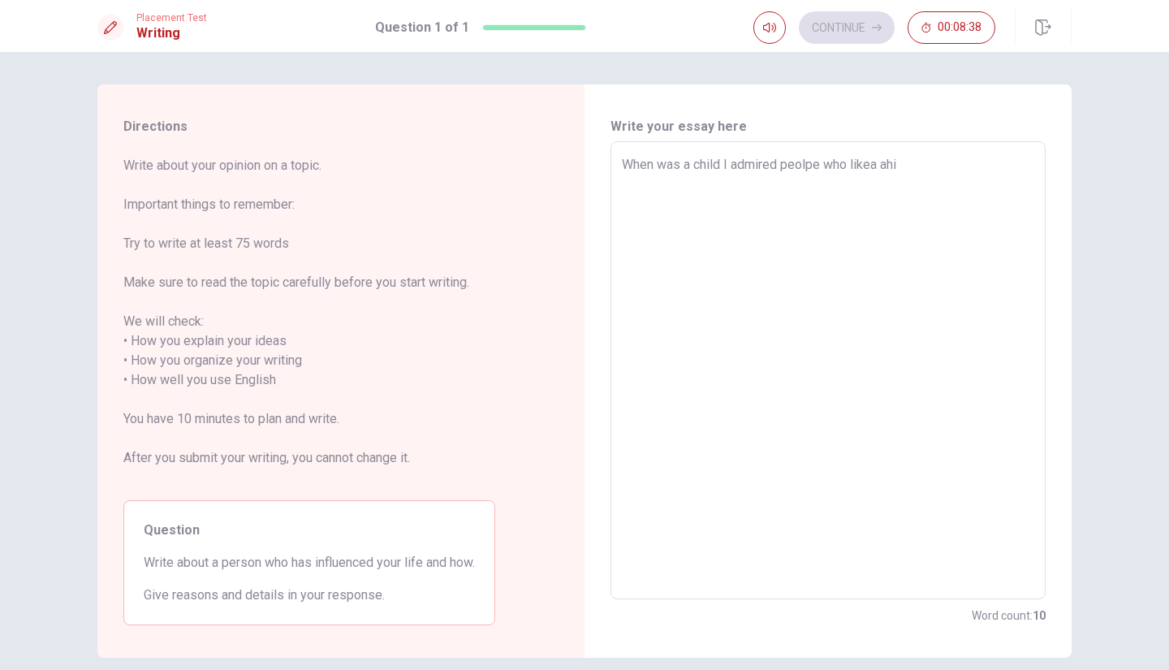
type textarea "When was a child I admired peolpe who likea ahic"
type textarea "x"
type textarea "When was a child I admired peolpe who likea ahice"
type textarea "x"
type textarea "When was a child I admired peolpe who likea ahicem"
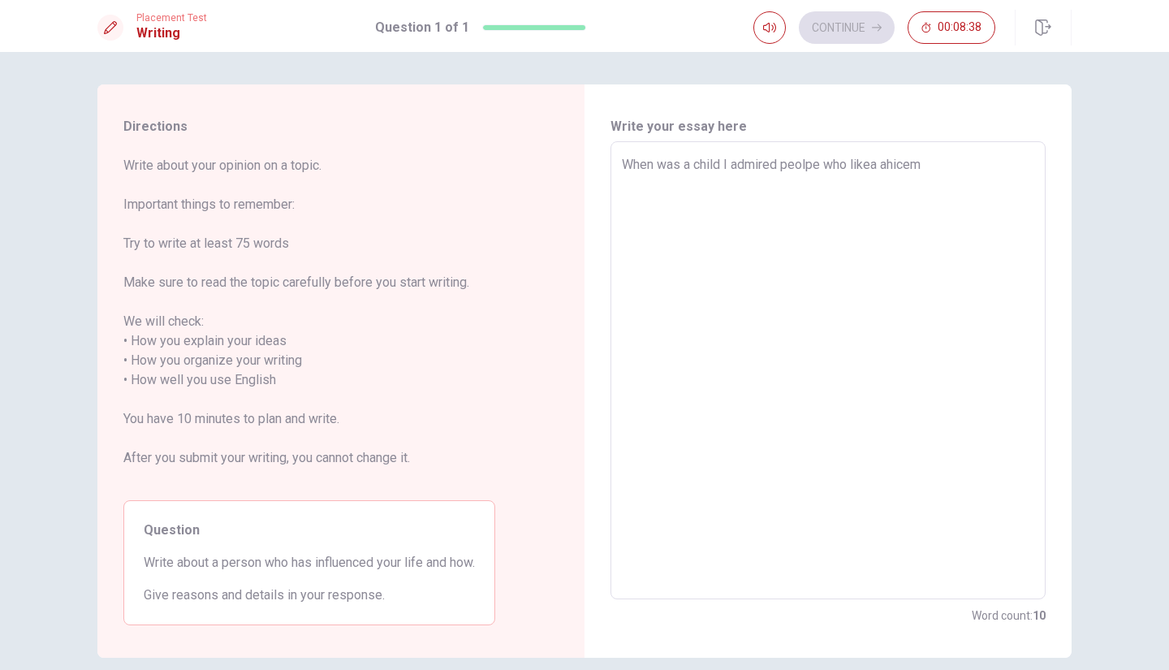
type textarea "x"
type textarea "When was a child I admired peolpe who likea ahiceme"
type textarea "x"
type textarea "When was a child I admired peolpe who likea ahicemen"
type textarea "x"
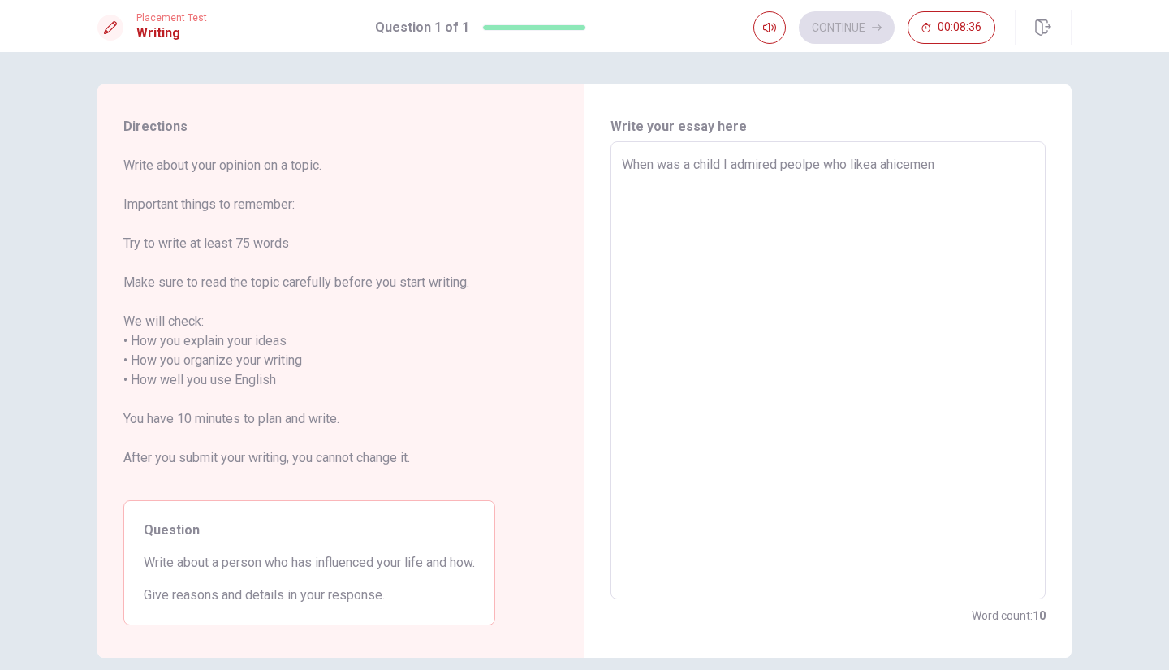
type textarea "When was a child I admired peolpe who likea ahicemenr"
type textarea "x"
type textarea "When was a child I admired peolpe who likea ahicemen"
type textarea "x"
type textarea "When was a child I admired peolpe who likea ahicement"
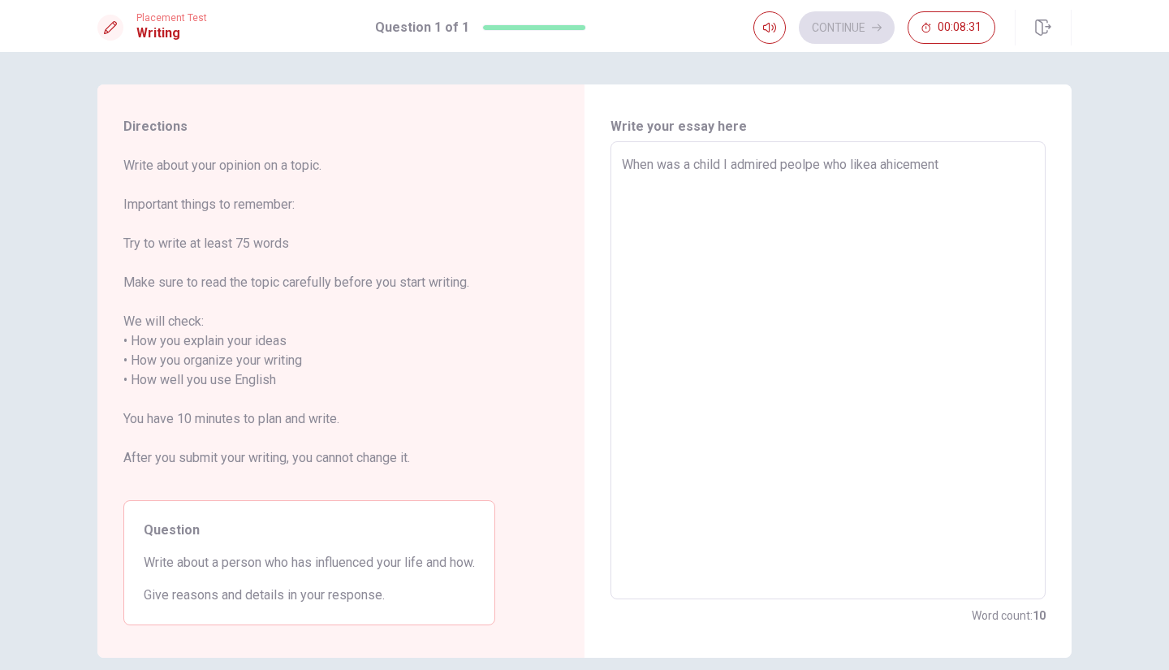
type textarea "x"
type textarea "When was a child I admired peolpe who likea ahicement"
type textarea "x"
type textarea "When was a child I admired peolpe who likea ahicement g"
type textarea "x"
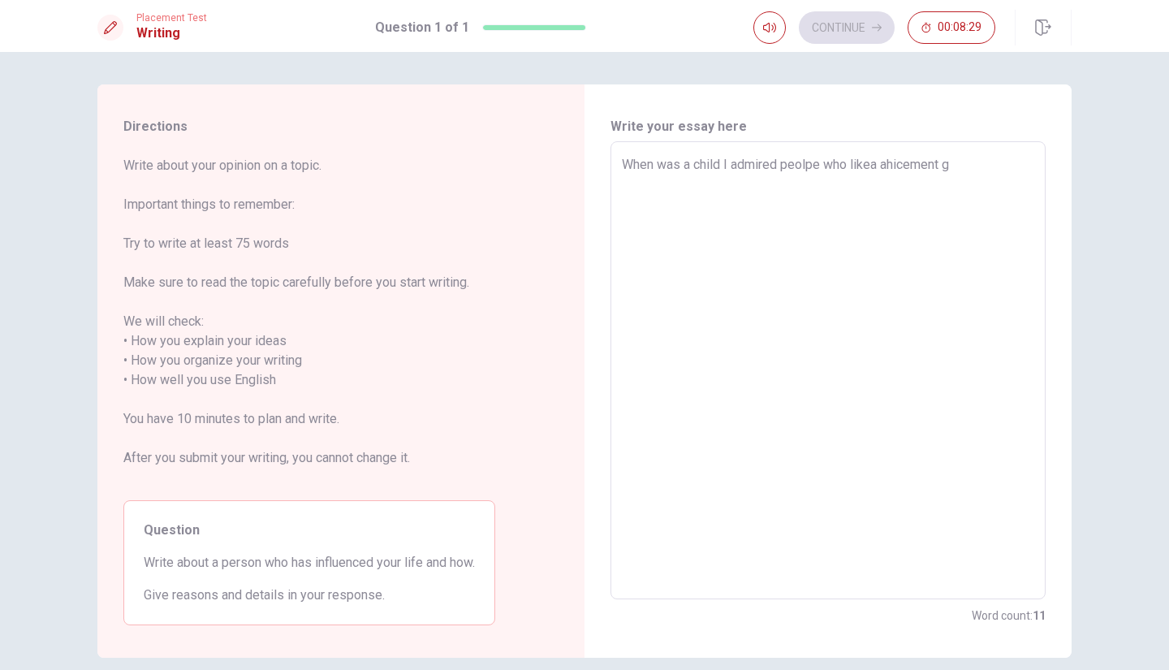
type textarea "When was a child I admired peolpe who likea ahicement gr"
type textarea "x"
type textarea "When was a child I admired peolpe who likea ahicement gre"
type textarea "x"
type textarea "When was a child I admired peolpe who likea ahicement grea"
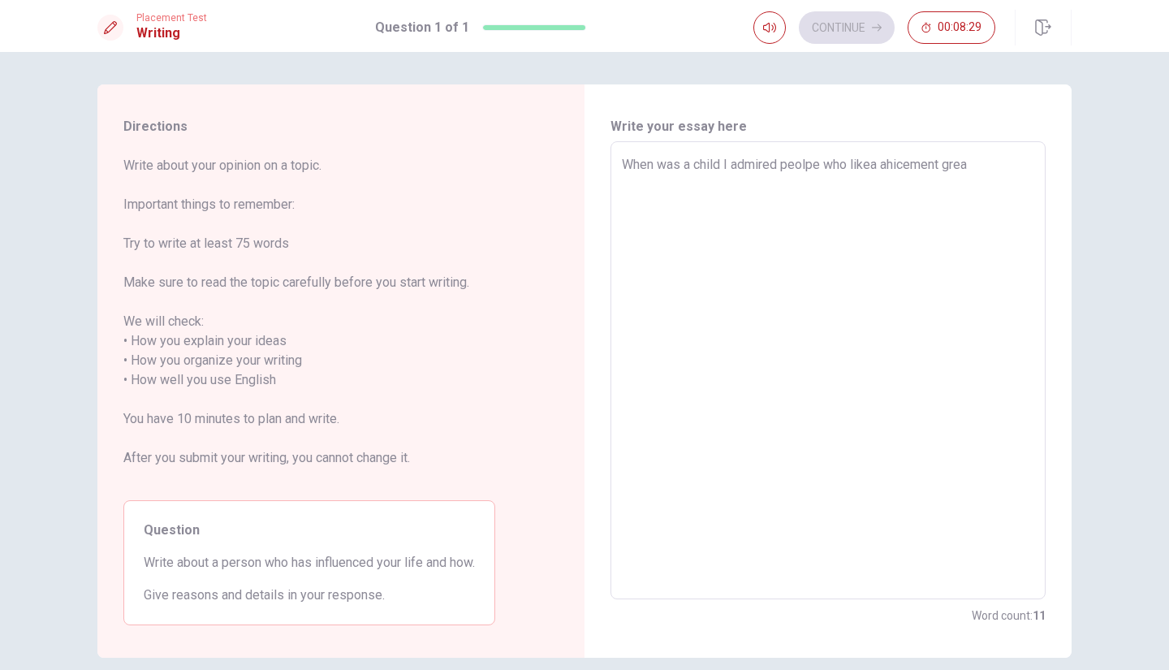
type textarea "x"
type textarea "When was a child I admired peolpe who likea ahicement great"
type textarea "x"
type textarea "When was a child I admired peolpe who likea ahicement greate"
type textarea "x"
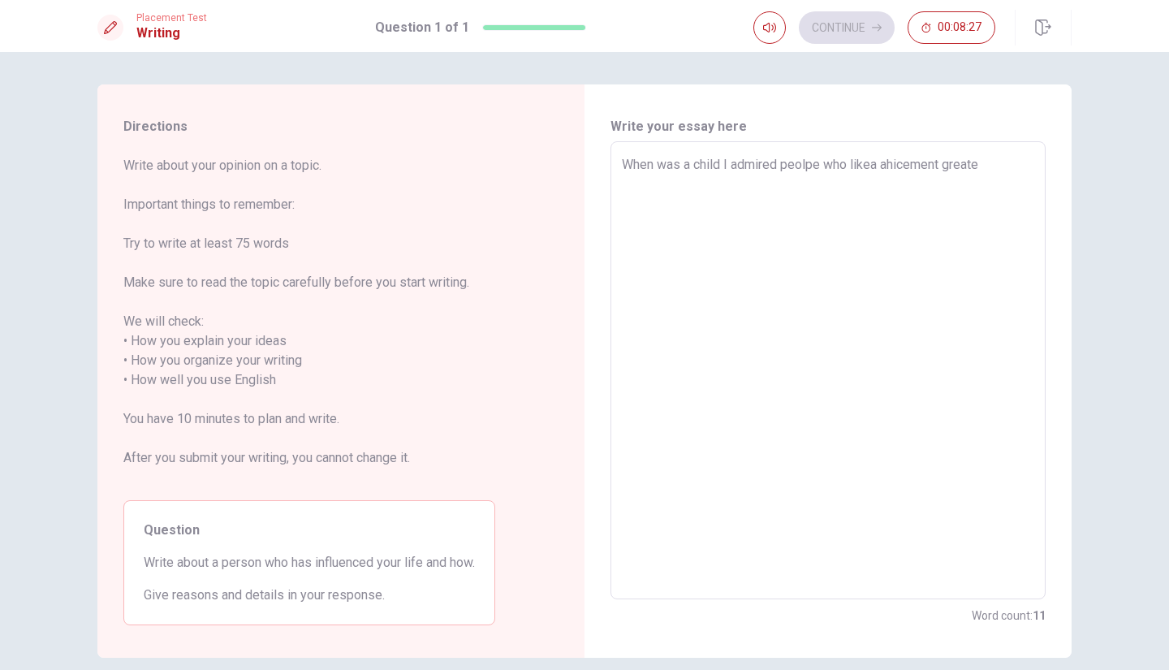
type textarea "When was a child I admired peolpe who likea ahicement greates"
type textarea "x"
type textarea "When was a child I admired peolpe who likea ahicement greatest"
type textarea "x"
type textarea "When was a child I admired peolpe who likea ahicement greatest"
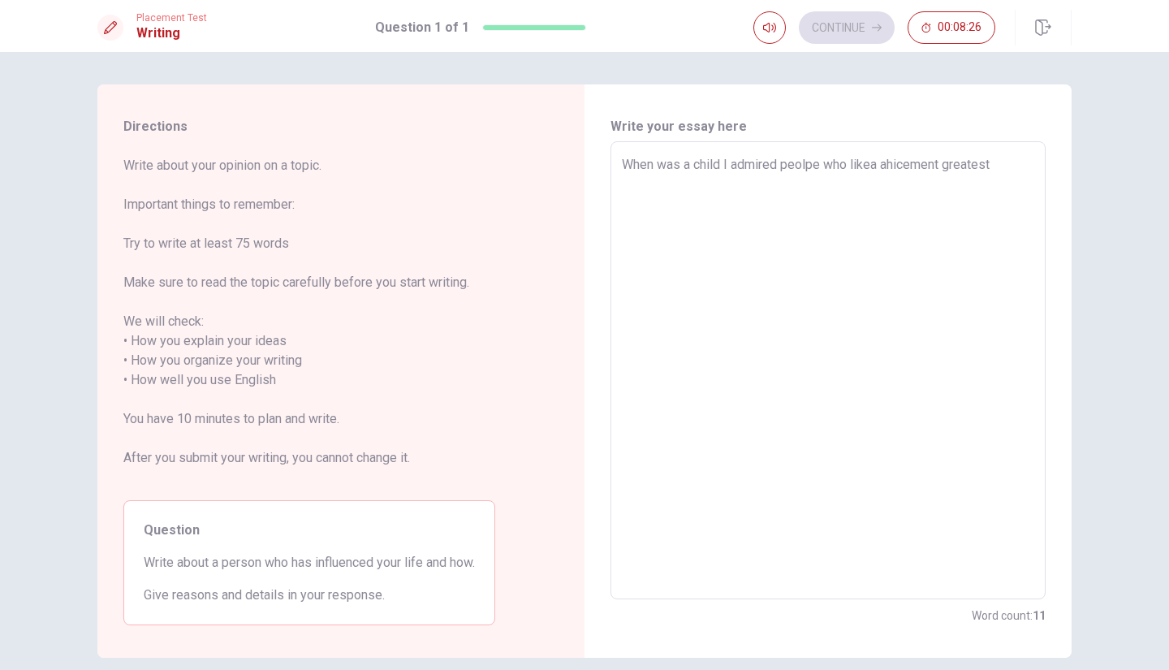
type textarea "x"
type textarea "When was a child I admired peolpe who likea ahicement greatest t"
type textarea "x"
type textarea "When was a child I admired peolpe who likea ahicement greatest th"
type textarea "x"
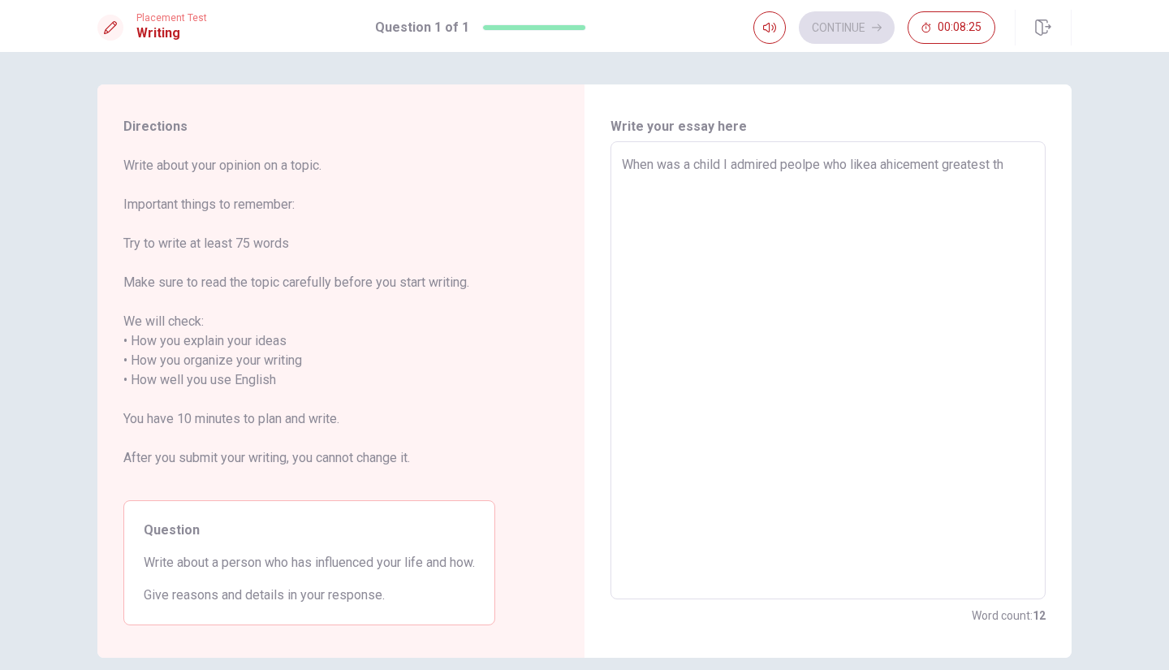
type textarea "When was a child I admired peolpe who likea ahicement greatest thi"
type textarea "x"
type textarea "When was a child I admired peolpe who likea ahicement greatest thin"
type textarea "x"
type textarea "When was a child I admired peolpe who likea ahicement greatest thing"
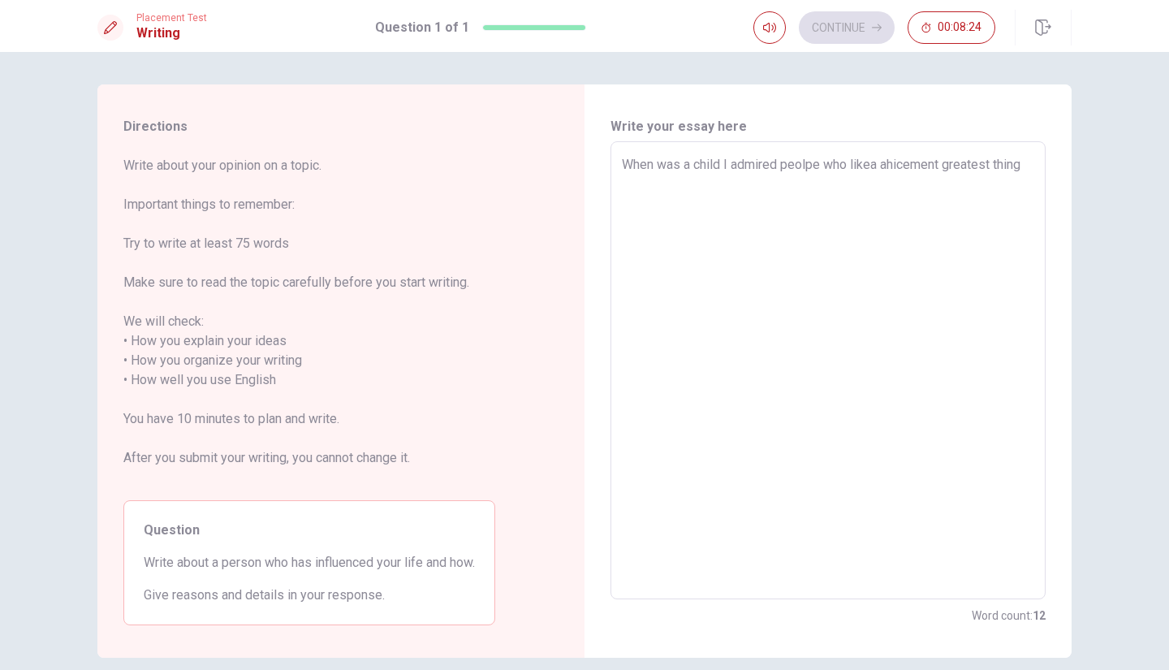
type textarea "x"
type textarea "When was a child I admired peolpe who likea ahicement greatest things"
type textarea "x"
type textarea "When was a child I admired peolpe who likea ahicement greatest things"
type textarea "x"
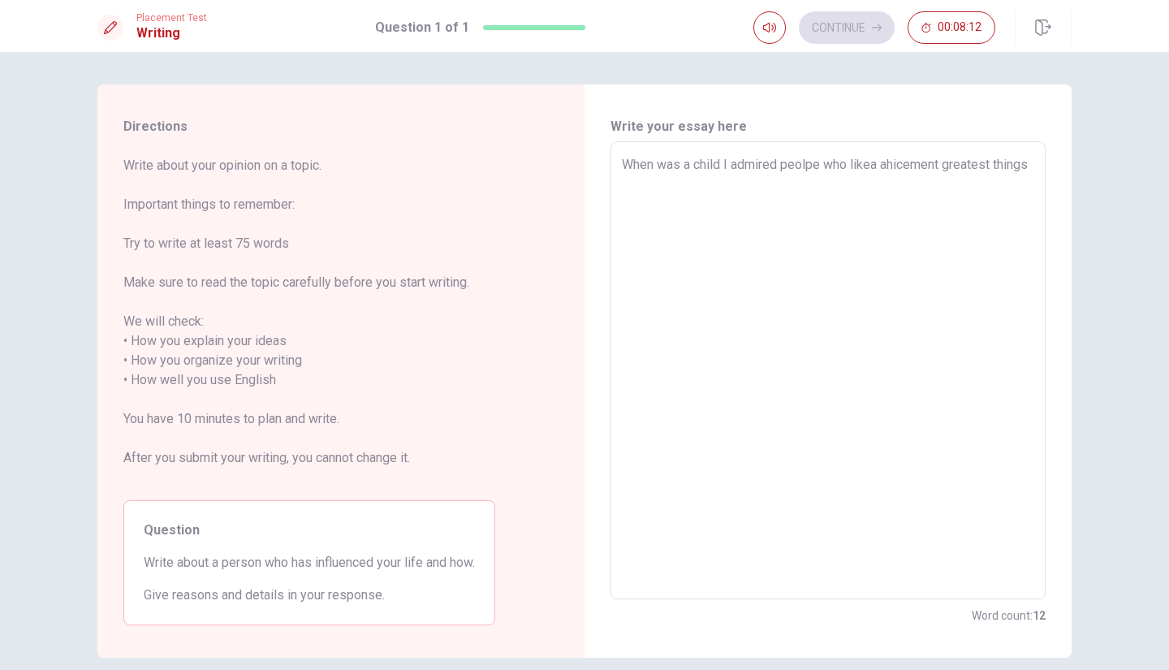
type textarea "When was a child I admired peolpe who likea ahicement greatest things l"
type textarea "x"
type textarea "When was a child I admired peolpe who likea ahicement greatest things li"
type textarea "x"
type textarea "When was a child I admired peolpe who likea ahicement greatest things lik"
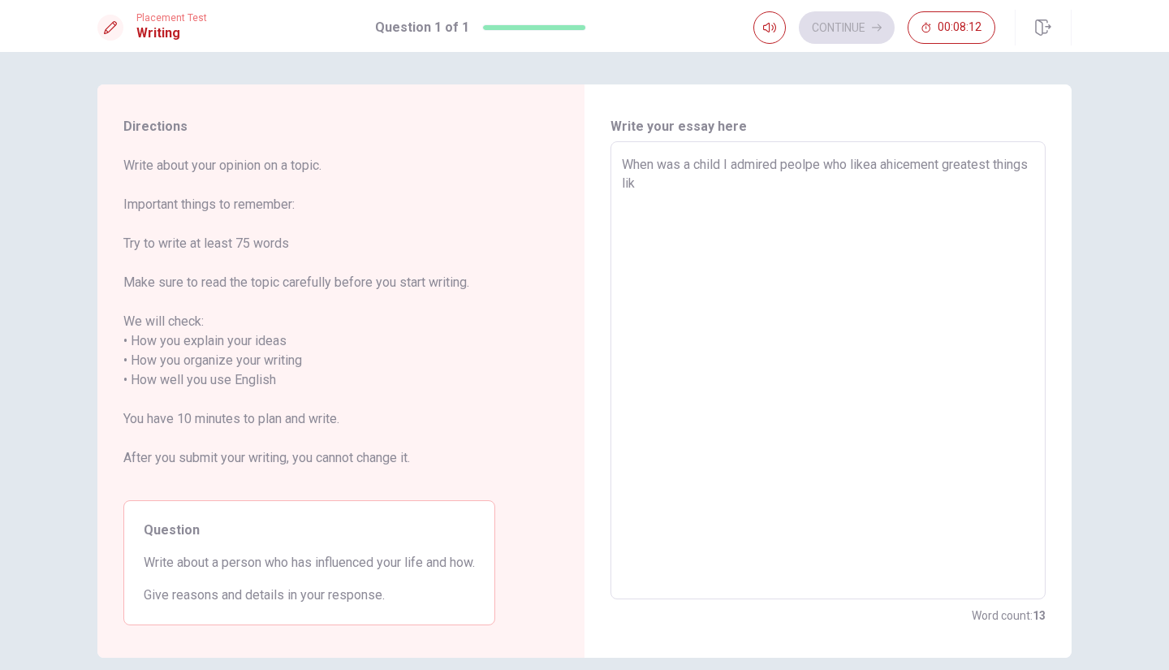
type textarea "x"
type textarea "When was a child I admired peolpe who likea ahicement greatest things like"
type textarea "x"
type textarea "When was a child I admired peolpe who likea ahicement greatest things like"
type textarea "x"
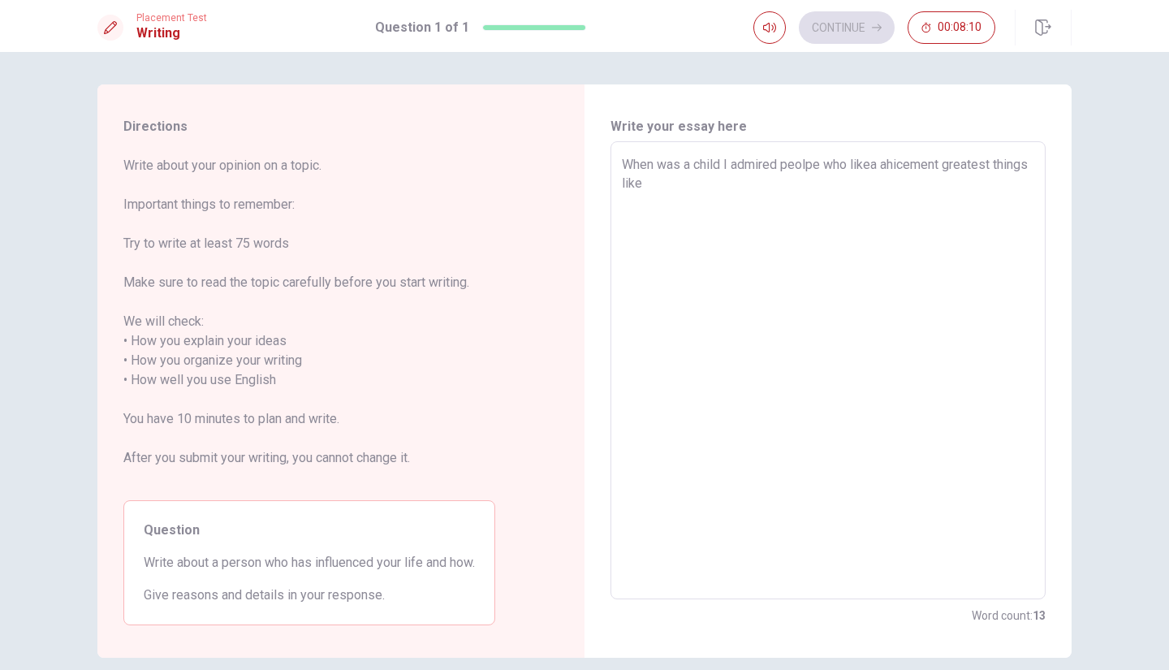
type textarea "When was a child I admired peolpe who likea ahicement greatest things like"
type textarea "x"
type textarea "When was a child I admired peolpe who likea ahicement greatest things lik"
type textarea "x"
type textarea "When was a child I admired peolpe who likea ahicement greatest things li"
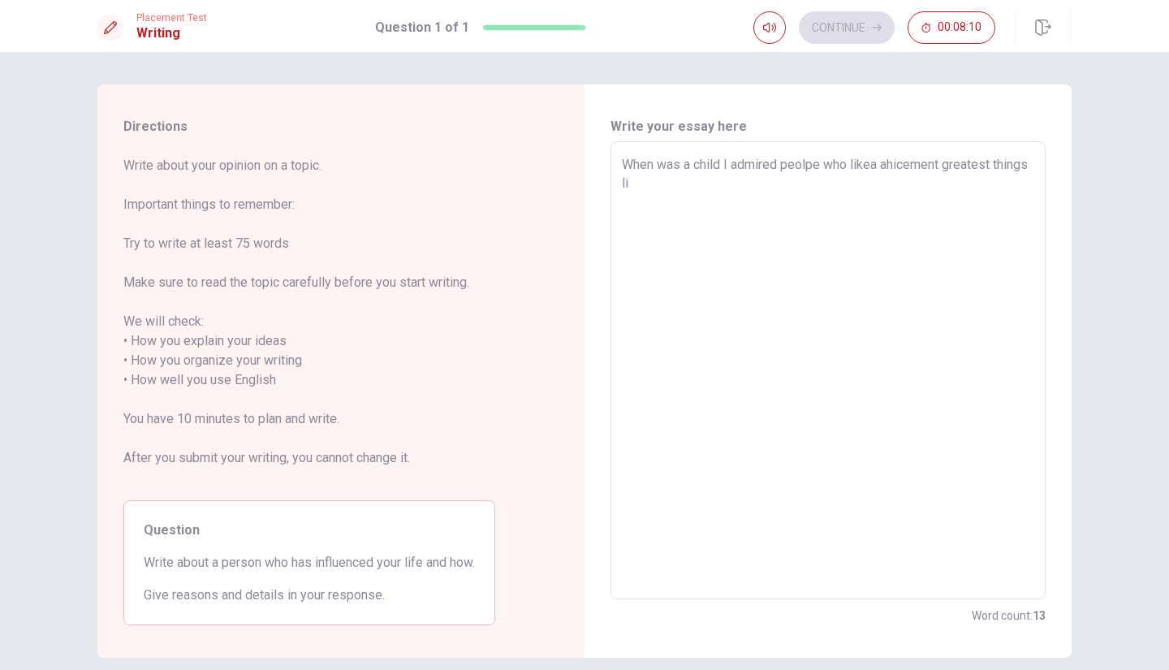
type textarea "x"
type textarea "When was a child I admired peolpe who likea ahicement greatest things l"
type textarea "x"
type textarea "When was a child I admired peolpe who likea ahicement greatest things"
type textarea "x"
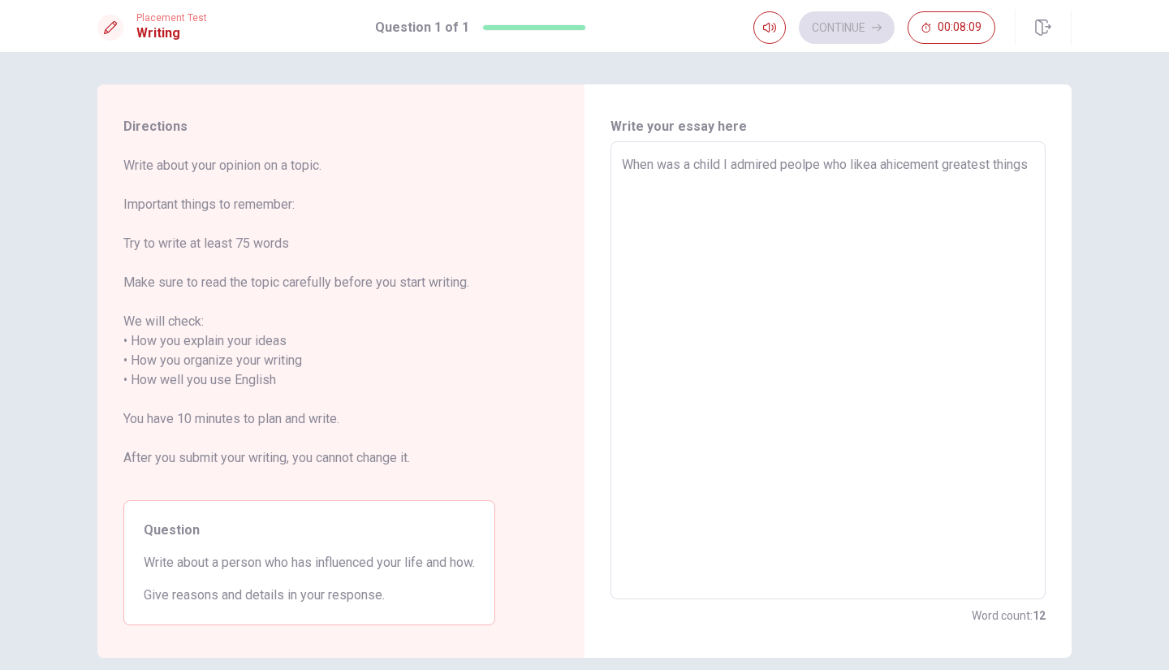
type textarea "When was a child I admired peolpe who likea ahicement greatest things"
type textarea "x"
type textarea "When was a child I admired peolpe who likea ahicement greatest things."
type textarea "x"
type textarea "When was a child I admired peolpe who likea ahicement greatest things."
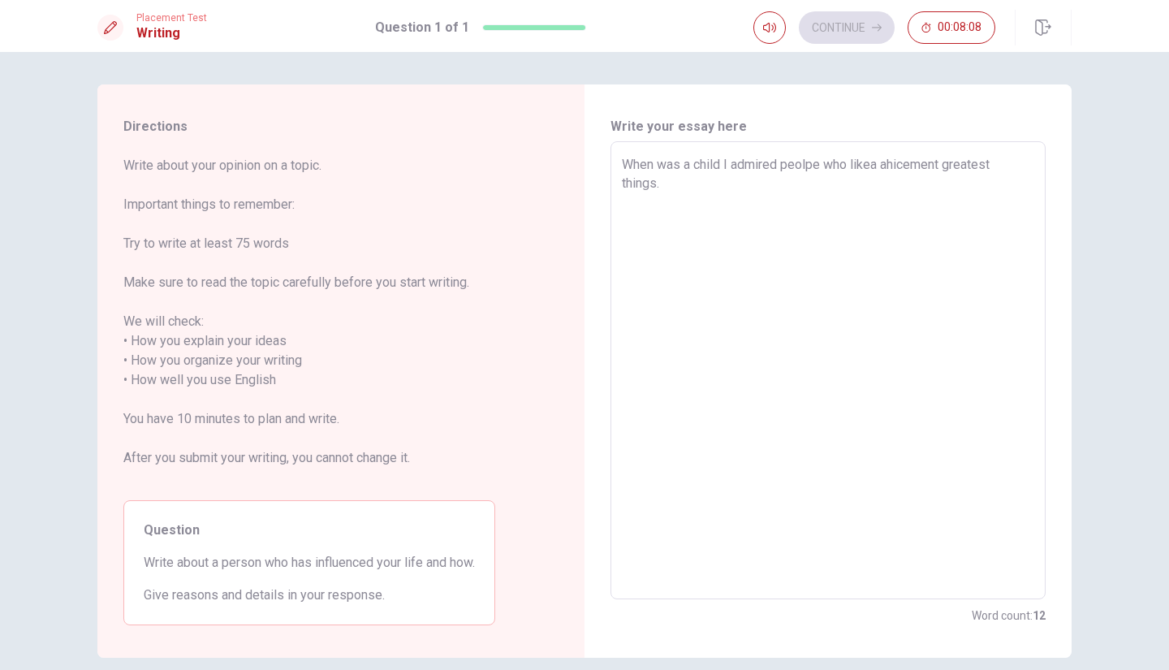
type textarea "x"
type textarea "When was a child I admired peolpe who likea ahicement greatest things. F"
type textarea "x"
type textarea "When was a child I admired peolpe who likea ahicement greatest things. Fo"
type textarea "x"
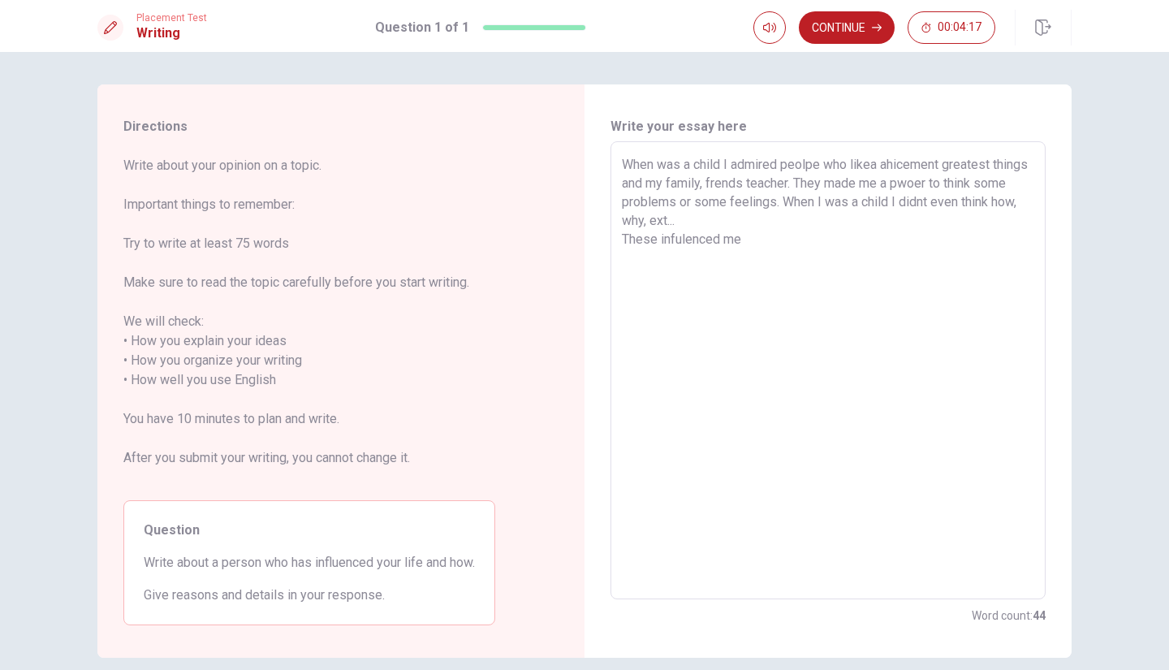
click at [655, 248] on textarea "When was a child I admired peolpe who likea ahicement greatest things and my fa…" at bounding box center [828, 370] width 413 height 431
click at [785, 252] on textarea "When was a child I admired peolpe who likea ahicement greatest things and my fa…" at bounding box center [828, 370] width 413 height 431
click at [1004, 241] on textarea "When was a child I admired peolpe who likea ahicement greatest things and my fa…" at bounding box center [828, 370] width 413 height 431
click at [738, 262] on textarea "When was a child I admired peolpe who likea ahicement greatest things and my fa…" at bounding box center [828, 370] width 413 height 431
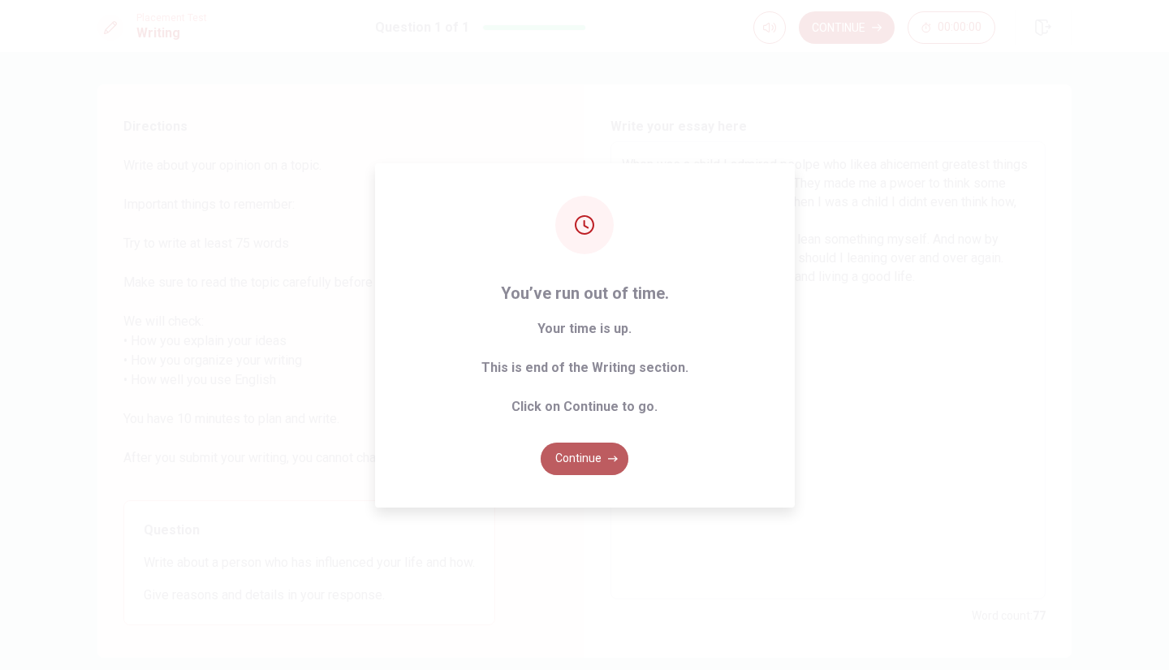
click at [606, 459] on button "Continue" at bounding box center [585, 459] width 88 height 32
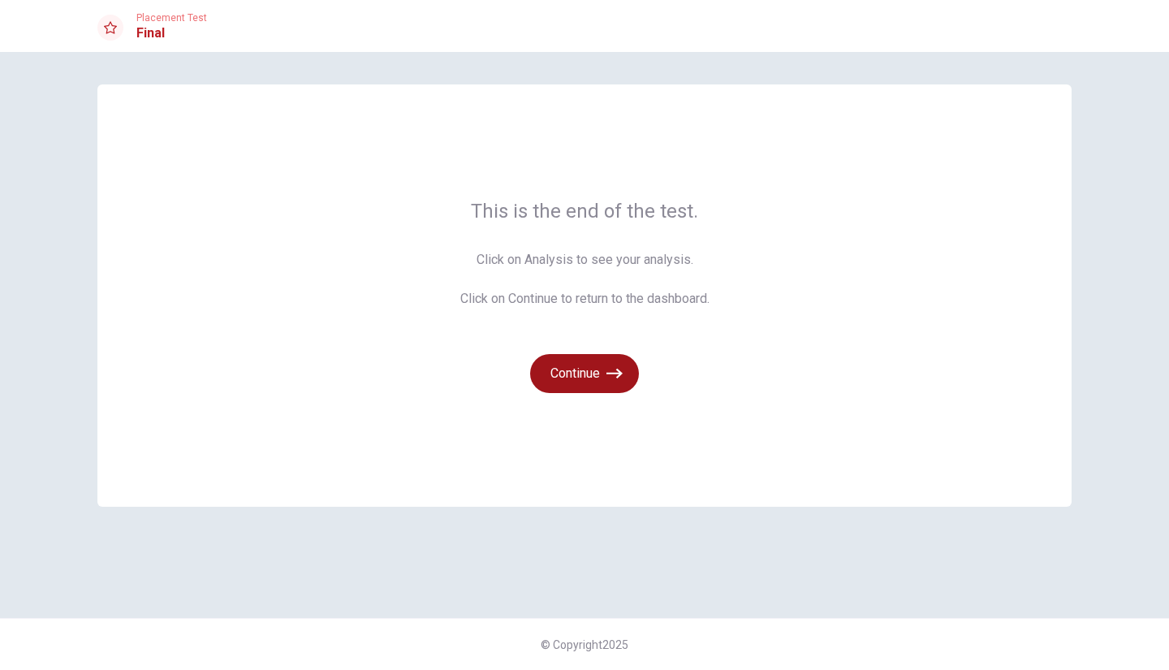
click at [621, 389] on button "Continue" at bounding box center [584, 373] width 109 height 39
